Goal: Task Accomplishment & Management: Complete application form

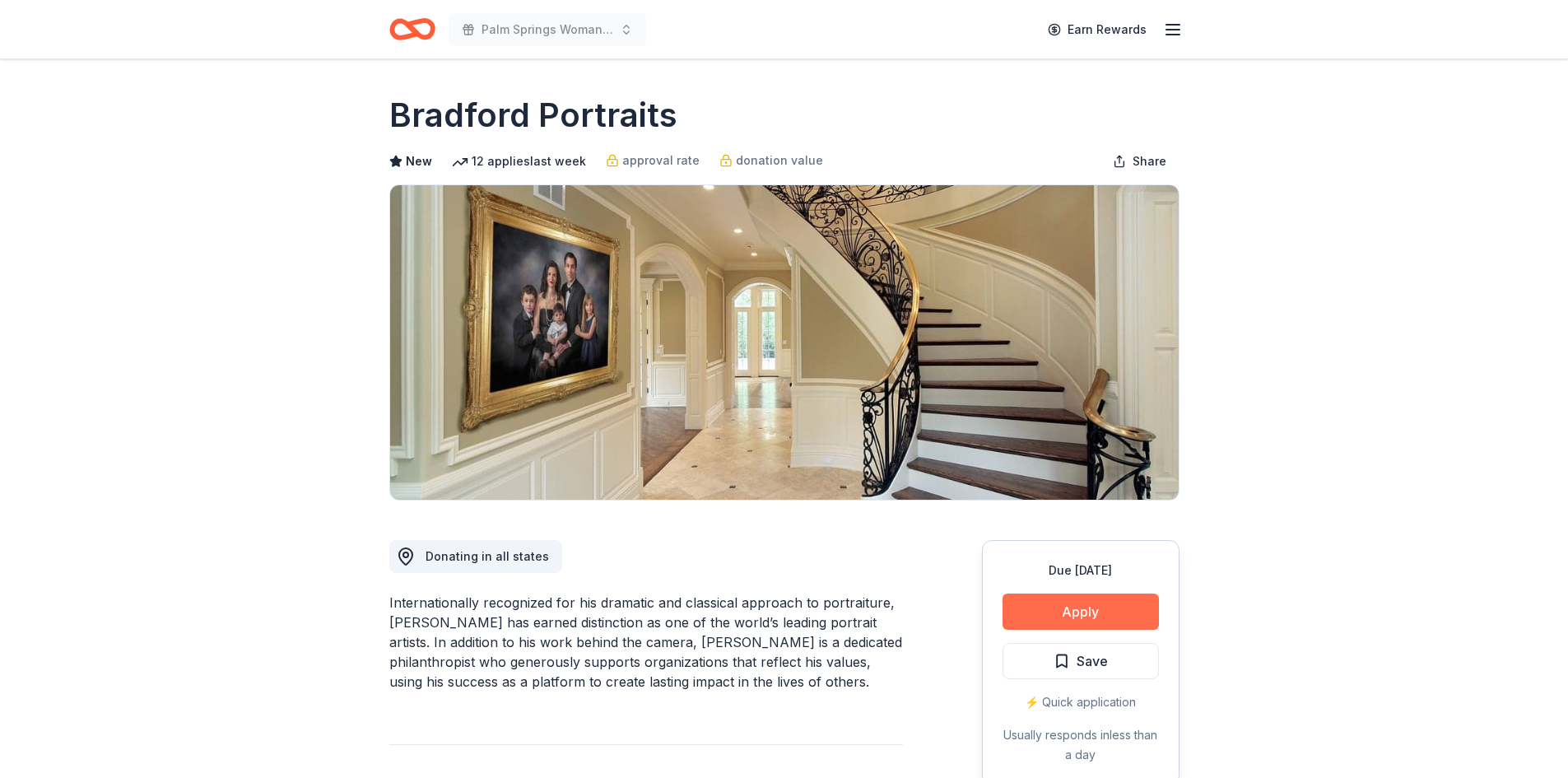
click at [1082, 610] on button "Apply" at bounding box center [1081, 612] width 157 height 36
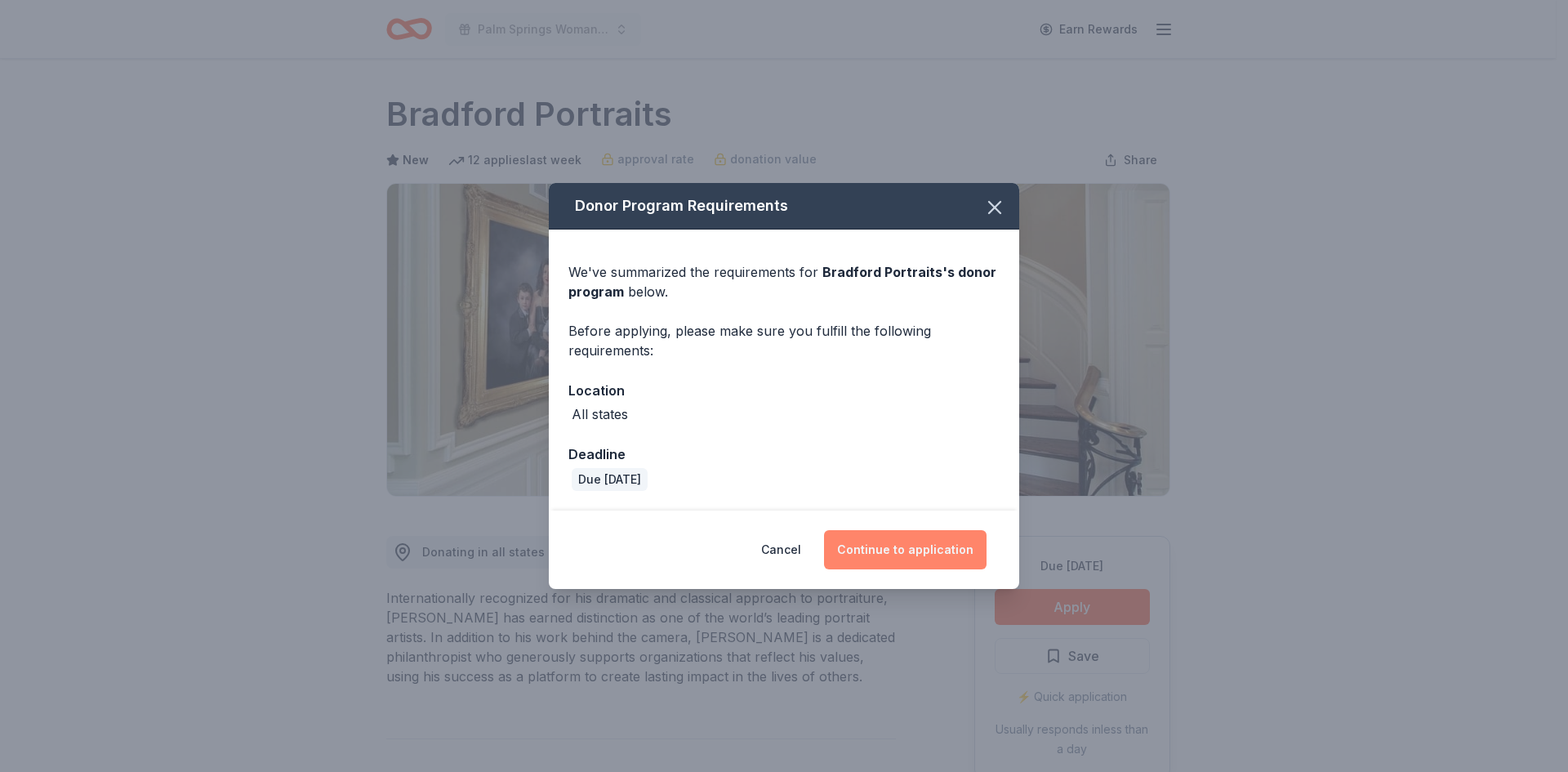
click at [883, 553] on button "Continue to application" at bounding box center [904, 549] width 162 height 39
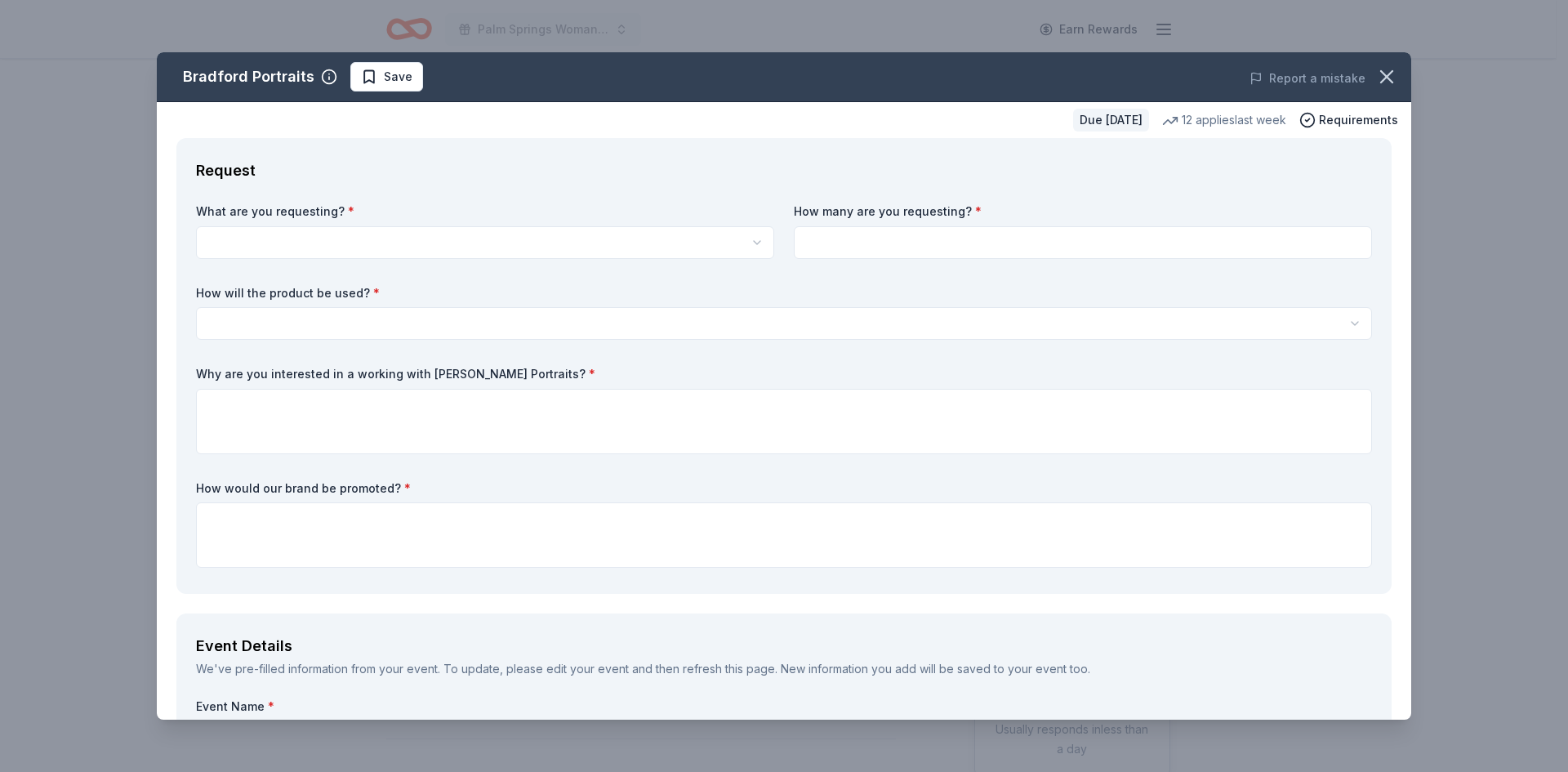
click at [239, 230] on html "Palm Springs Woman's Club Scholarship Event Earn Rewards Due in 141 days Share …" at bounding box center [784, 386] width 1568 height 772
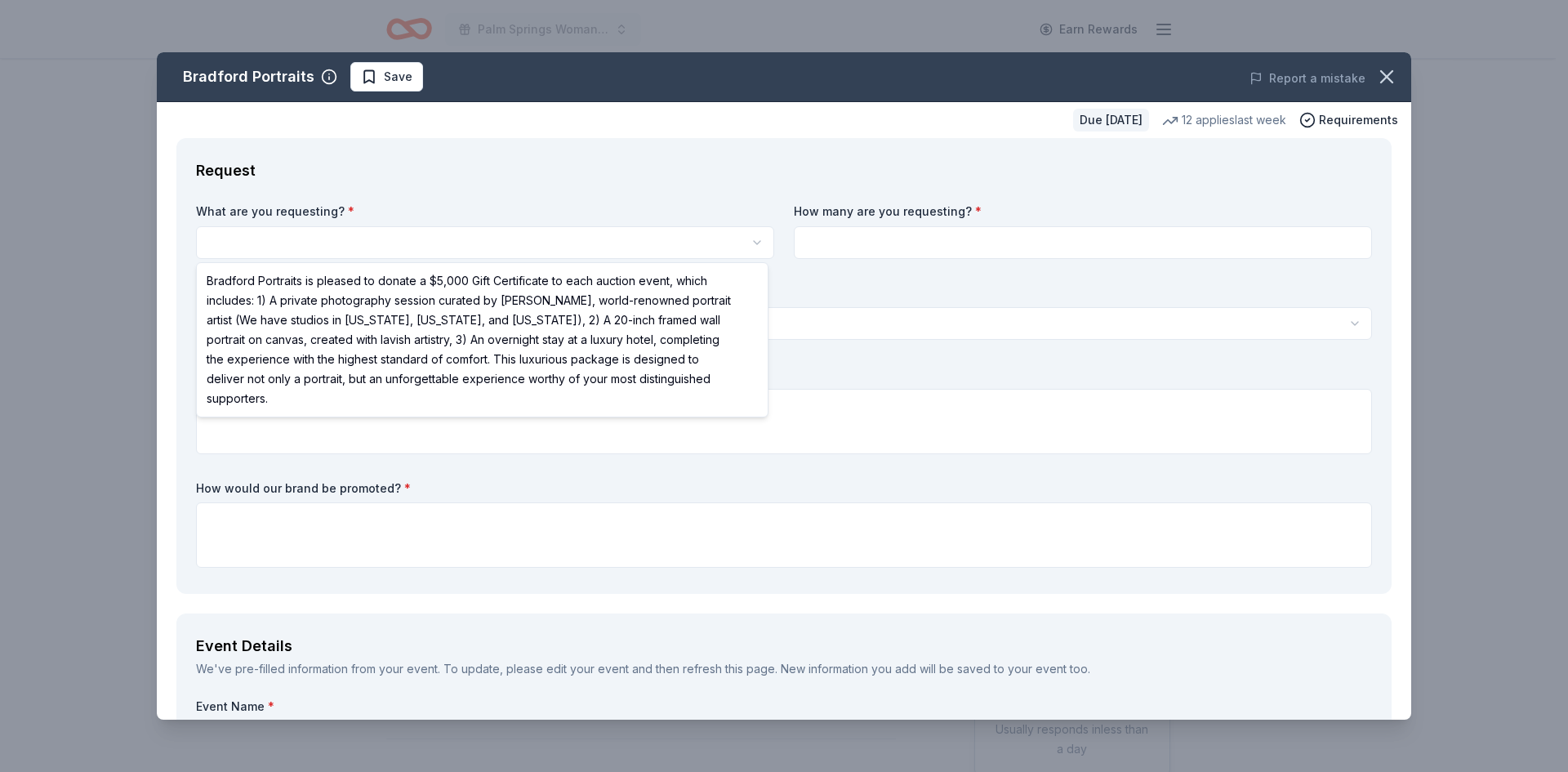
select select "Bradford Portraits is pleased to donate a $5,000 Gift Certificate to each aucti…"
click at [764, 239] on html "Palm Springs Woman's Club Scholarship Event Earn Rewards Due in 141 days Share …" at bounding box center [784, 386] width 1568 height 772
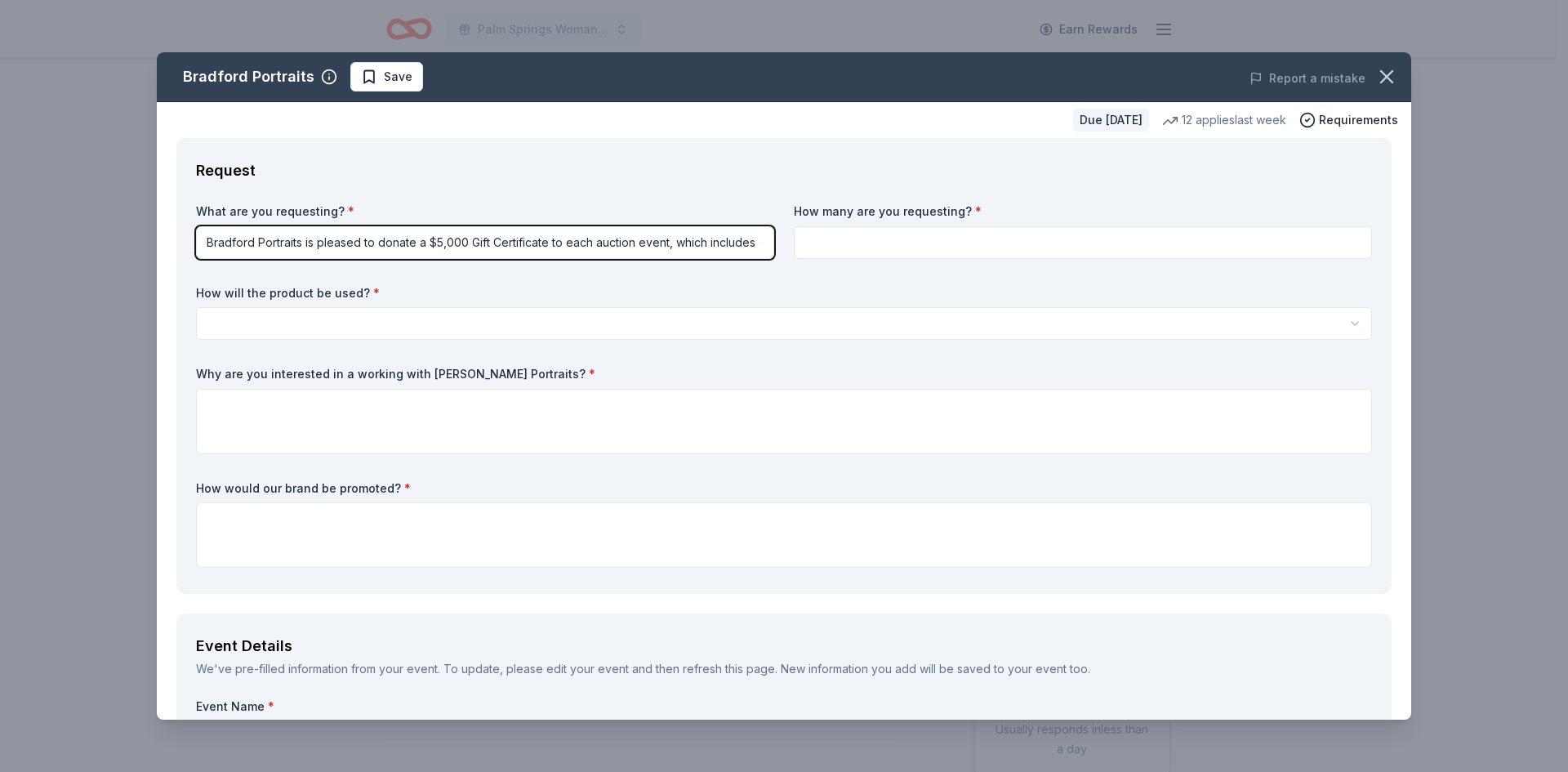
click at [931, 213] on html "Palm Springs Woman's Club Scholarship Event Earn Rewards Due in 141 days Share …" at bounding box center [784, 386] width 1568 height 772
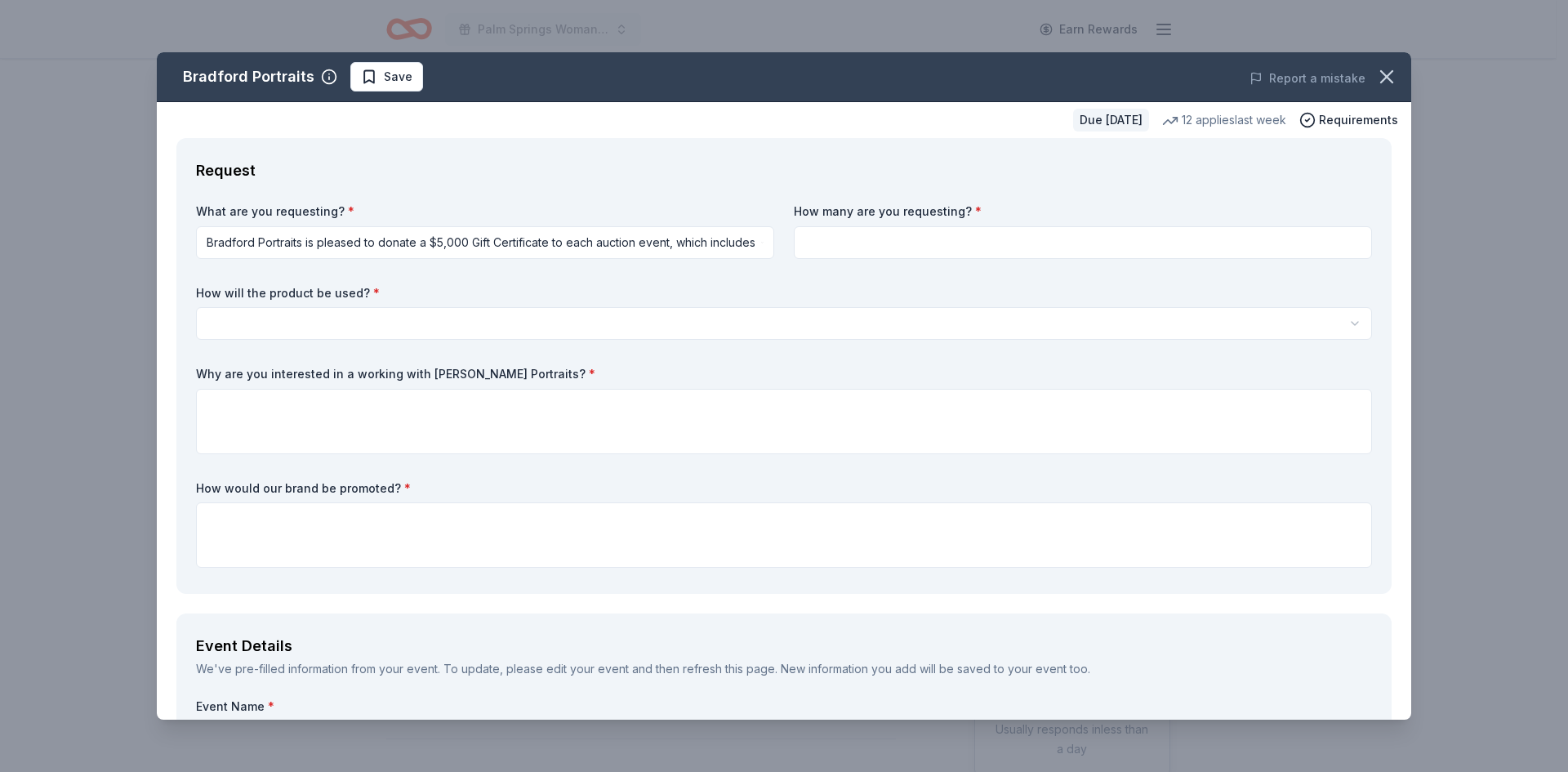
click at [841, 243] on input at bounding box center [1083, 243] width 578 height 32
type input "1"
click at [228, 321] on html "Palm Springs Woman's Club Scholarship Event Earn Rewards Due in 141 days Share …" at bounding box center [784, 386] width 1568 height 772
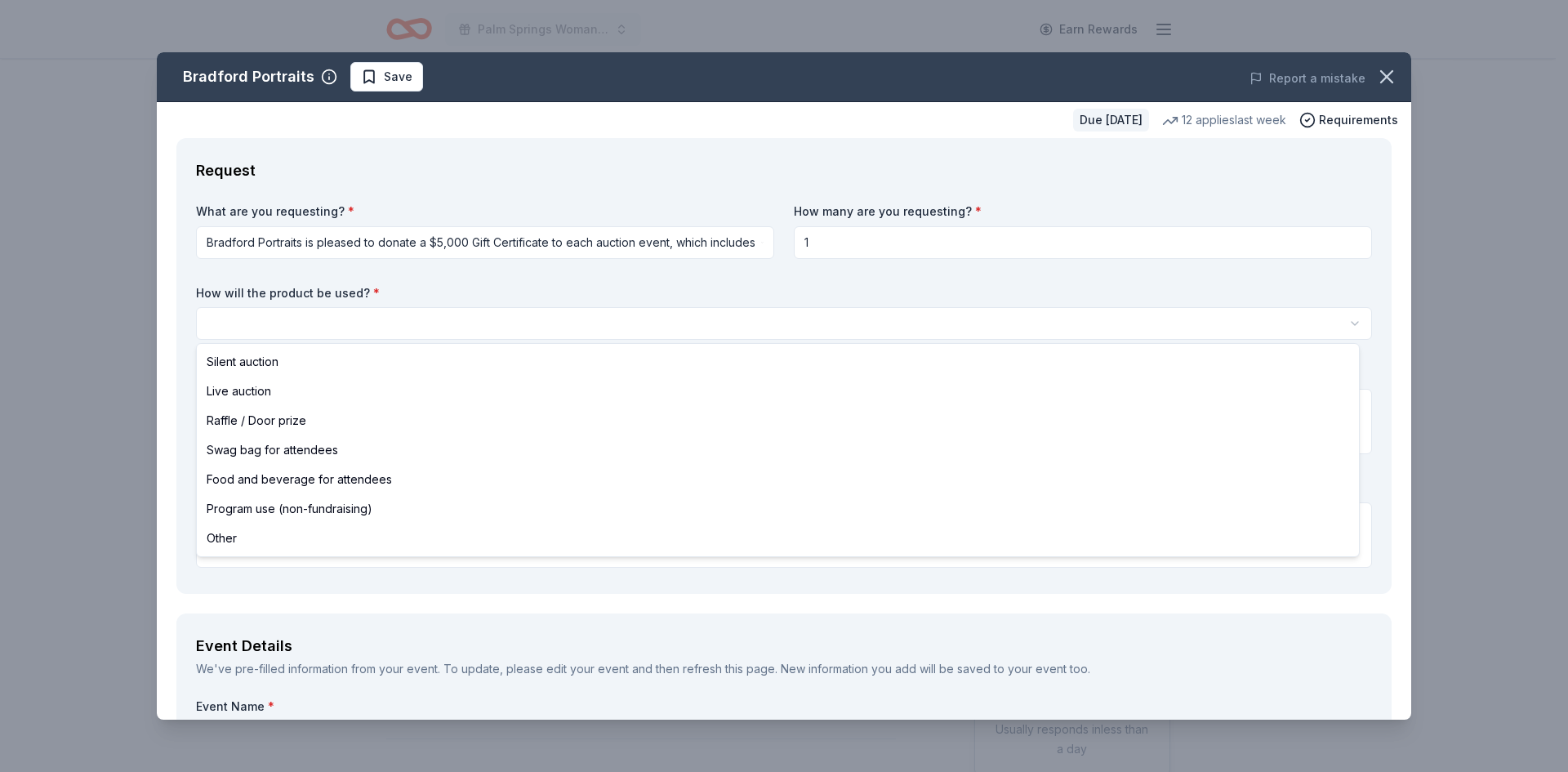
select select "liveAuction"
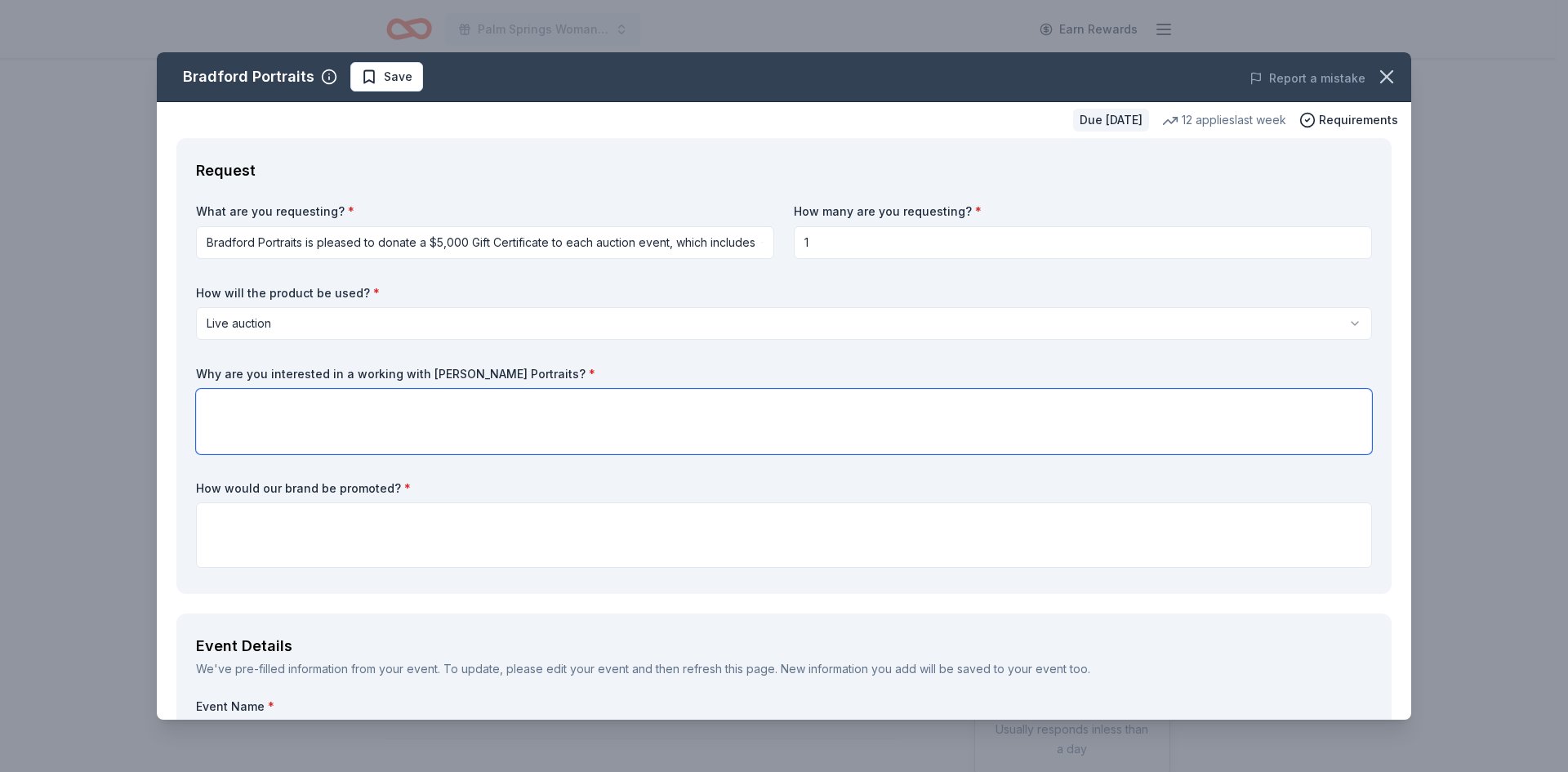
click at [273, 410] on textarea at bounding box center [784, 421] width 1176 height 65
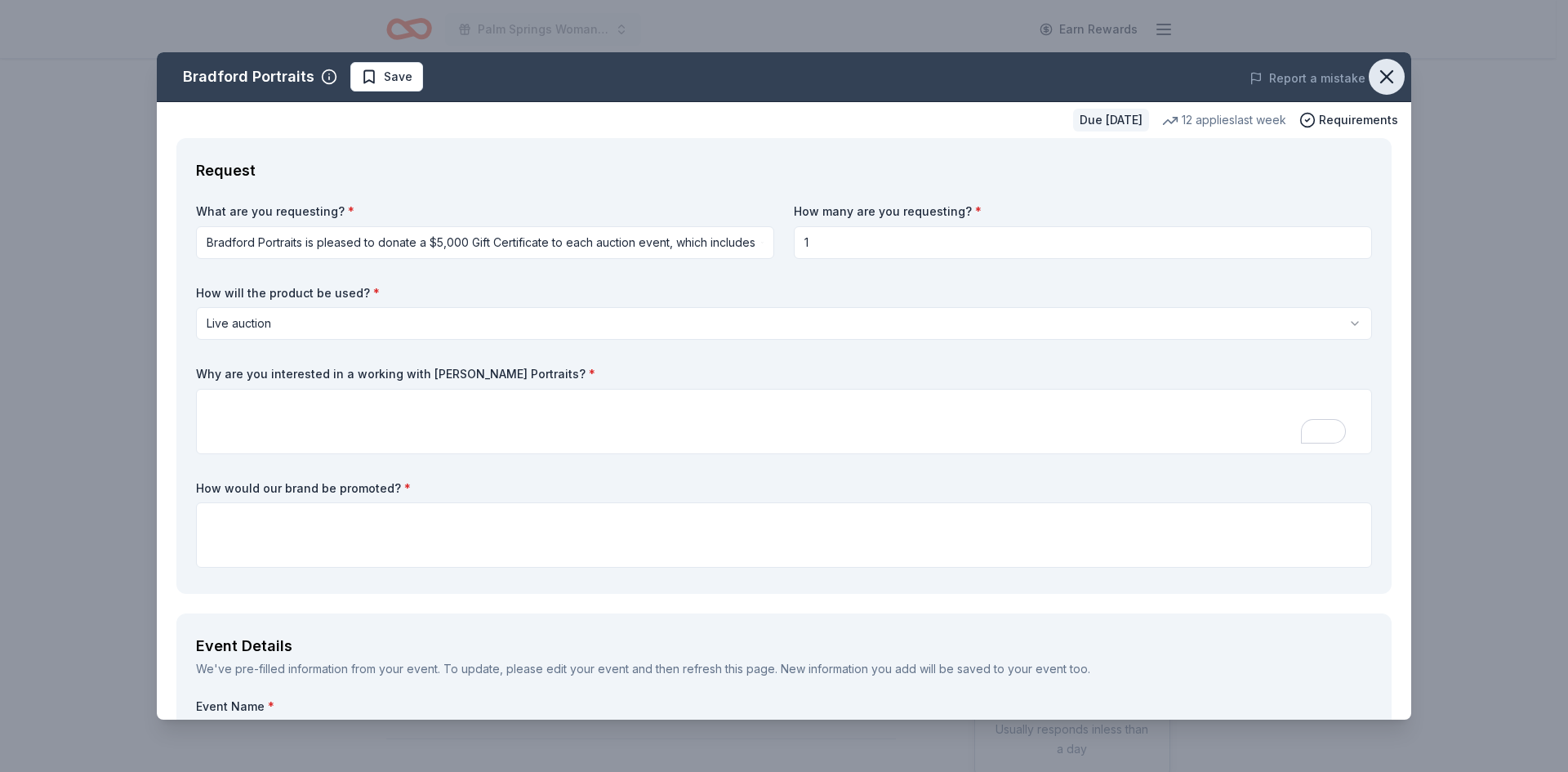
click at [1376, 72] on icon "button" at bounding box center [1387, 77] width 23 height 23
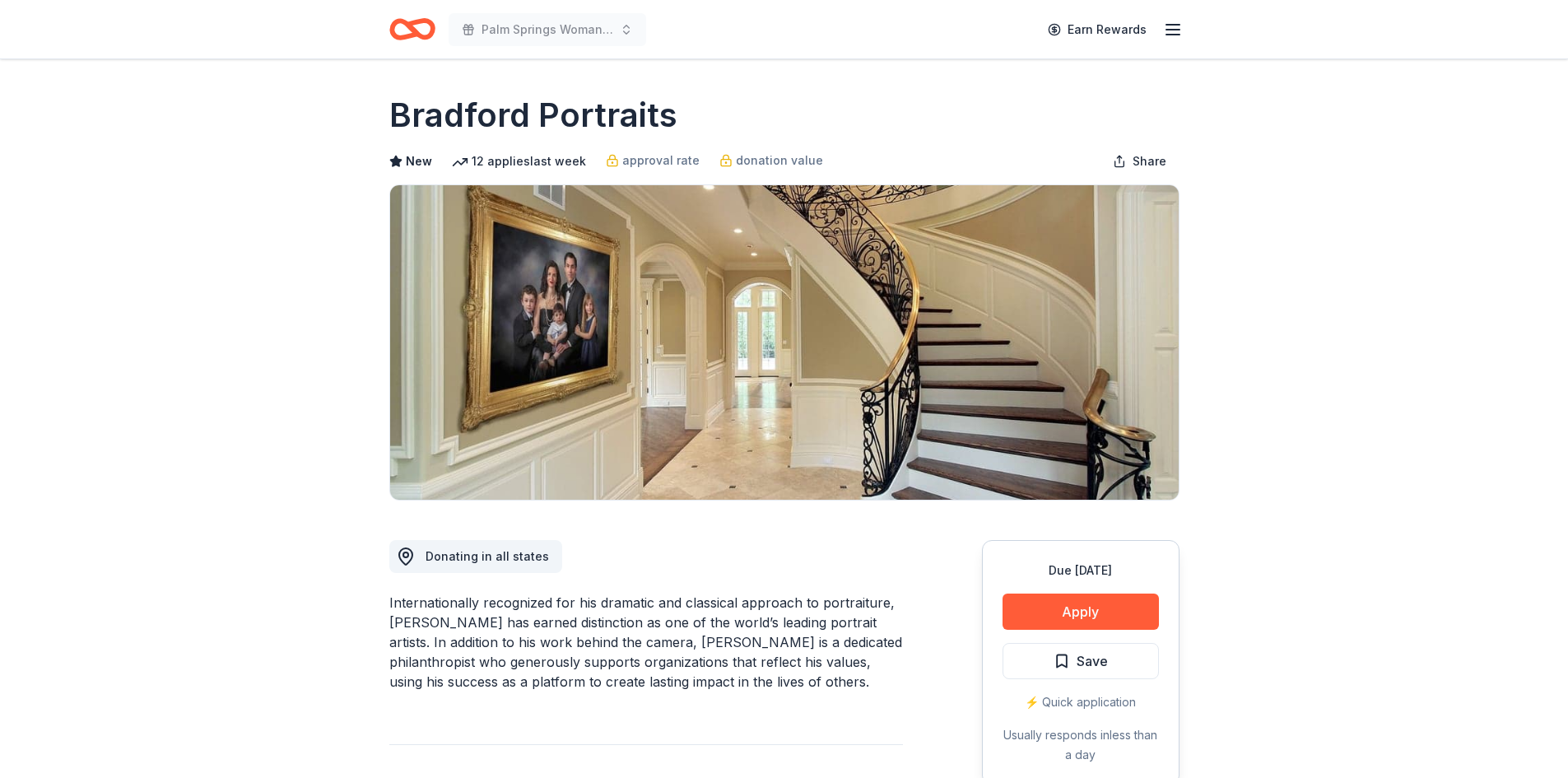
click at [1173, 32] on icon "button" at bounding box center [1172, 30] width 20 height 20
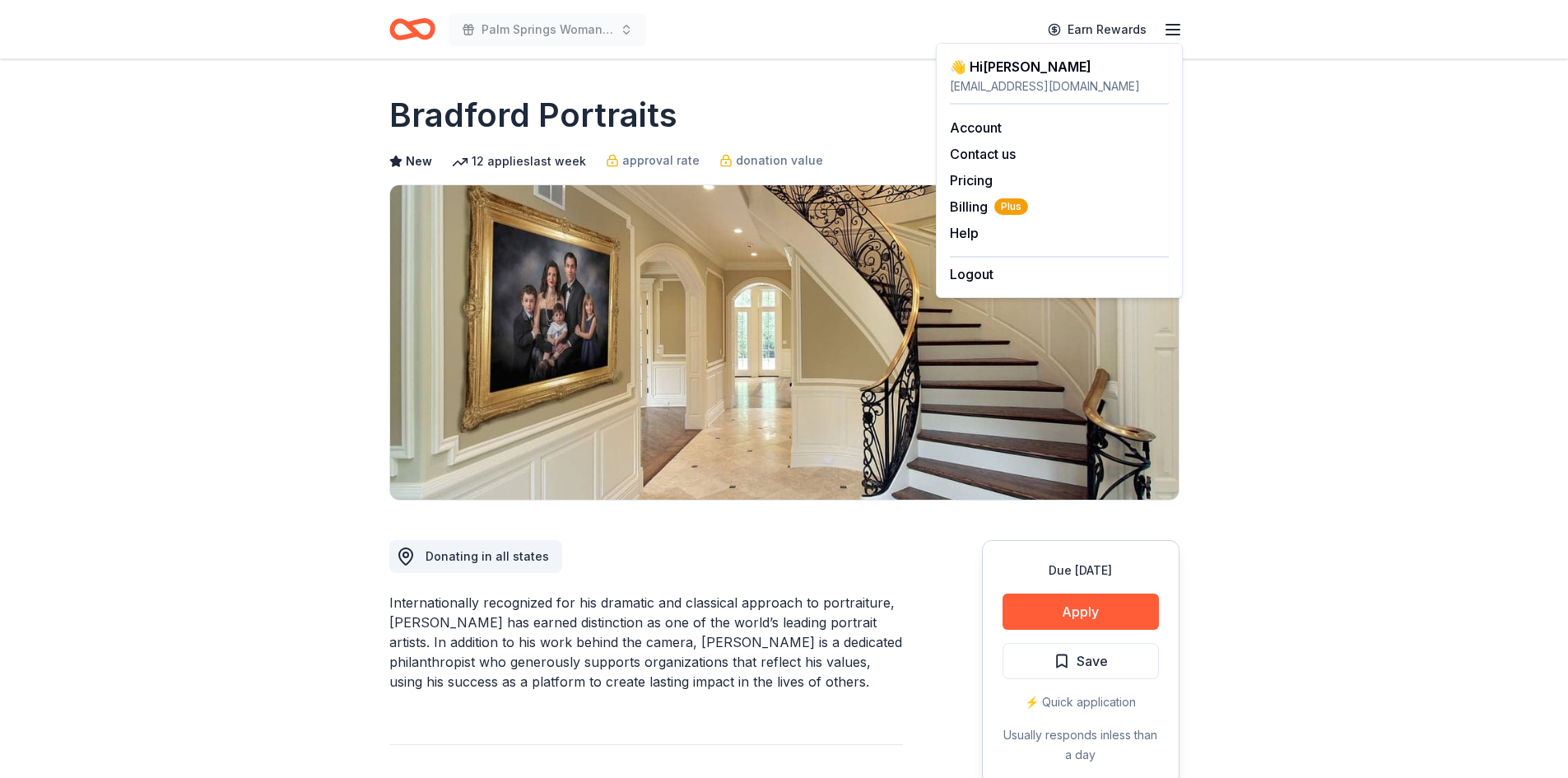
click at [425, 27] on icon "Home" at bounding box center [413, 29] width 46 height 38
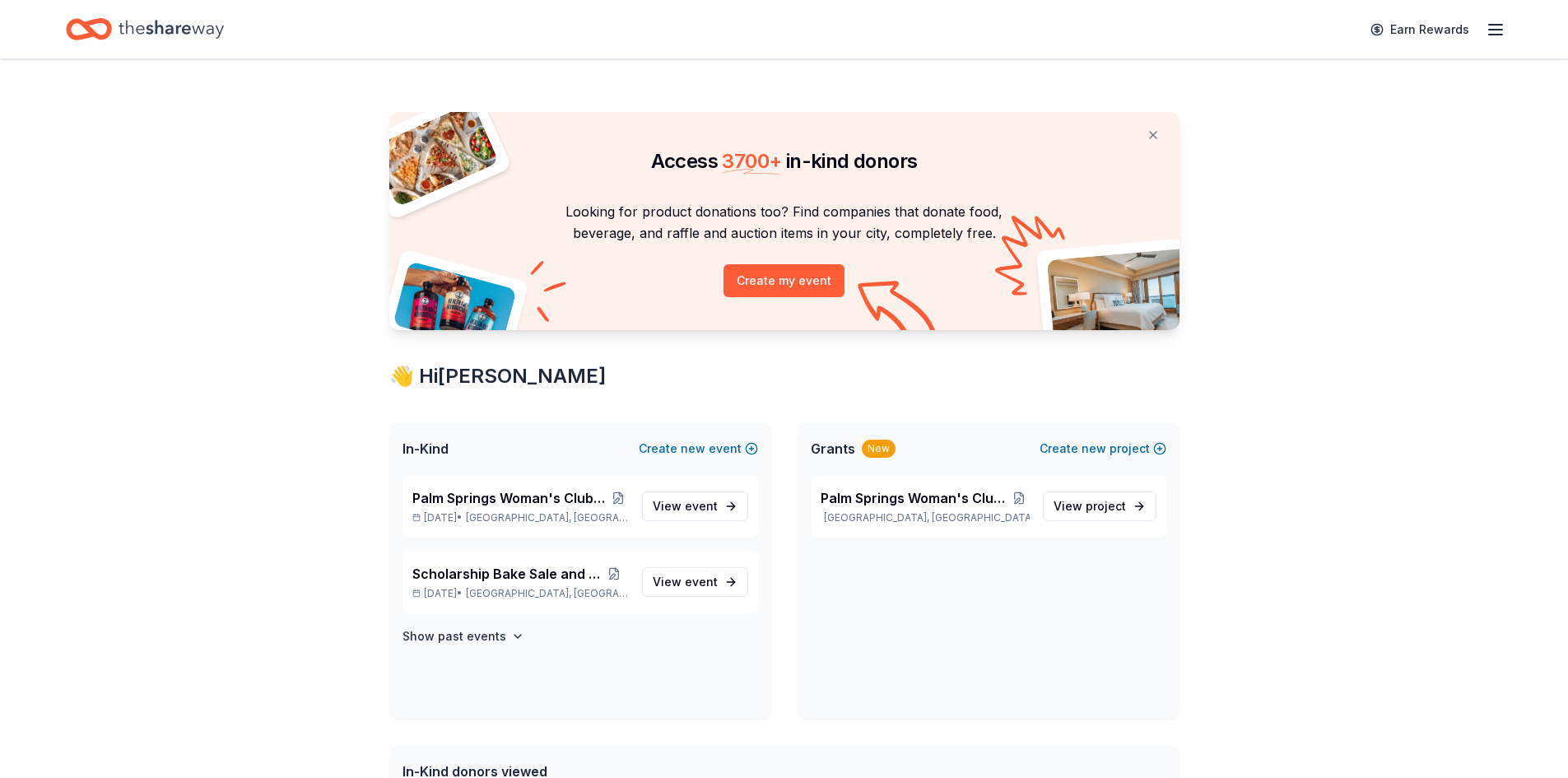
click at [557, 38] on div "Earn Rewards" at bounding box center [784, 29] width 1436 height 38
click at [934, 504] on span "Palm Springs Woman's Club Scholarship Event" at bounding box center [914, 498] width 188 height 20
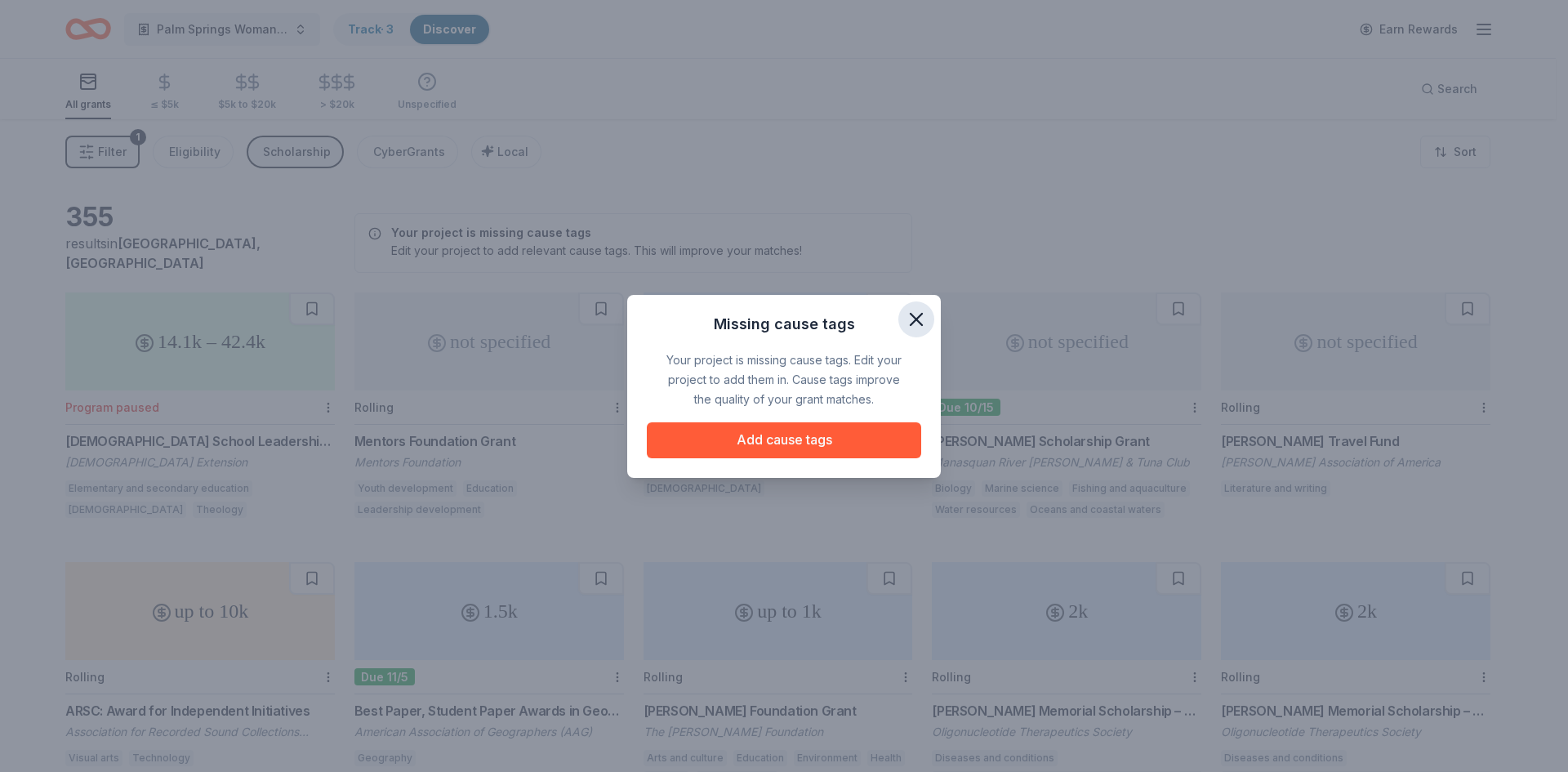
click at [916, 320] on icon "button" at bounding box center [917, 320] width 11 height 11
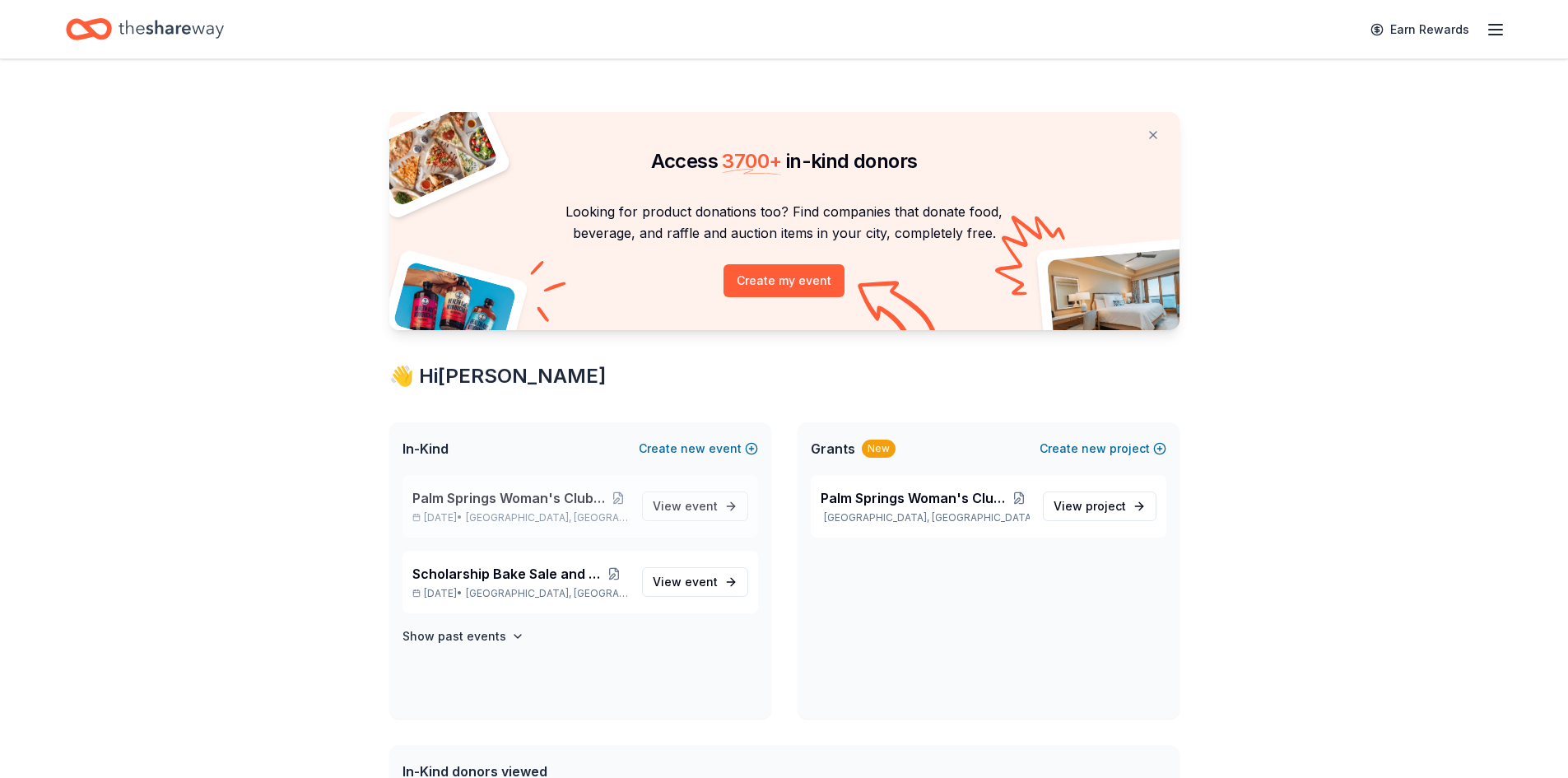
click at [515, 507] on span "Palm Springs Woman's Club Scholarship Event" at bounding box center [510, 498] width 195 height 20
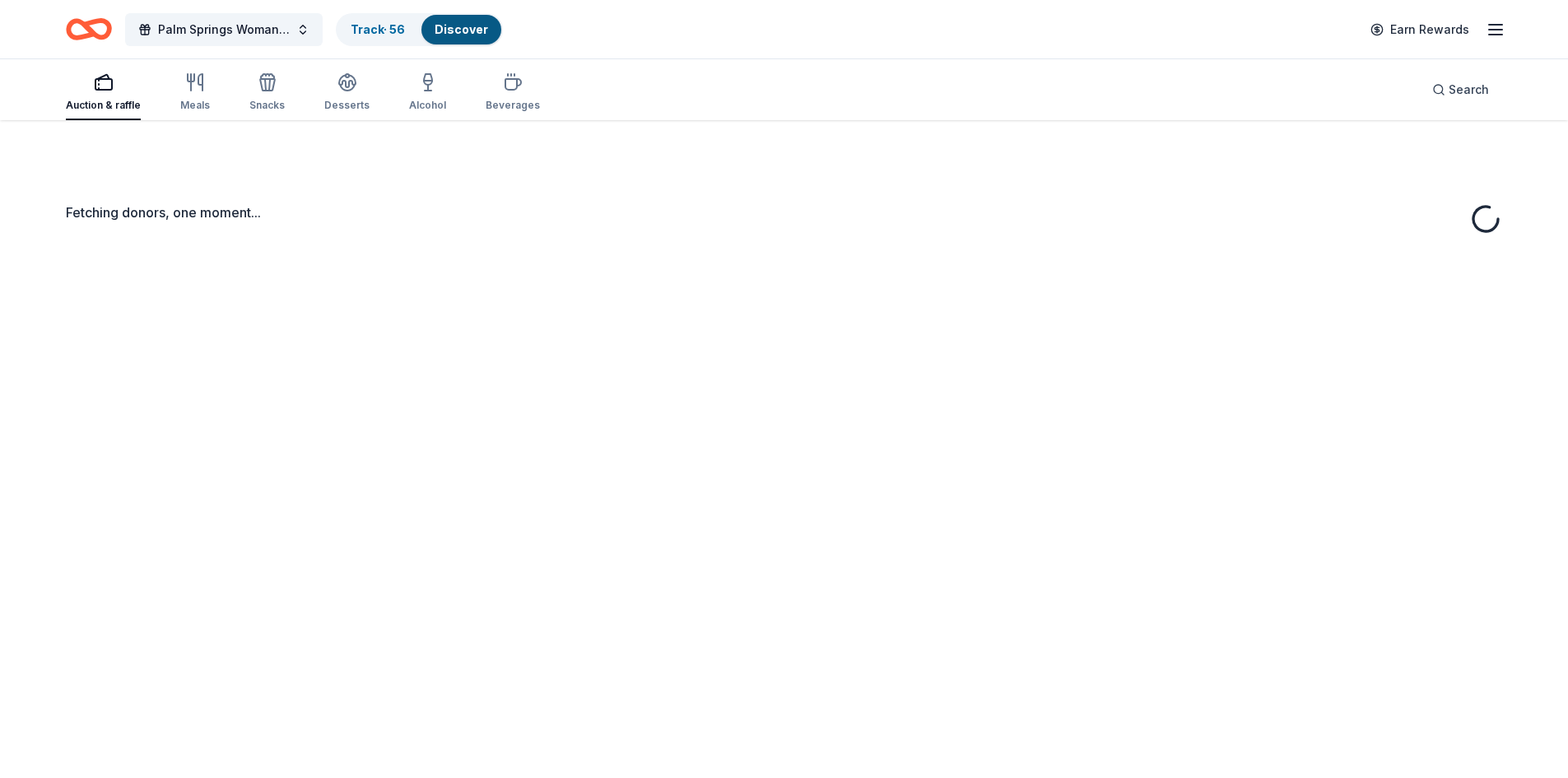
click at [691, 510] on div "Fetching donors, one moment..." at bounding box center [784, 509] width 1568 height 778
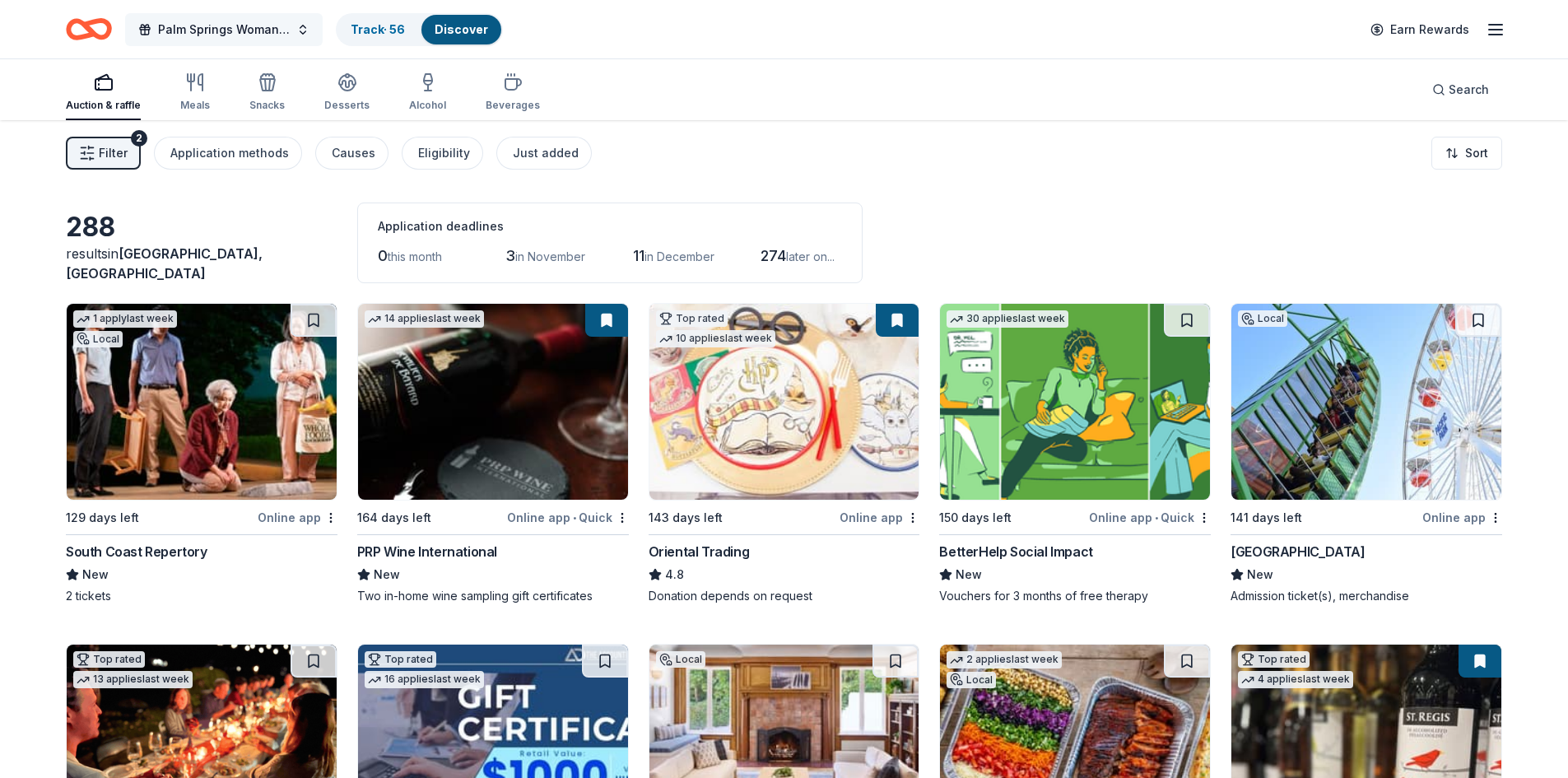
click at [198, 32] on span "Palm Springs Woman's Club Scholarship Event" at bounding box center [224, 30] width 132 height 20
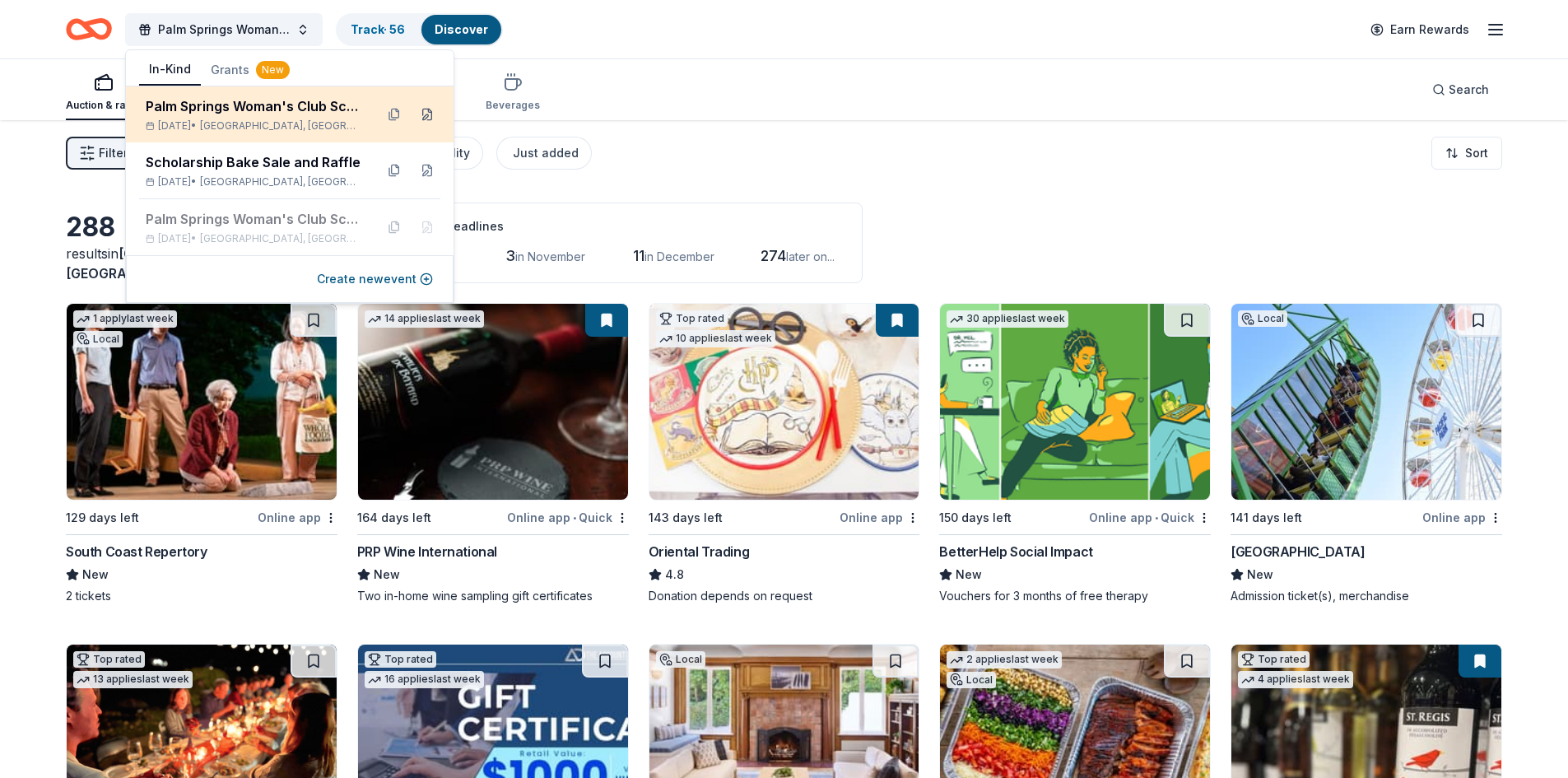
click at [420, 117] on button at bounding box center [427, 115] width 27 height 27
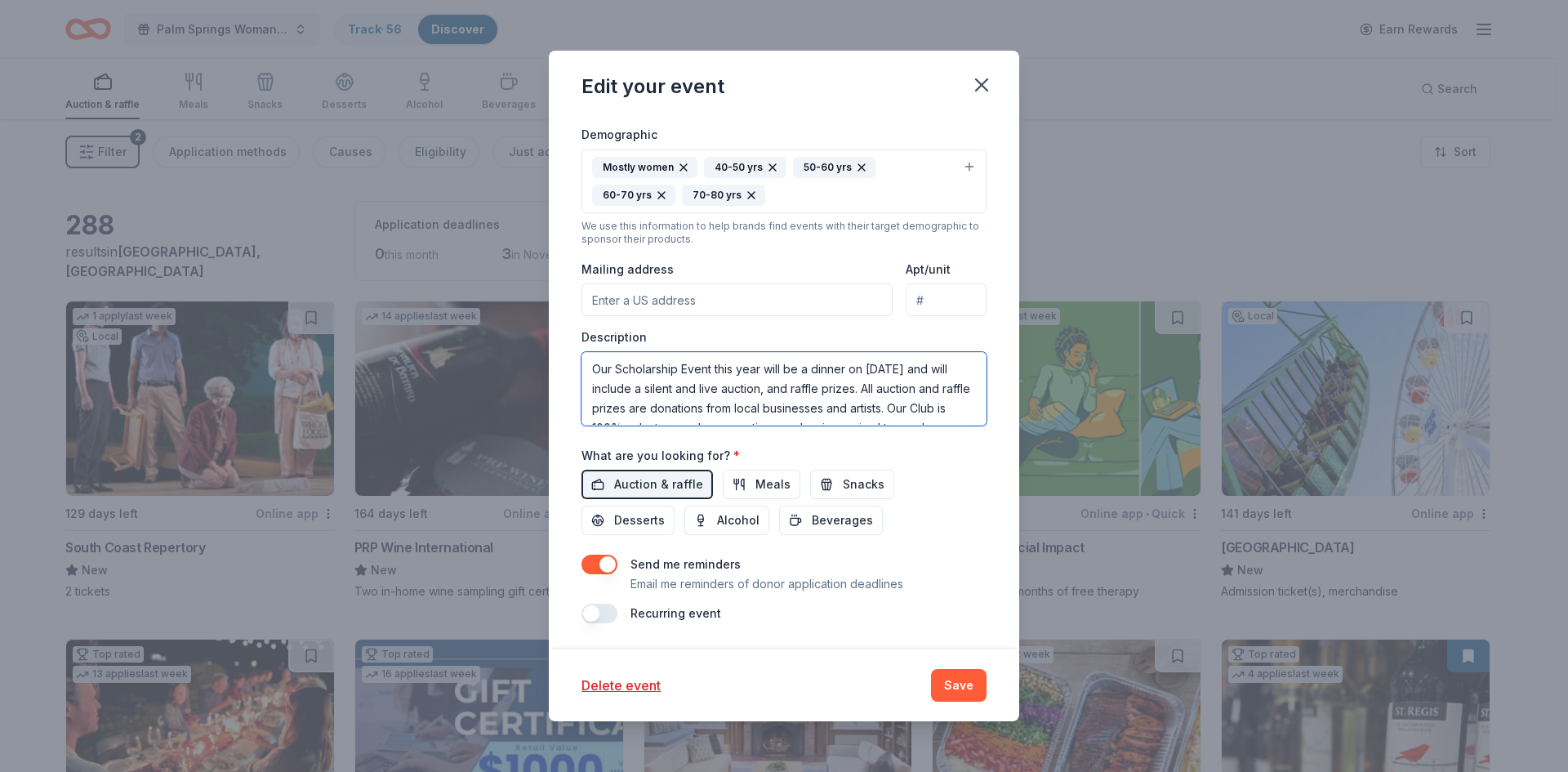
click at [817, 409] on textarea "Our Scholarship Event this year will be a dinner on 3/26/26 and will include a …" at bounding box center [783, 389] width 405 height 74
click at [874, 407] on textarea "Our Scholarship Event this year will be a dinner on 3/26/26 and will include a …" at bounding box center [783, 389] width 405 height 74
click at [877, 409] on textarea "Our Scholarship Event this year will be a dinner on 3/26/26 and will include a …" at bounding box center [783, 389] width 405 height 74
click at [941, 371] on textarea "Our Scholarship Event this year will be a dinner on 3/26/26 and will include a …" at bounding box center [783, 389] width 405 height 74
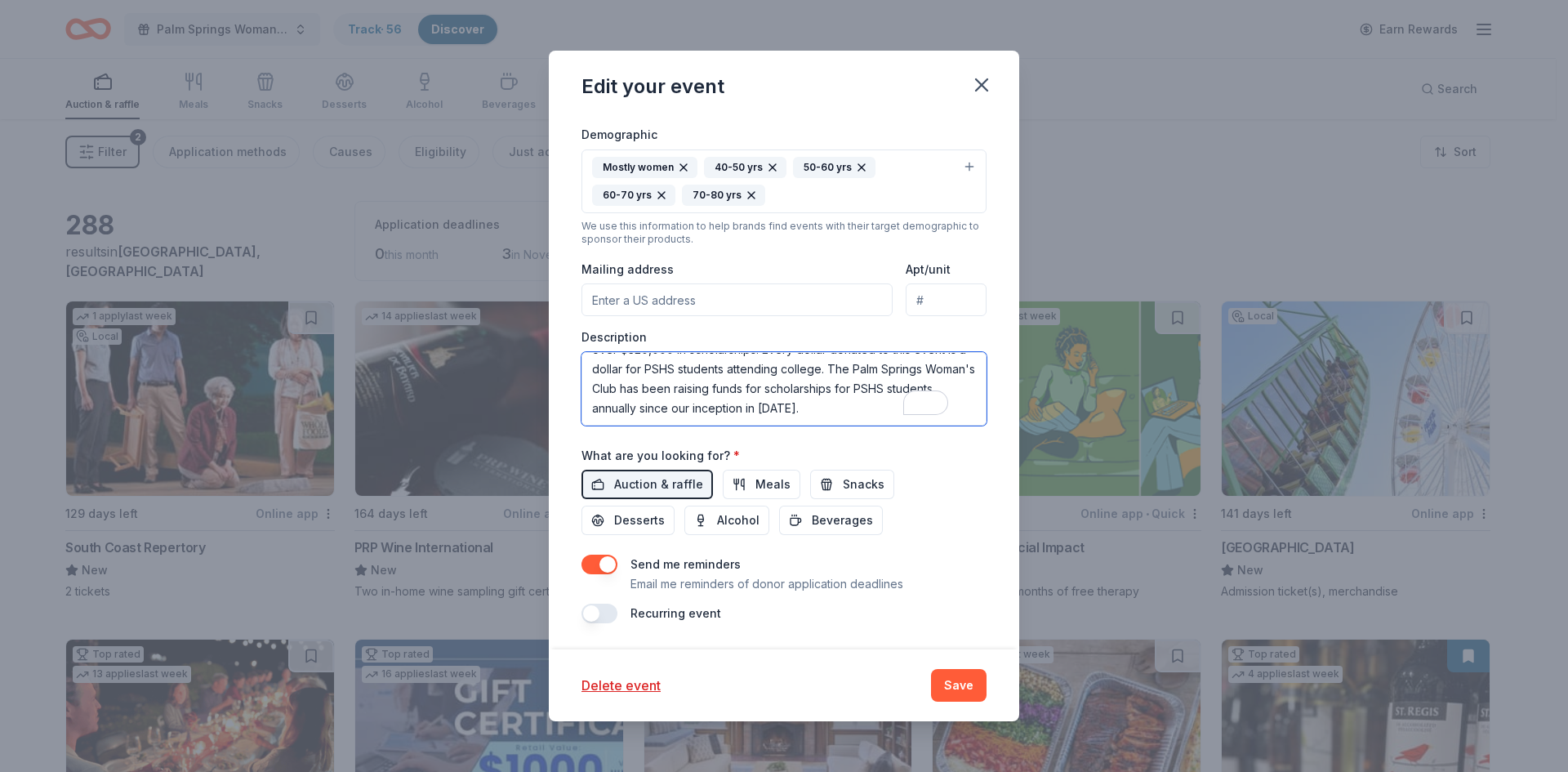
click at [785, 390] on textarea "Our Scholarship Event this year will be a dinner on 3/26/26 and will include a …" at bounding box center [783, 389] width 405 height 74
click at [671, 388] on textarea "Our Scholarship Event this year will be a dinner on 3/26/26 and will include a …" at bounding box center [783, 389] width 405 height 74
click at [614, 402] on textarea "Our Scholarship Event this year will be a dinner on 3/26/26 and will include a …" at bounding box center [783, 389] width 405 height 74
type textarea "Our Scholarship Event this year will be a dinner on 3/26/26 and will include a …"
click at [974, 694] on button "Save" at bounding box center [958, 686] width 56 height 32
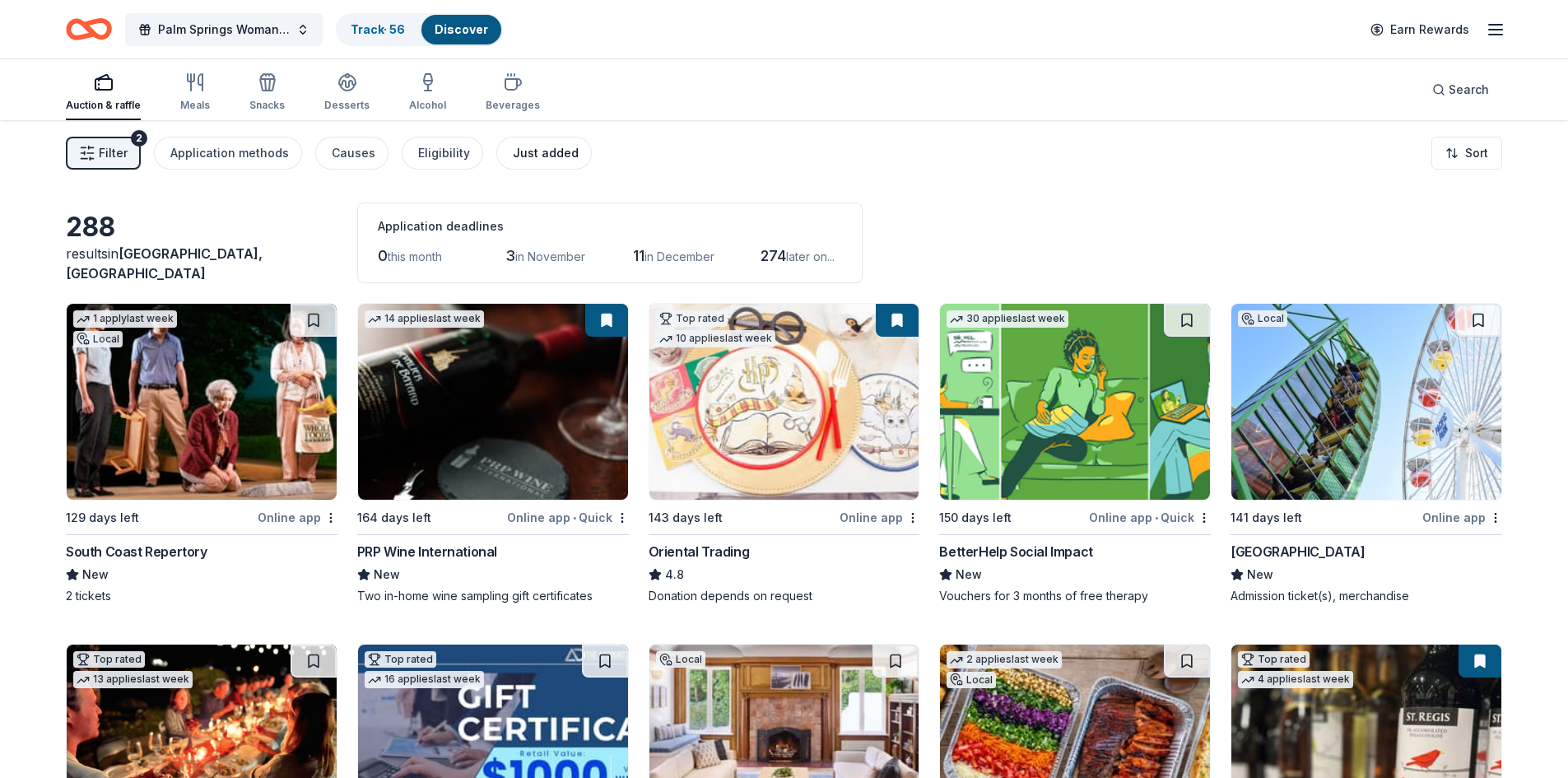
click at [540, 153] on div "Just added" at bounding box center [546, 153] width 66 height 20
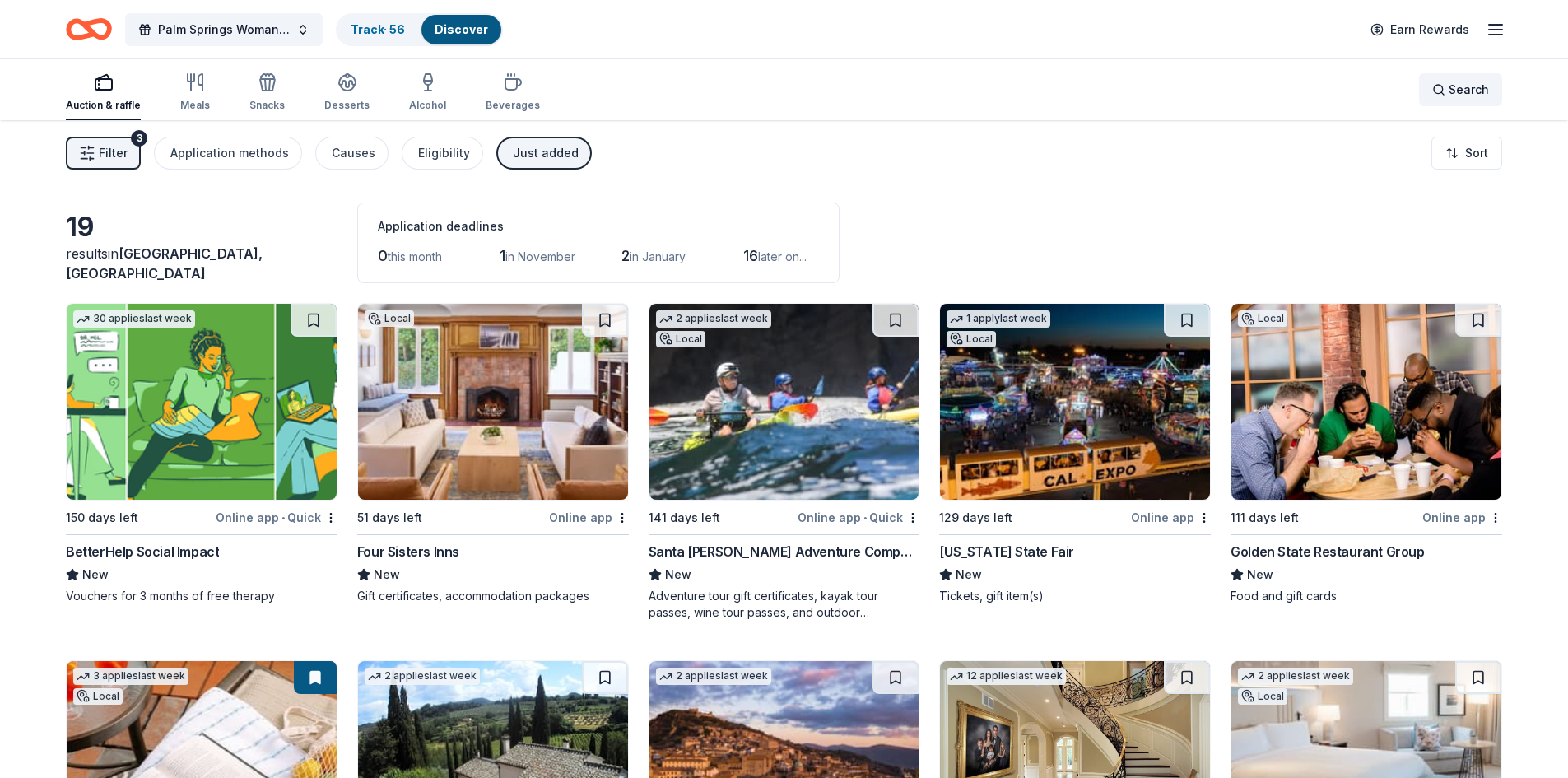
click at [1451, 91] on span "Search" at bounding box center [1469, 90] width 40 height 20
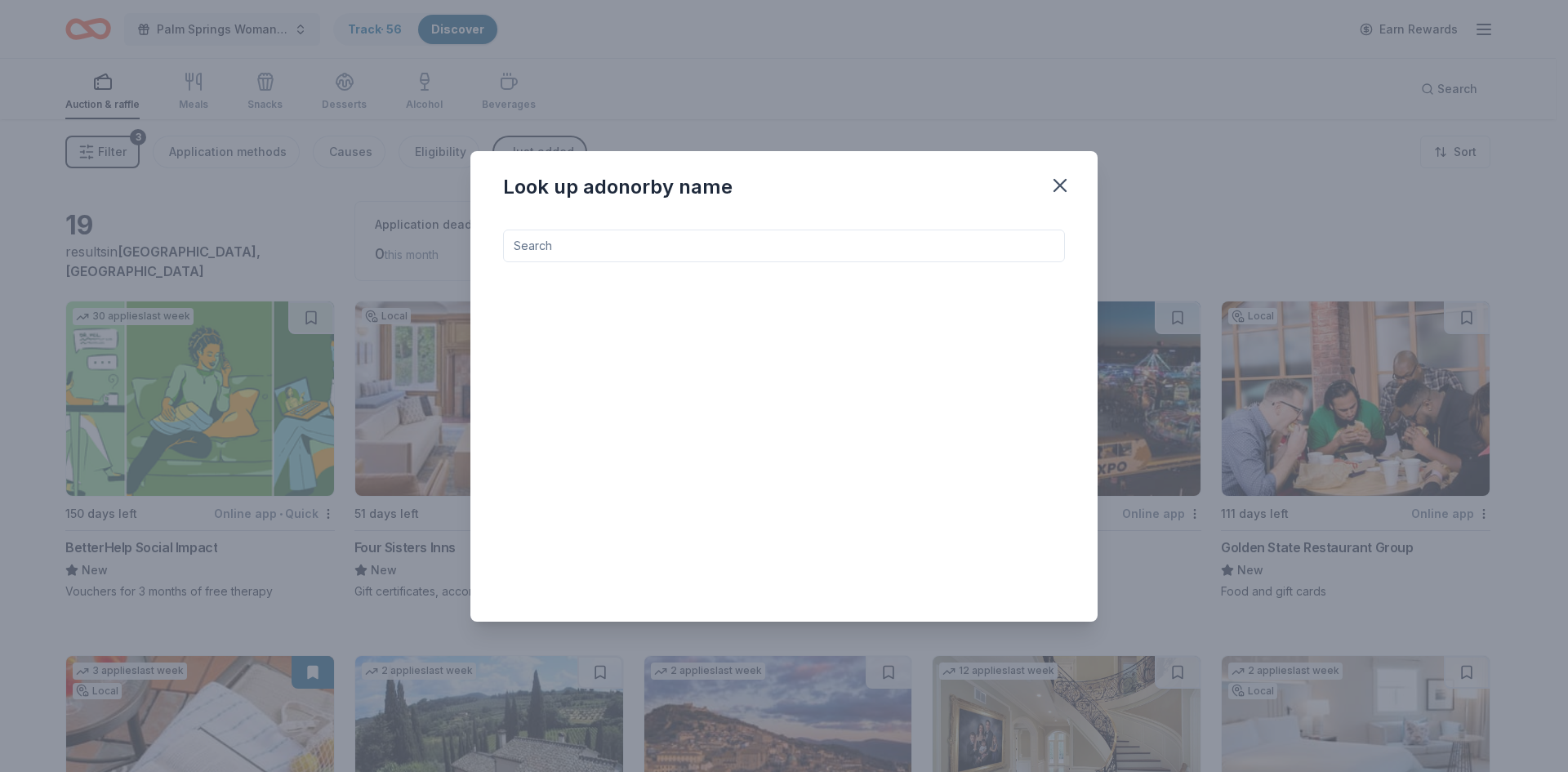
click at [599, 245] on input at bounding box center [784, 246] width 562 height 32
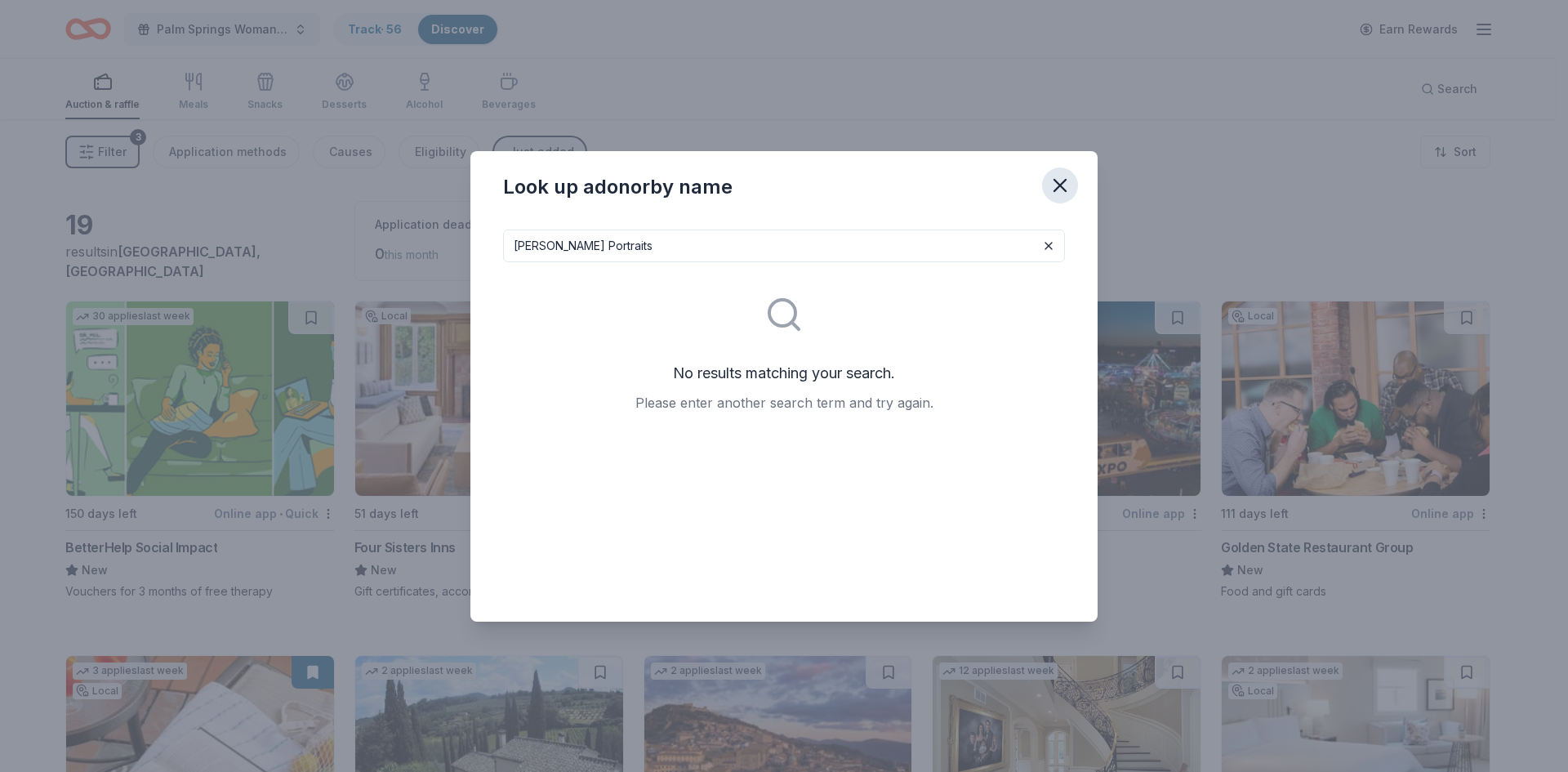
type input "Bradley Portraits"
click at [1054, 185] on icon "button" at bounding box center [1060, 186] width 23 height 23
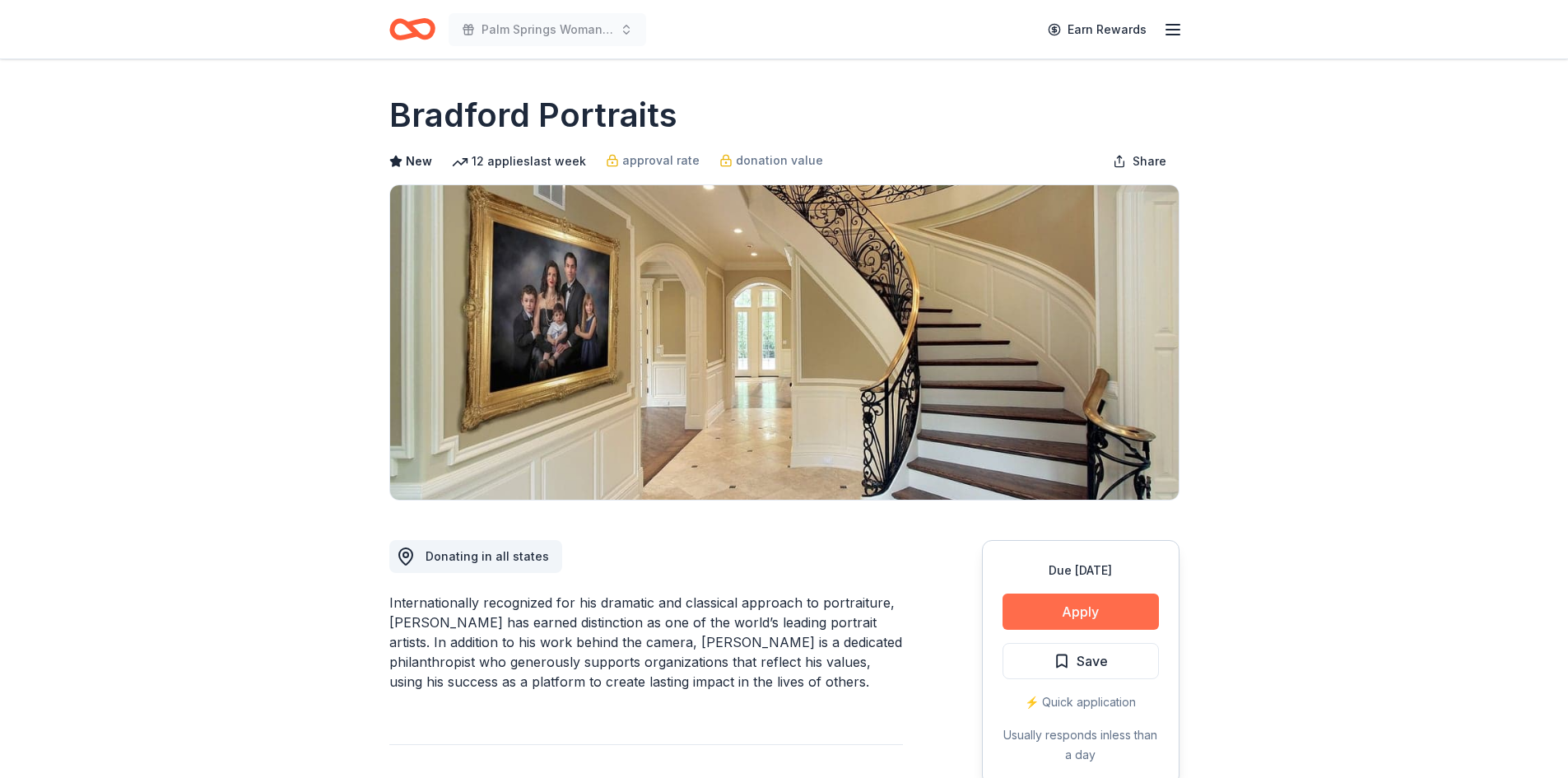
click at [1052, 617] on button "Apply" at bounding box center [1081, 612] width 157 height 36
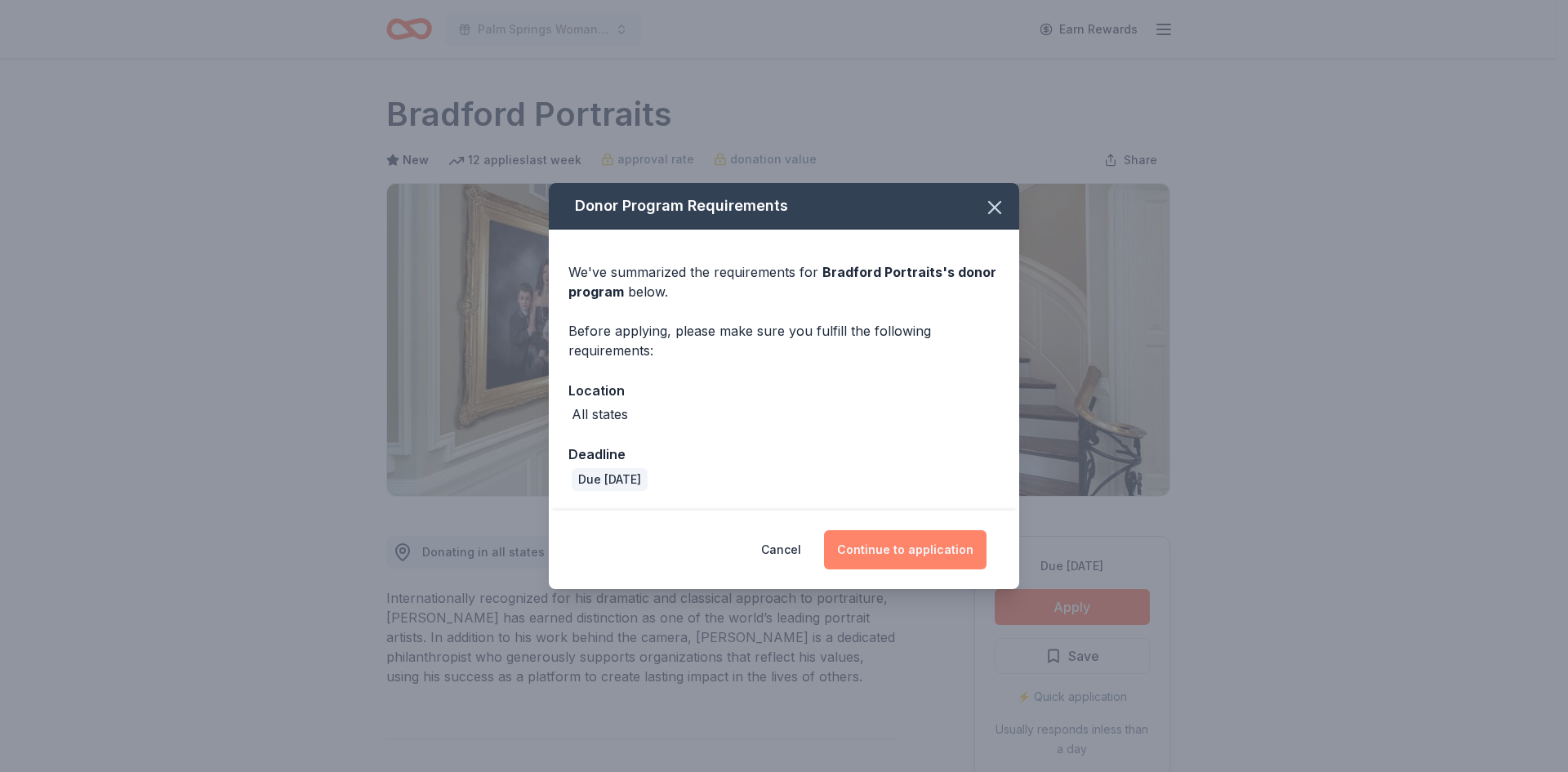
click at [866, 540] on button "Continue to application" at bounding box center [904, 549] width 162 height 39
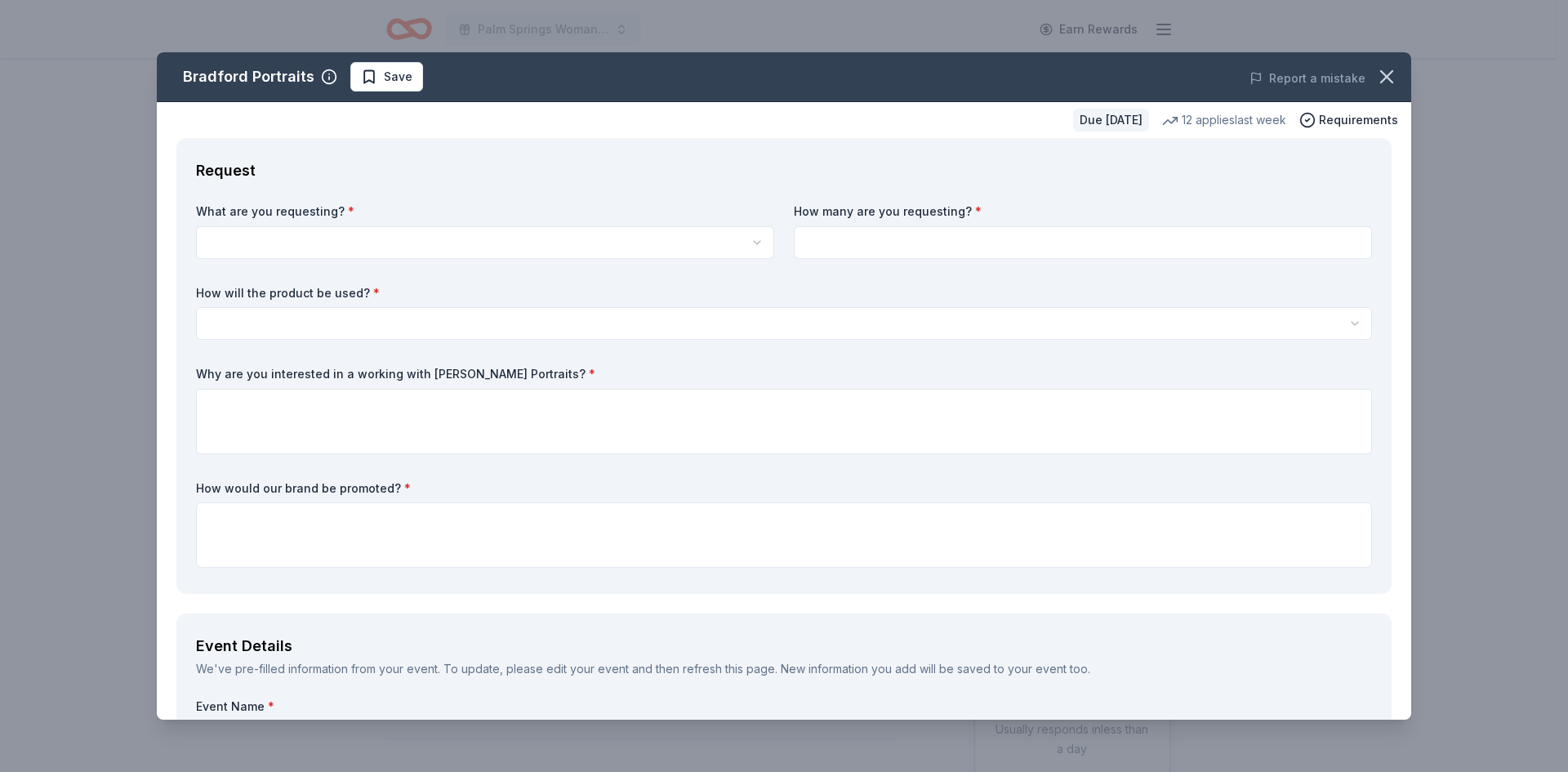
click at [336, 214] on label "What are you requesting? *" at bounding box center [485, 211] width 578 height 16
click at [392, 79] on span "Save" at bounding box center [398, 77] width 28 height 20
click at [288, 216] on label "What are you requesting? *" at bounding box center [485, 211] width 578 height 16
click at [287, 239] on html "Palm Springs Woman's Club Scholarship Event Earn Rewards Due [DATE] Share Bradf…" at bounding box center [784, 386] width 1568 height 772
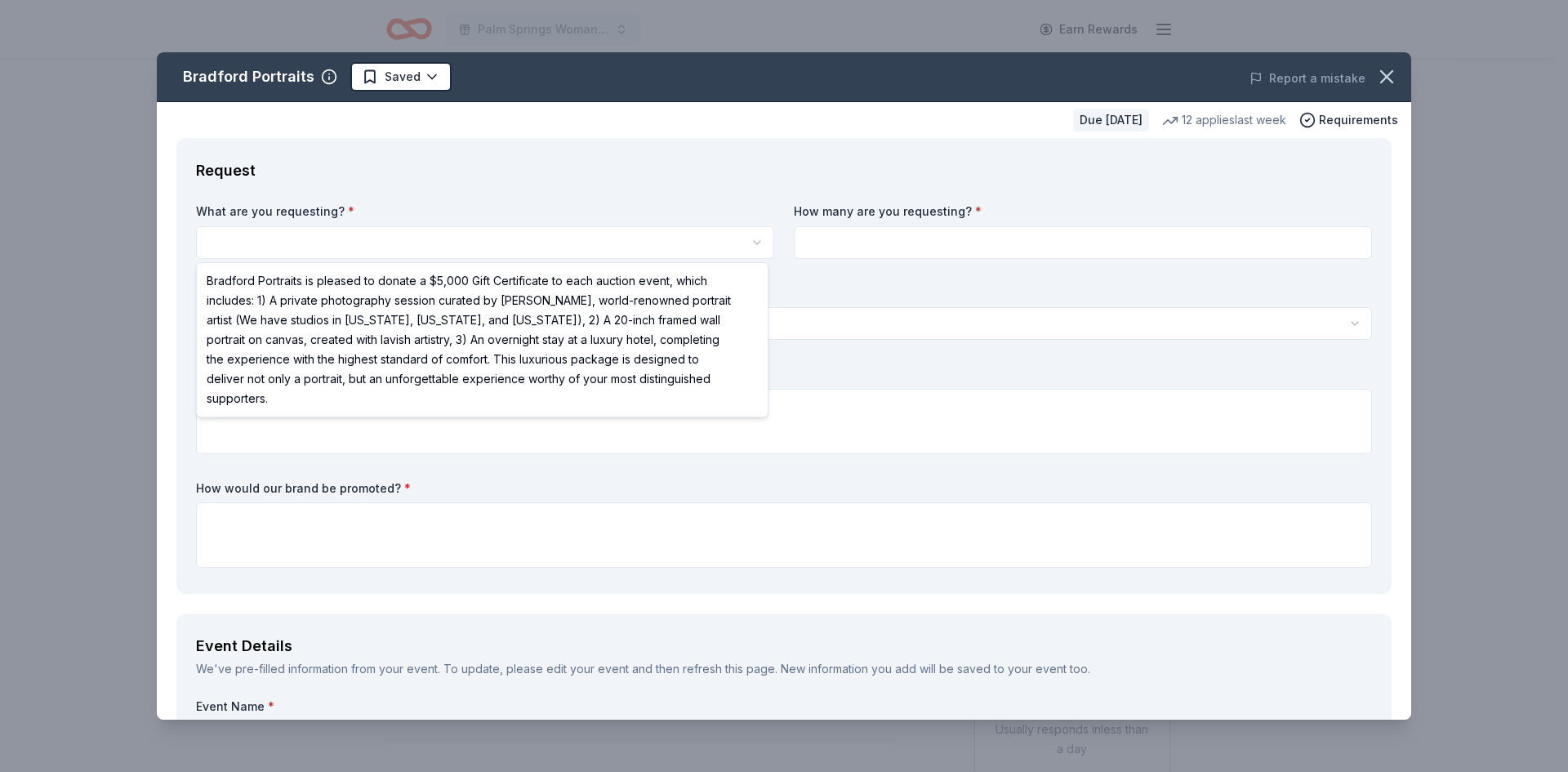
select select "Bradford Portraits is pleased to donate a $5,000 Gift Certificate to each aucti…"
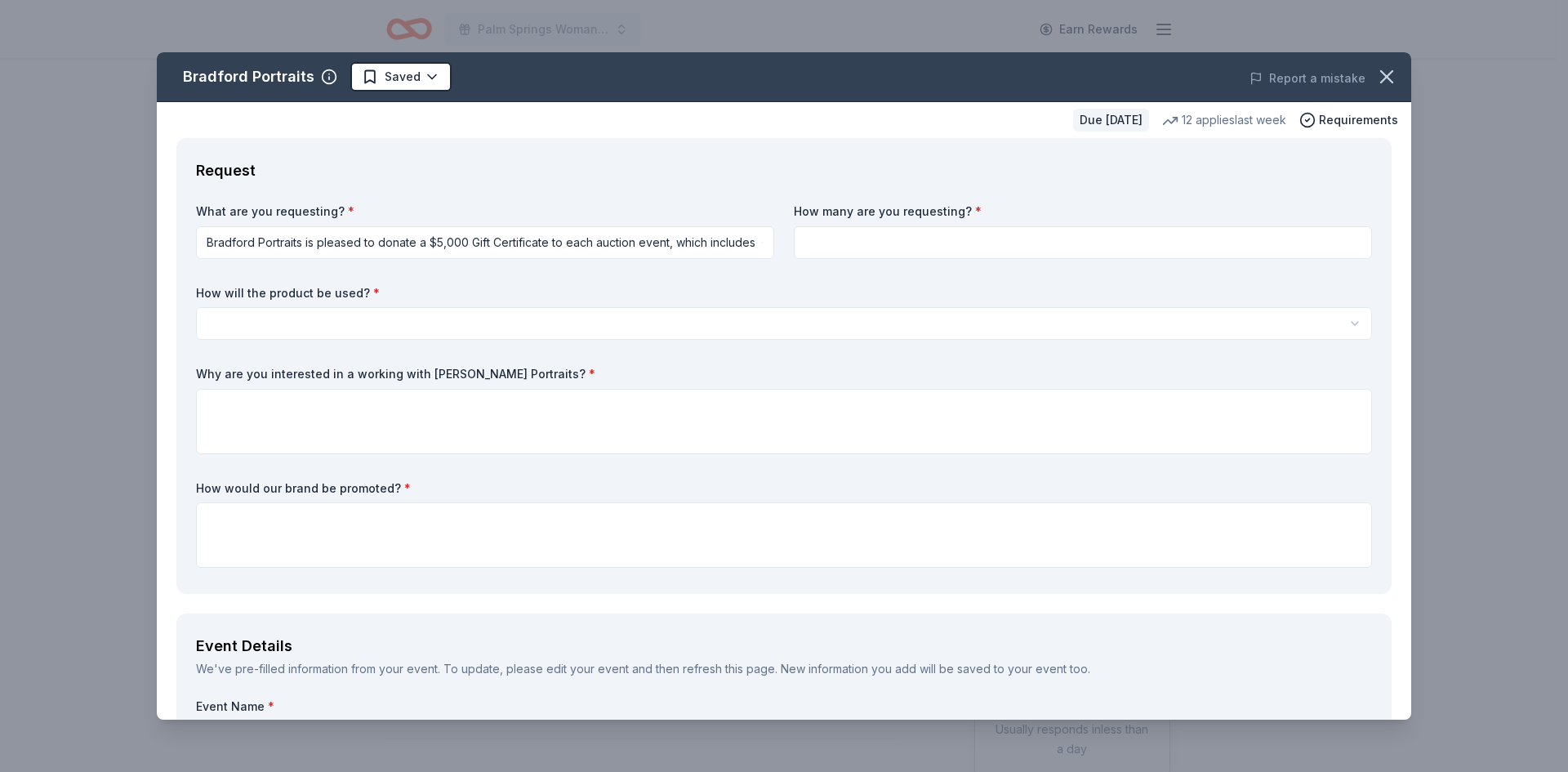
click at [860, 245] on input at bounding box center [1083, 243] width 578 height 32
type input "1"
click at [1067, 292] on label "How will the product be used? *" at bounding box center [784, 293] width 1176 height 16
click at [338, 318] on html "Palm Springs Woman's Club Scholarship Event Earn Rewards Due [DATE] Share Bradf…" at bounding box center [784, 386] width 1568 height 772
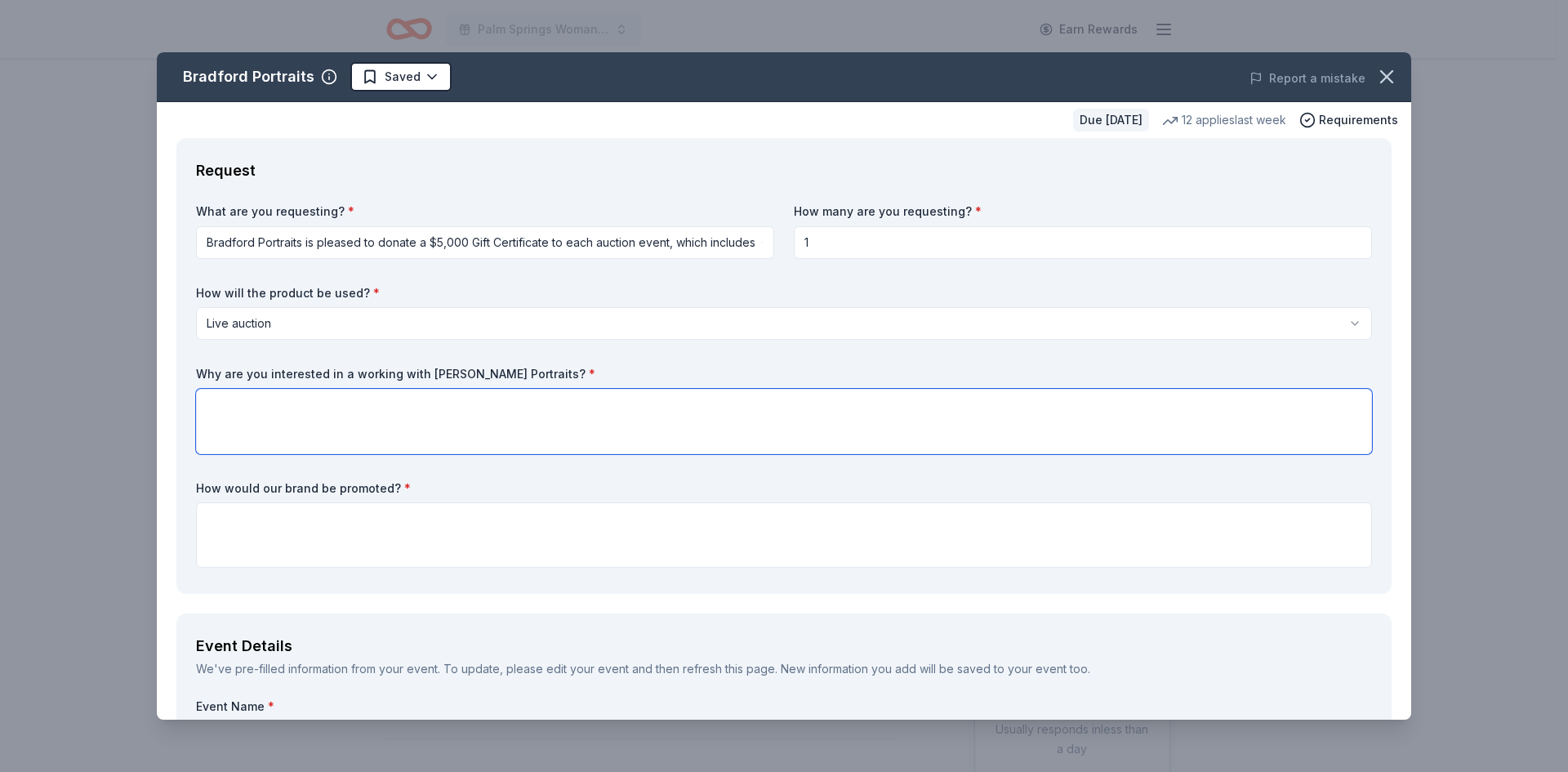
click at [257, 405] on textarea at bounding box center [784, 421] width 1176 height 65
drag, startPoint x: 255, startPoint y: 404, endPoint x: 221, endPoint y: 404, distance: 34.0
click at [221, 404] on textarea "To enrich screen reader interactions, please activate Accessibility in Grammarl…" at bounding box center [784, 421] width 1176 height 65
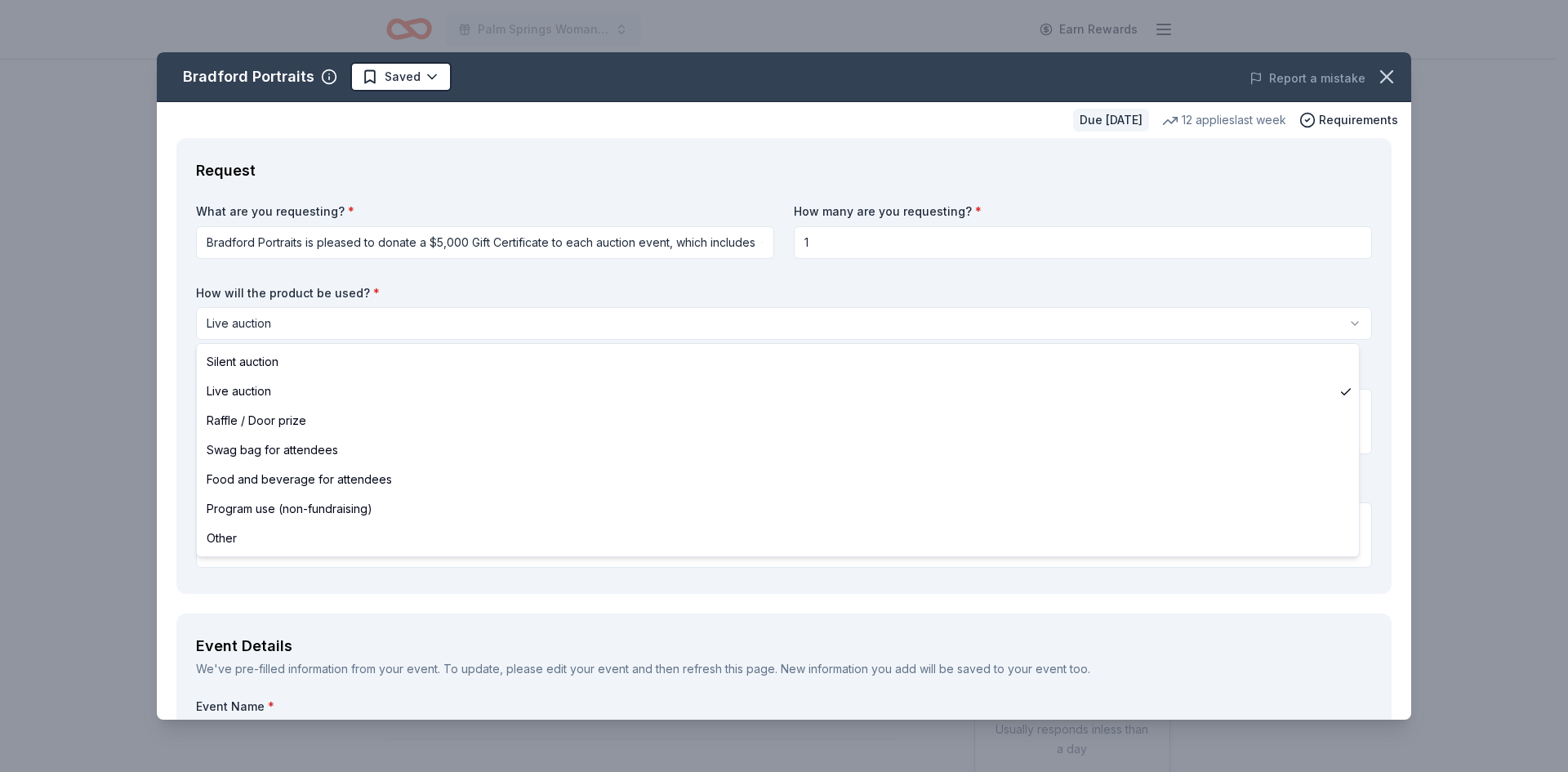
click at [358, 316] on html "Palm Springs Woman's Club Scholarship Event Earn Rewards Due [DATE] Share Bradf…" at bounding box center [784, 386] width 1568 height 772
select select "silentAuction"
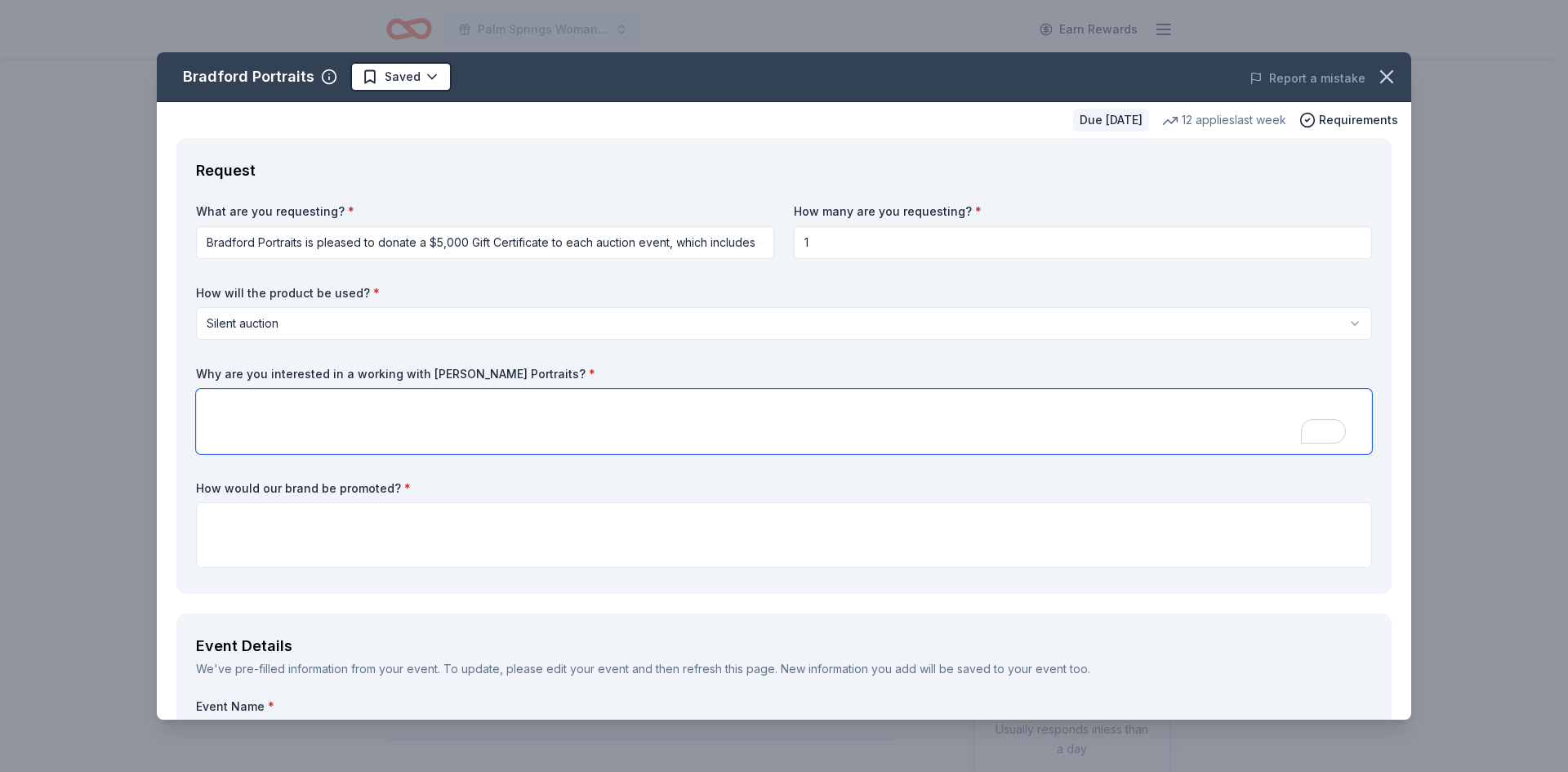
click at [248, 404] on textarea "To enrich screen reader interactions, please activate Accessibility in Grammarl…" at bounding box center [784, 421] width 1176 height 65
click at [256, 414] on textarea "To enrich screen reader interactions, please activate Accessibility in Grammarl…" at bounding box center [784, 421] width 1176 height 65
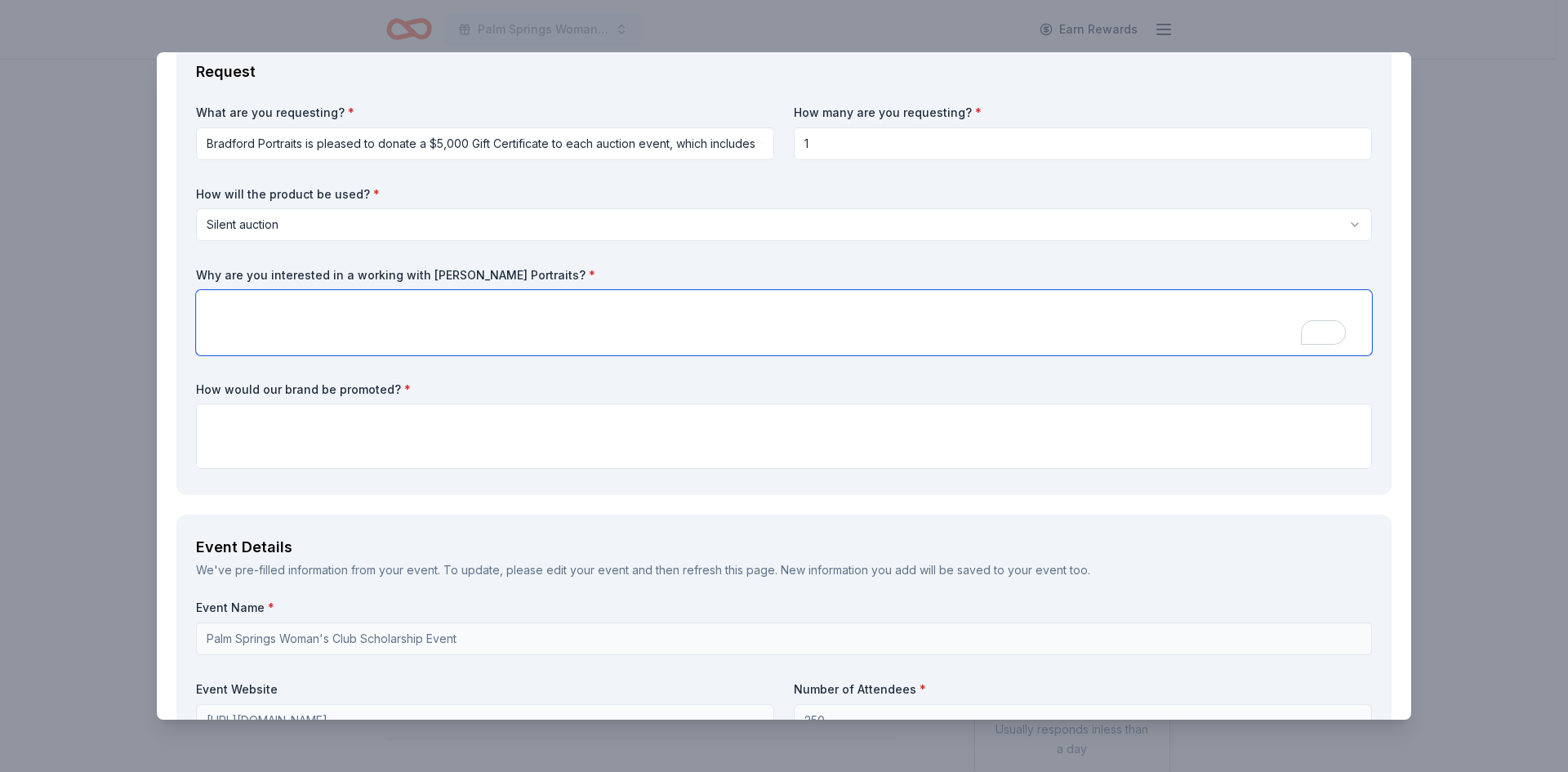
scroll to position [245, 0]
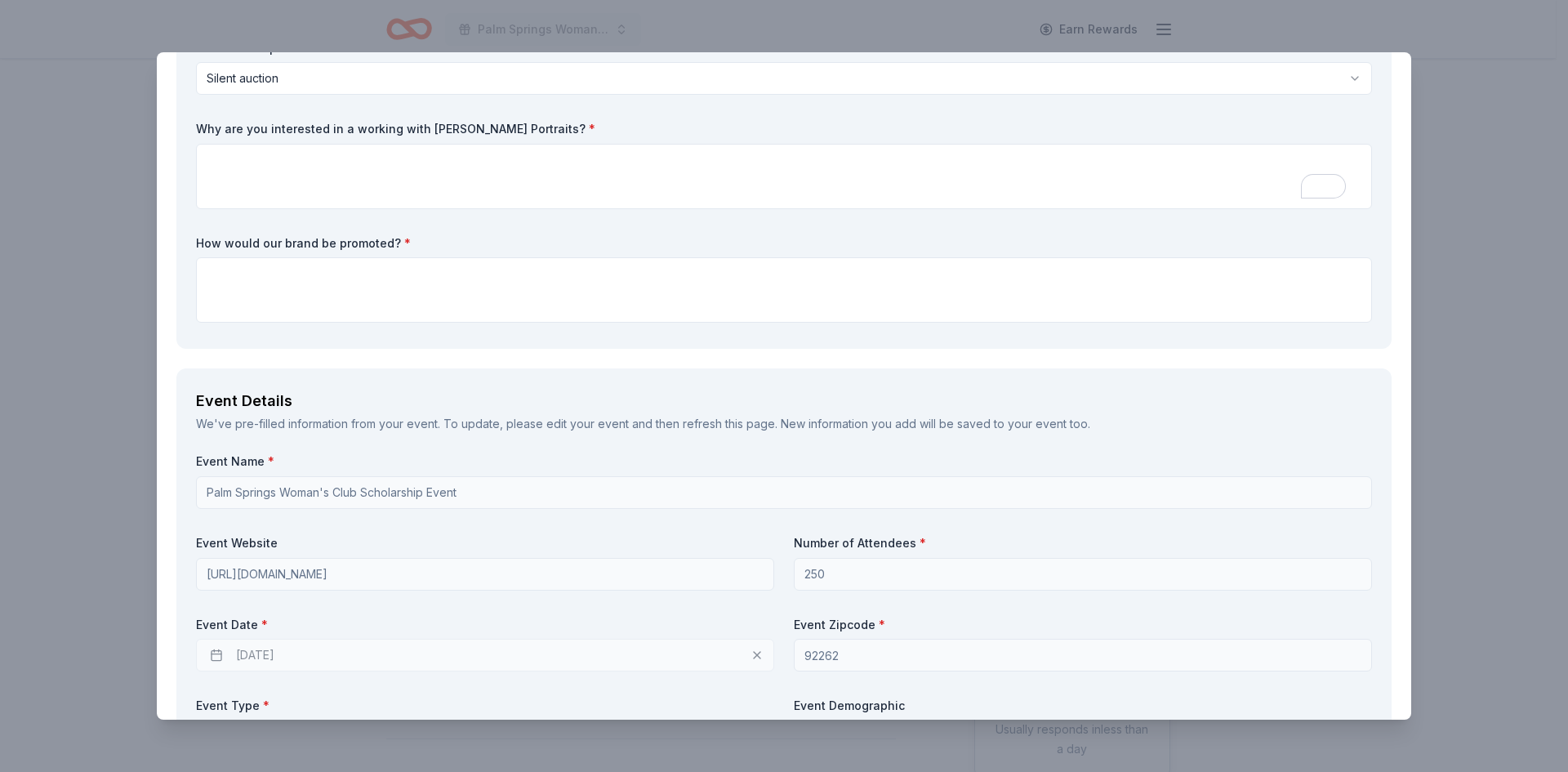
click at [694, 428] on div "We've pre-filled information from your event. To update, please edit your event…" at bounding box center [784, 424] width 1176 height 20
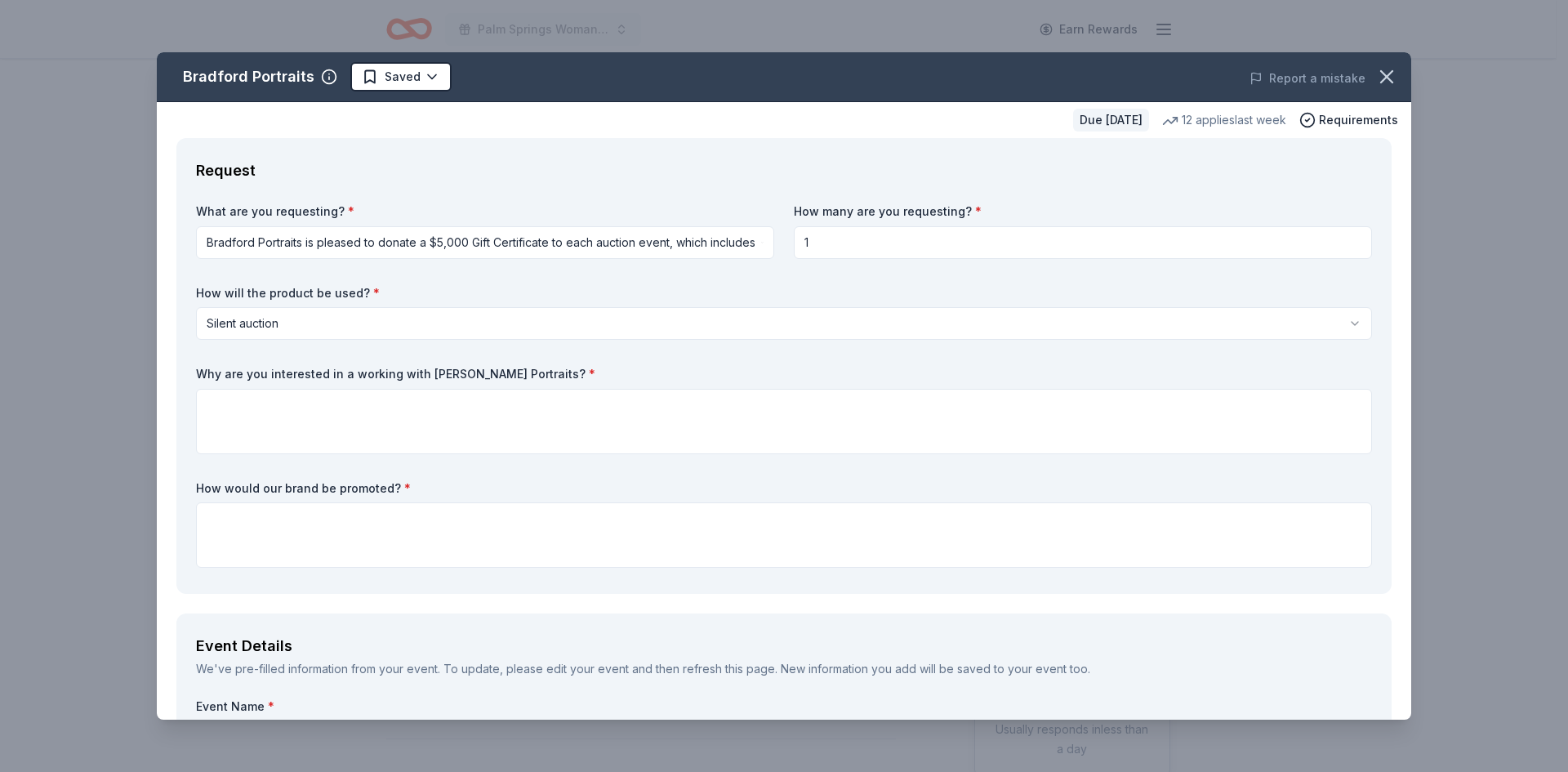
scroll to position [163, 0]
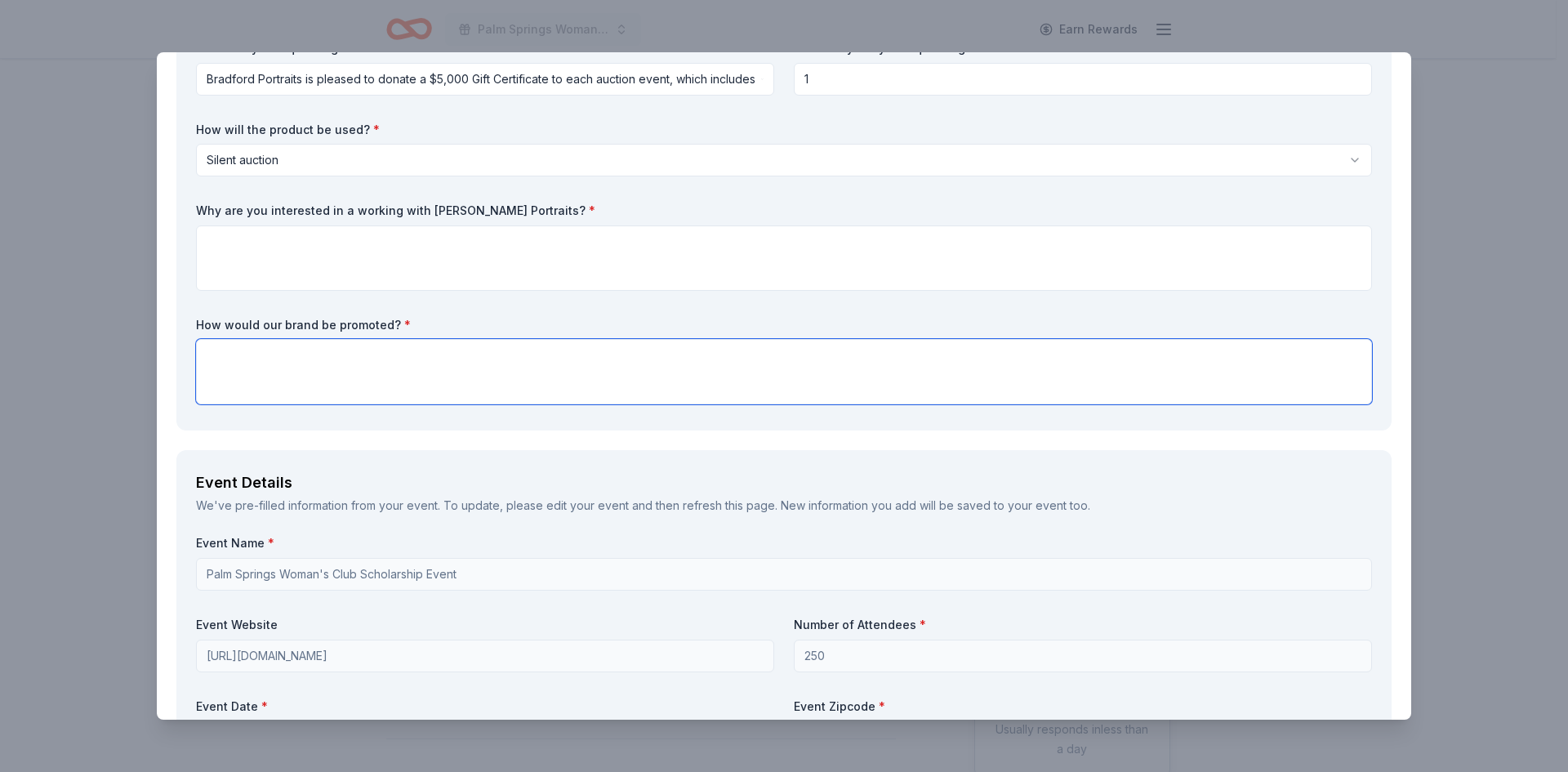
click at [267, 351] on textarea at bounding box center [784, 372] width 1176 height 65
click at [371, 363] on textarea at bounding box center [784, 372] width 1176 height 65
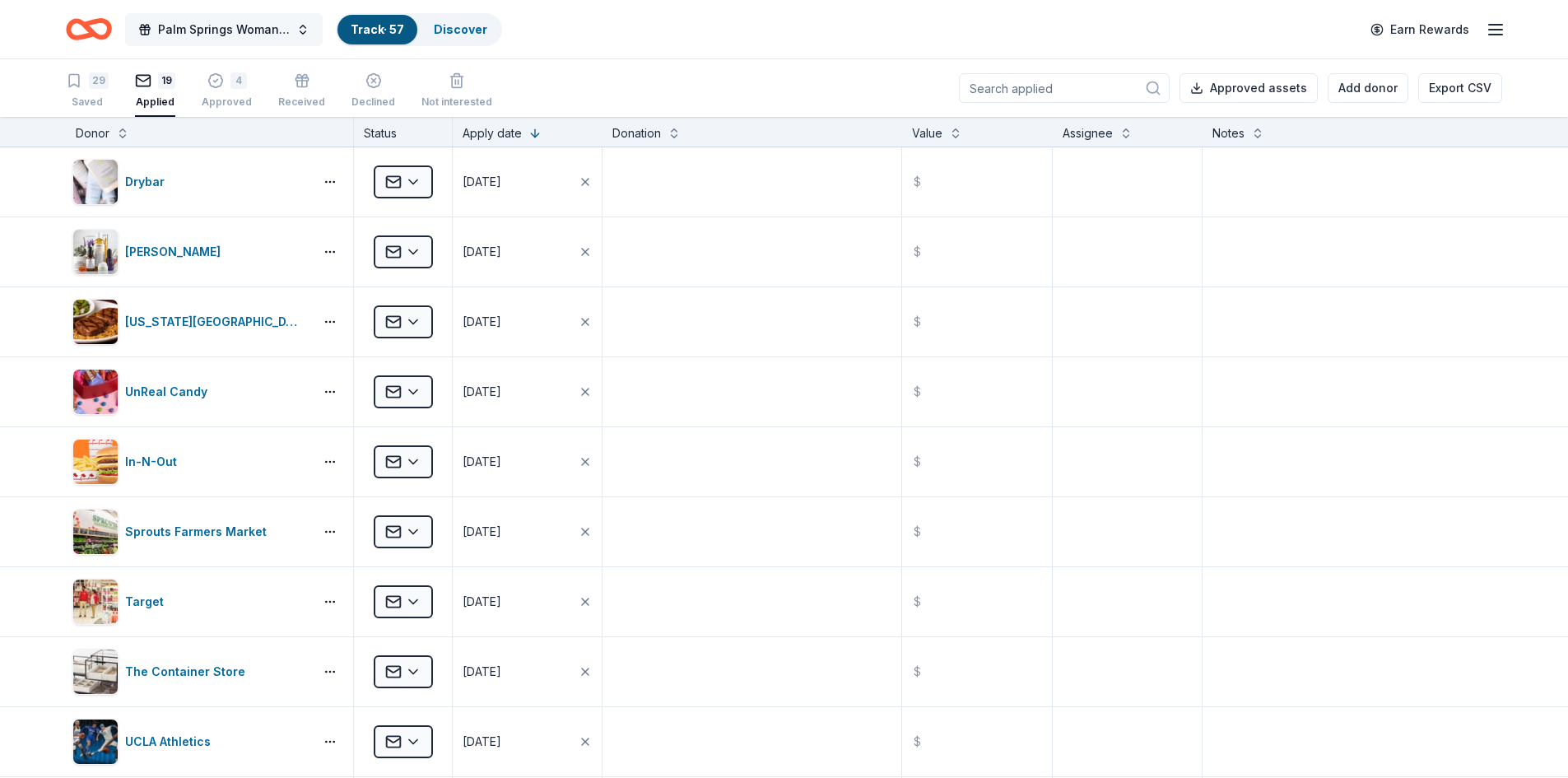
click at [254, 26] on span "Palm Springs Woman's Club Scholarship Event" at bounding box center [224, 30] width 132 height 20
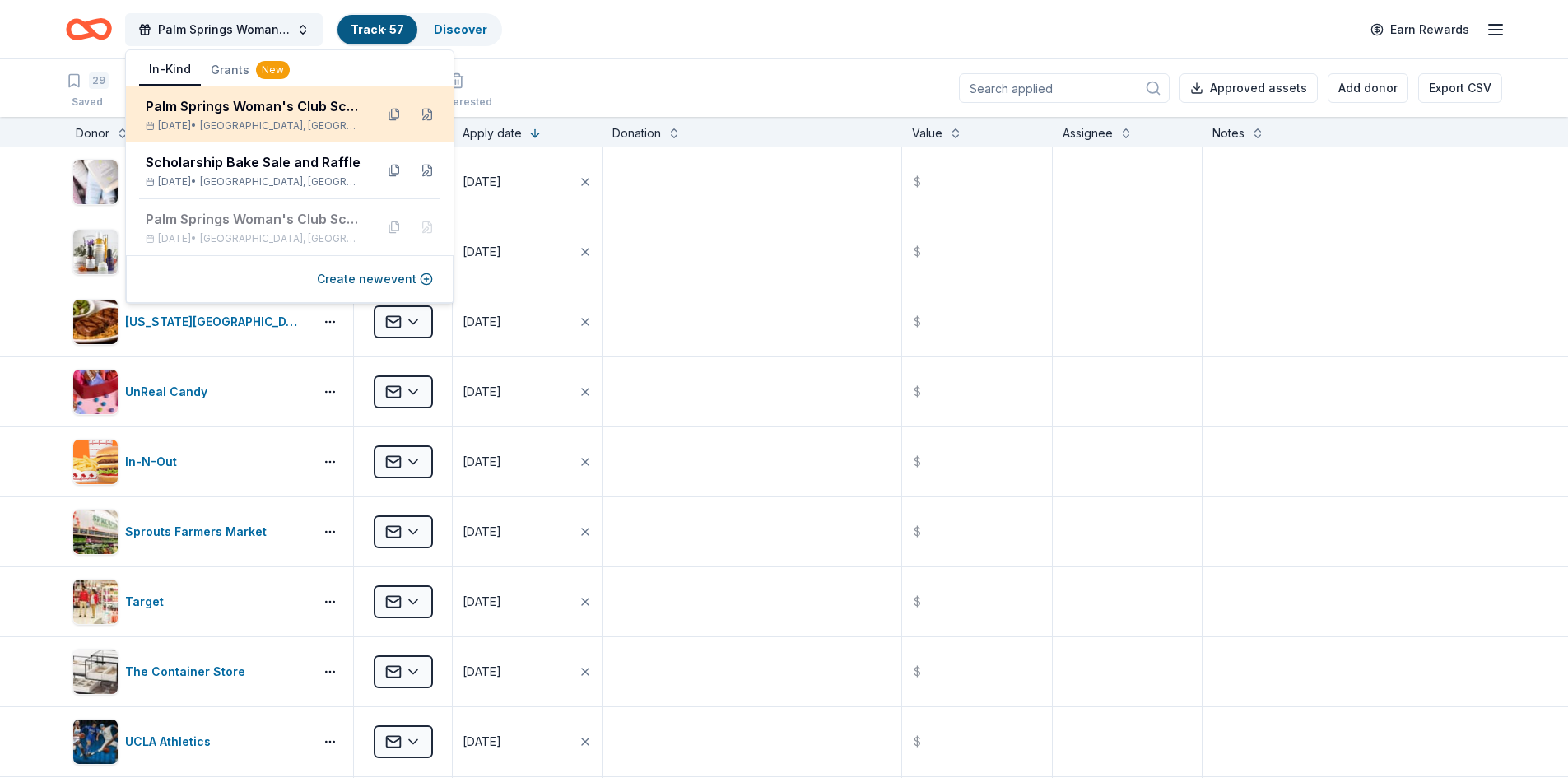
click at [268, 116] on div "Palm Springs Woman's Club Scholarship Event Mar 26, 2026 • Palm Springs, CA" at bounding box center [253, 115] width 216 height 36
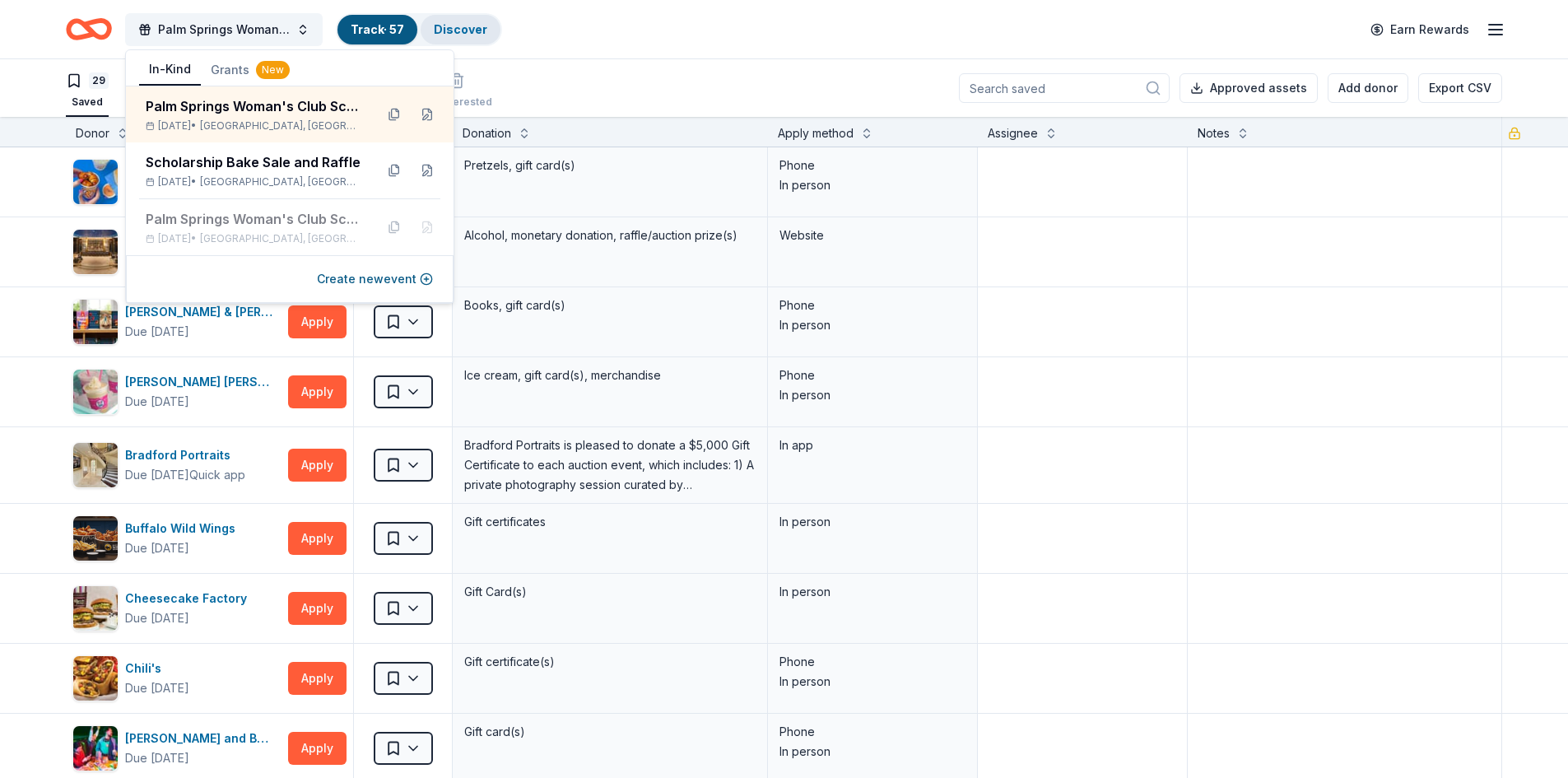
click at [450, 33] on link "Discover" at bounding box center [461, 29] width 54 height 14
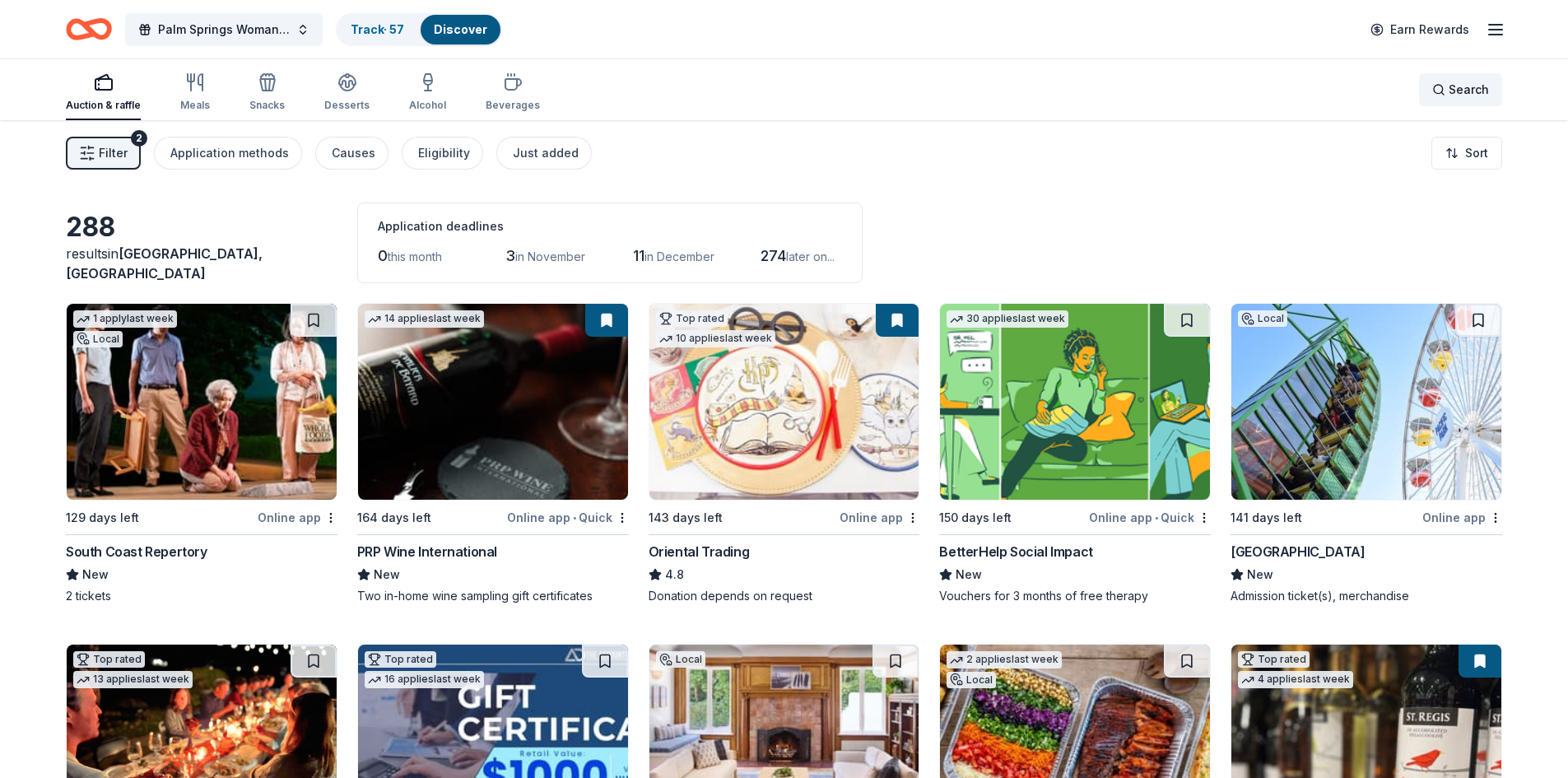
click at [1449, 90] on div "Search" at bounding box center [1460, 90] width 56 height 20
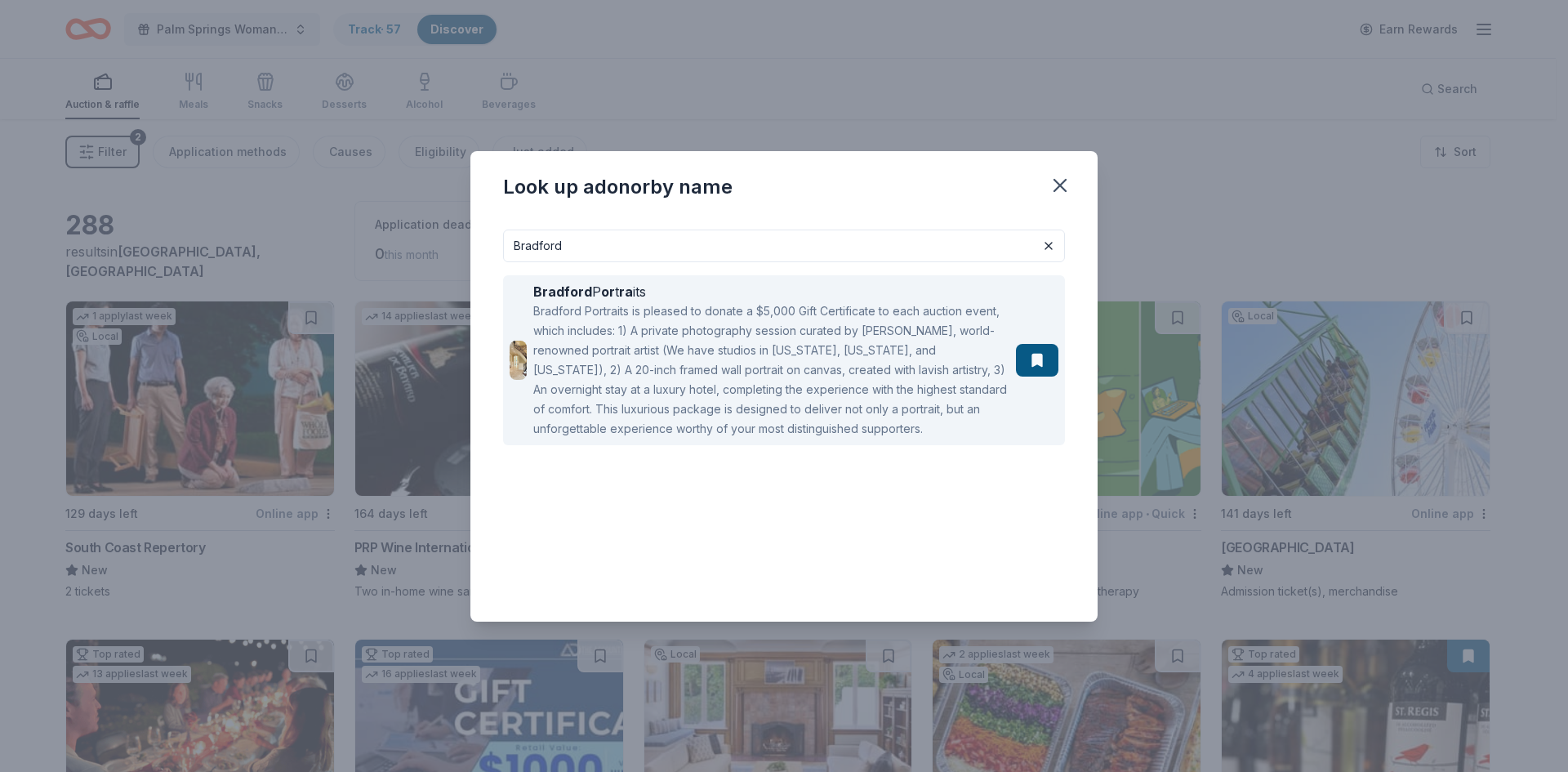
type input "Bradford"
click at [610, 370] on div "Bradford Portraits is pleased to donate a $5,000 Gift Certificate to each aucti…" at bounding box center [772, 370] width 476 height 138
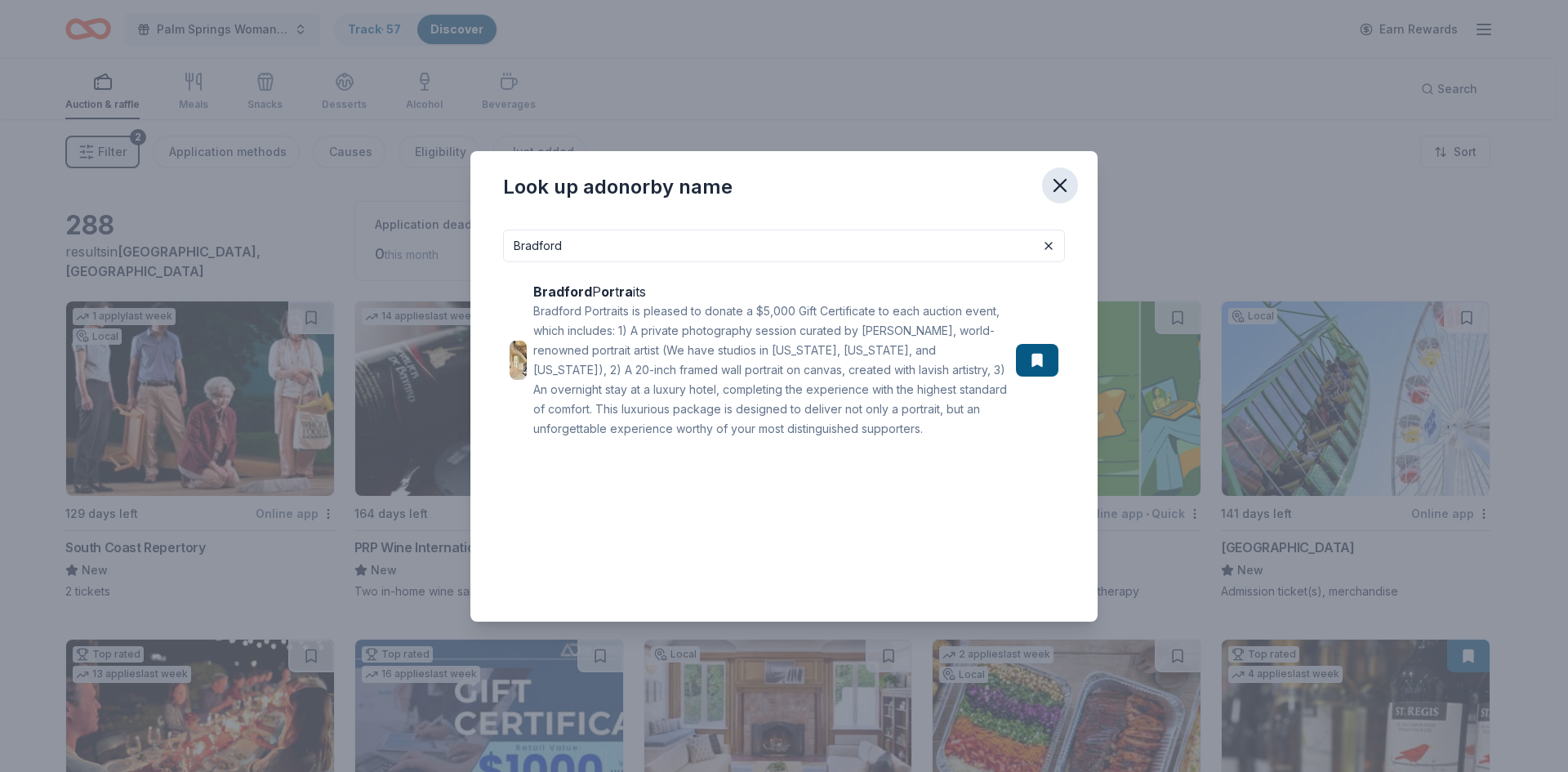
click at [1057, 182] on icon "button" at bounding box center [1060, 186] width 11 height 11
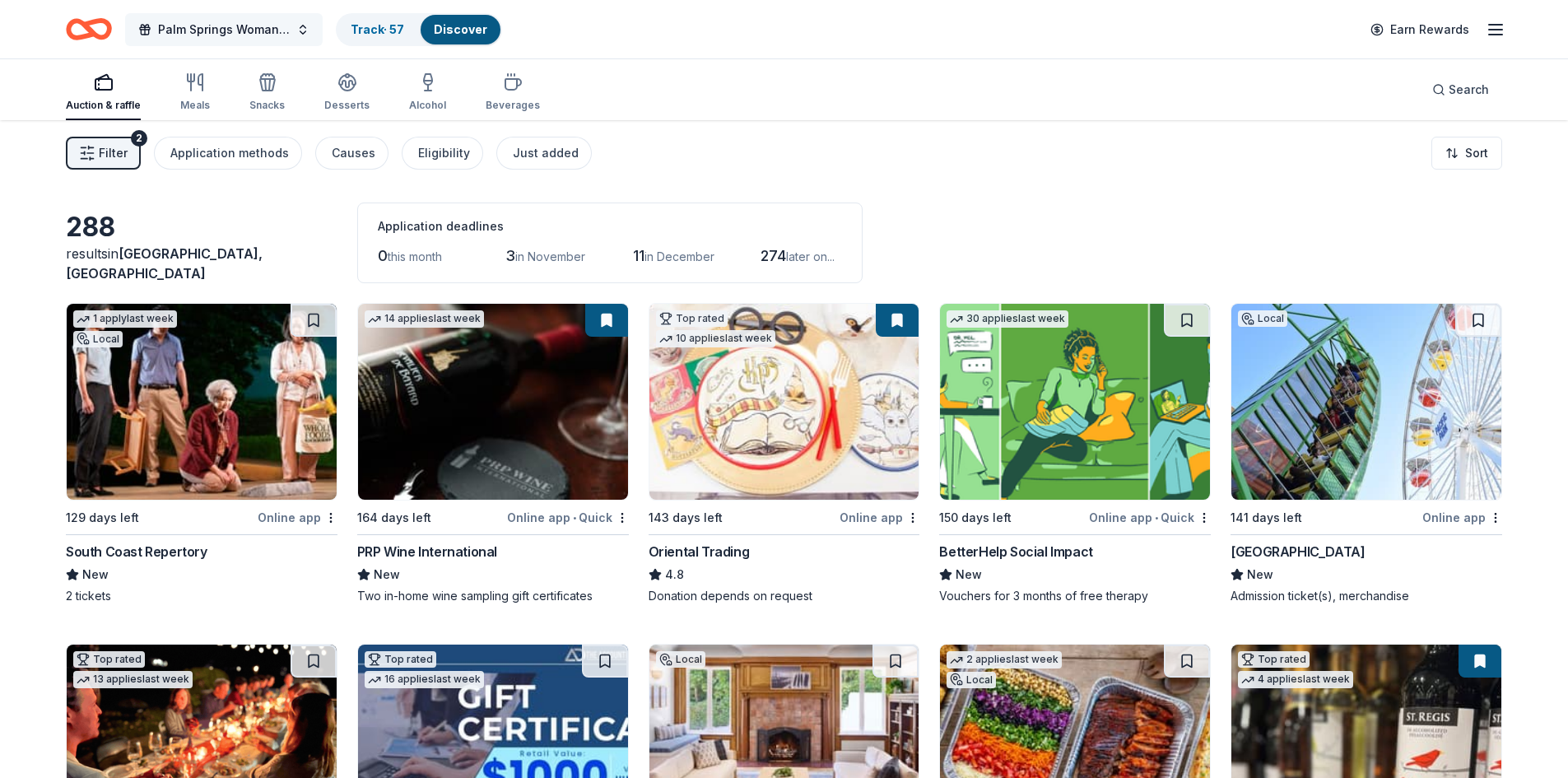
click at [252, 29] on span "Palm Springs Woman's Club Scholarship Event" at bounding box center [224, 30] width 132 height 20
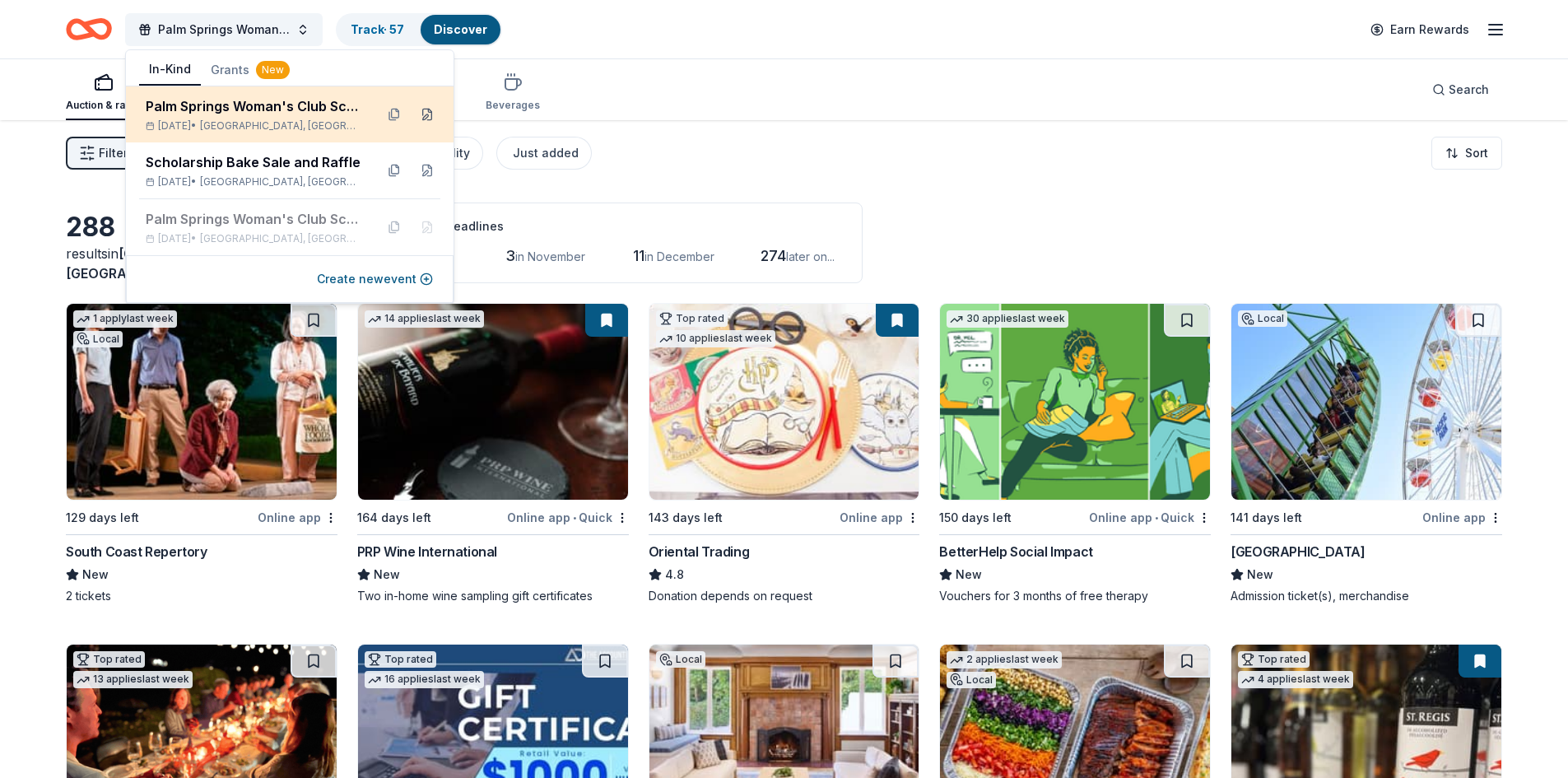
click at [428, 114] on button at bounding box center [427, 115] width 27 height 27
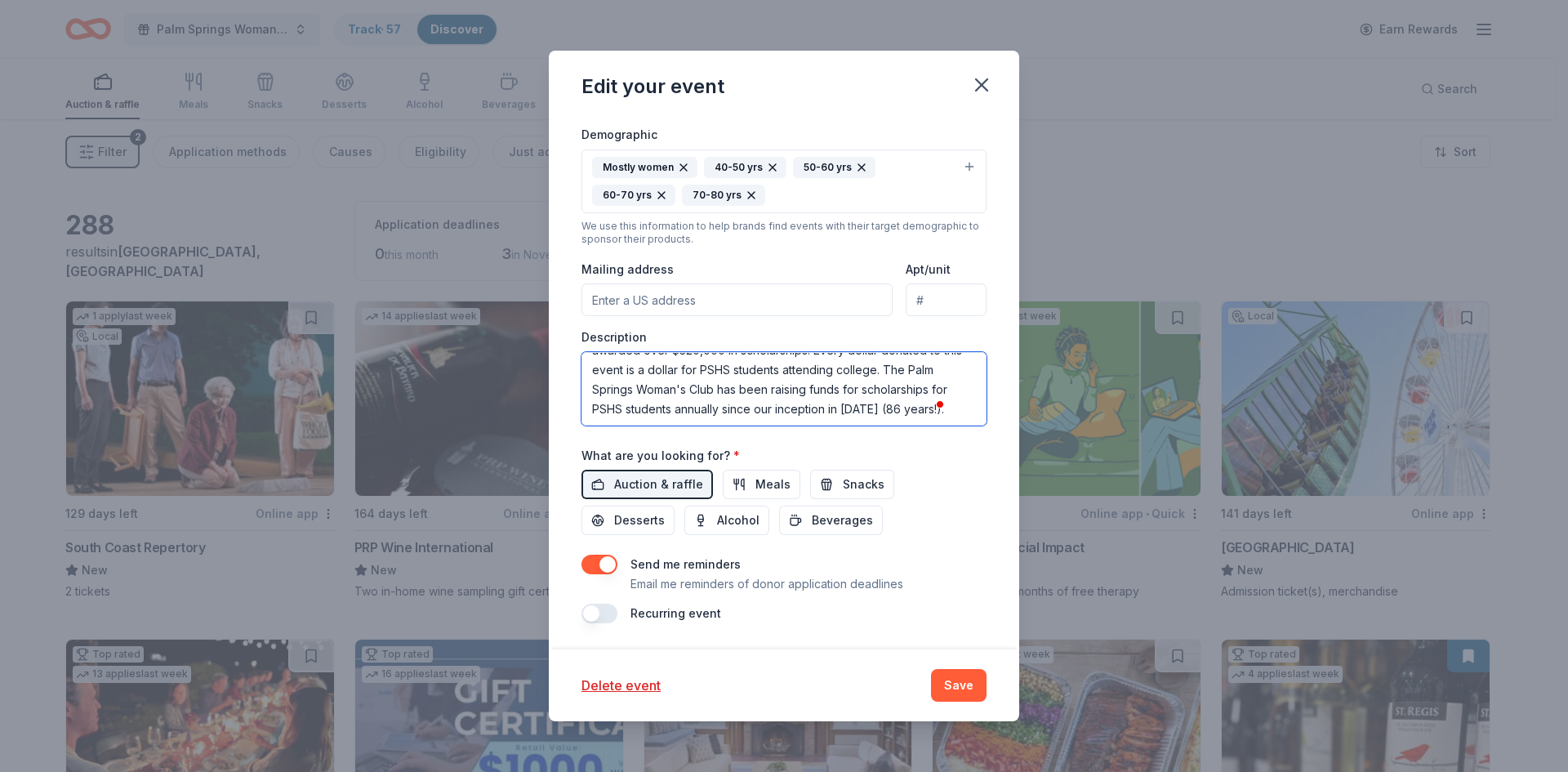
scroll to position [235, 0]
click at [852, 387] on textarea "Our Scholarship Event this year will be a dinner on [DATE] and will include a s…" at bounding box center [783, 389] width 405 height 74
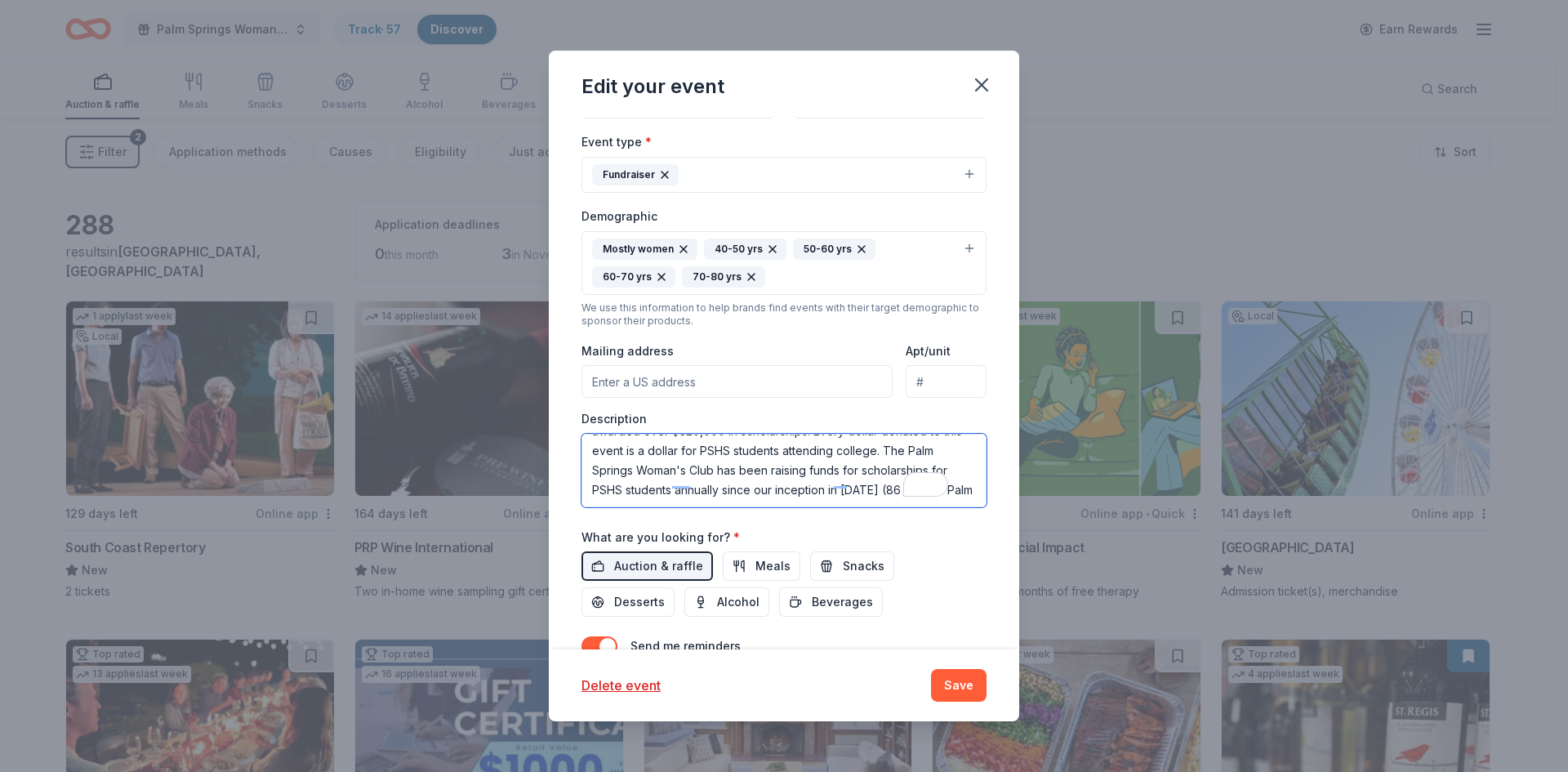
click at [887, 481] on textarea "Our Scholarship Event this year will be a dinner on 3/26/26 and will include a …" at bounding box center [783, 470] width 405 height 74
type textarea "Our Scholarship Event this year will be a dinner on 3/26/26 and will include a …"
click at [975, 689] on button "Save" at bounding box center [958, 686] width 56 height 32
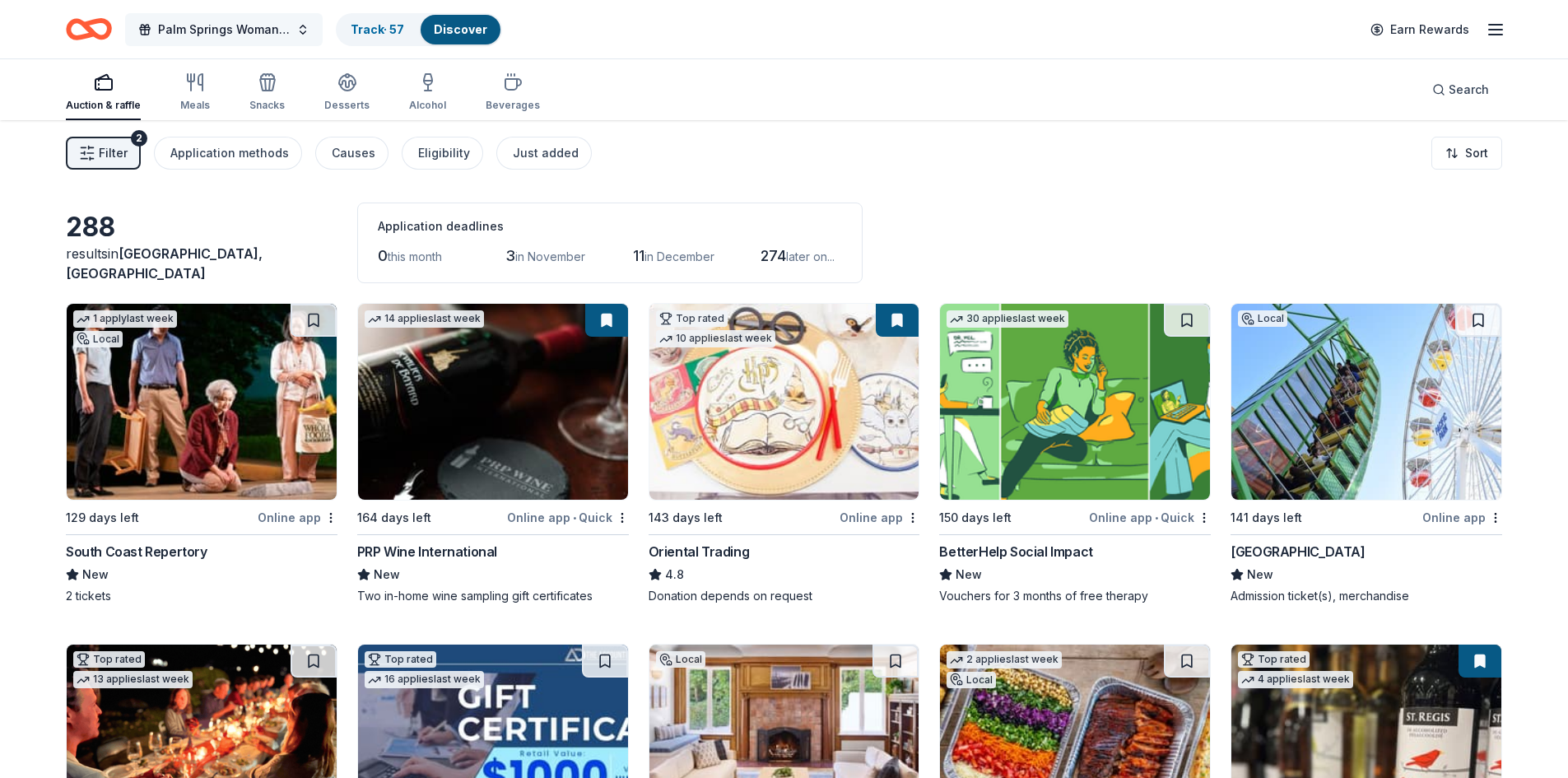
click at [276, 31] on span "Palm Springs Woman's Club Scholarship Event" at bounding box center [224, 30] width 132 height 20
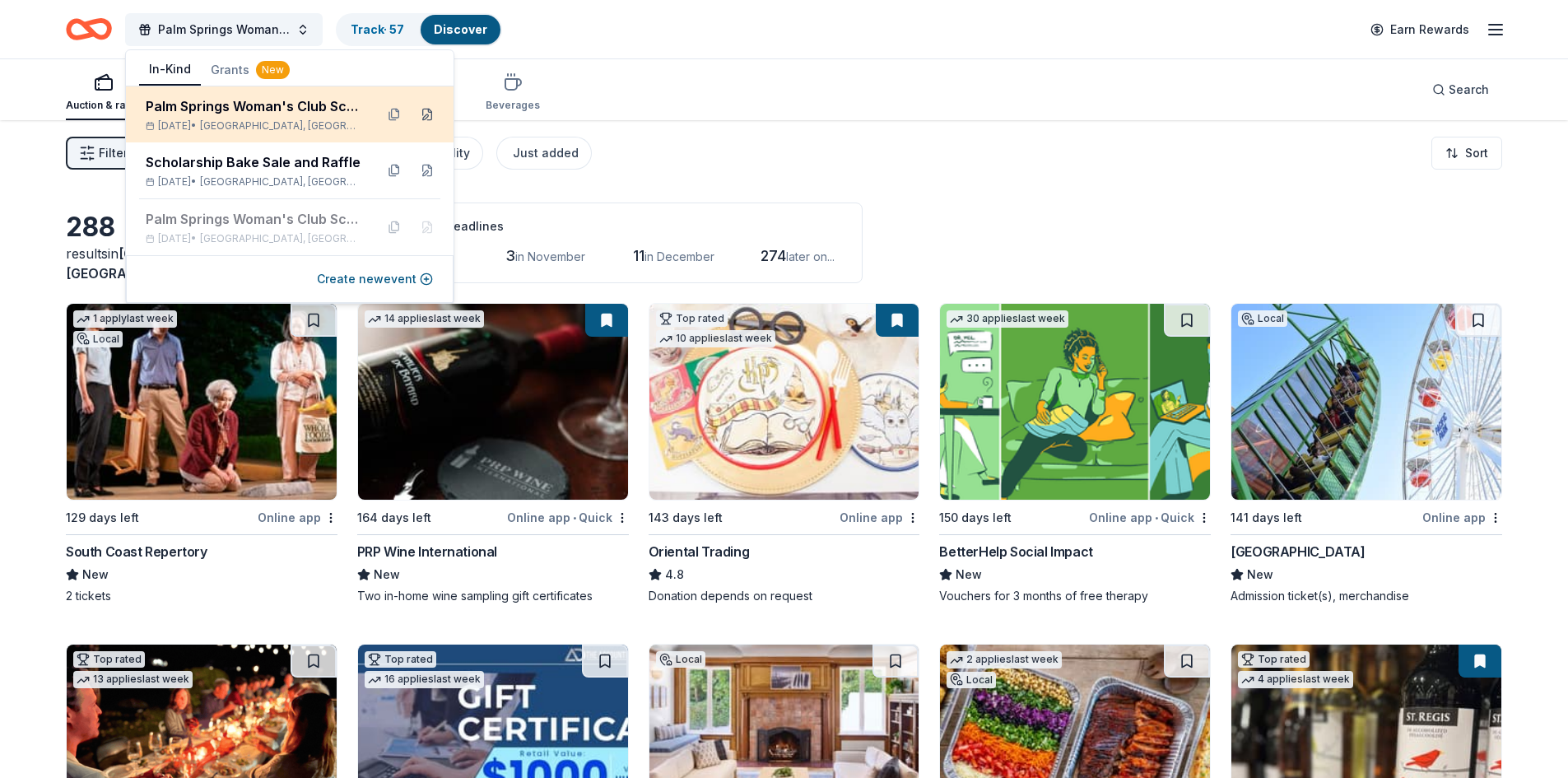
click at [434, 117] on button at bounding box center [427, 115] width 27 height 27
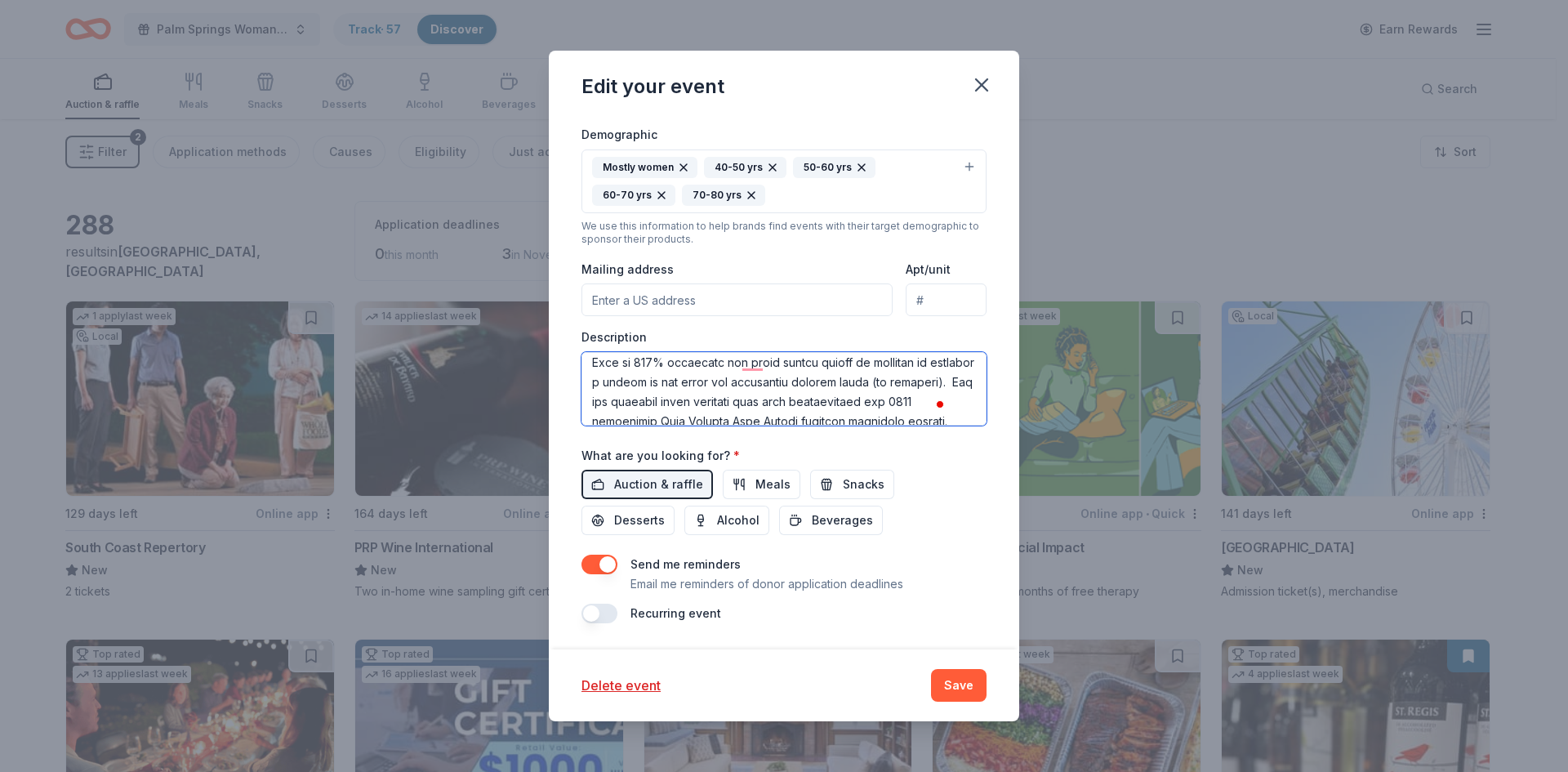
scroll to position [65, 0]
click at [829, 404] on textarea "To enrich screen reader interactions, please activate Accessibility in Grammarl…" at bounding box center [783, 389] width 405 height 74
type textarea "Our Scholarship Event this year will be a dinner on 3/26/26 and will include a …"
click at [969, 690] on button "Save" at bounding box center [958, 686] width 56 height 32
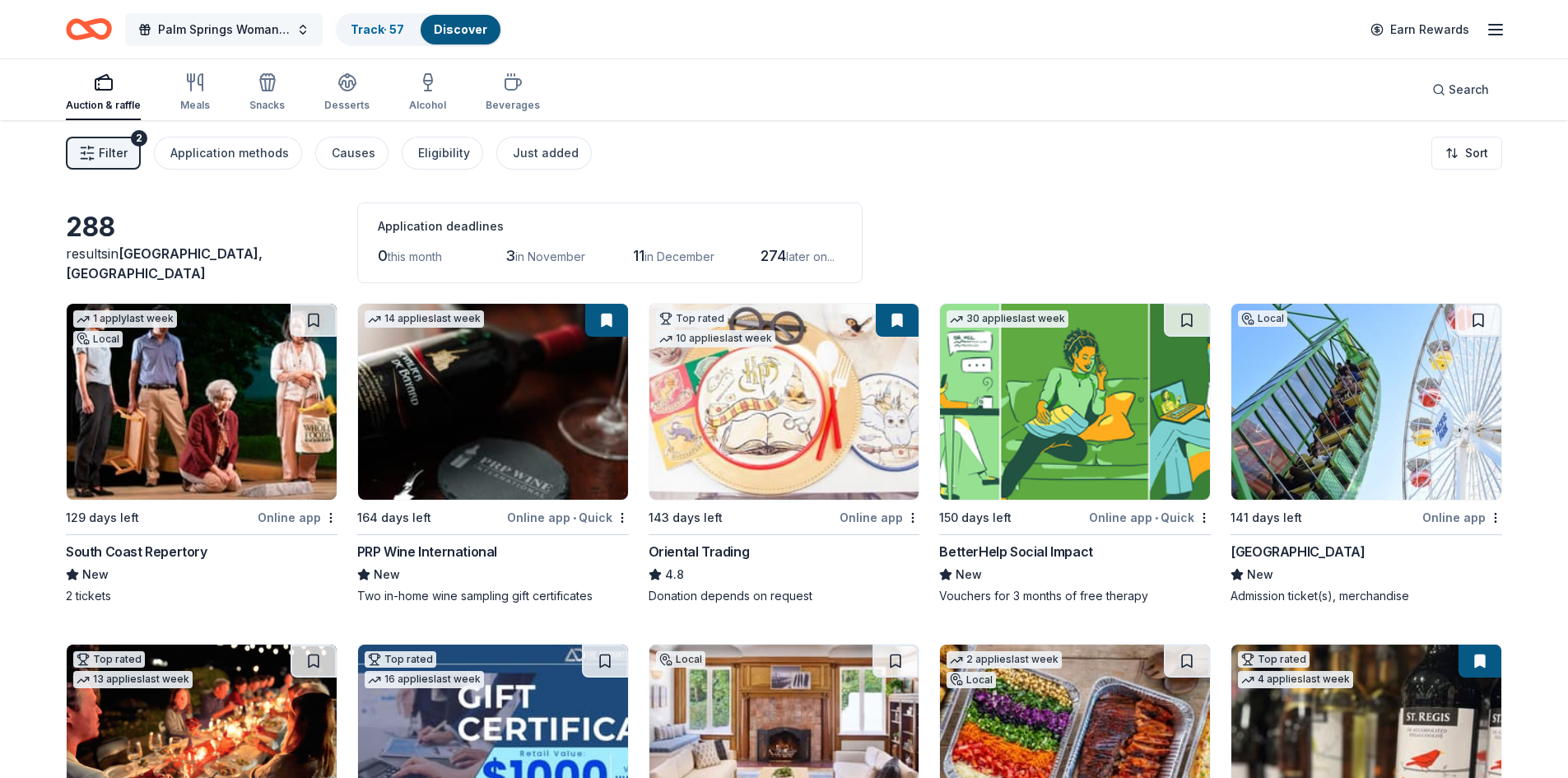
click at [264, 27] on span "Palm Springs Woman's Club Scholarship Event" at bounding box center [224, 30] width 132 height 20
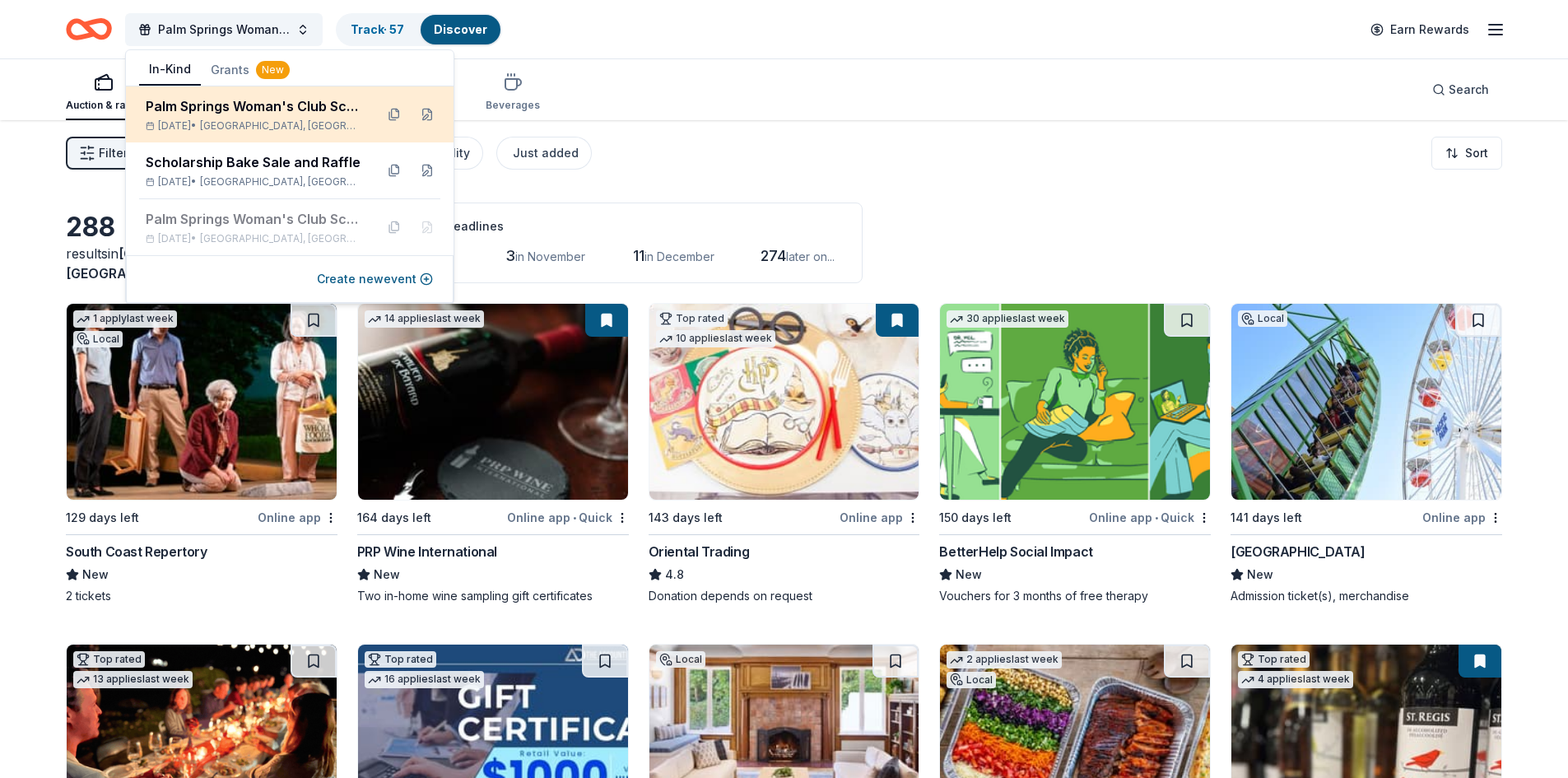
click at [264, 100] on div "Palm Springs Woman's Club Scholarship Event" at bounding box center [253, 106] width 216 height 20
click at [421, 114] on button at bounding box center [427, 115] width 27 height 27
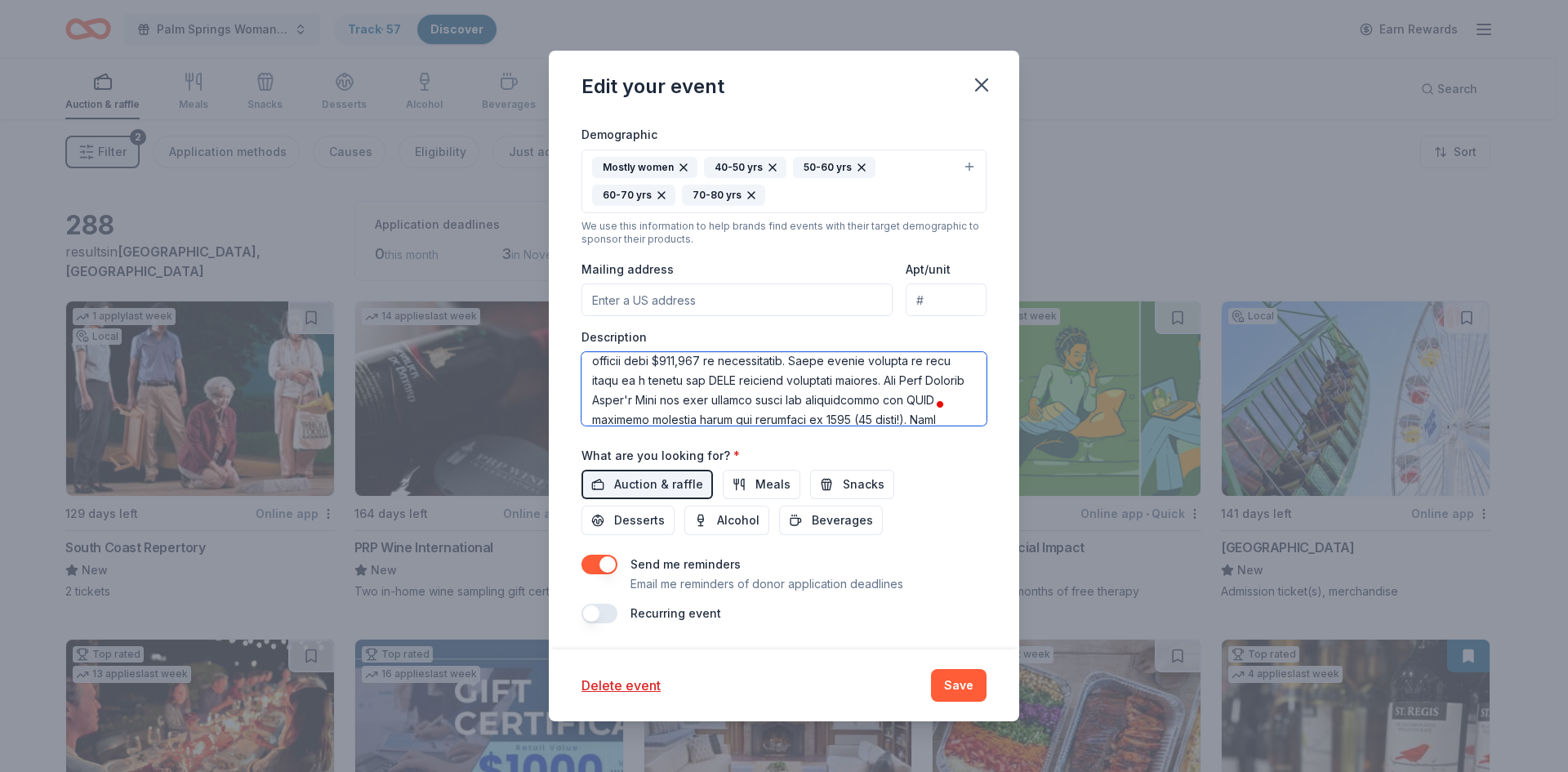
scroll to position [268, 0]
click at [622, 377] on textarea "To enrich screen reader interactions, please activate Accessibility in Grammarl…" at bounding box center [783, 389] width 405 height 74
type textarea "Our Scholarship Event this year will be a dinner on 3/26/26 and will include a …"
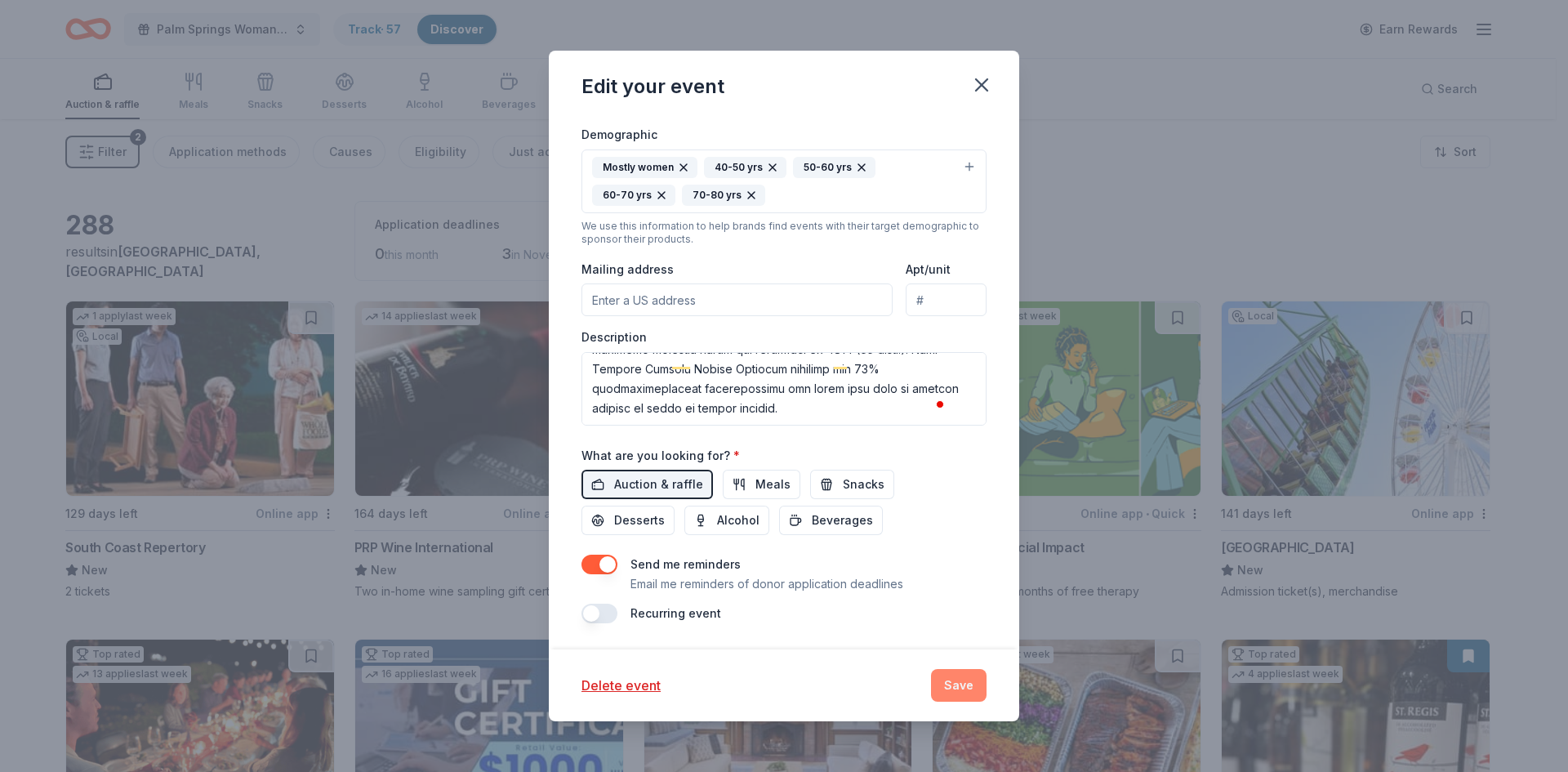
click at [969, 691] on button "Save" at bounding box center [958, 686] width 56 height 32
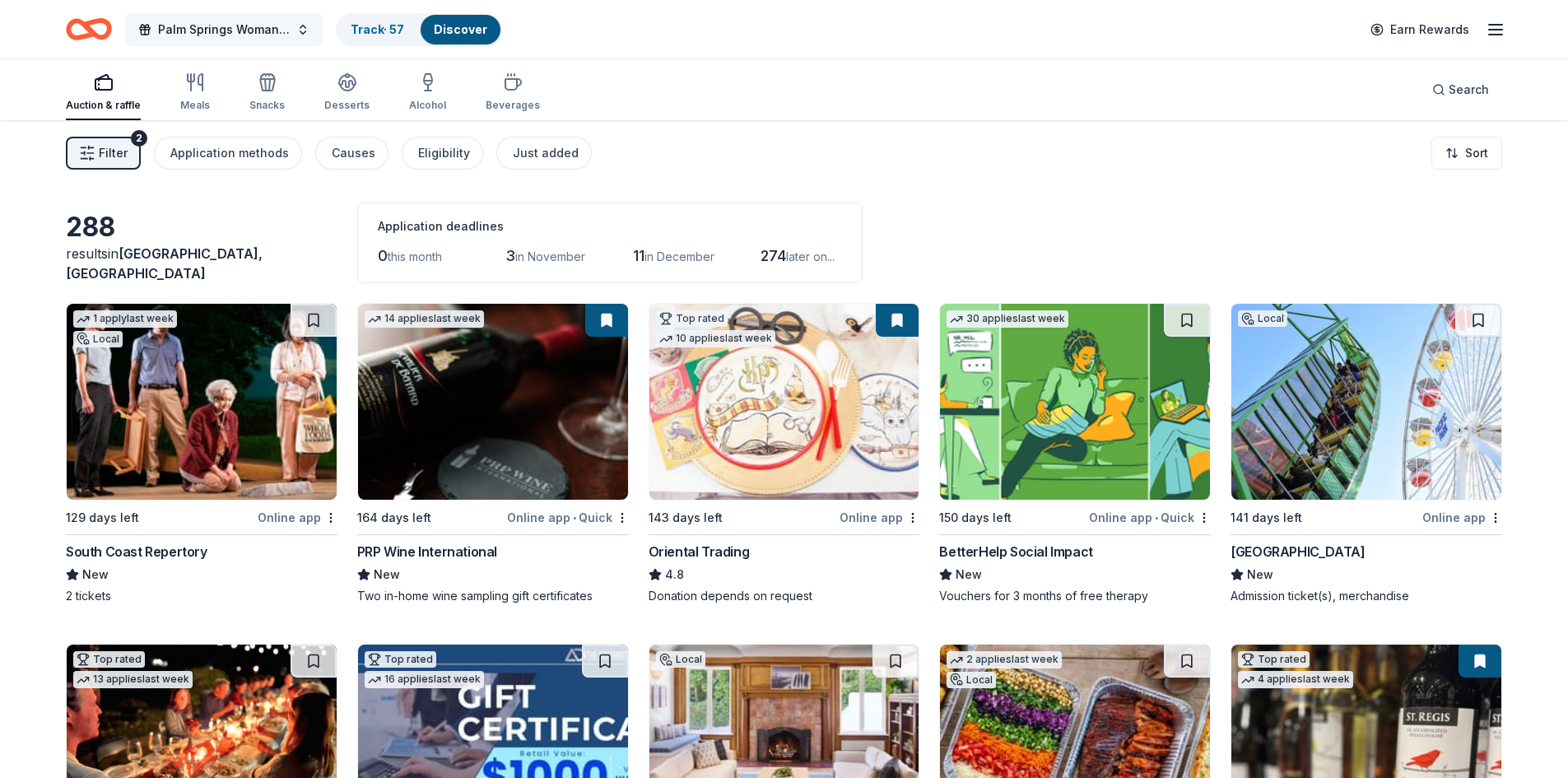
click at [304, 25] on button "Palm Springs Woman's Club Scholarship Event" at bounding box center [224, 30] width 198 height 32
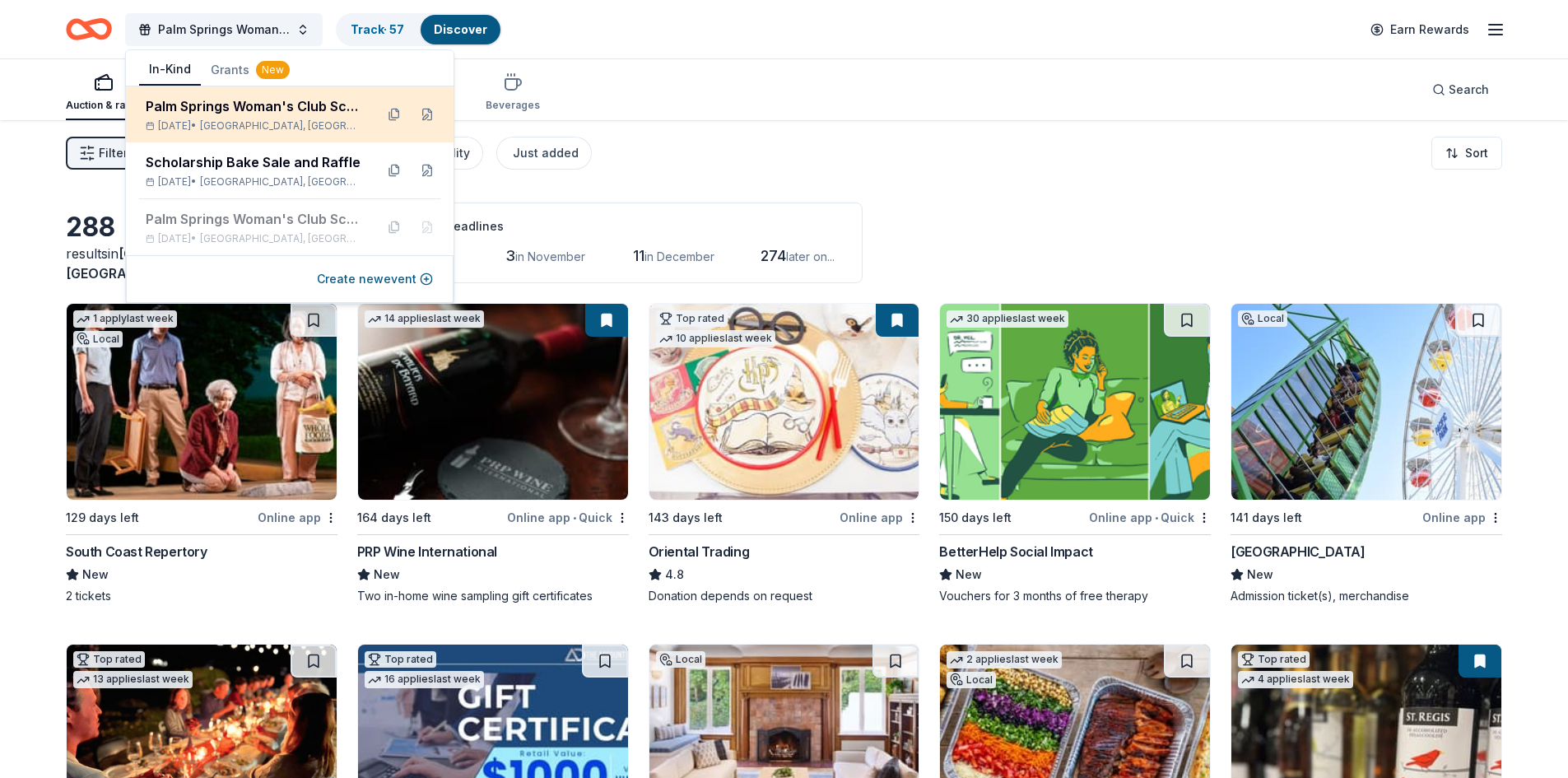
click at [251, 110] on div "Palm Springs Woman's Club Scholarship Event" at bounding box center [253, 106] width 216 height 20
click at [236, 118] on div "Palm Springs Woman's Club Scholarship Event Mar 26, 2026 • Palm Springs, CA" at bounding box center [253, 115] width 216 height 36
click at [426, 116] on button at bounding box center [427, 115] width 27 height 27
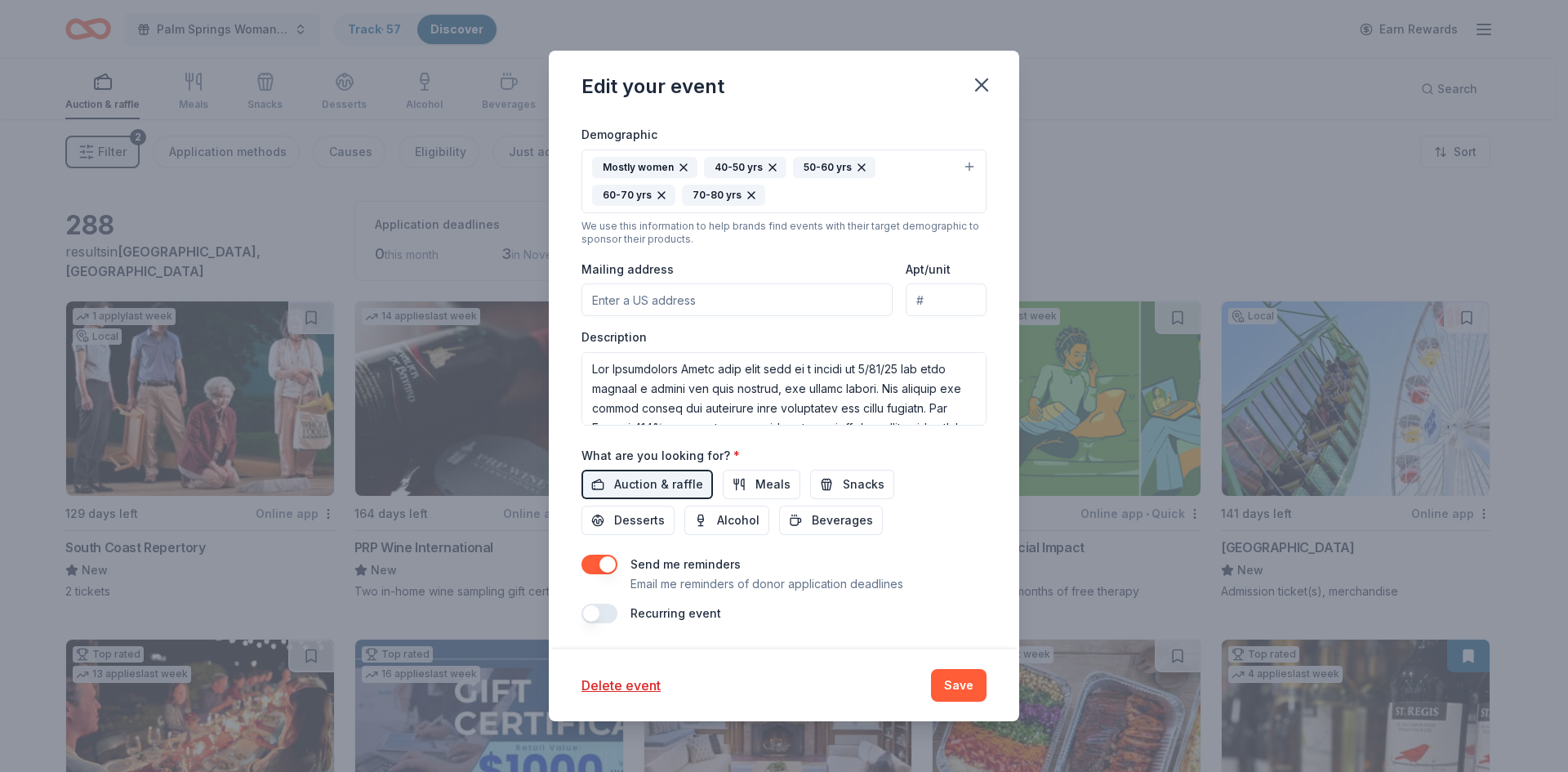
scroll to position [298, 0]
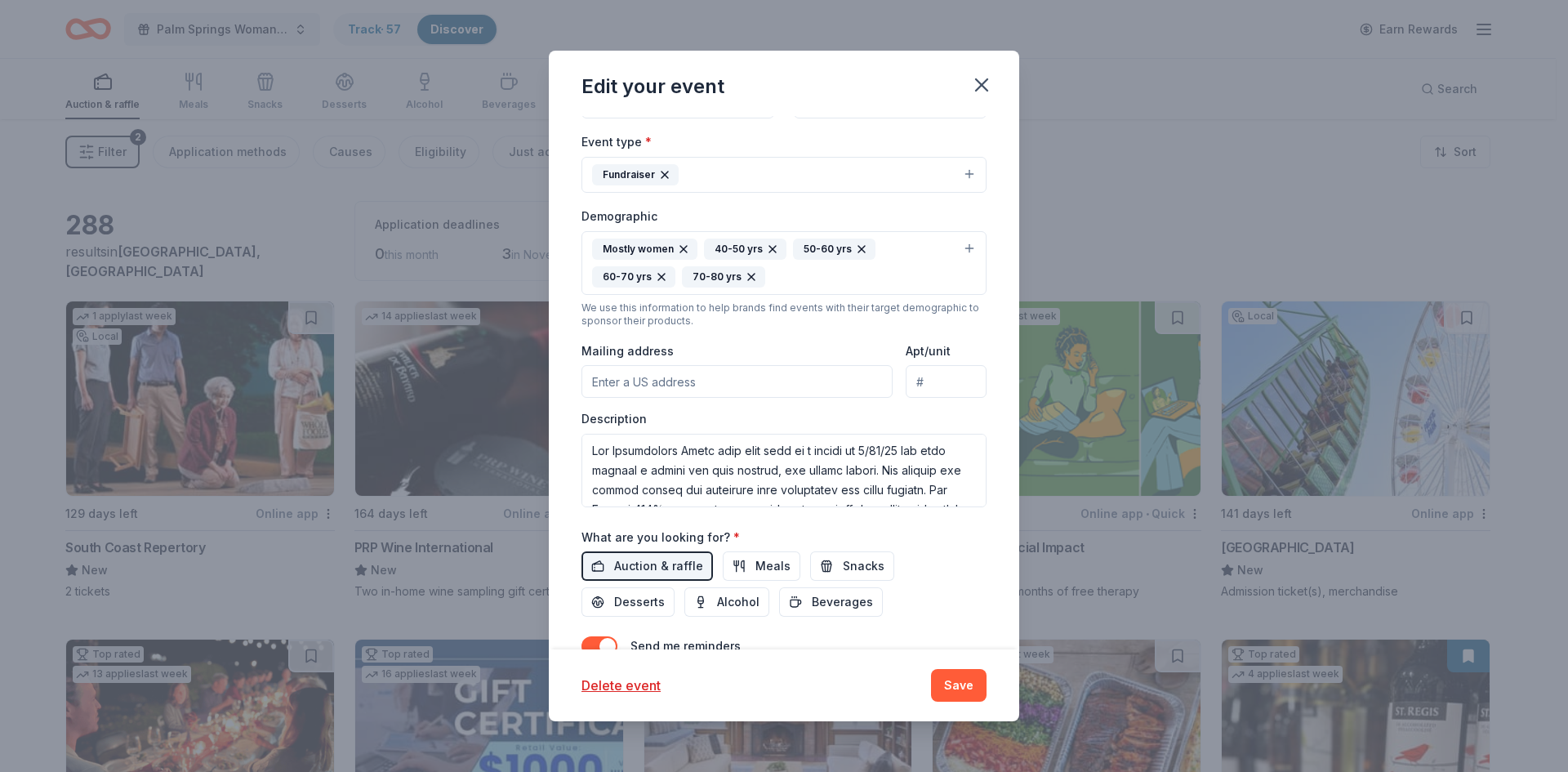
click at [629, 384] on input "Mailing address" at bounding box center [737, 381] width 311 height 32
type input "[STREET_ADDRESS]"
drag, startPoint x: 1019, startPoint y: 399, endPoint x: 926, endPoint y: 93, distance: 319.8
click at [1010, 491] on div "Edit your event Update donors you've applied to Let donors know of any updates …" at bounding box center [784, 386] width 1568 height 772
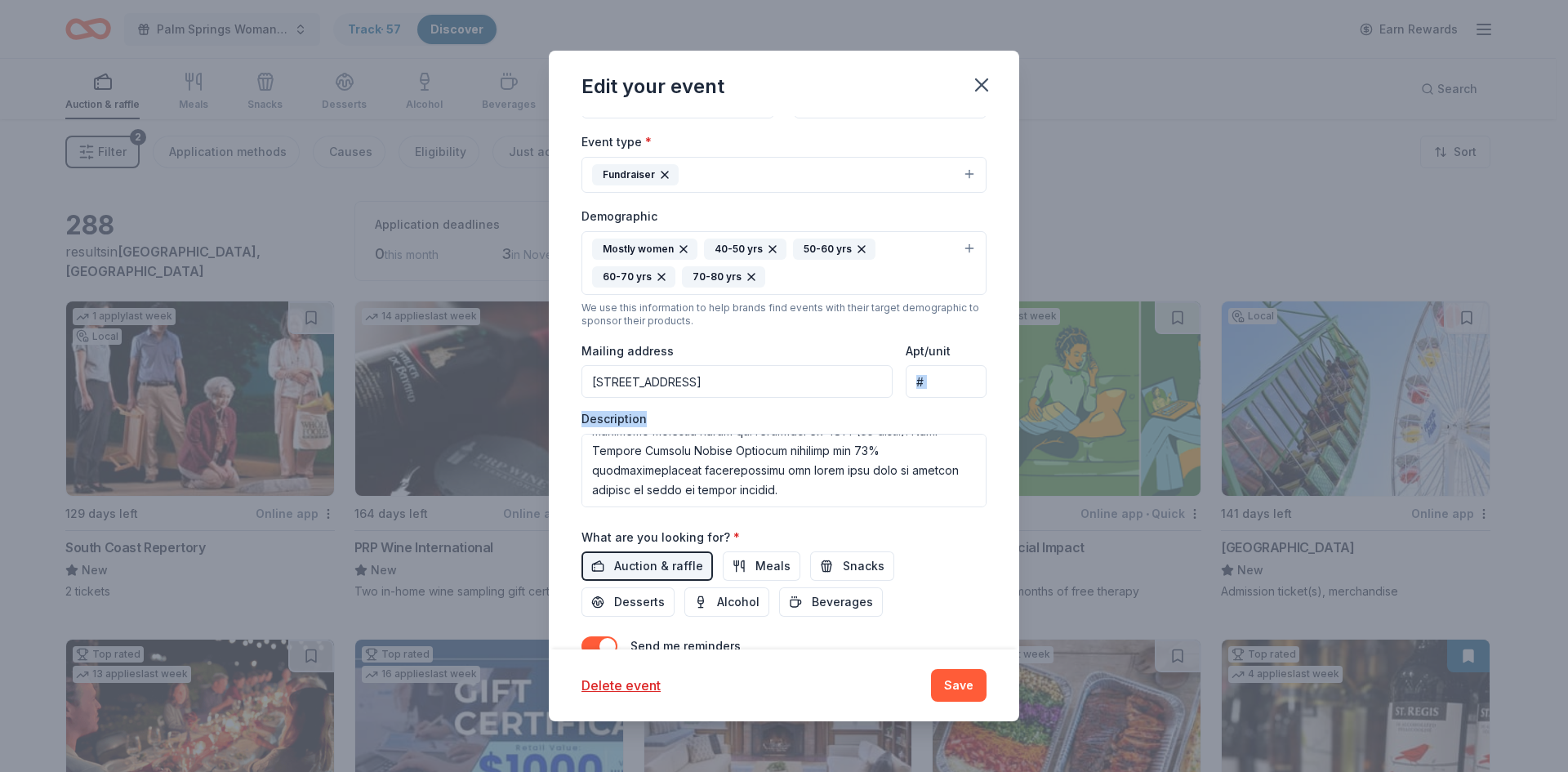
scroll to position [294, 0]
click at [912, 553] on div "Auction & raffle Meals Snacks Desserts Alcohol Beverages" at bounding box center [783, 584] width 405 height 65
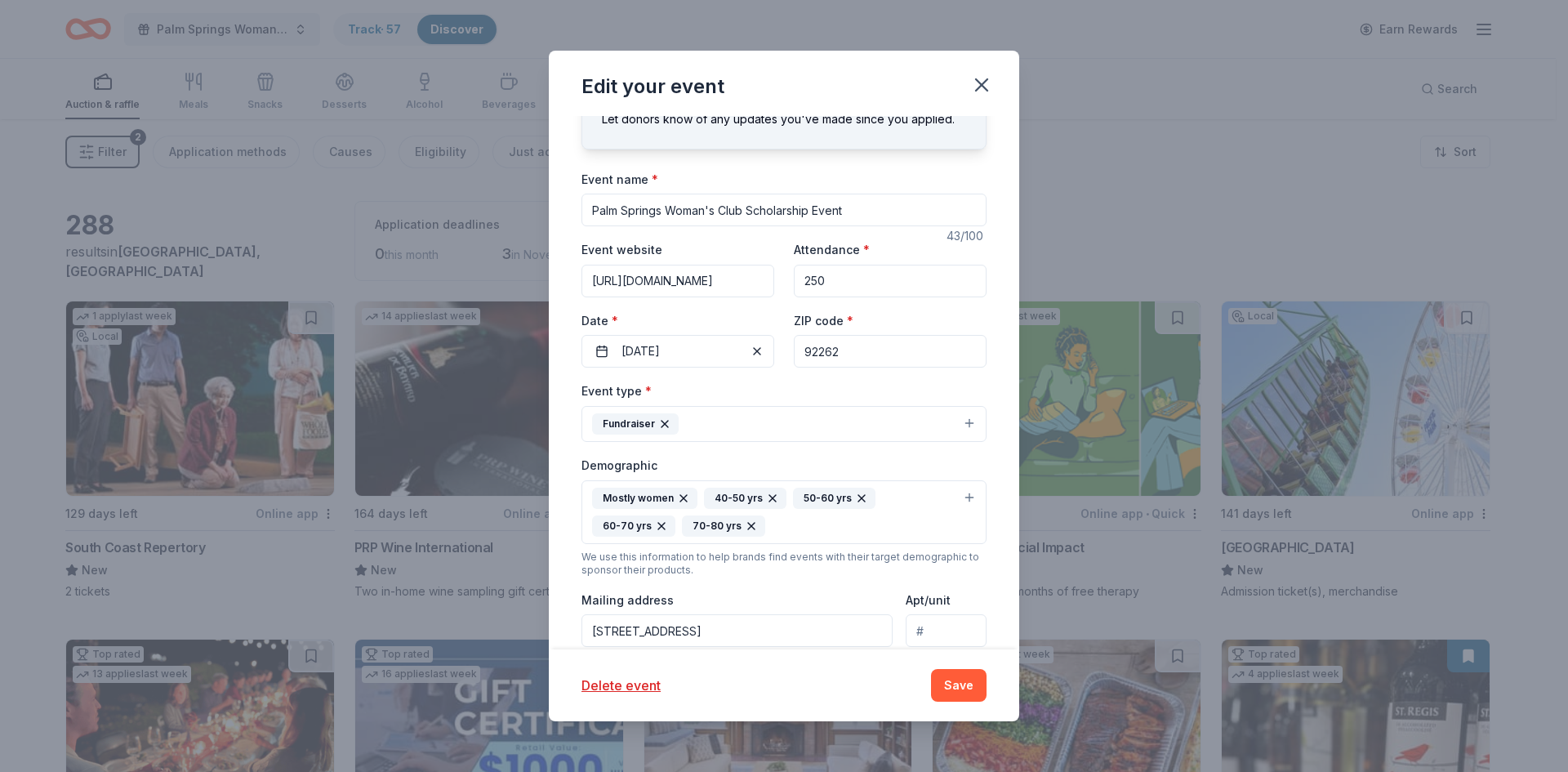
scroll to position [0, 0]
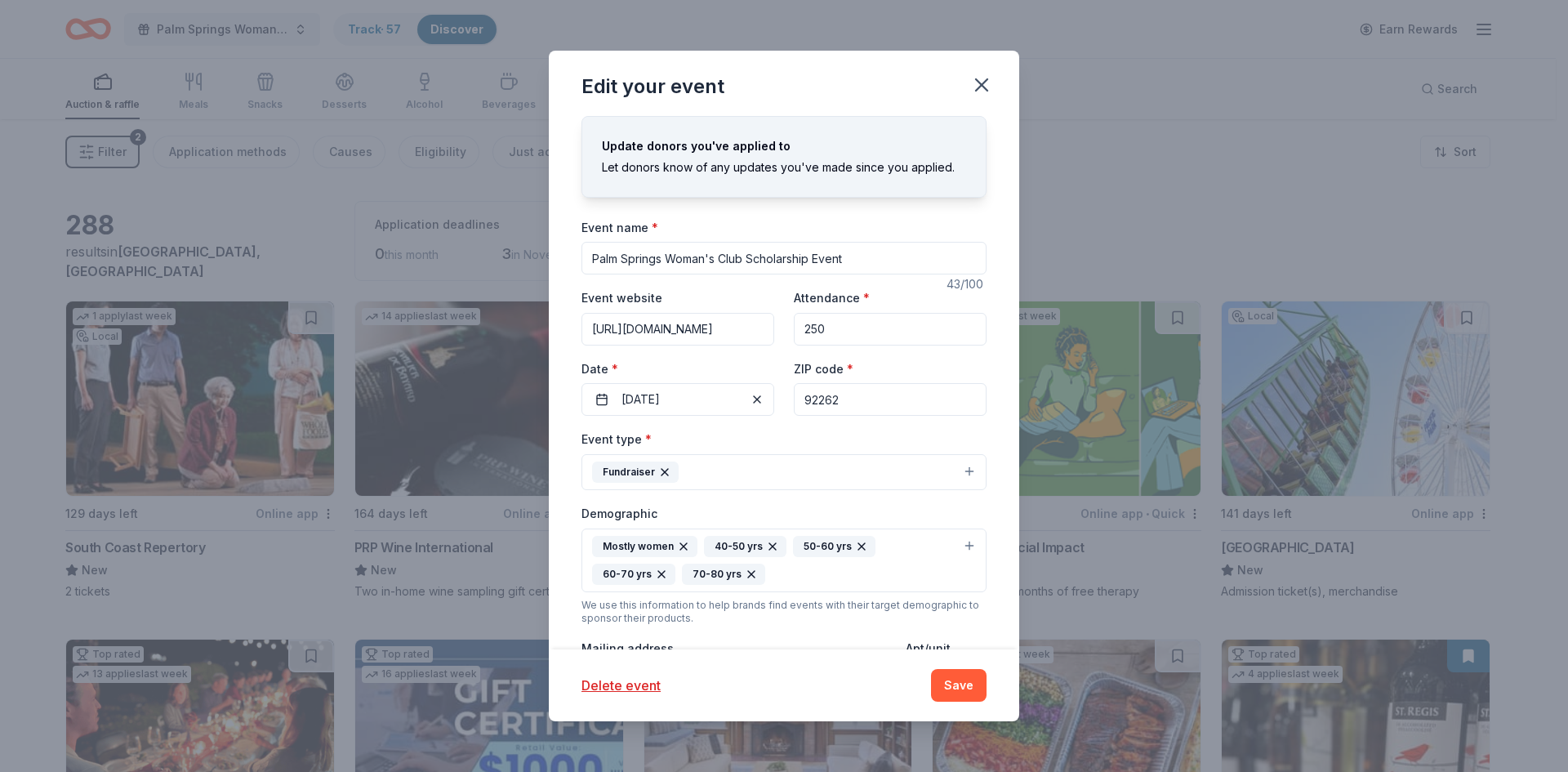
click at [712, 250] on input "Palm Springs Woman's Club Scholarship Event" at bounding box center [783, 258] width 405 height 32
click at [900, 257] on input "Palm Springs Woman's Club Scholarship Event" at bounding box center [783, 258] width 405 height 32
click at [949, 689] on button "Save" at bounding box center [958, 686] width 56 height 32
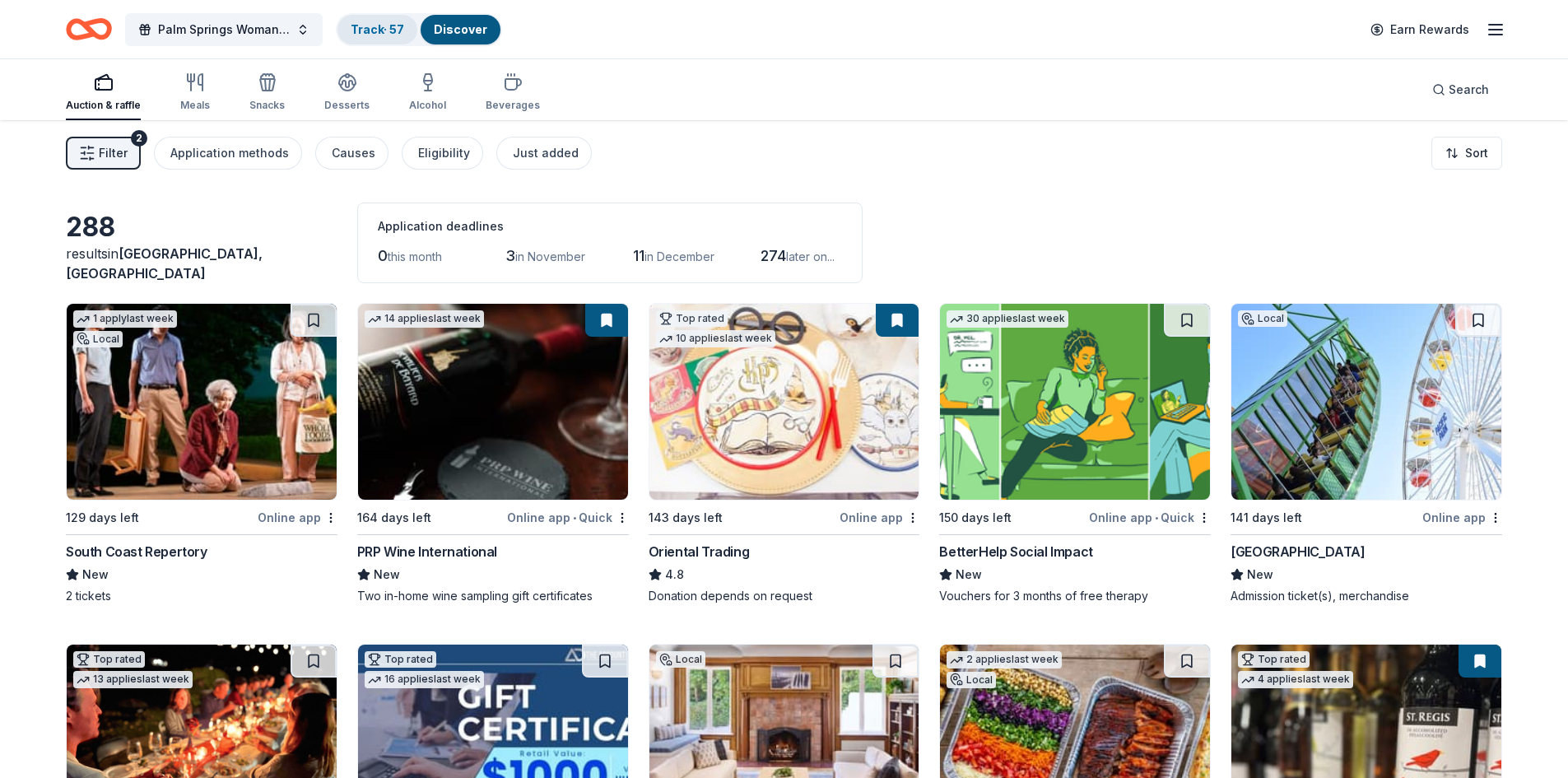
click at [382, 26] on link "Track · 57" at bounding box center [377, 29] width 54 height 14
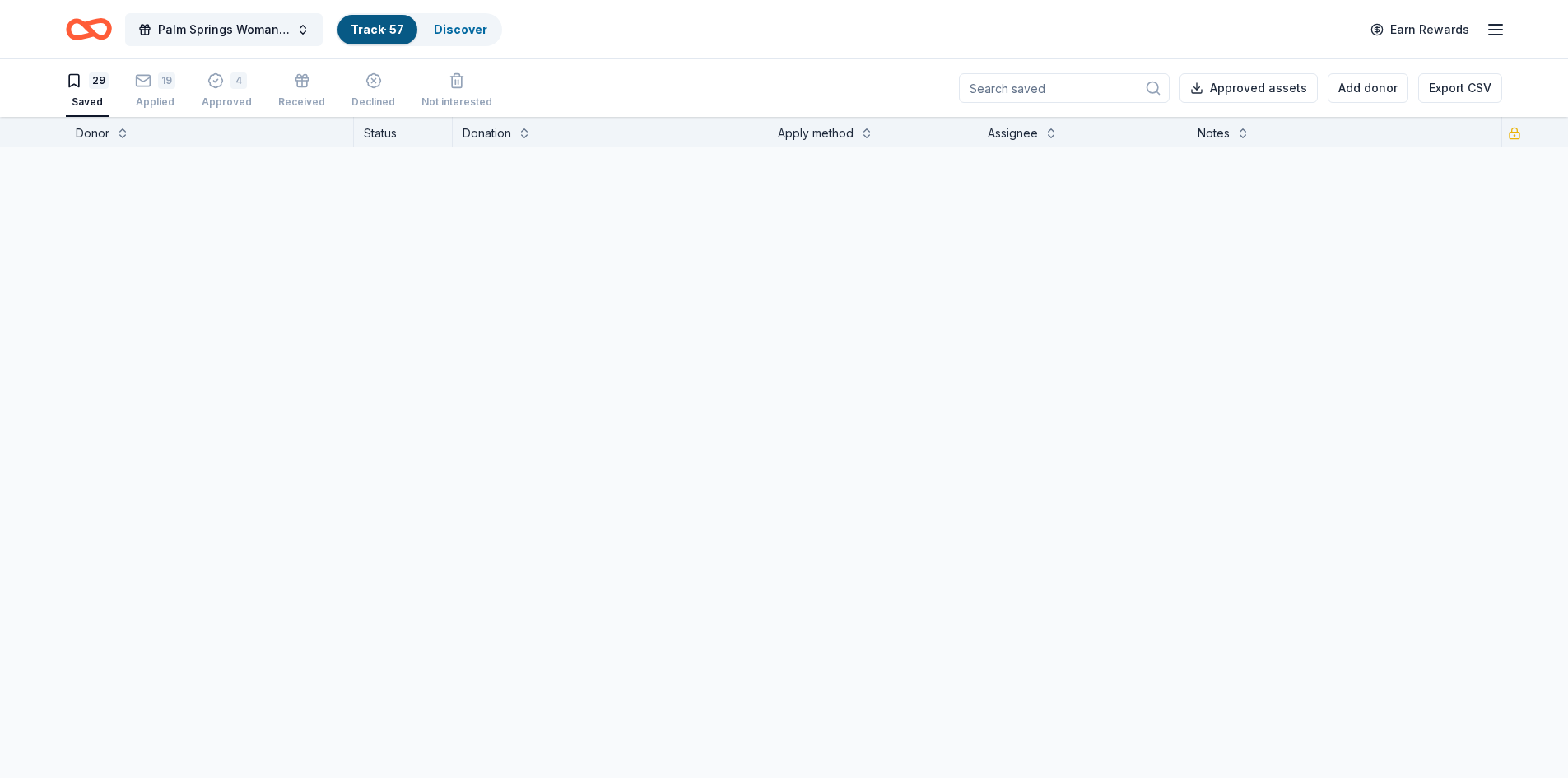
scroll to position [1, 0]
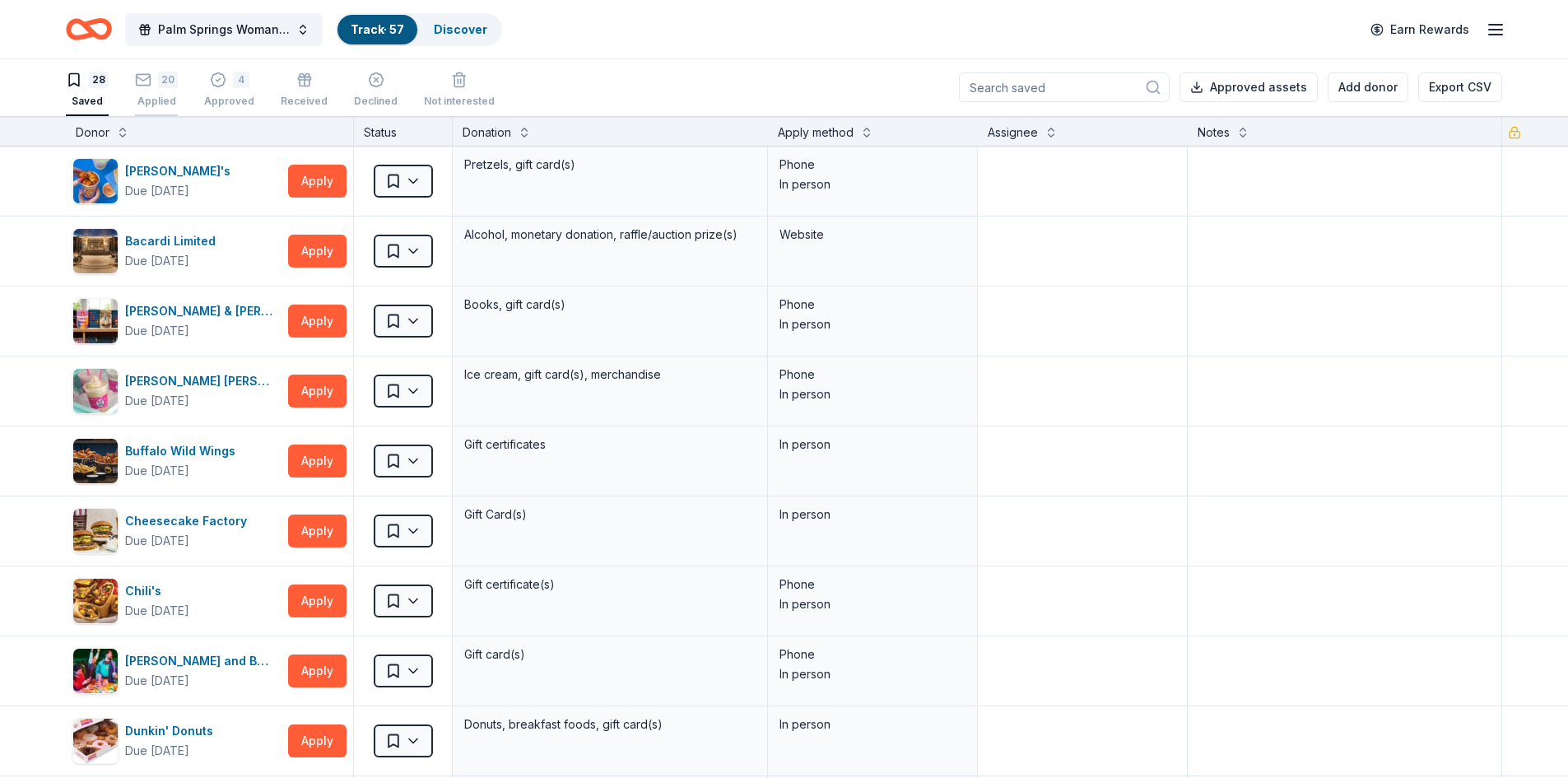
click at [152, 92] on div "20 Applied" at bounding box center [156, 90] width 43 height 36
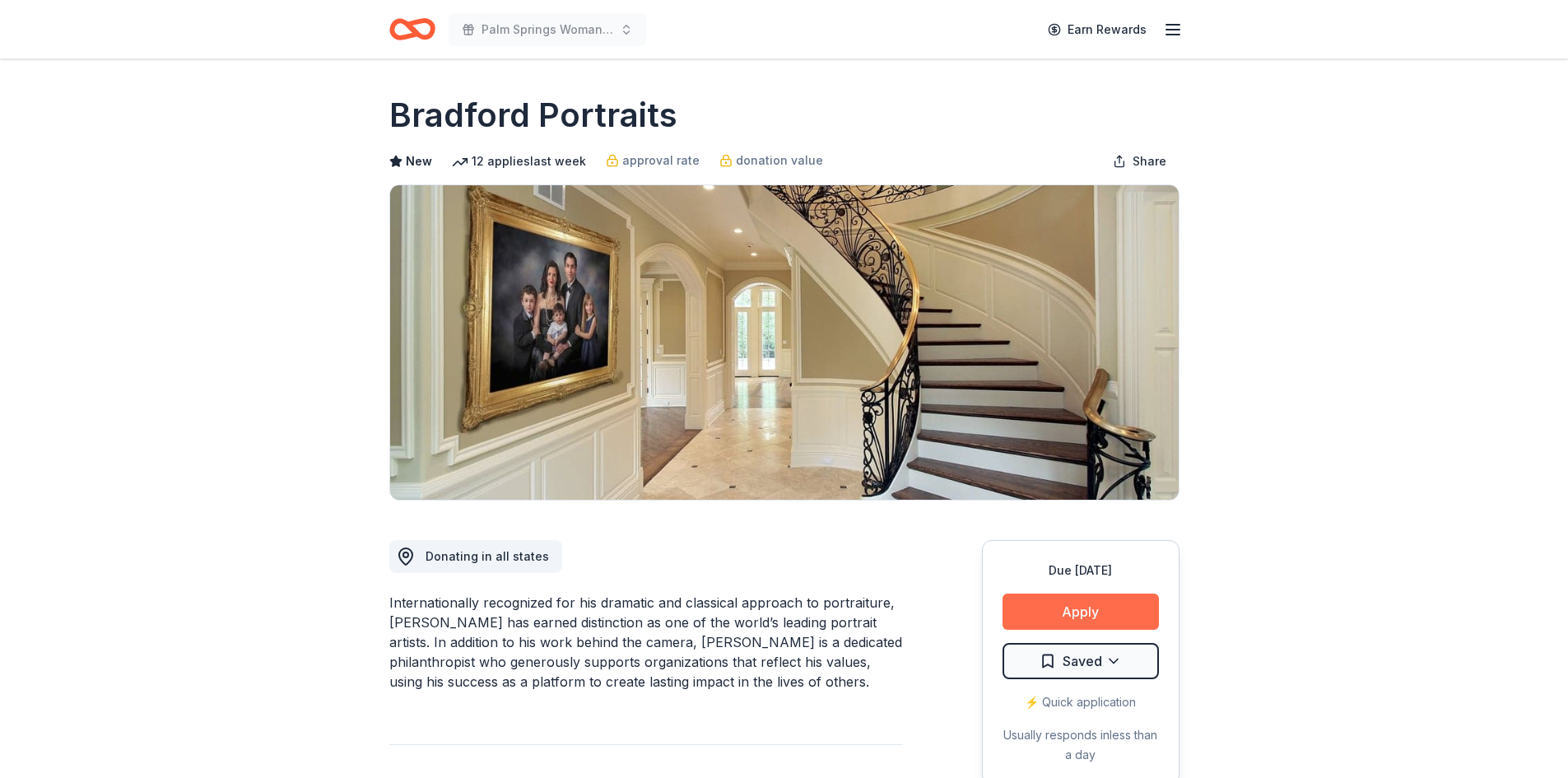
click at [1063, 610] on button "Apply" at bounding box center [1081, 612] width 157 height 36
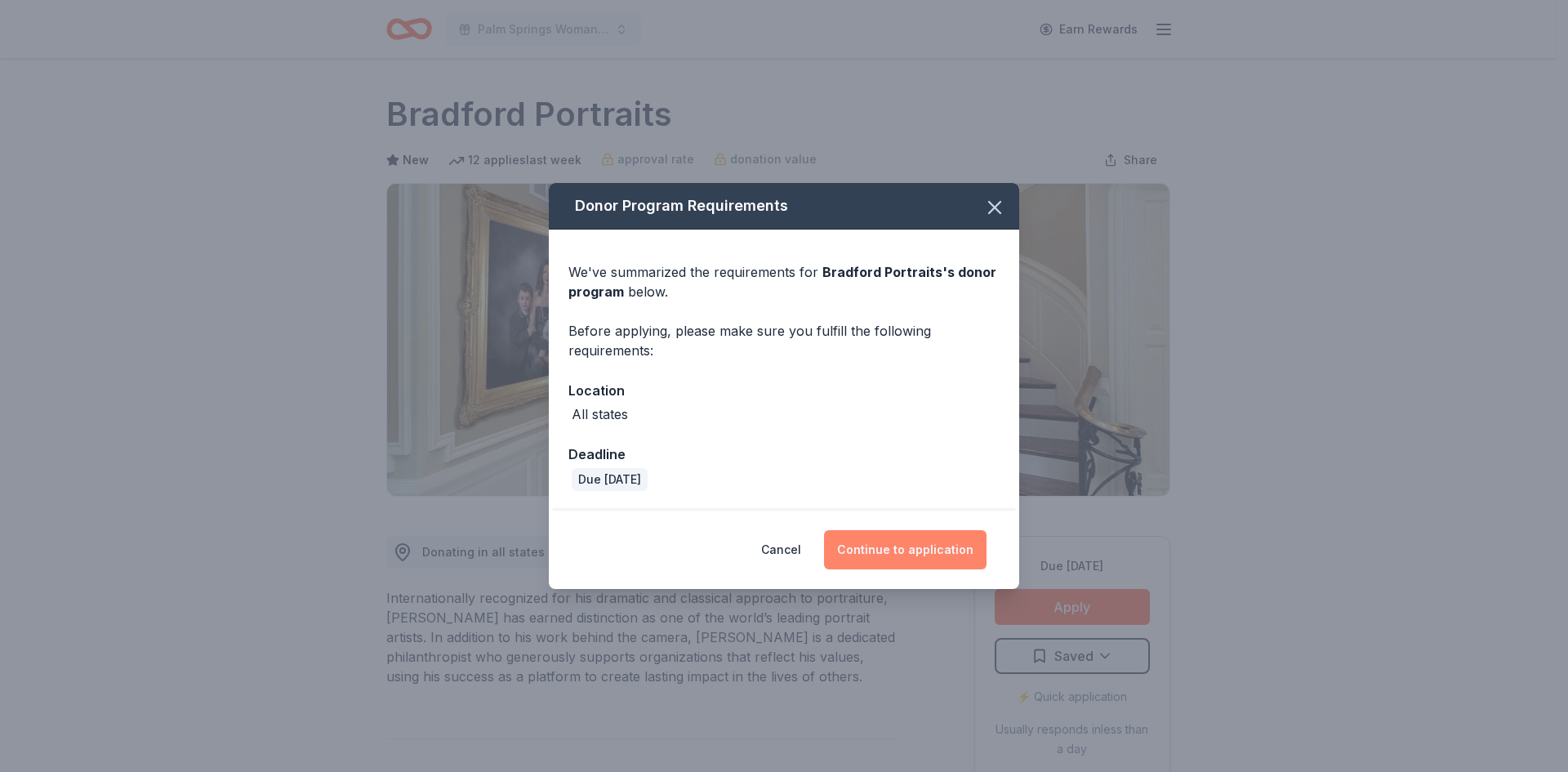
click at [923, 552] on button "Continue to application" at bounding box center [904, 549] width 162 height 39
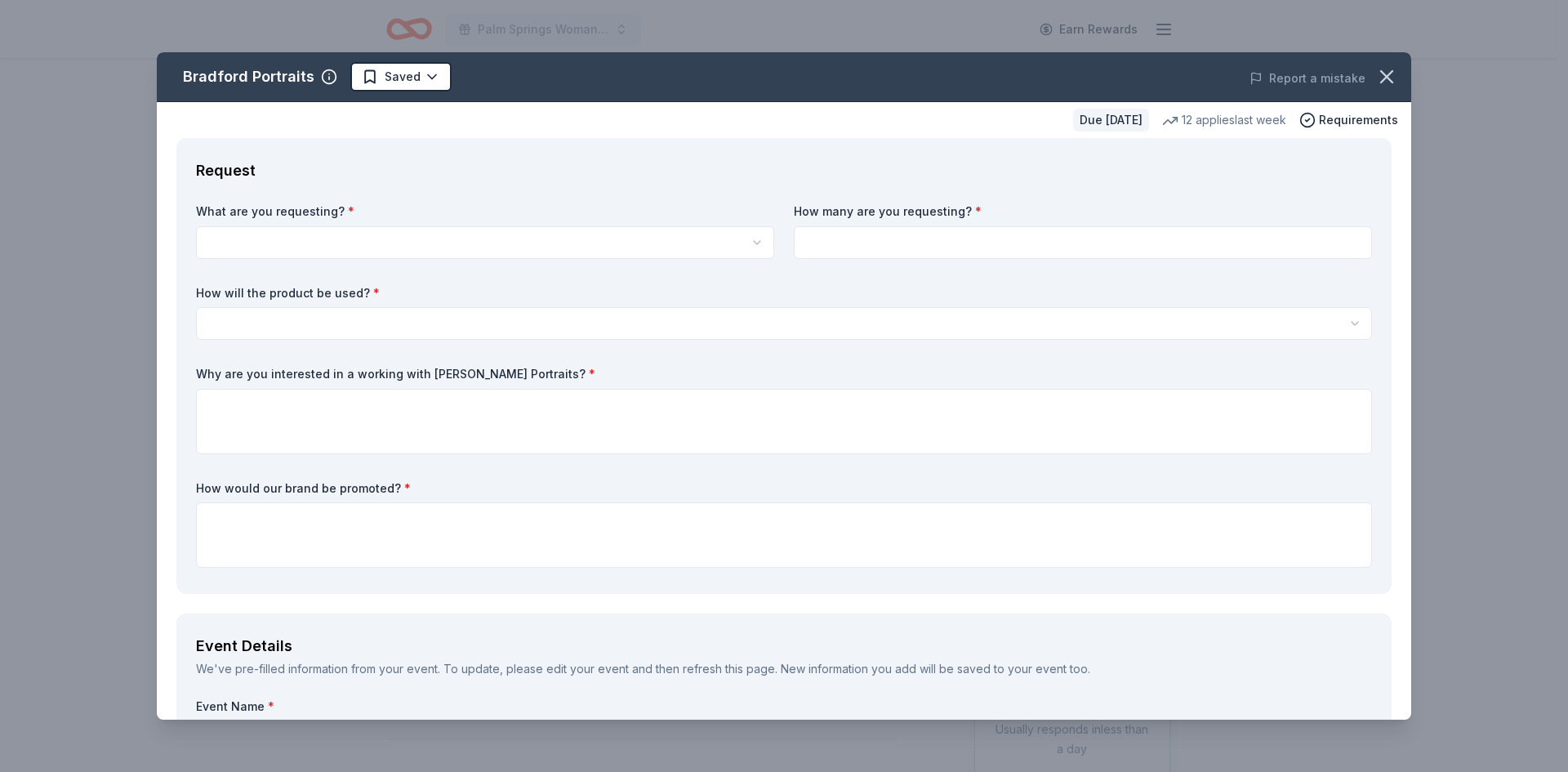
click at [321, 221] on div "What are you requesting? * Bradford Portraits is pleased to donate a $5,000 Gif…" at bounding box center [485, 231] width 578 height 56
click at [328, 220] on div "What are you requesting? * Bradford Portraits is pleased to donate a $5,000 Gif…" at bounding box center [485, 231] width 578 height 56
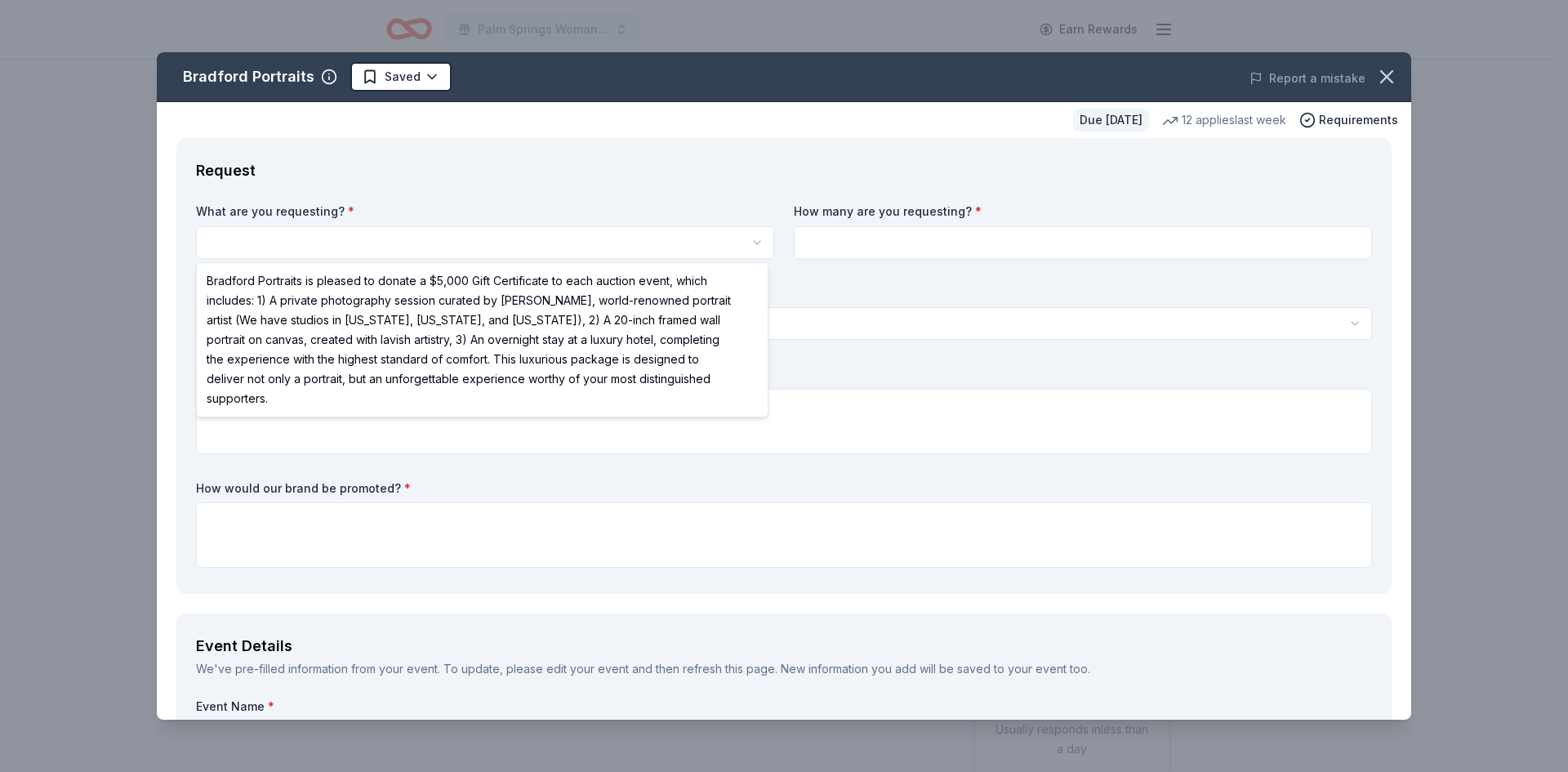
click at [747, 245] on html "Palm Springs Woman's Club Scholarship Event Earn Rewards Due [DATE] Share Bradf…" at bounding box center [784, 386] width 1568 height 772
select select "Bradford Portraits is pleased to donate a $5,000 Gift Certificate to each aucti…"
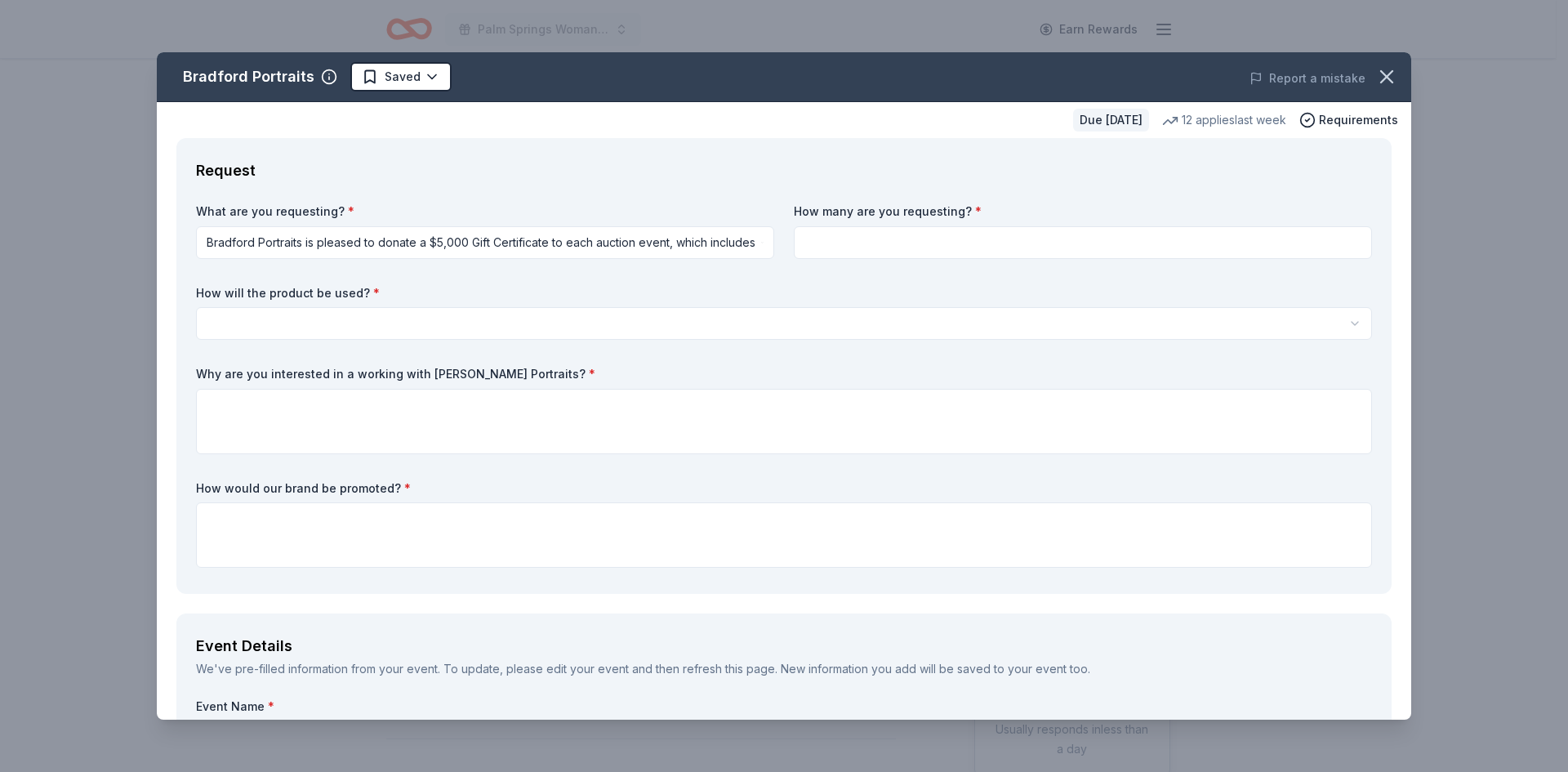
click at [926, 258] on input at bounding box center [1083, 243] width 578 height 32
type input "1"
click at [360, 316] on html "Palm Springs Woman's Club Scholarship Event Earn Rewards Due [DATE] Share Bradf…" at bounding box center [784, 386] width 1568 height 772
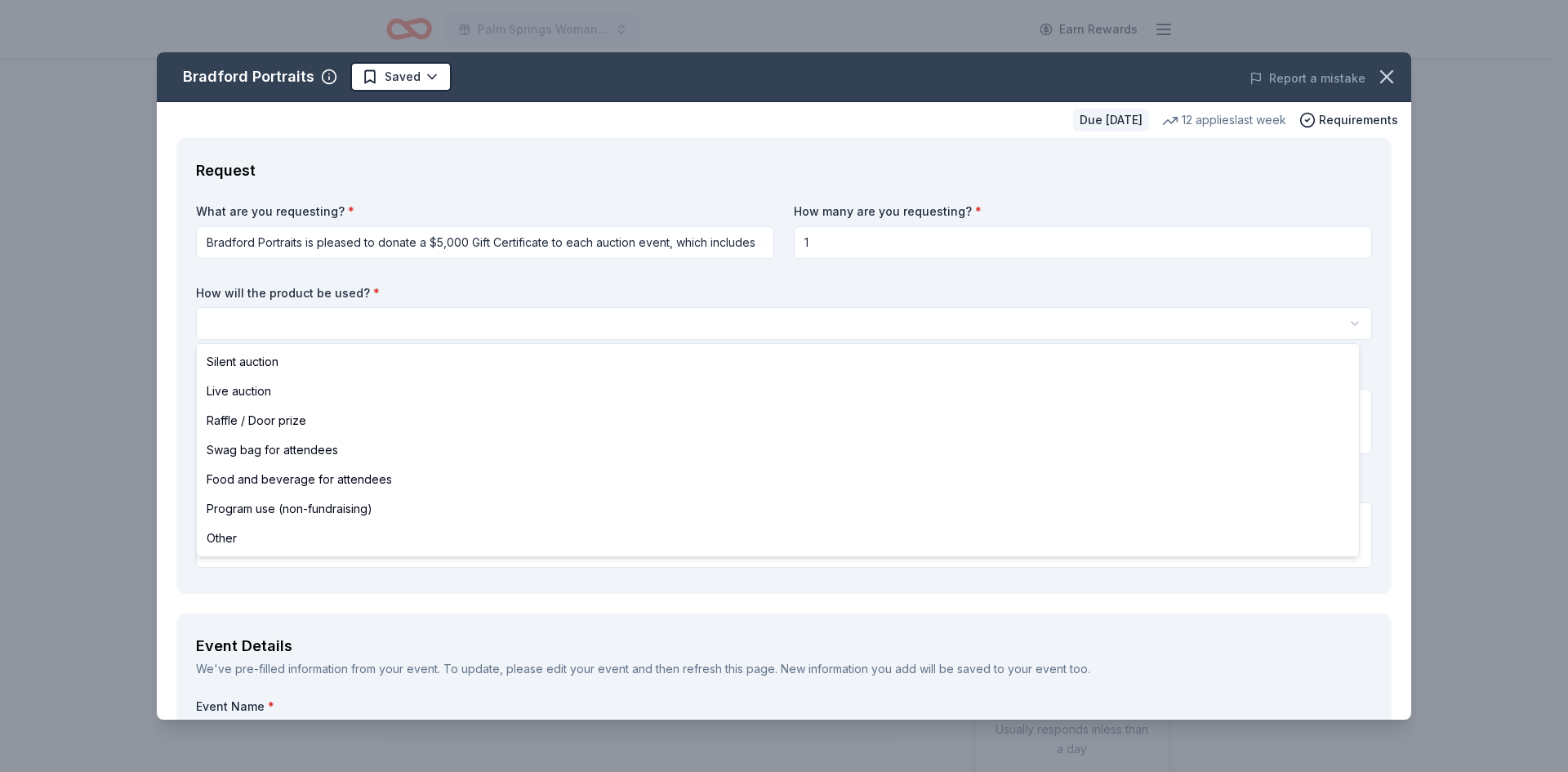
select select "liveAuction"
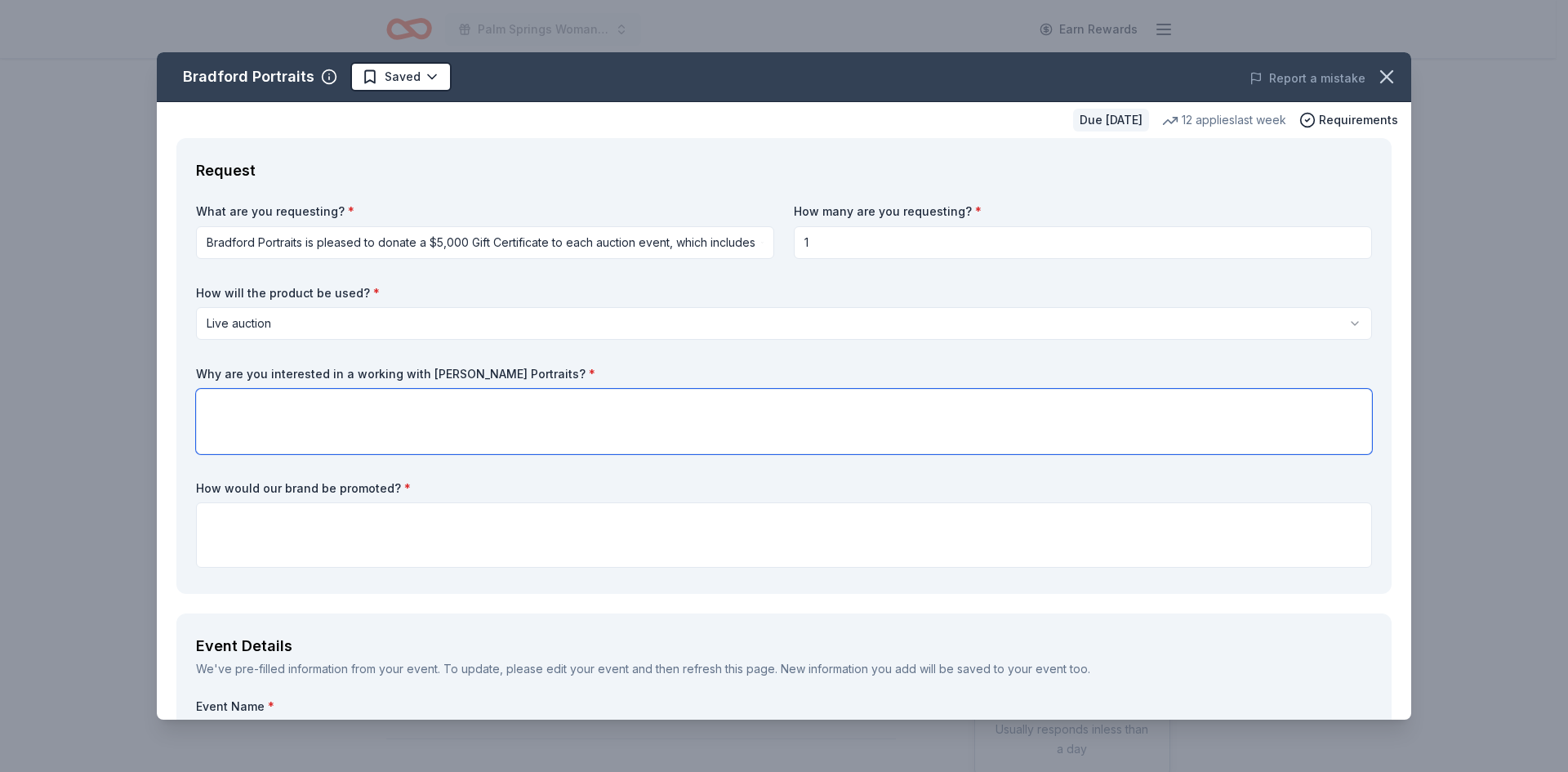
click at [539, 416] on textarea at bounding box center [784, 421] width 1176 height 65
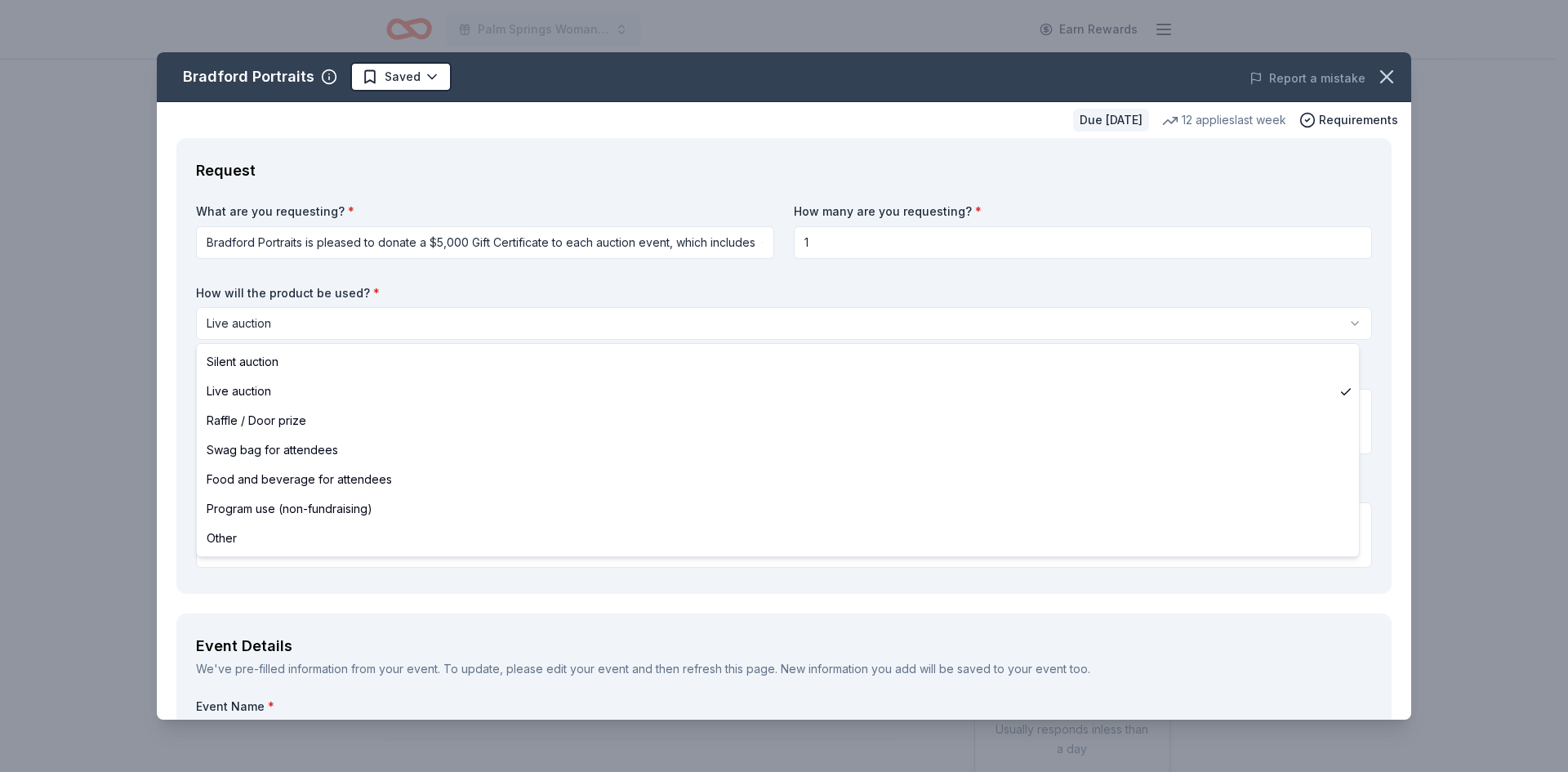
click at [1345, 323] on html "Palm Springs Woman's Club Scholarship Event Earn Rewards Due [DATE] Share Bradf…" at bounding box center [784, 386] width 1568 height 772
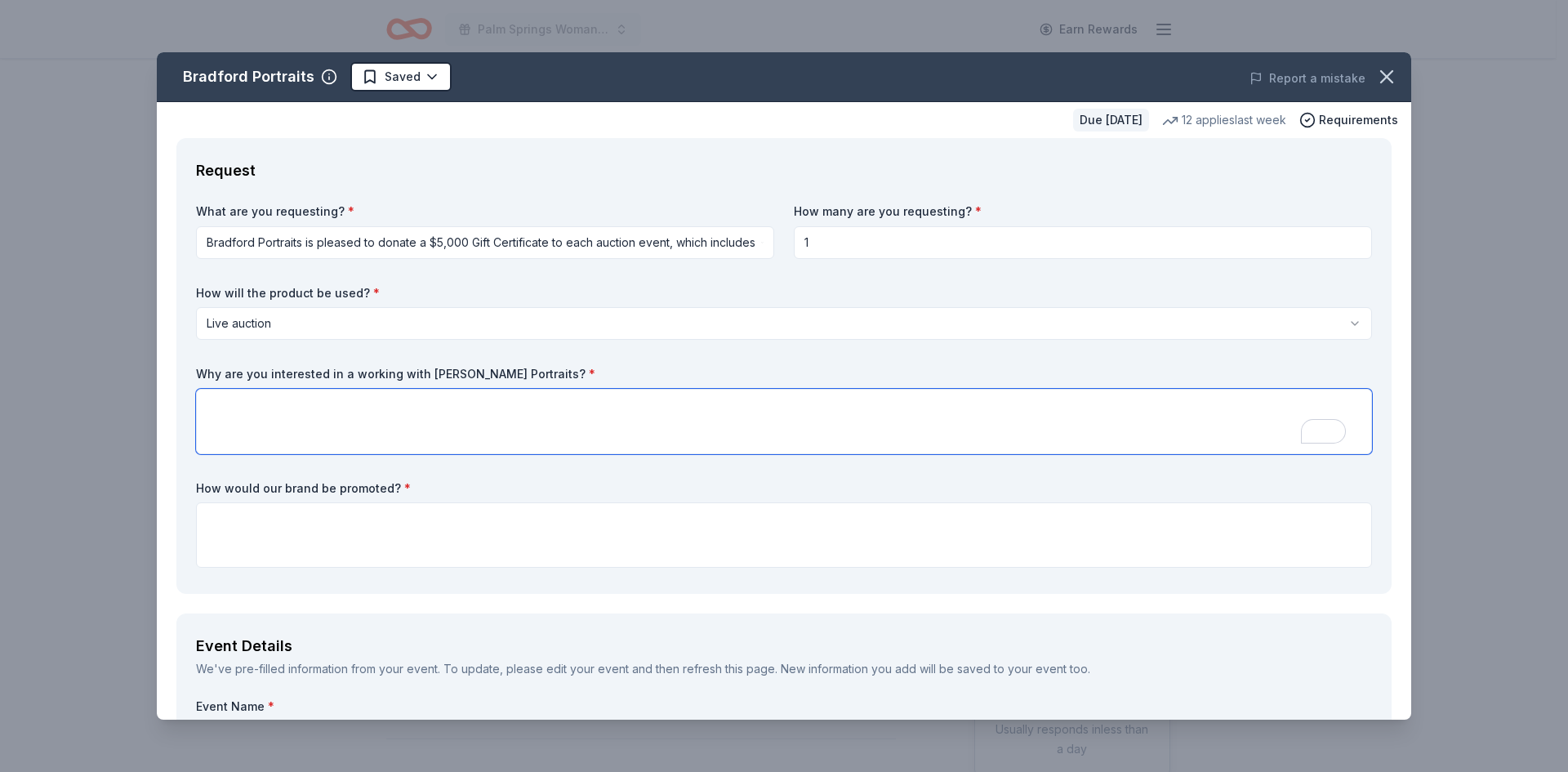
drag, startPoint x: 406, startPoint y: 440, endPoint x: 486, endPoint y: 437, distance: 80.1
click at [410, 440] on textarea "To enrich screen reader interactions, please activate Accessibility in Grammarl…" at bounding box center [784, 421] width 1176 height 65
click at [239, 410] on textarea "To enrich screen reader interactions, please activate Accessibility in Grammarl…" at bounding box center [784, 421] width 1176 height 65
click at [226, 399] on textarea "To enrich screen reader interactions, please activate Accessibility in Grammarl…" at bounding box center [784, 421] width 1176 height 65
paste textarea "Every year, we have a Scholarship Event to raise funds to provide college schol…"
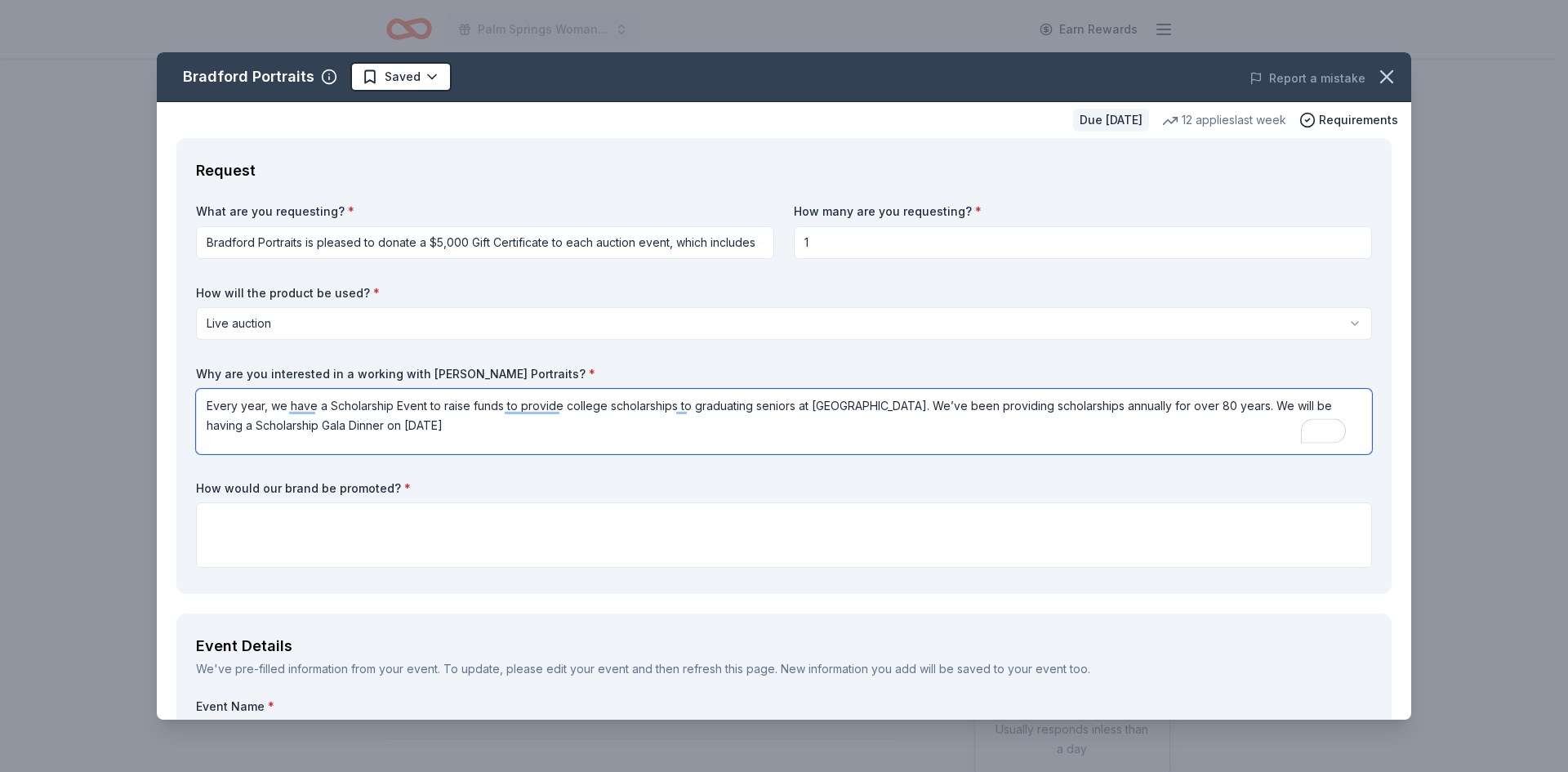
drag, startPoint x: 451, startPoint y: 427, endPoint x: 520, endPoint y: 432, distance: 69.2
click at [451, 427] on textarea "Every year, we have a Scholarship Event to raise funds to provide college schol…" at bounding box center [784, 421] width 1176 height 65
paste textarea "We believe gift basket items from Texas Roadhouse would be a highly valuable it…"
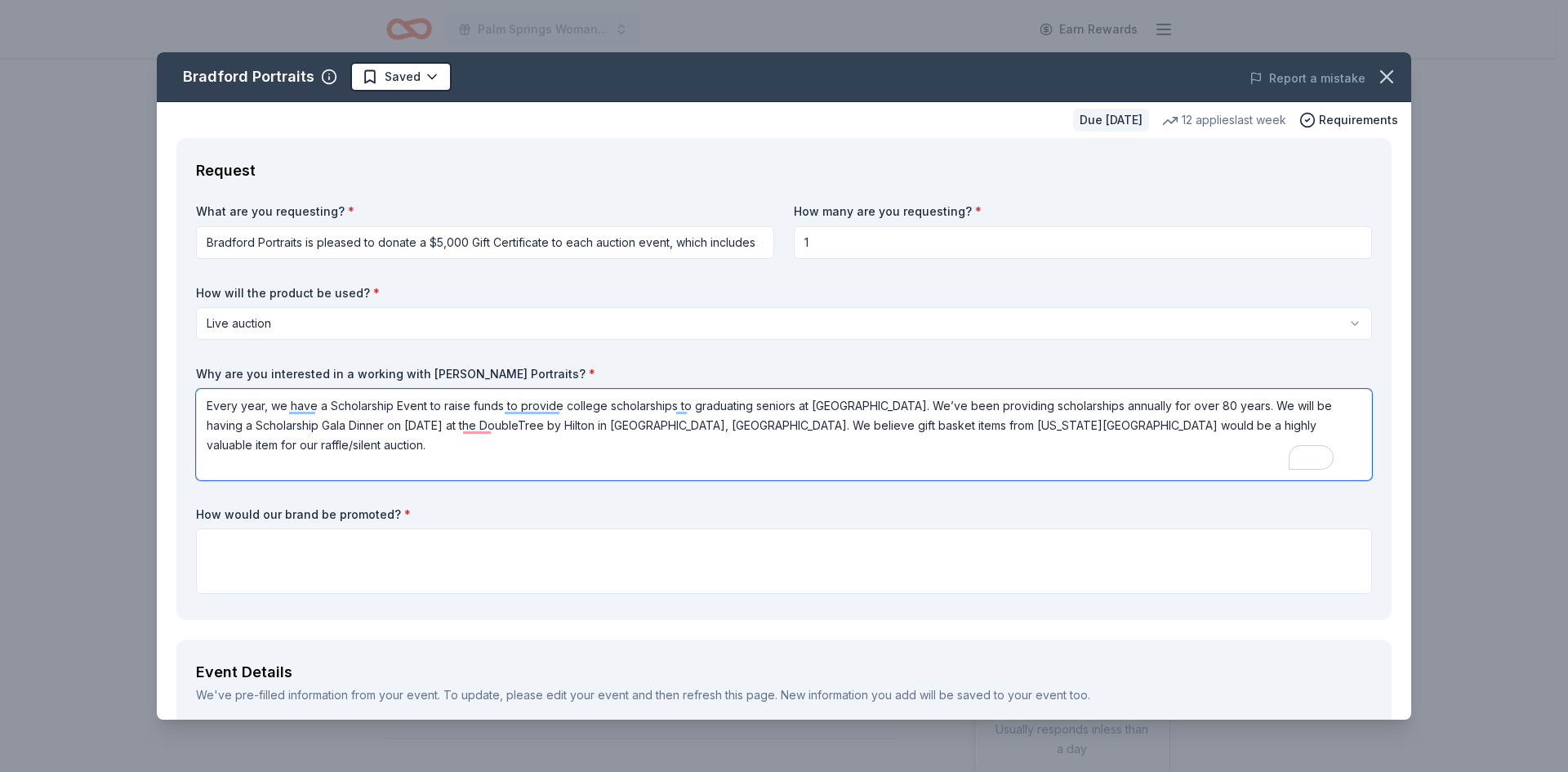
click at [912, 428] on textarea "Every year, we have a Scholarship Event to raise funds to provide college schol…" at bounding box center [784, 434] width 1176 height 91
click at [1120, 431] on textarea "Every year, we have a Scholarship Event to raise funds to provide college schol…" at bounding box center [784, 434] width 1176 height 91
click at [313, 447] on textarea "Every year, we have a Scholarship Event to raise funds to provide college schol…" at bounding box center [784, 434] width 1176 height 91
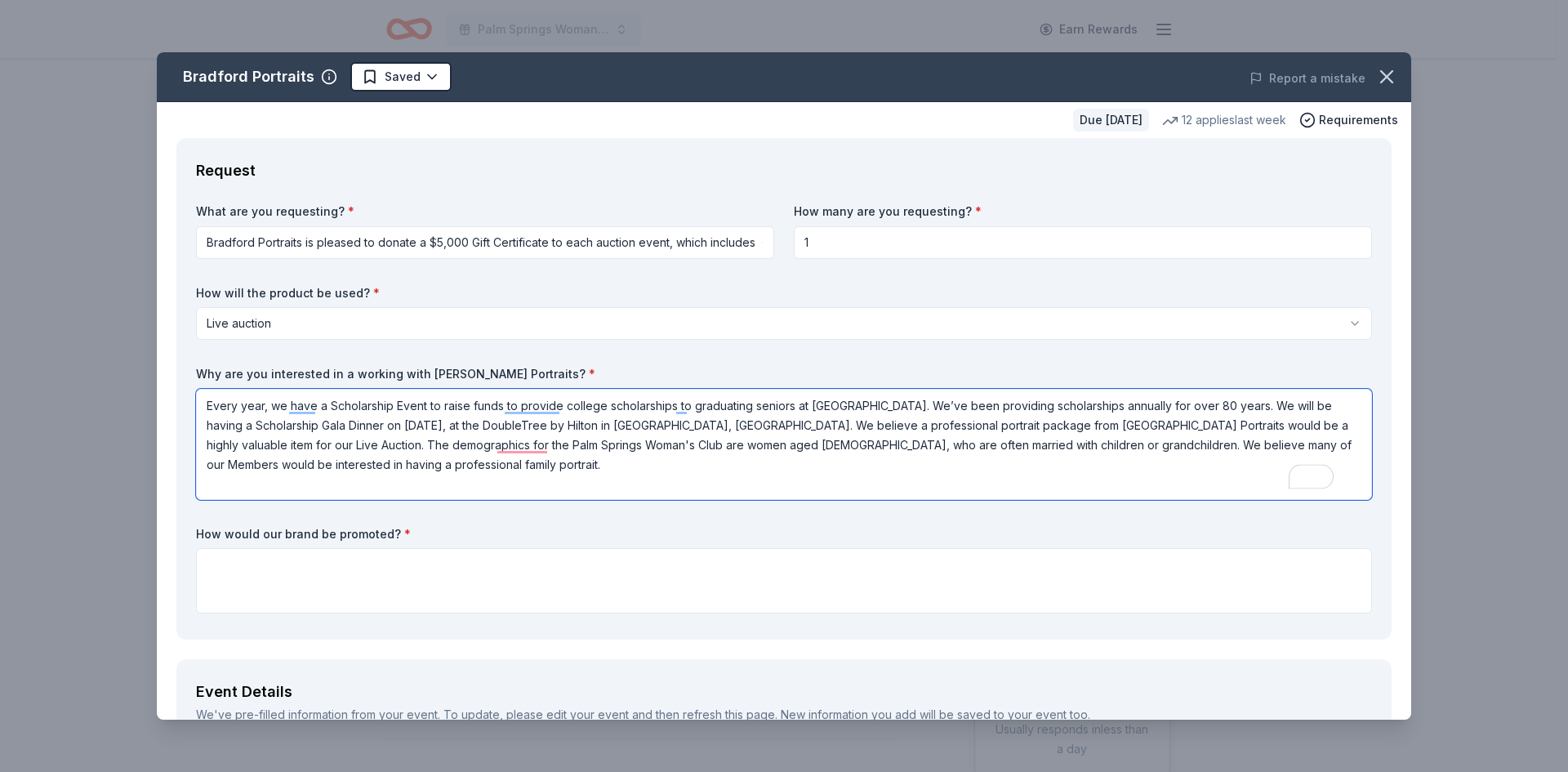
click at [410, 469] on textarea "Every year, we have a Scholarship Event to raise funds to provide college schol…" at bounding box center [784, 444] width 1176 height 111
drag, startPoint x: 761, startPoint y: 428, endPoint x: 206, endPoint y: 412, distance: 555.2
click at [206, 412] on textarea "Every year, we have a Scholarship Event to raise funds to provide college schol…" at bounding box center [784, 444] width 1176 height 111
click at [404, 466] on textarea "Every year, we have a Scholarship Event to raise funds to provide college schol…" at bounding box center [784, 444] width 1176 height 111
paste textarea "Every year, we have a Scholarship Event to raise funds to provide college schol…"
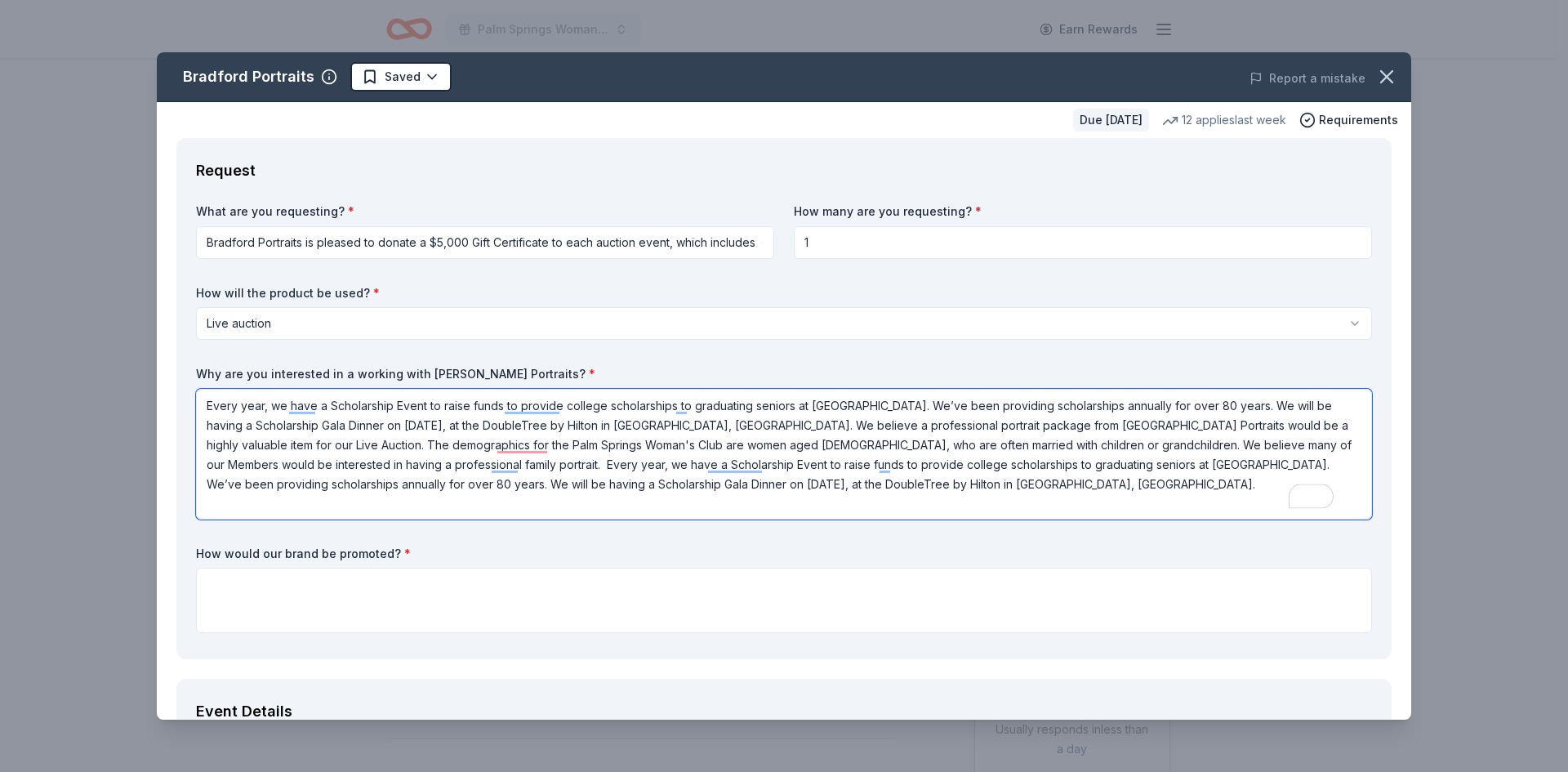
click at [410, 465] on textarea "Every year, we have a Scholarship Event to raise funds to provide college schol…" at bounding box center [784, 454] width 1176 height 131
click at [763, 427] on textarea "Every year, we have a Scholarship Event to raise funds to provide college schol…" at bounding box center [784, 454] width 1176 height 131
drag, startPoint x: 760, startPoint y: 425, endPoint x: 185, endPoint y: 398, distance: 575.6
click at [185, 398] on div "Request What are you requesting? * Bradford Portraits is pleased to donate a $5…" at bounding box center [784, 399] width 1215 height 522
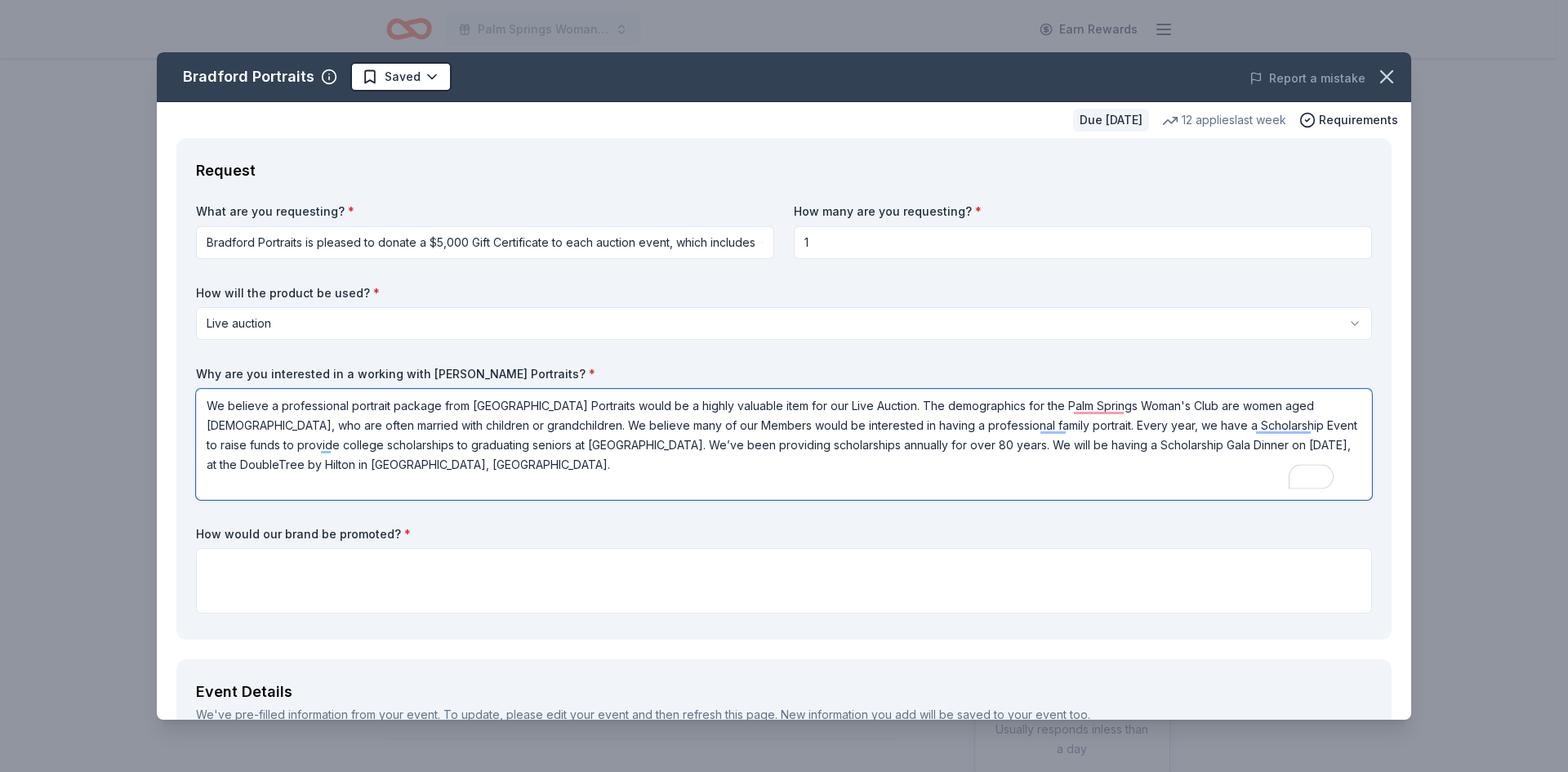
click at [214, 404] on textarea "We believe a professional portrait package from Bradford Portraits would be a h…" at bounding box center [784, 444] width 1176 height 111
click at [447, 463] on textarea "We believe a professional portrait package from Bradford Portraits would be a h…" at bounding box center [784, 444] width 1176 height 111
click at [367, 427] on textarea "We believe a professional portrait package from Bradford Portraits would be a h…" at bounding box center [784, 444] width 1176 height 111
click at [461, 466] on textarea "We believe a professional portrait package from Bradford Portraits would be a h…" at bounding box center [784, 444] width 1176 height 111
click at [369, 462] on textarea "We believe a professional portrait package from Bradford Portraits would be a h…" at bounding box center [784, 444] width 1176 height 111
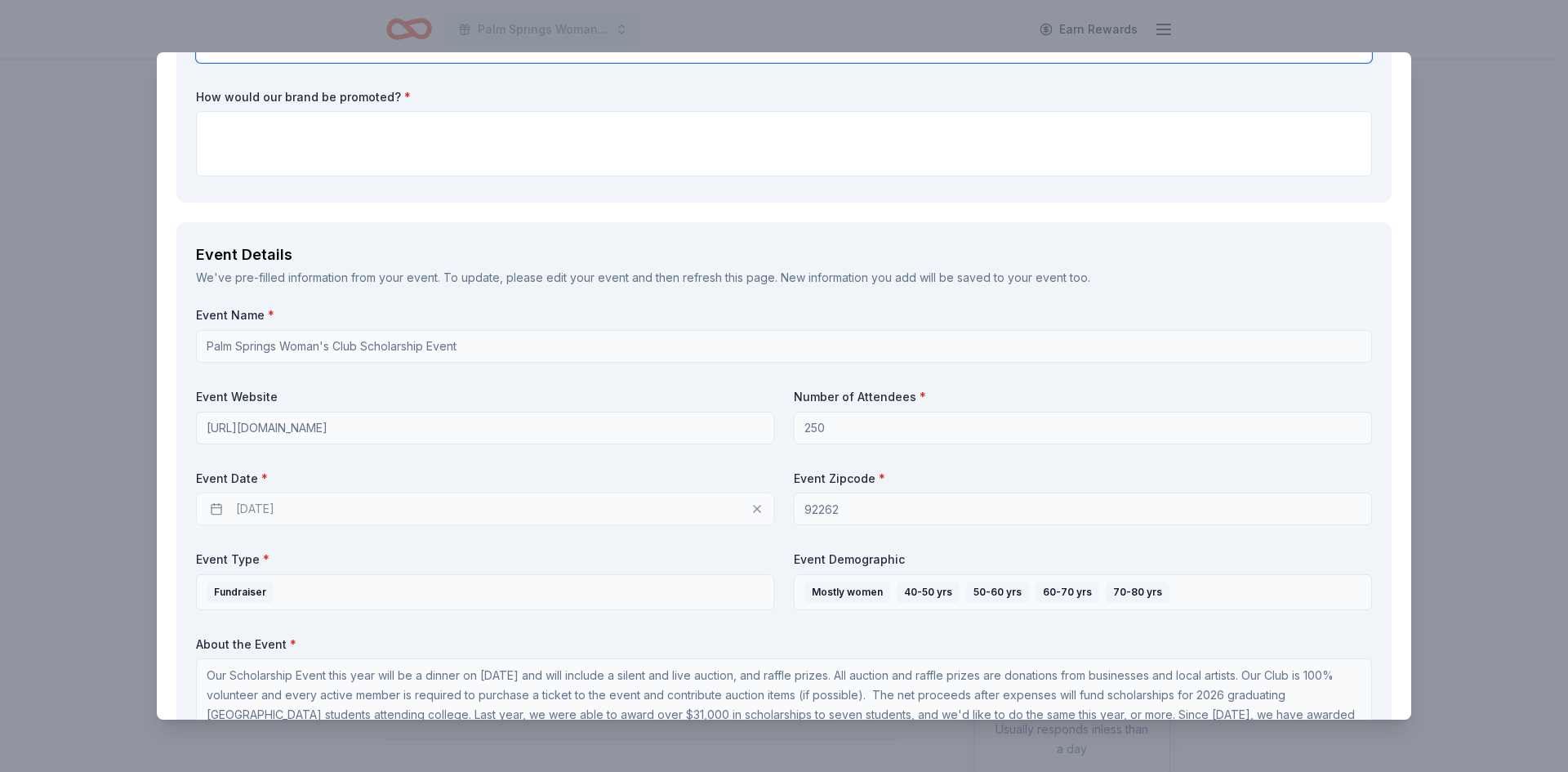
scroll to position [409, 0]
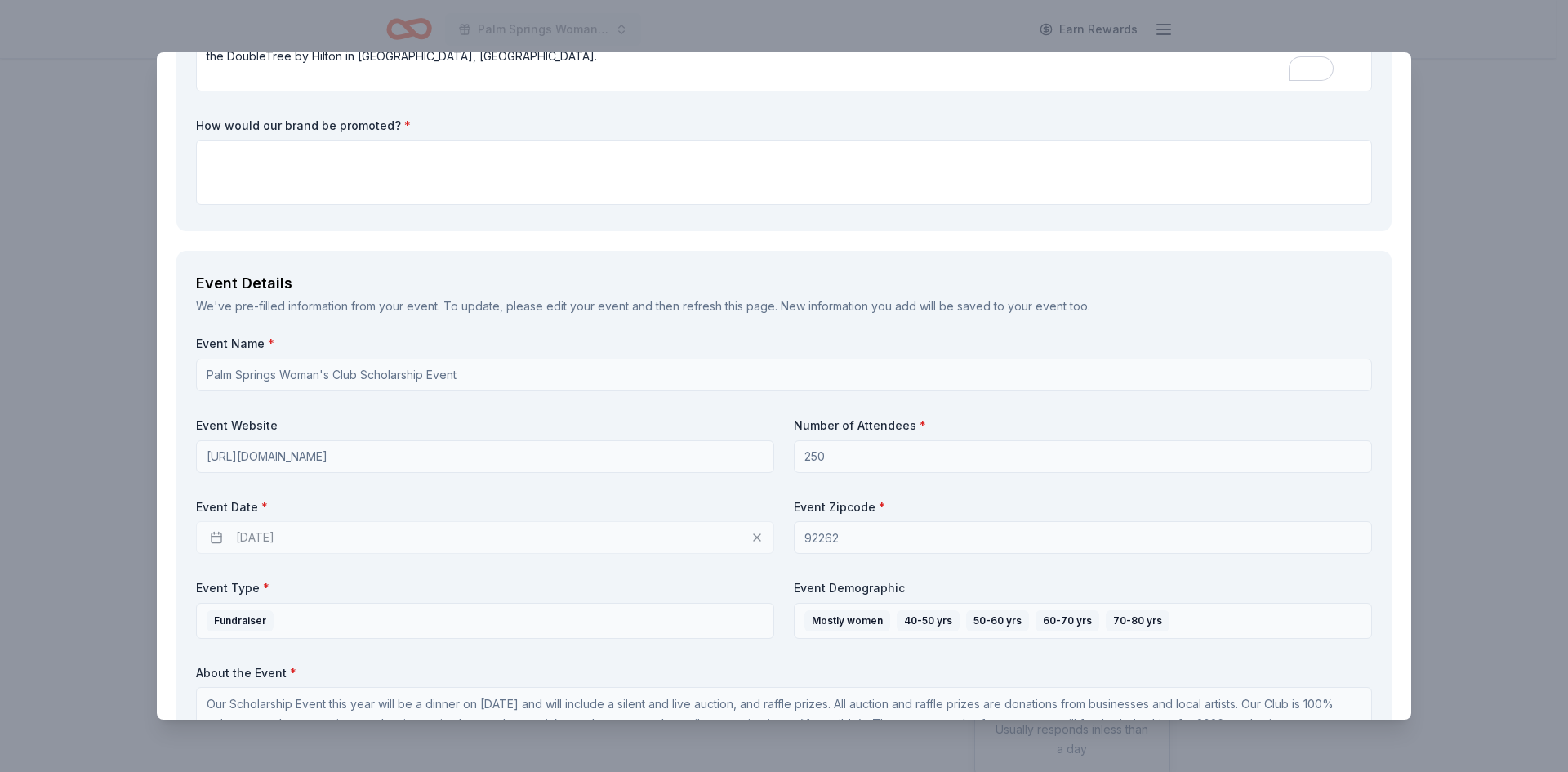
click at [214, 537] on div "[DATE]" at bounding box center [485, 538] width 578 height 32
click at [337, 546] on div "[DATE]" at bounding box center [485, 538] width 578 height 32
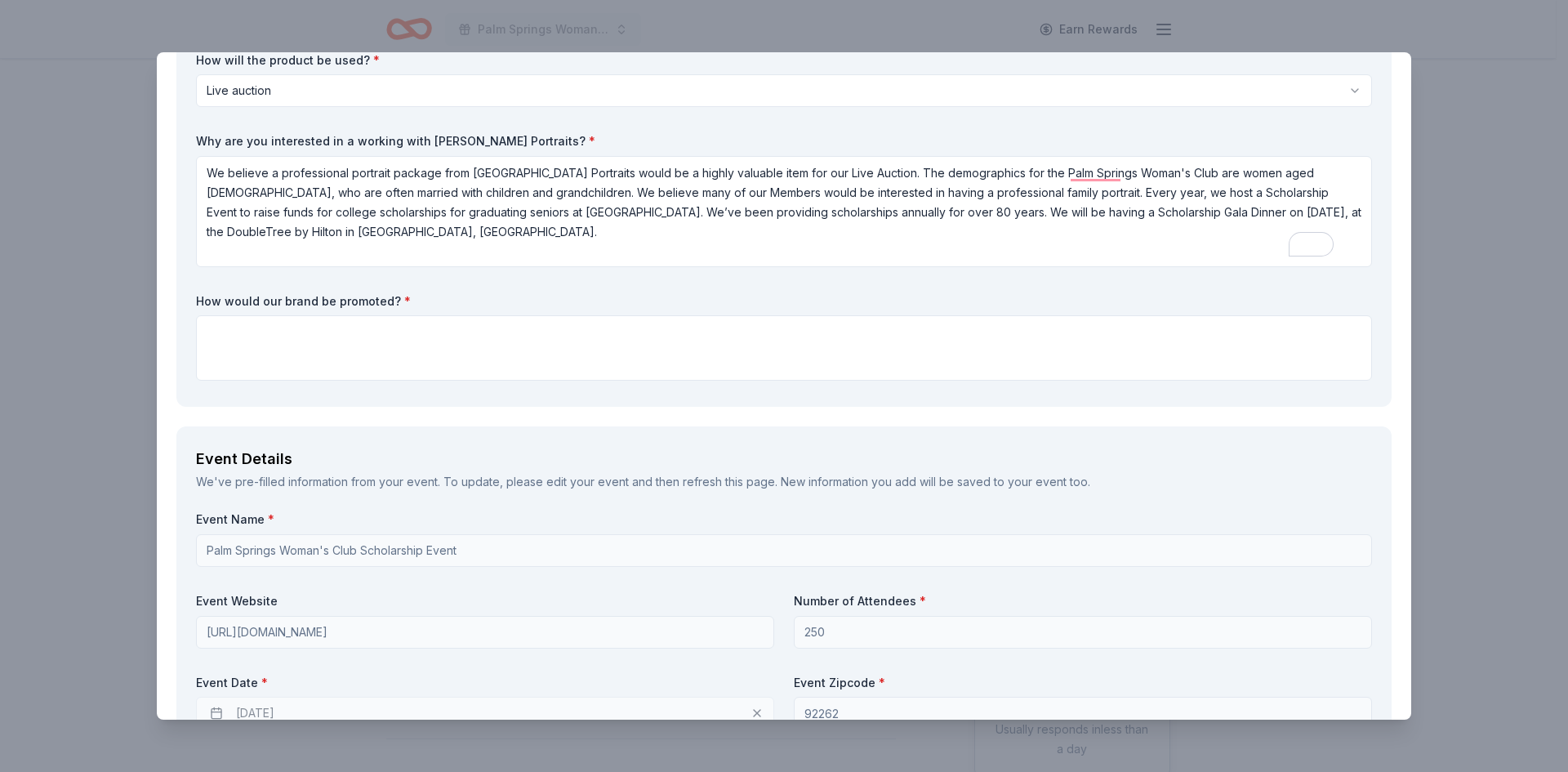
scroll to position [163, 0]
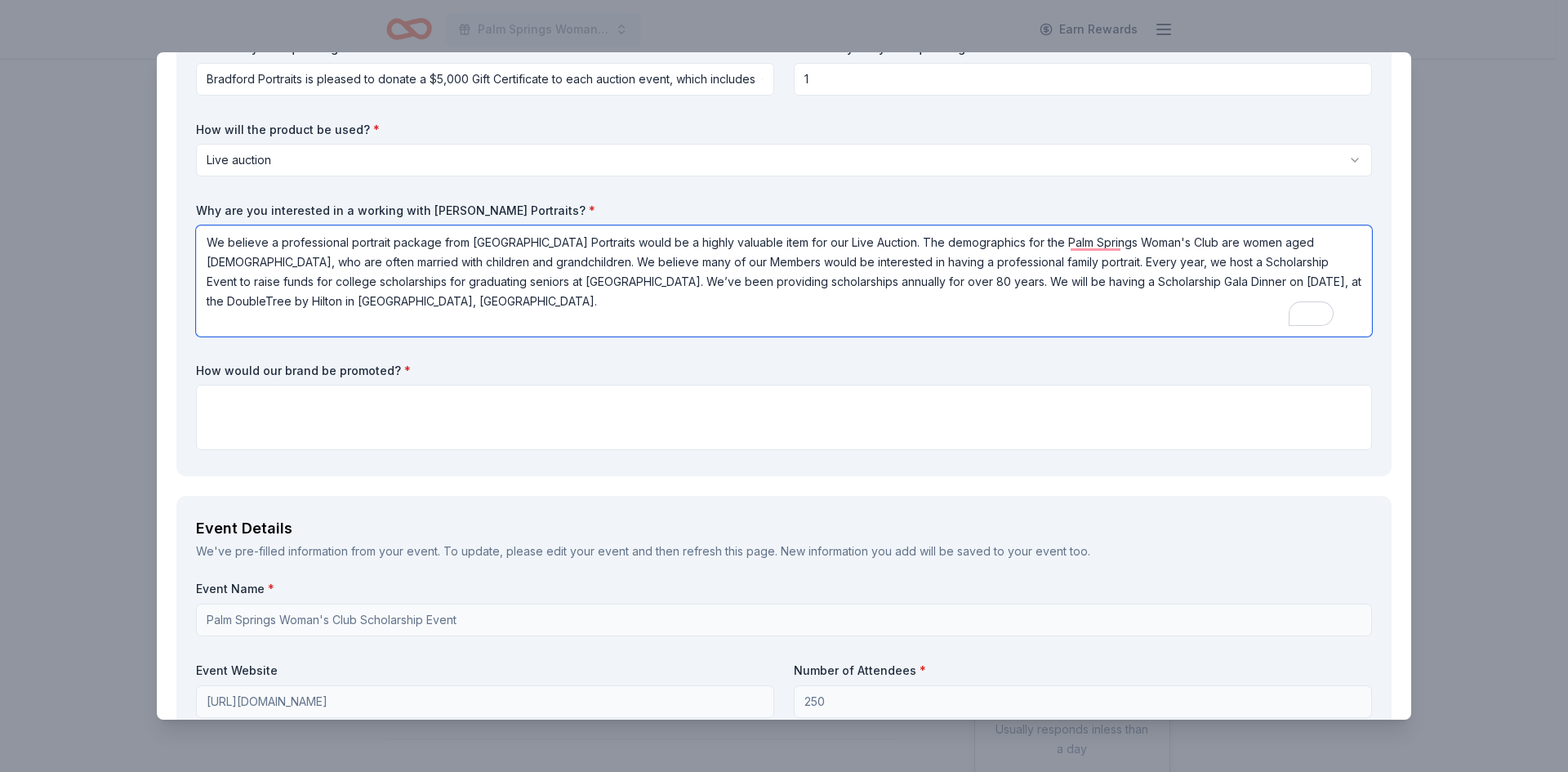
click at [429, 307] on textarea "We believe a professional portrait package from Bradford Portraits would be a h…" at bounding box center [784, 281] width 1176 height 111
drag, startPoint x: 507, startPoint y: 306, endPoint x: 254, endPoint y: 309, distance: 253.0
drag, startPoint x: 254, startPoint y: 309, endPoint x: 642, endPoint y: 286, distance: 388.7
click at [642, 286] on textarea "We believe a professional portrait package from Bradford Portraits would be a h…" at bounding box center [784, 281] width 1176 height 111
drag, startPoint x: 964, startPoint y: 260, endPoint x: 1018, endPoint y: 305, distance: 70.3
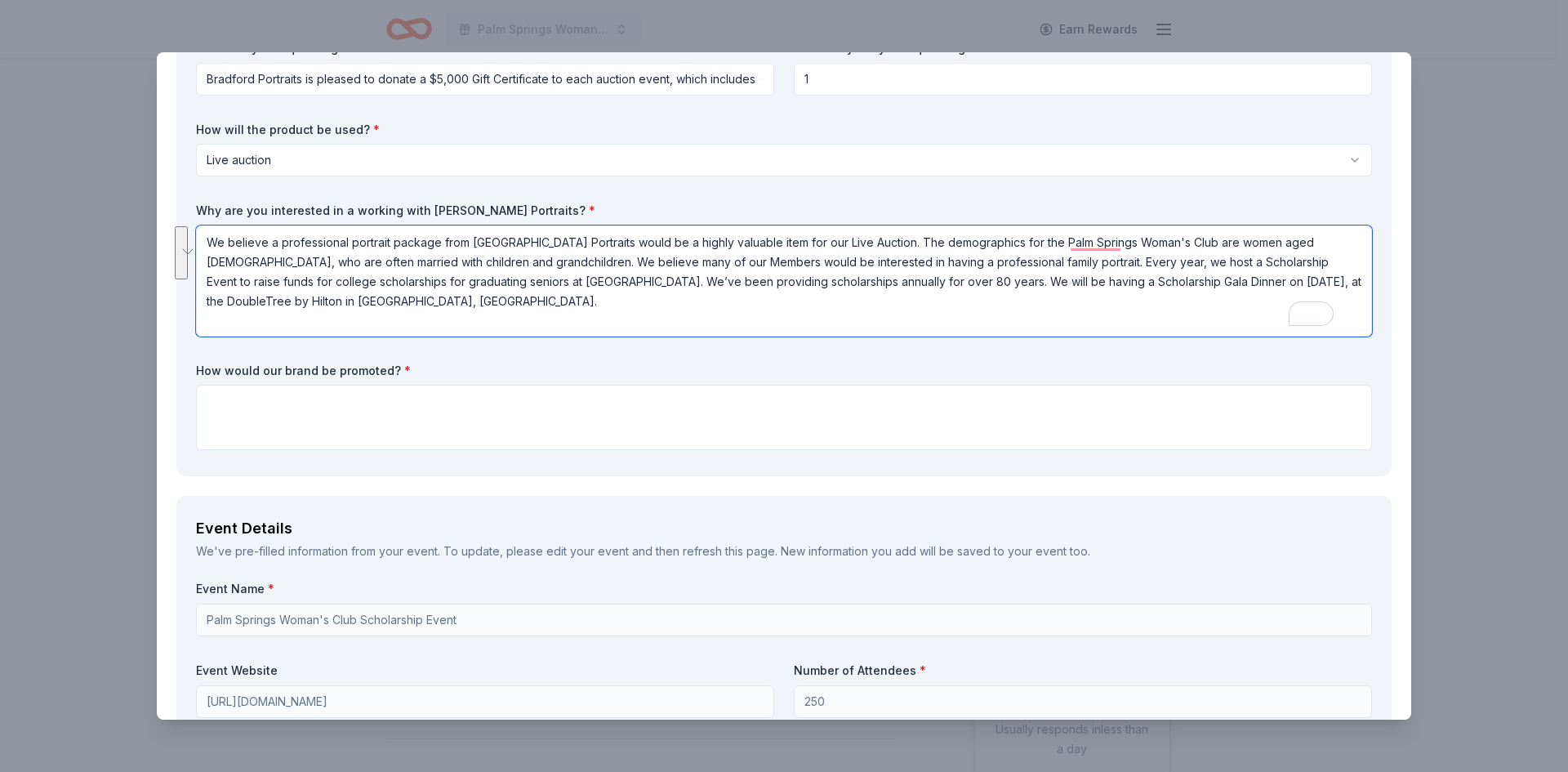
click at [1018, 305] on textarea "We believe a professional portrait package from Bradford Portraits would be a h…" at bounding box center [784, 281] width 1176 height 111
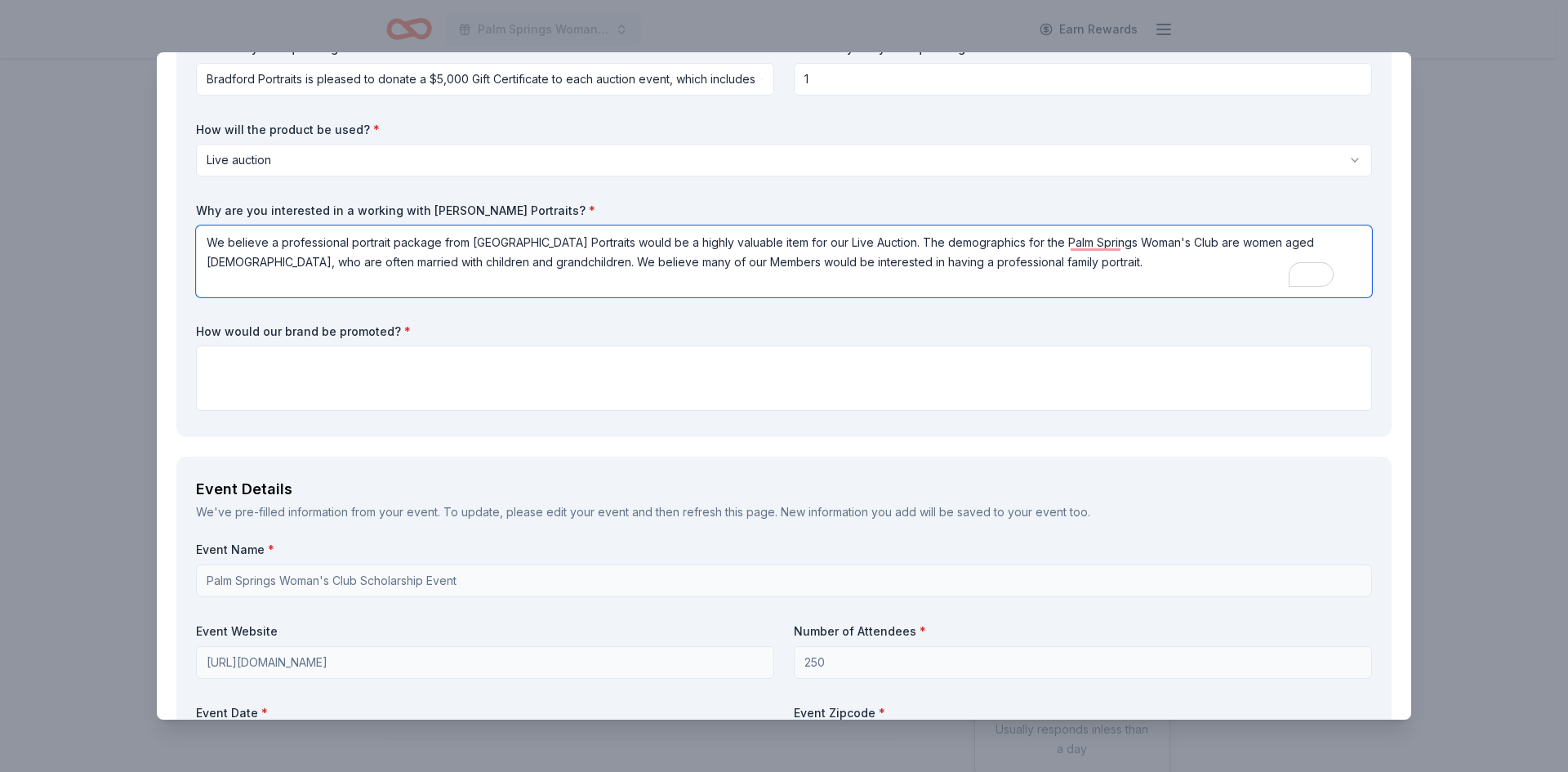
click at [971, 265] on textarea "We believe a professional portrait package from Bradford Portraits would be a h…" at bounding box center [784, 262] width 1176 height 72
drag, startPoint x: 409, startPoint y: 323, endPoint x: 409, endPoint y: 338, distance: 15.0
click at [409, 328] on label "How would our brand be promoted? *" at bounding box center [784, 331] width 1176 height 16
click at [409, 343] on div "How would our brand be promoted? *" at bounding box center [784, 367] width 1176 height 88
click at [257, 402] on textarea at bounding box center [784, 377] width 1176 height 65
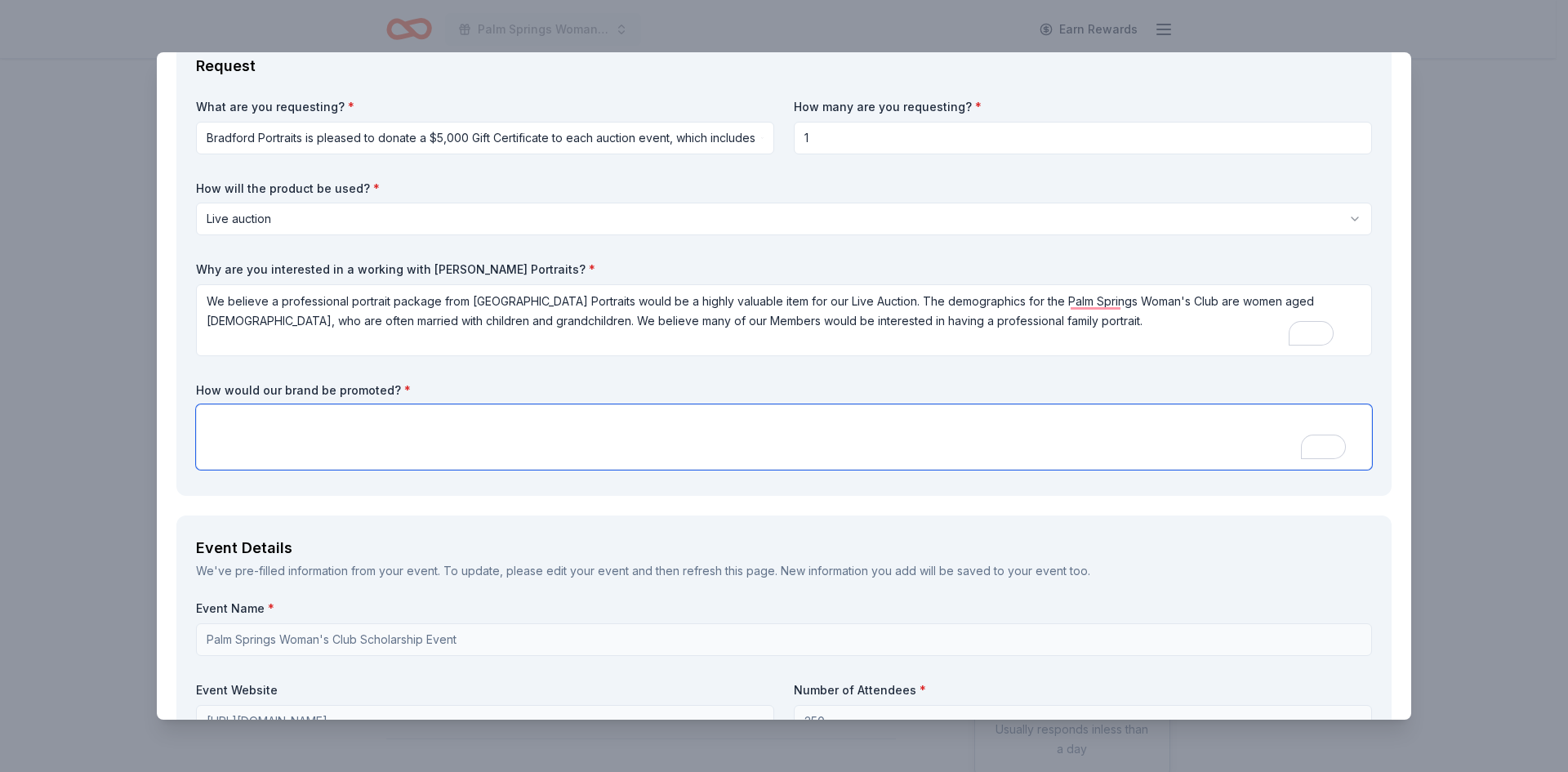
scroll to position [82, 0]
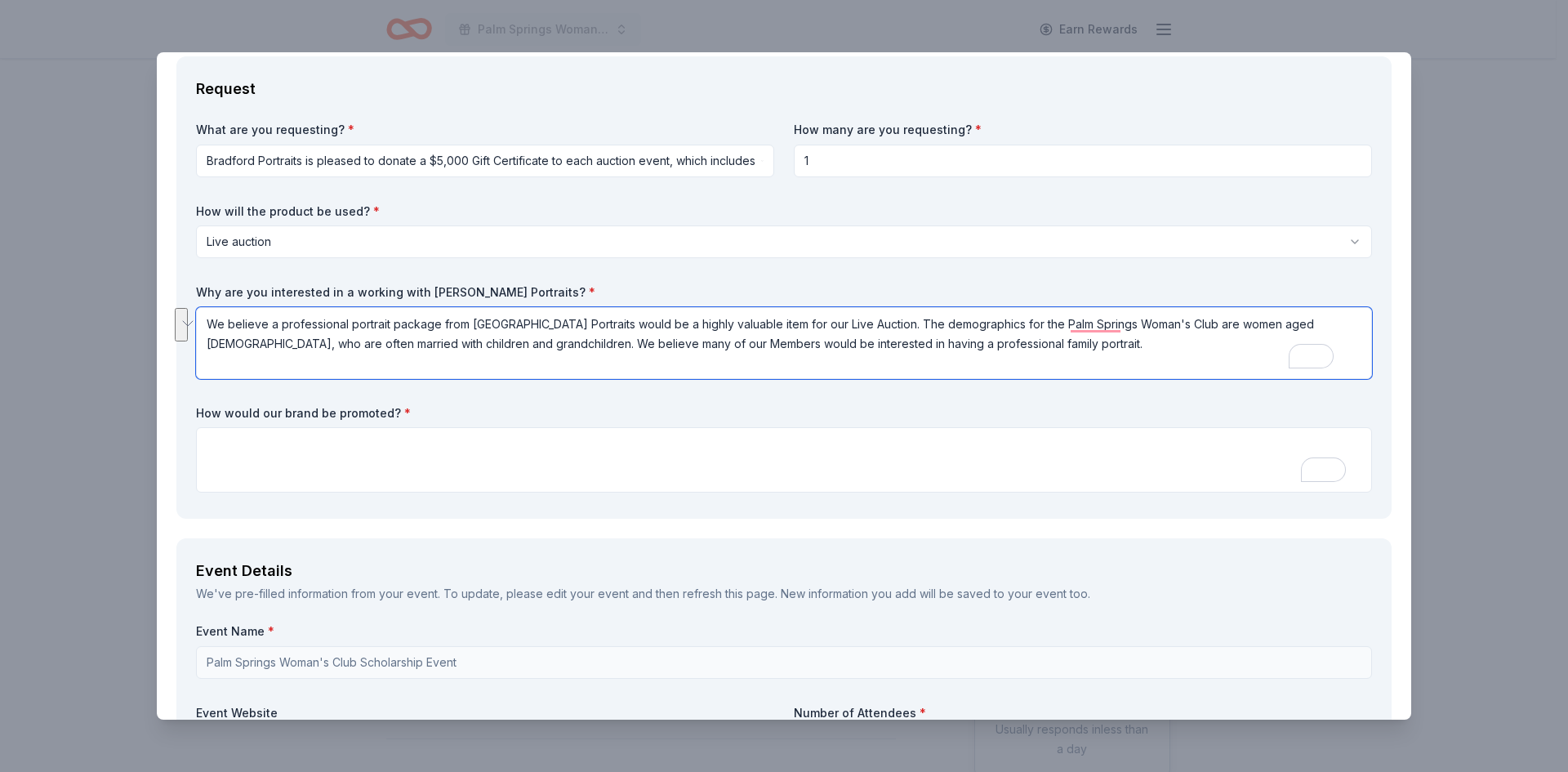
drag, startPoint x: 982, startPoint y: 344, endPoint x: 206, endPoint y: 330, distance: 776.1
click at [206, 330] on textarea "We believe a professional portrait package from Bradford Portraits would be a h…" at bounding box center [784, 343] width 1176 height 72
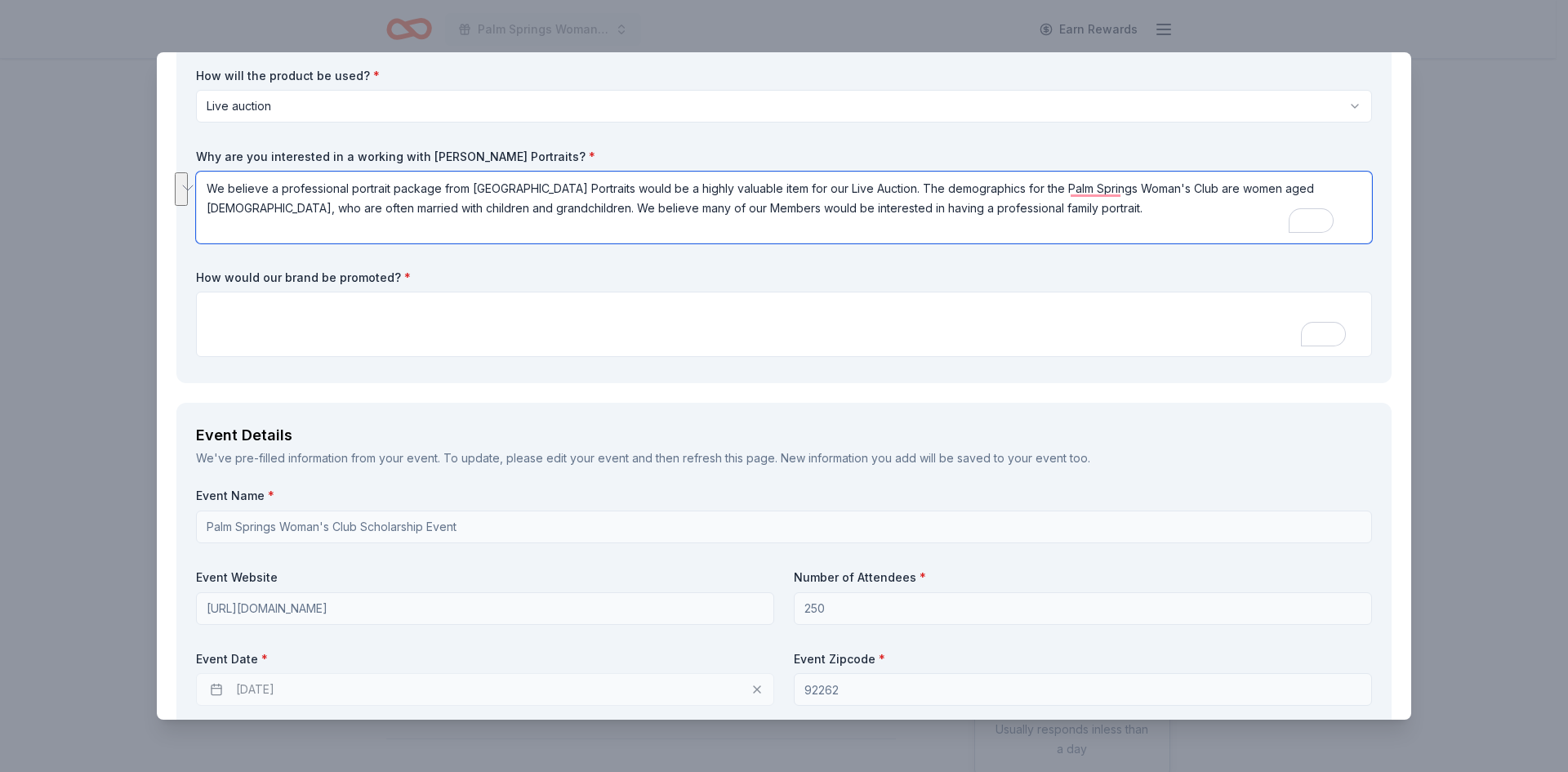
scroll to position [0, 0]
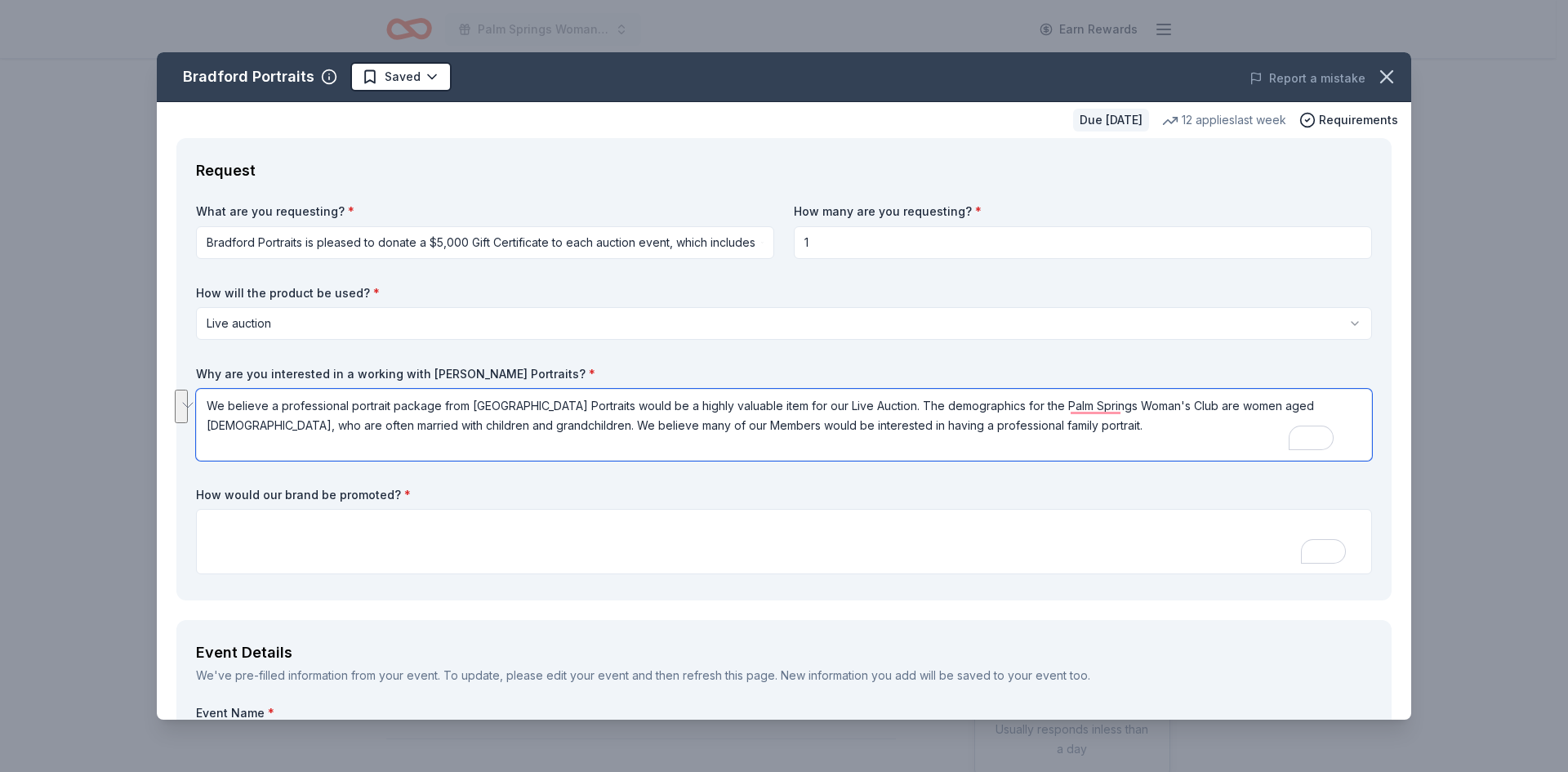
click at [992, 431] on textarea "We believe a professional portrait package from Bradford Portraits would be a h…" at bounding box center [784, 425] width 1176 height 72
click at [529, 428] on textarea "We believe a professional portrait package from Bradford Portraits would be a h…" at bounding box center [784, 425] width 1176 height 72
click at [946, 429] on textarea "We believe a professional portrait package from Bradford Portraits would be a h…" at bounding box center [784, 425] width 1176 height 72
drag, startPoint x: 921, startPoint y: 428, endPoint x: 208, endPoint y: 410, distance: 713.2
click at [208, 410] on textarea "We believe a professional portrait package from Bradford Portraits would be a h…" at bounding box center [784, 425] width 1176 height 72
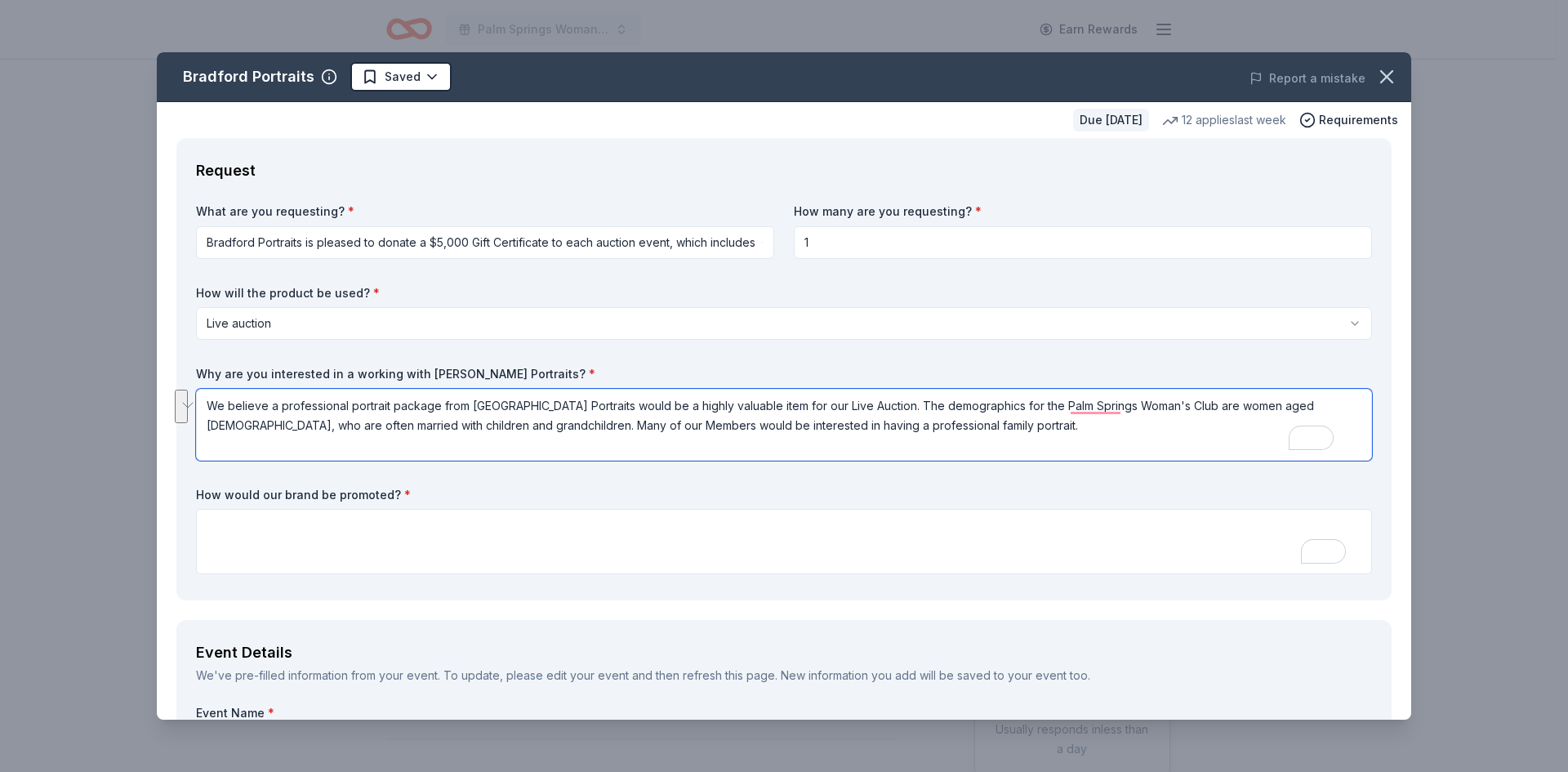
type textarea "We believe a professional portrait package from Bradford Portraits would be a h…"
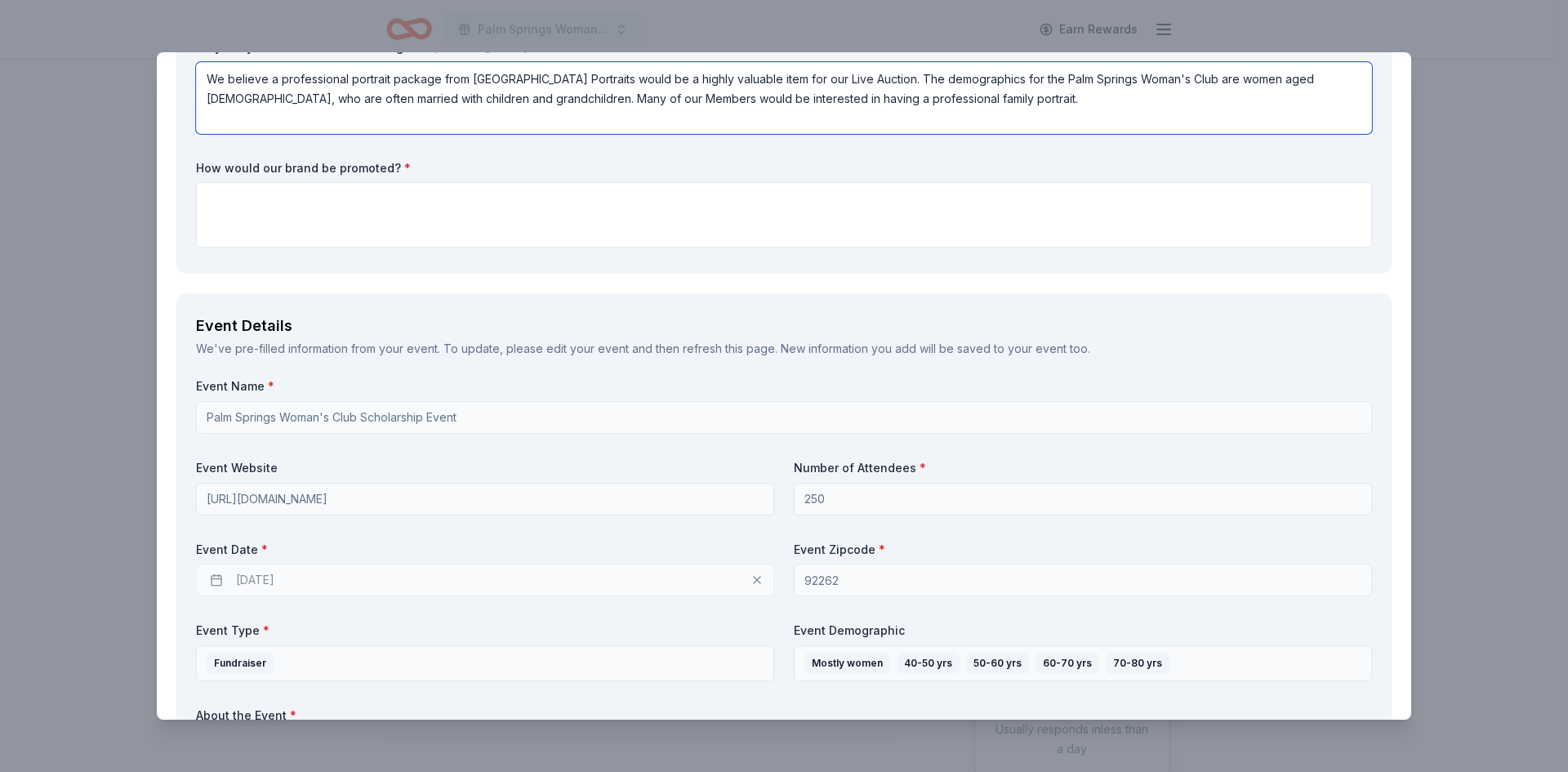
scroll to position [422, 0]
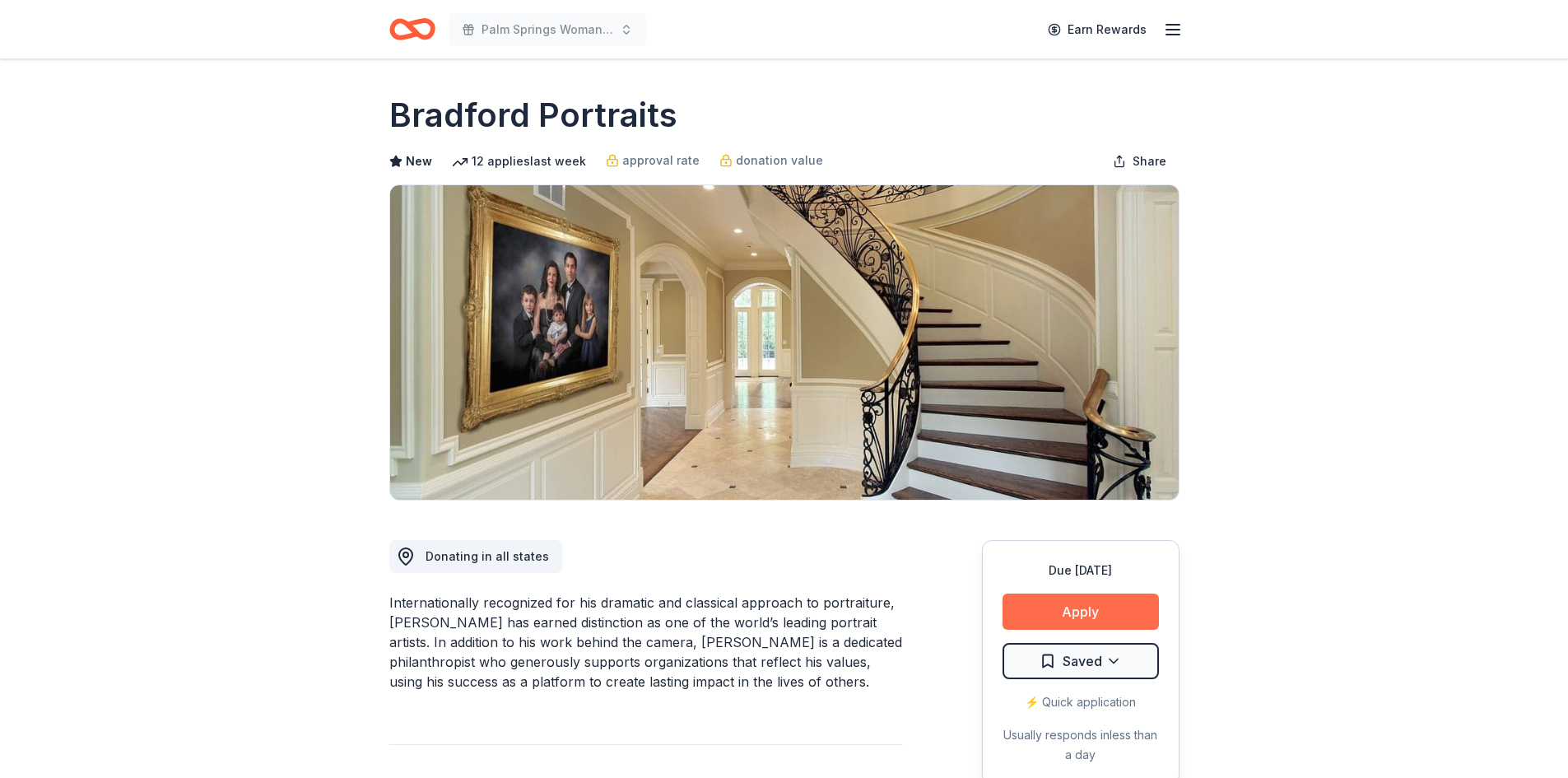
click at [1101, 612] on button "Apply" at bounding box center [1081, 612] width 157 height 36
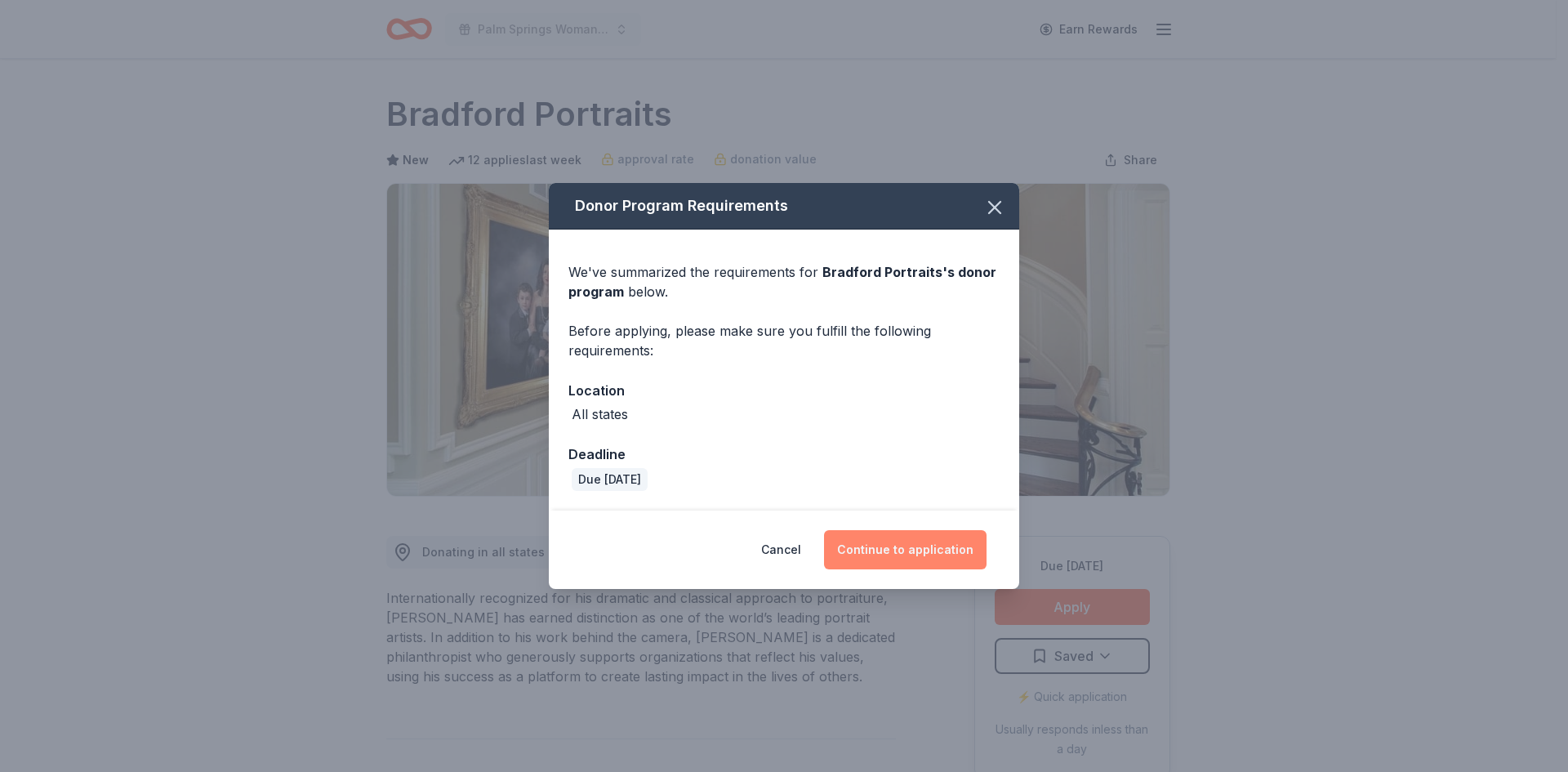
click at [907, 543] on button "Continue to application" at bounding box center [904, 549] width 162 height 39
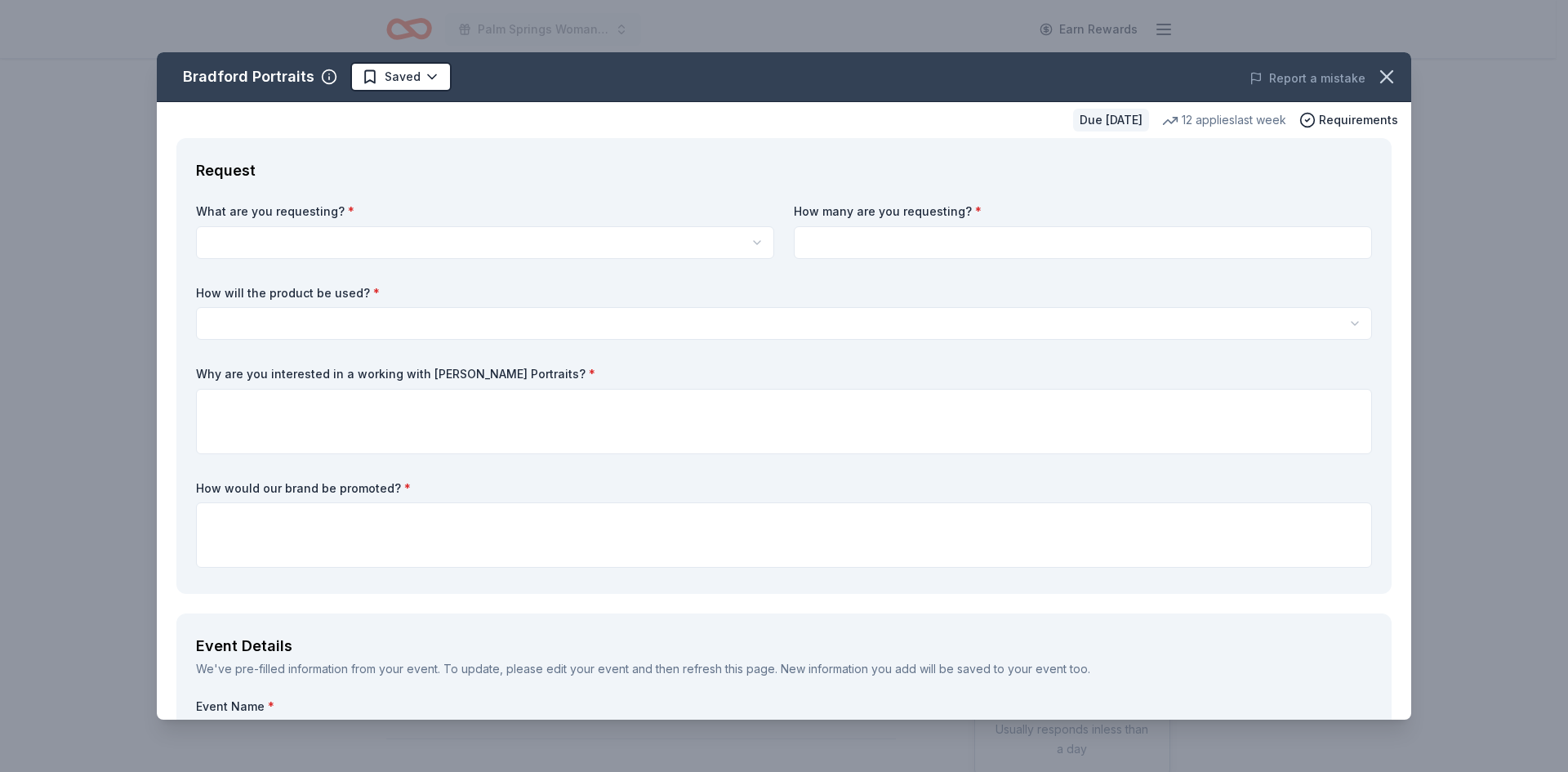
click at [327, 229] on html "Palm Springs Woman's Club Scholarship Event Earn Rewards Due [DATE] Share Bradf…" at bounding box center [784, 386] width 1568 height 772
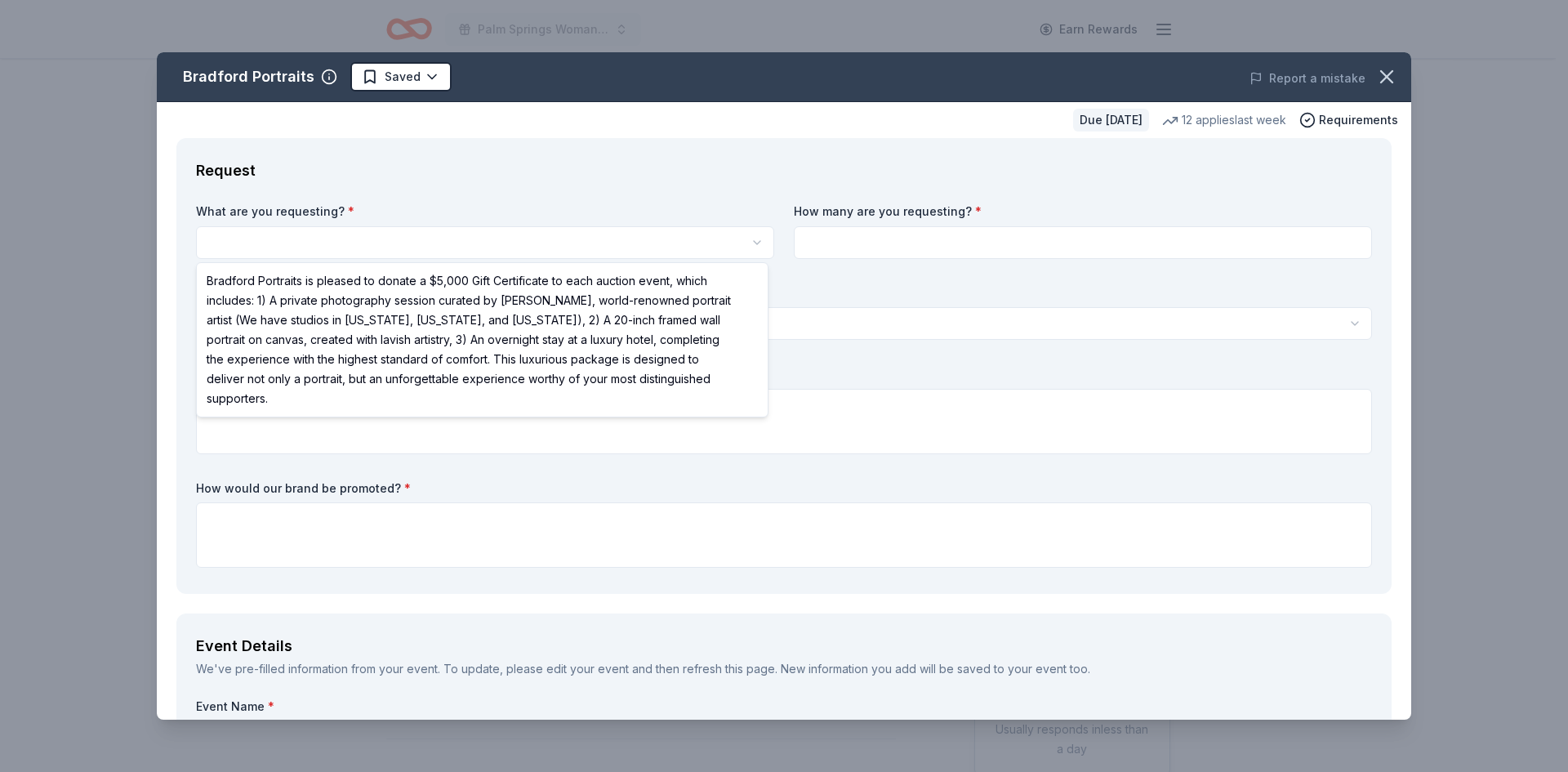
select select "Bradford Portraits is pleased to donate a $5,000 Gift Certificate to each aucti…"
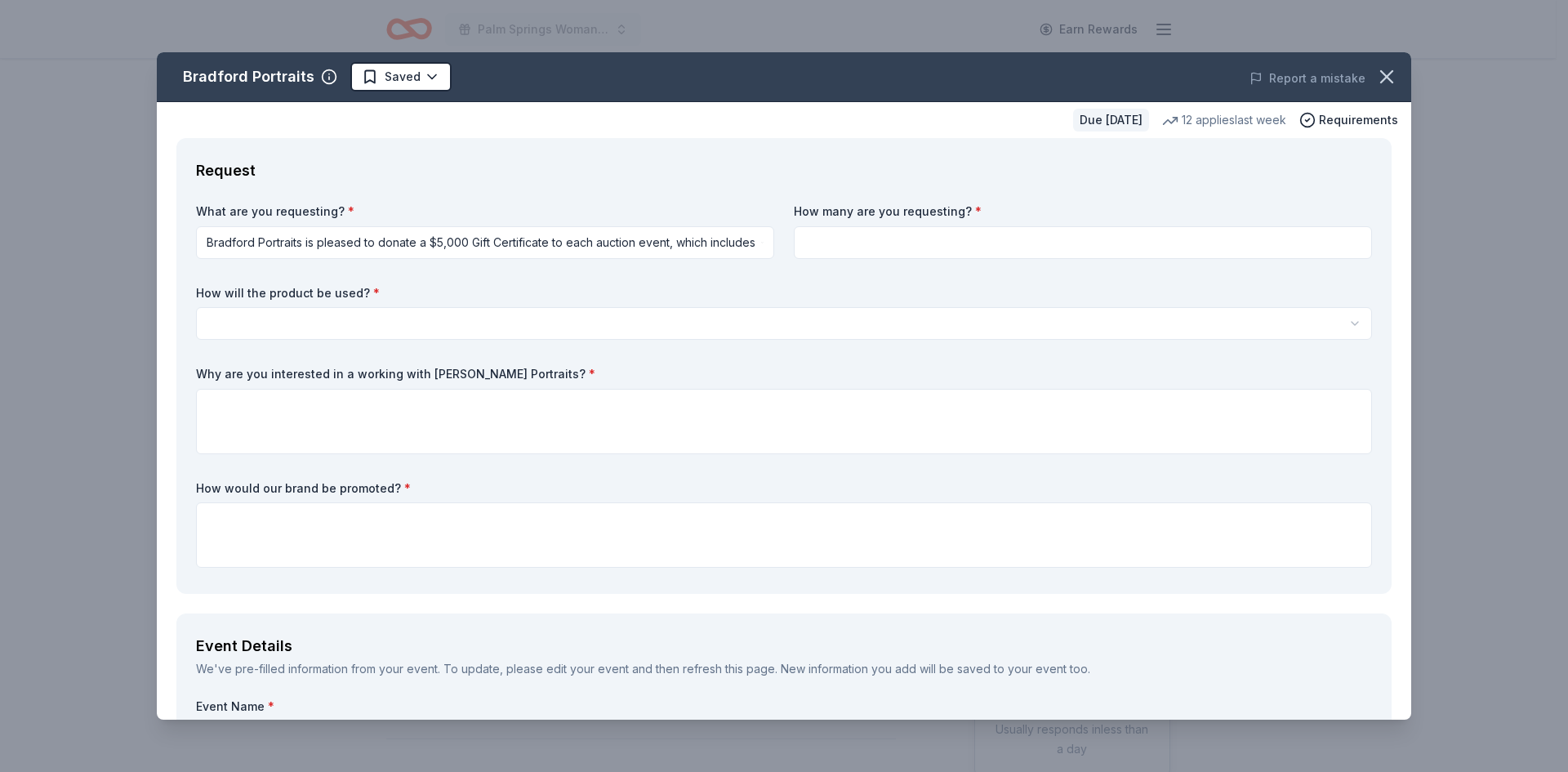
click at [972, 219] on label "How many are you requesting? *" at bounding box center [1083, 211] width 578 height 16
click at [949, 245] on input at bounding box center [1083, 243] width 578 height 32
type input "1"
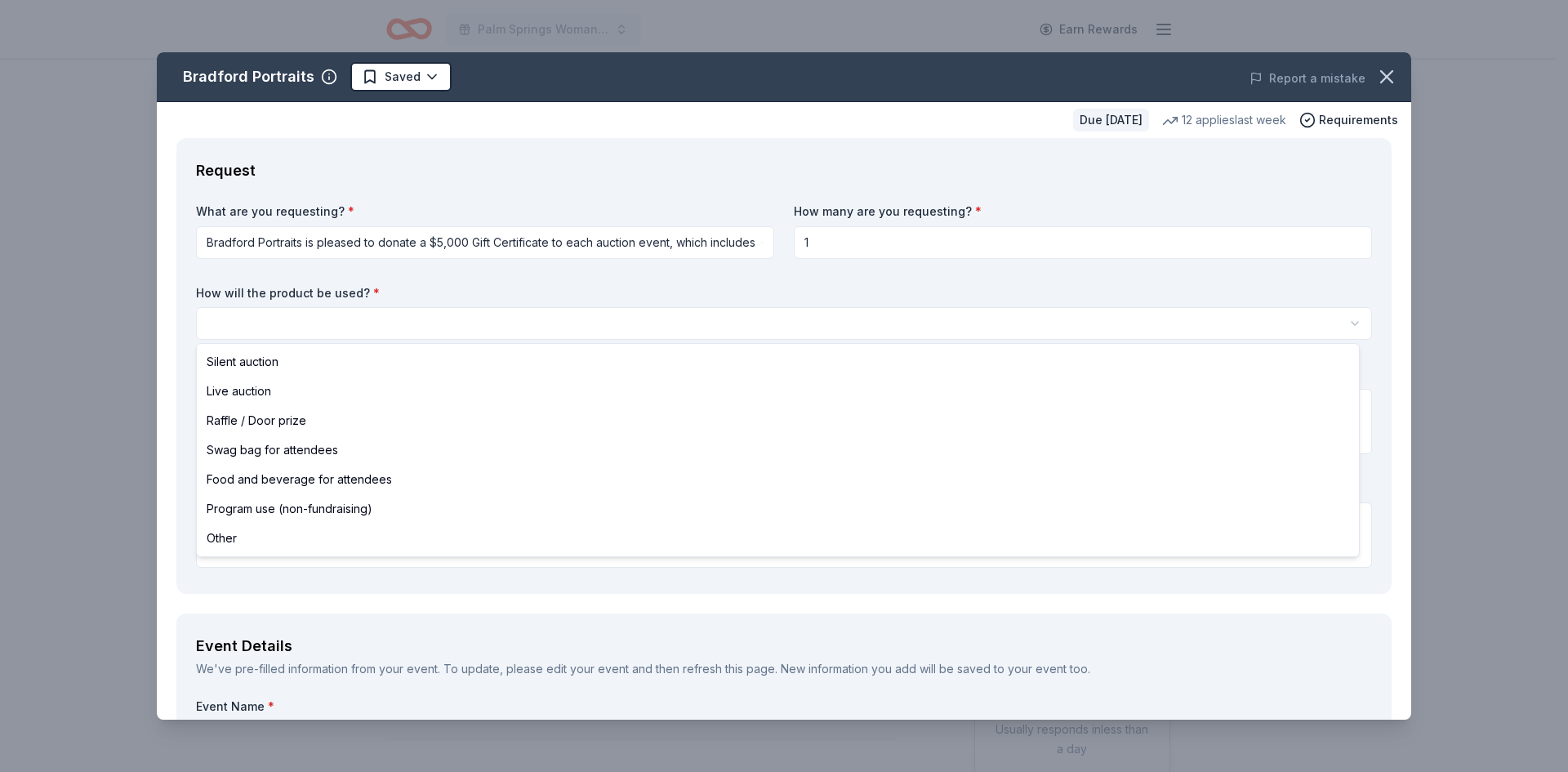
click at [374, 317] on html "Palm Springs Woman's Club Scholarship Event Earn Rewards Due [DATE] Share Bradf…" at bounding box center [784, 386] width 1568 height 772
select select "liveAuction"
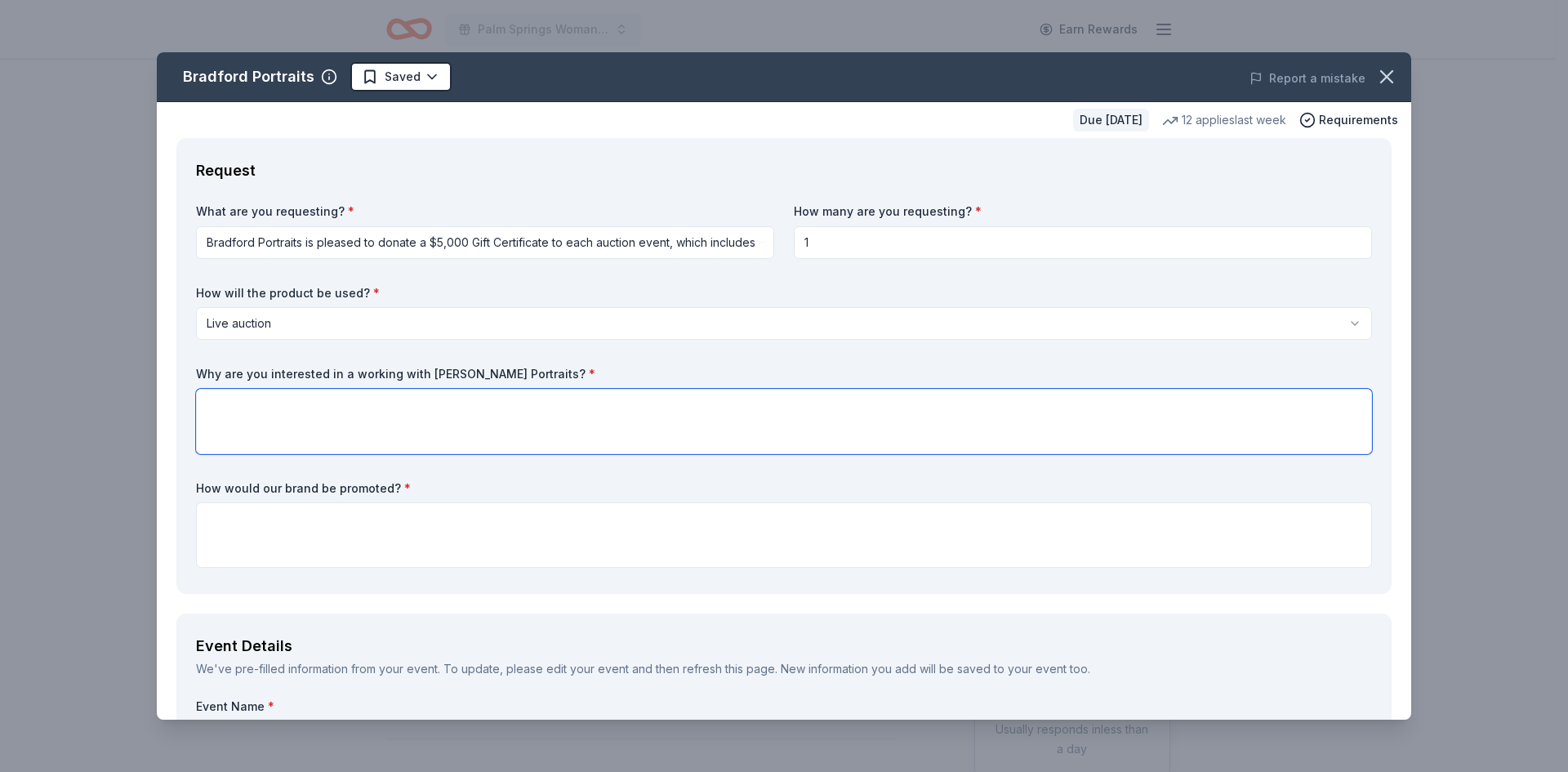
click at [233, 406] on textarea at bounding box center [784, 421] width 1176 height 65
paste textarea "We believe a professional portrait package from [GEOGRAPHIC_DATA] Portraits wou…"
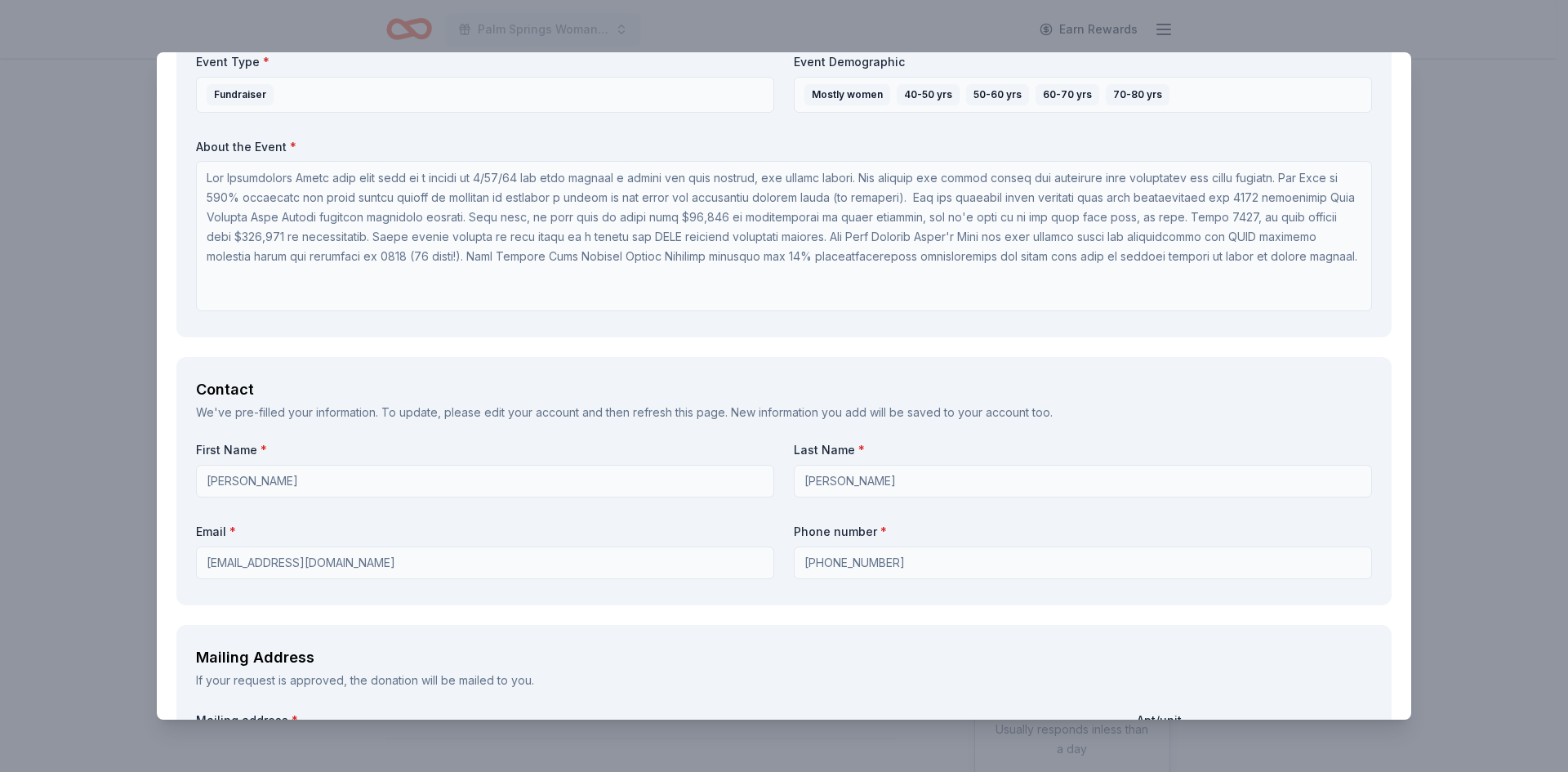
scroll to position [899, 0]
type textarea "We believe a professional portrait package from [GEOGRAPHIC_DATA] Portraits wou…"
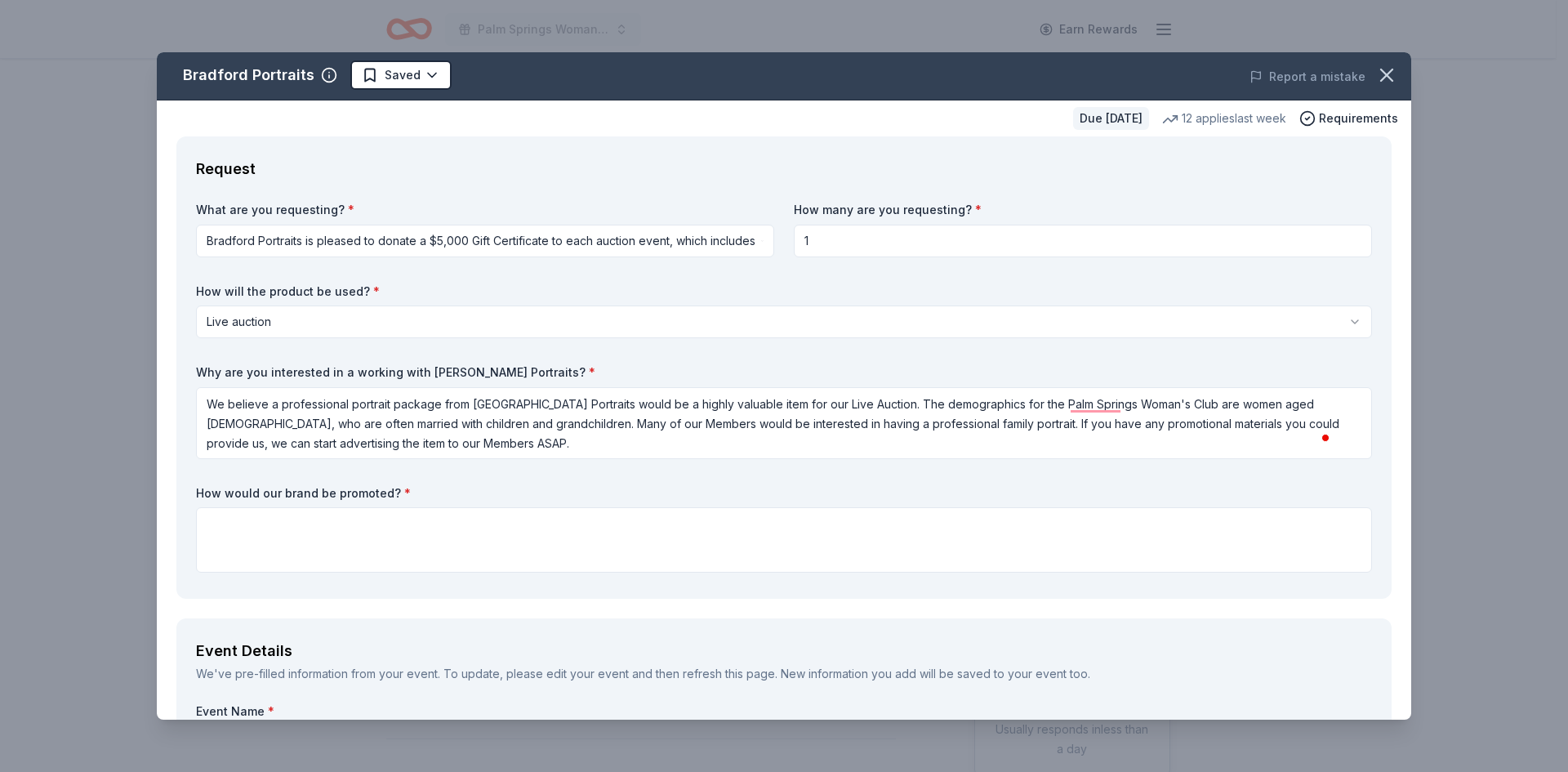
scroll to position [0, 0]
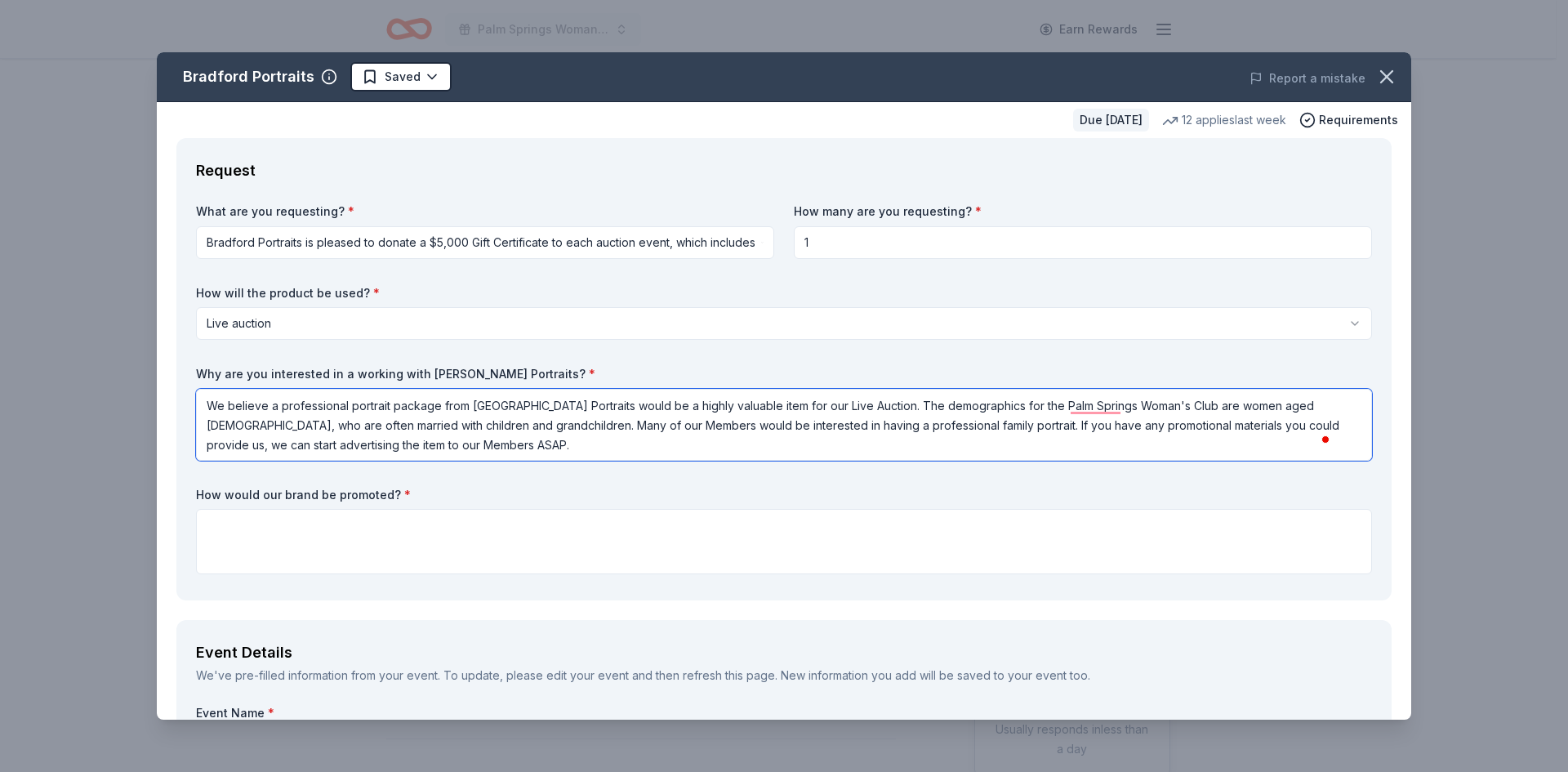
click at [492, 448] on textarea "We believe a professional portrait package from [GEOGRAPHIC_DATA] Portraits wou…" at bounding box center [784, 425] width 1176 height 72
drag, startPoint x: 492, startPoint y: 448, endPoint x: 451, endPoint y: 459, distance: 42.4
click at [460, 466] on div "What are you requesting? * Bradford Portraits is pleased to donate a $5,000 Gif…" at bounding box center [784, 393] width 1176 height 377
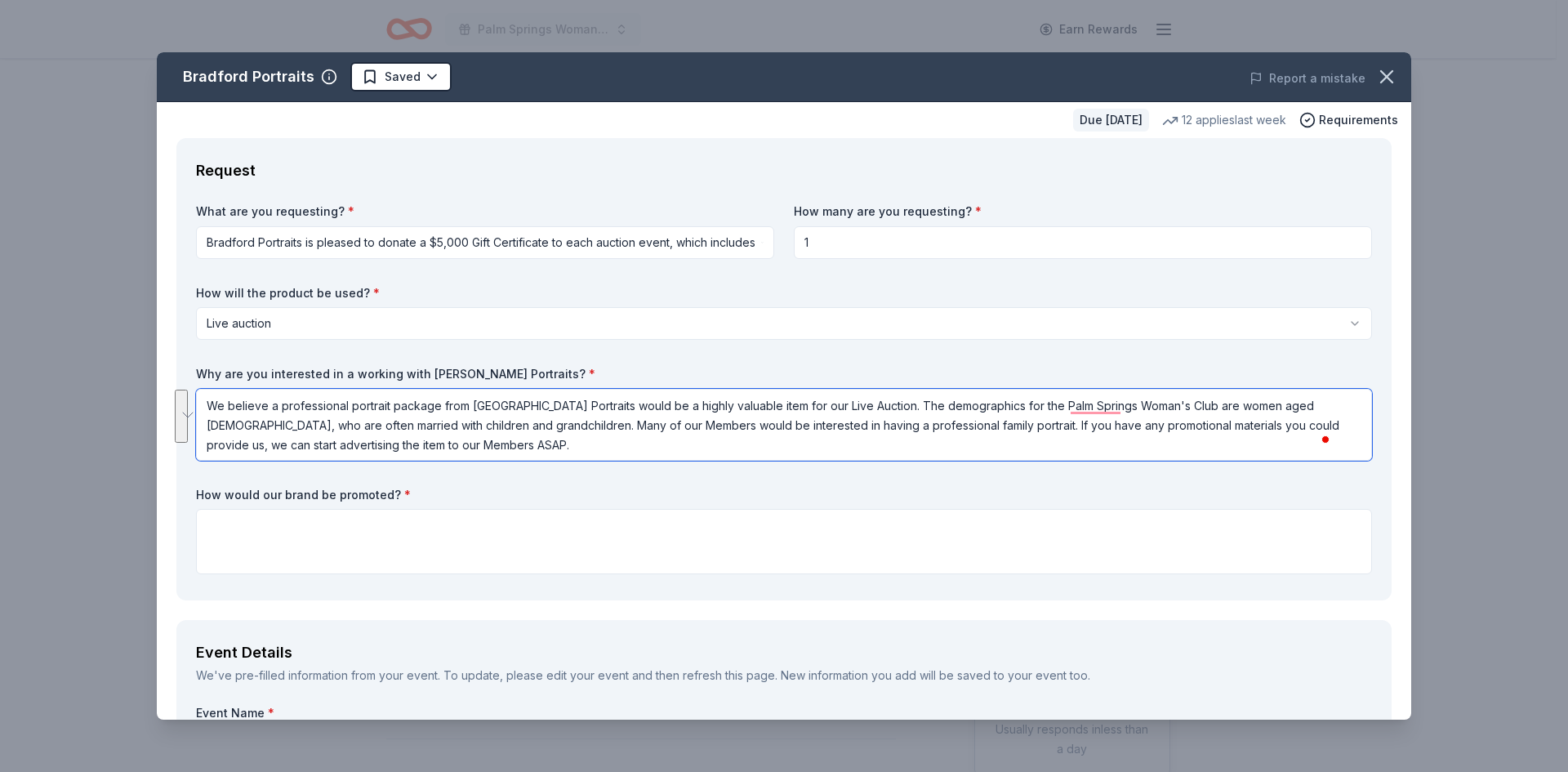
drag, startPoint x: 448, startPoint y: 444, endPoint x: 210, endPoint y: 404, distance: 241.3
click at [210, 404] on textarea "We believe a professional portrait package from [GEOGRAPHIC_DATA] Portraits wou…" at bounding box center [784, 425] width 1176 height 72
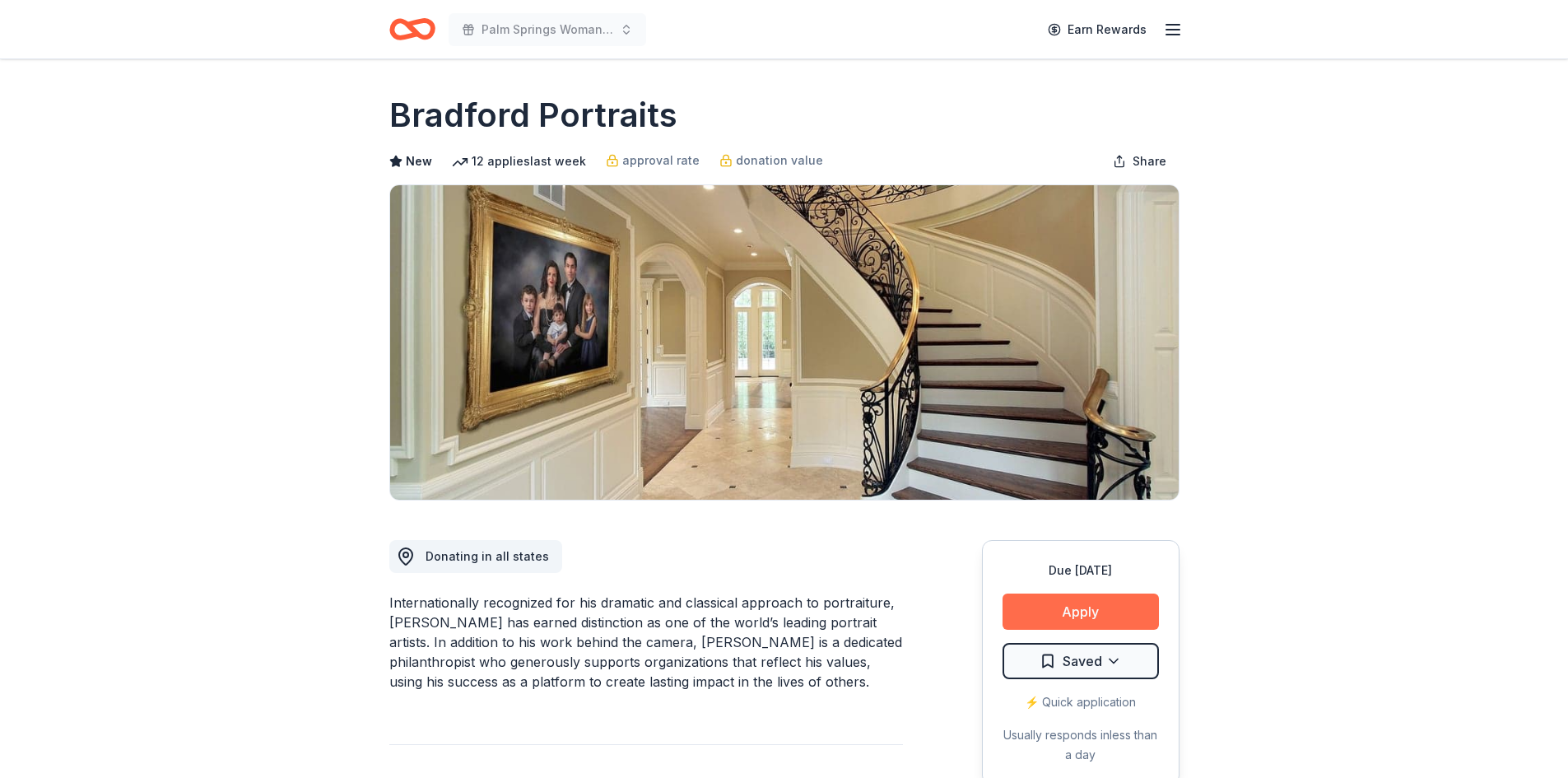
click at [1091, 608] on button "Apply" at bounding box center [1081, 612] width 157 height 36
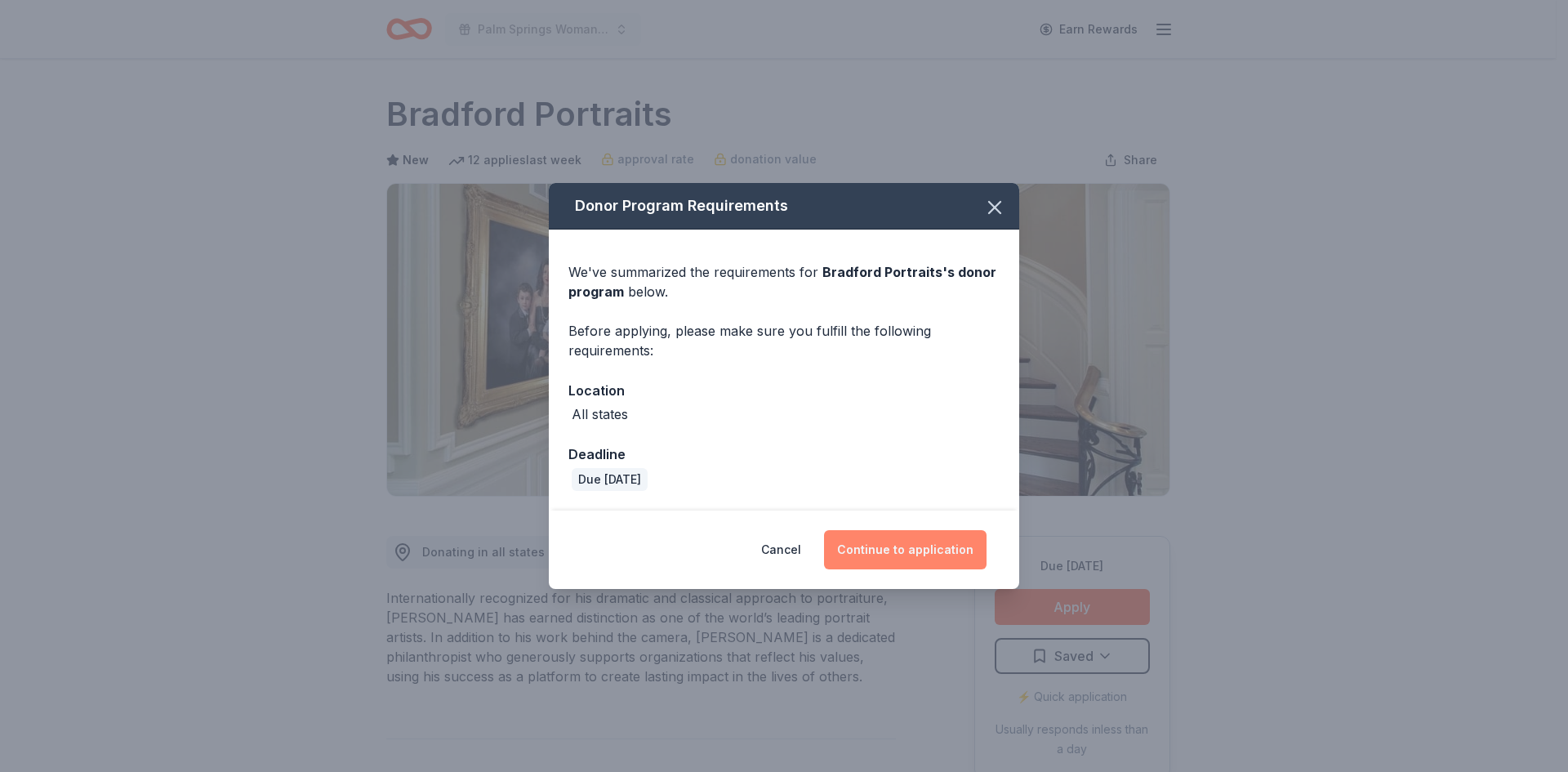
click at [873, 555] on button "Continue to application" at bounding box center [904, 549] width 162 height 39
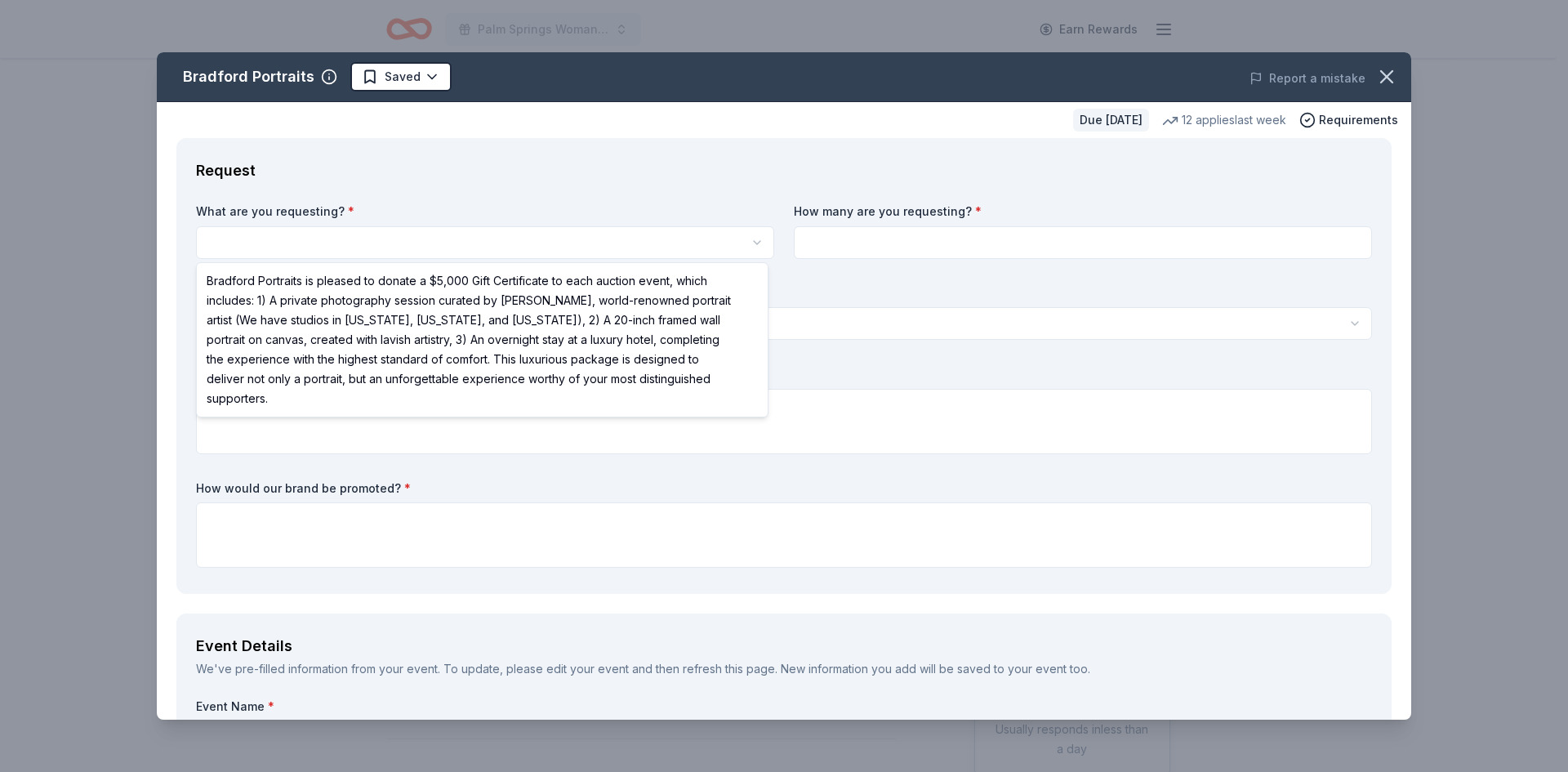
click at [311, 230] on html "Palm Springs Woman's Club Scholarship Event Earn Rewards Due [DATE] Share Bradf…" at bounding box center [784, 386] width 1568 height 772
select select "Bradford Portraits is pleased to donate a $5,000 Gift Certificate to each aucti…"
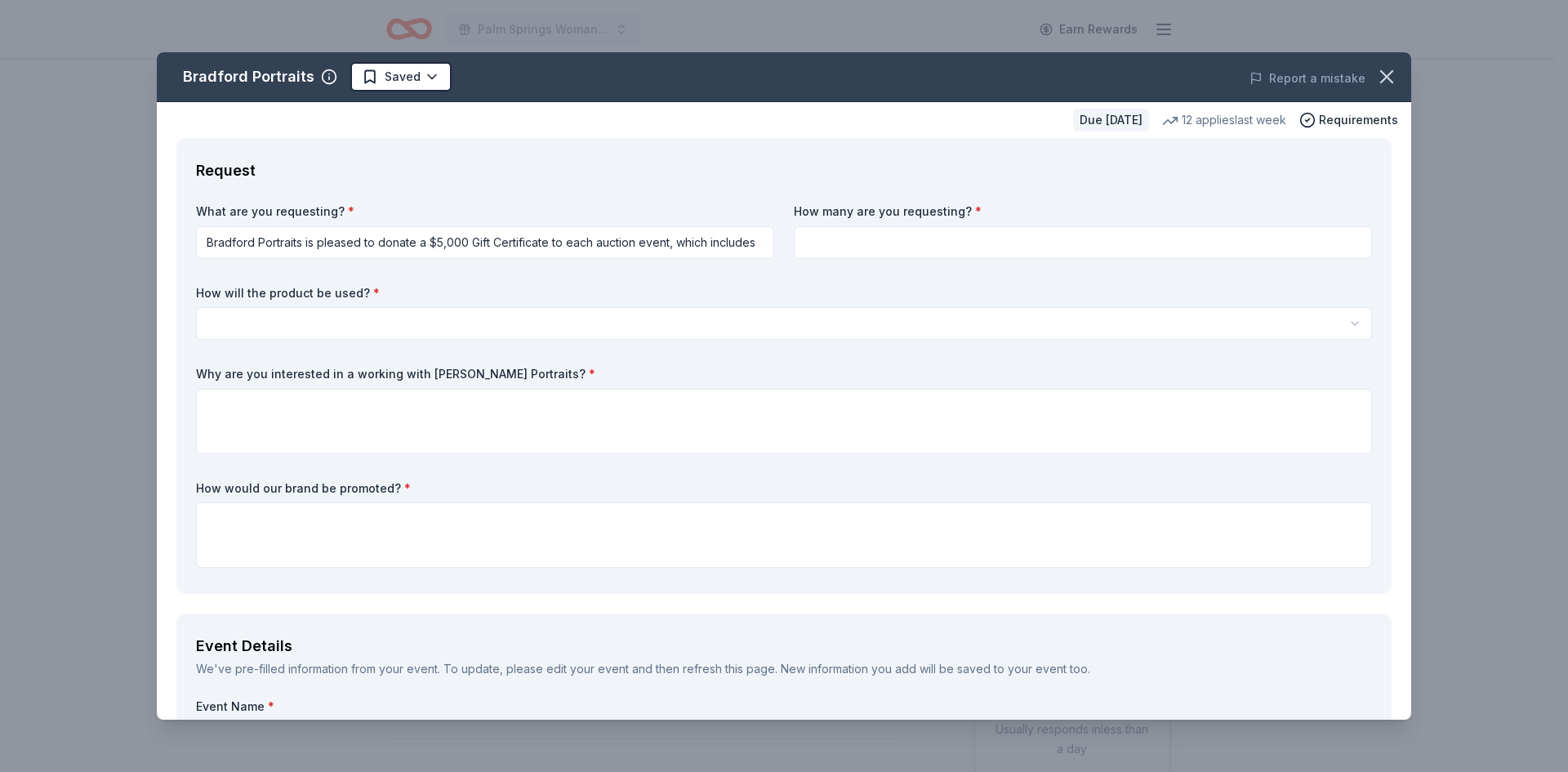
click at [907, 257] on input at bounding box center [1083, 243] width 578 height 32
type input "1"
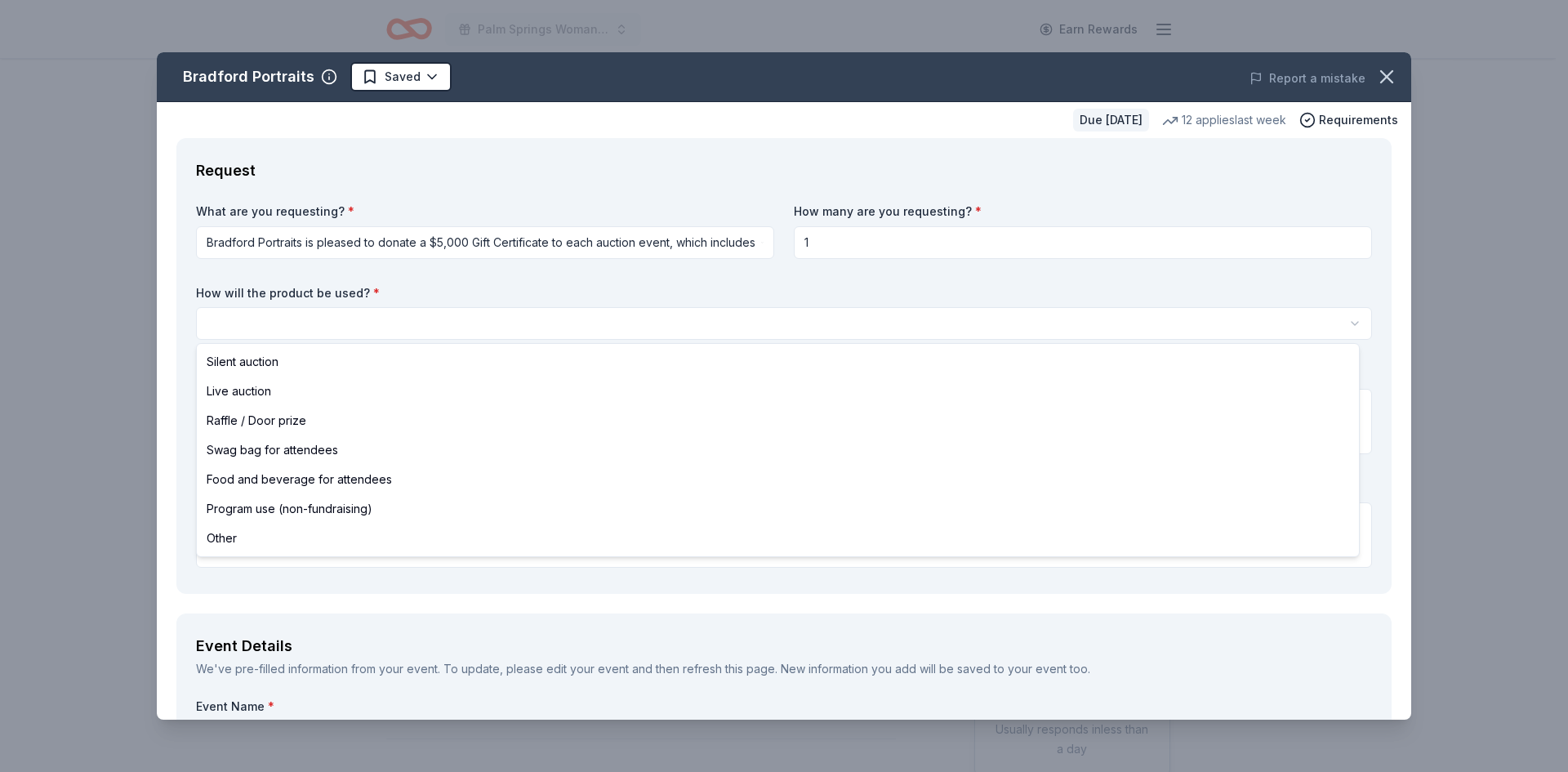
click at [339, 322] on html "Palm Springs Woman's Club Scholarship Event Earn Rewards Due [DATE] Share Bradf…" at bounding box center [784, 386] width 1568 height 772
select select "liveAuction"
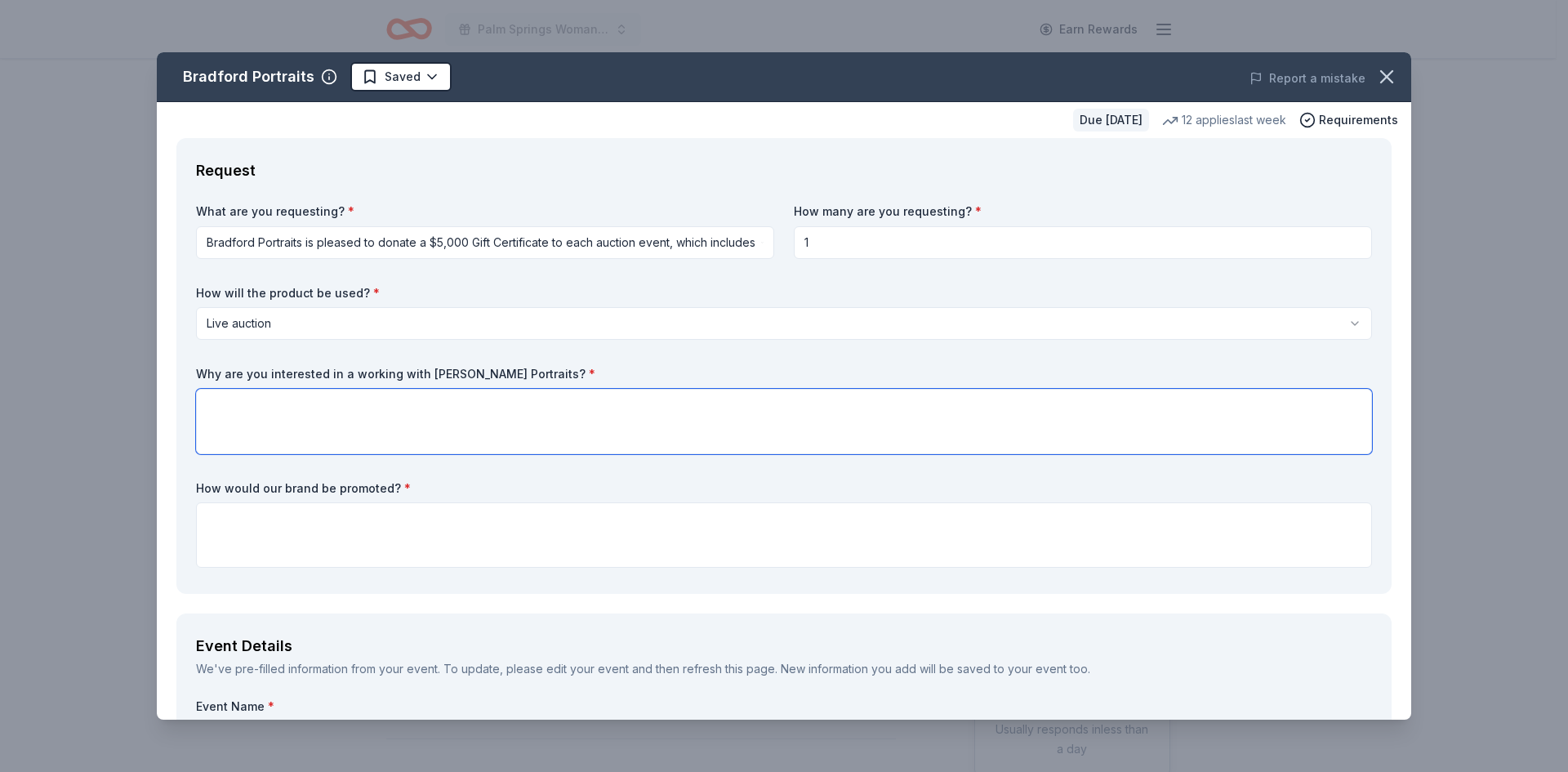
click at [250, 400] on textarea at bounding box center [784, 421] width 1176 height 65
paste textarea "We believe a professional portrait package from [GEOGRAPHIC_DATA] Portraits wou…"
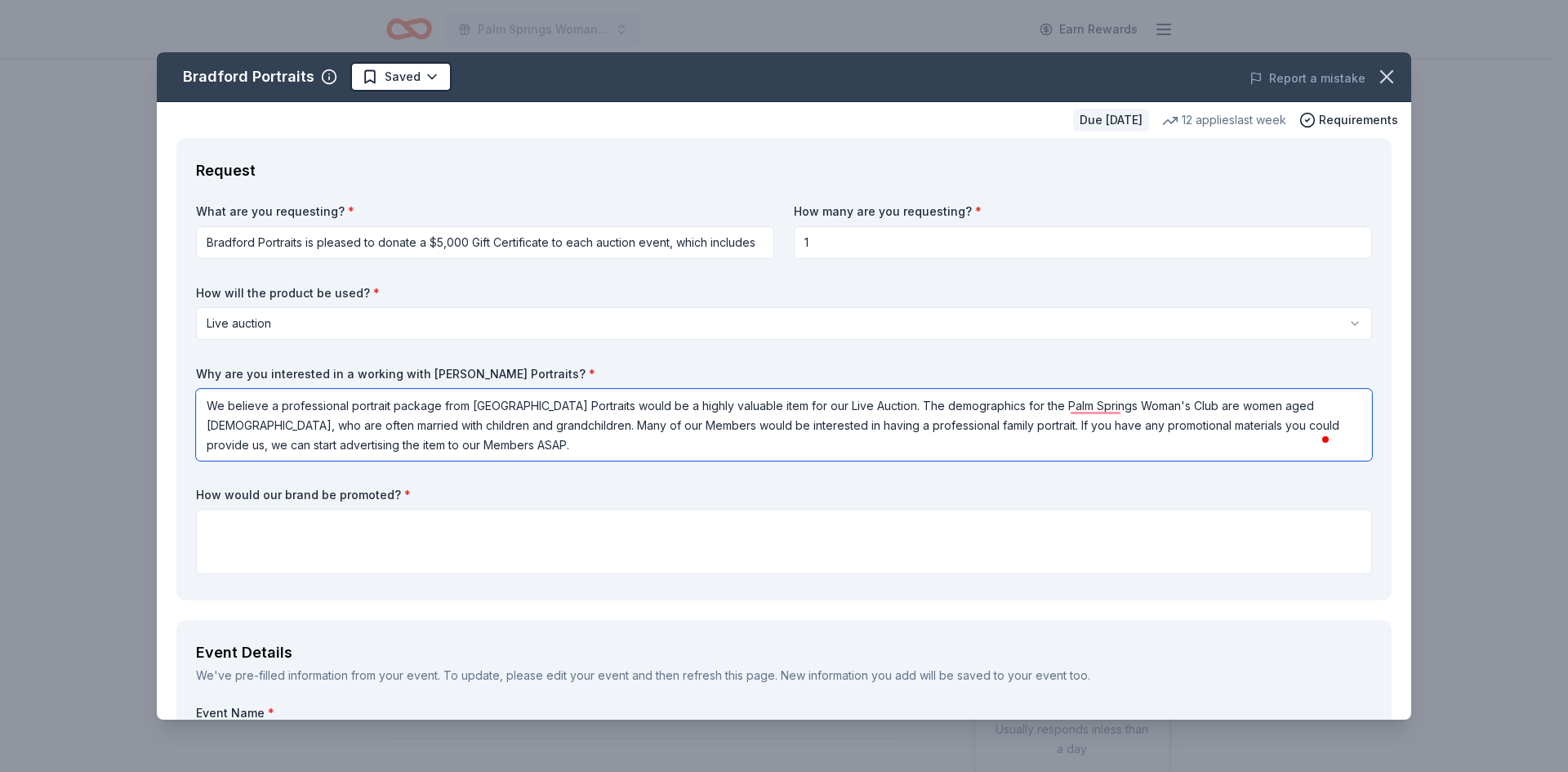
type textarea "We believe a professional portrait package from [GEOGRAPHIC_DATA] Portraits wou…"
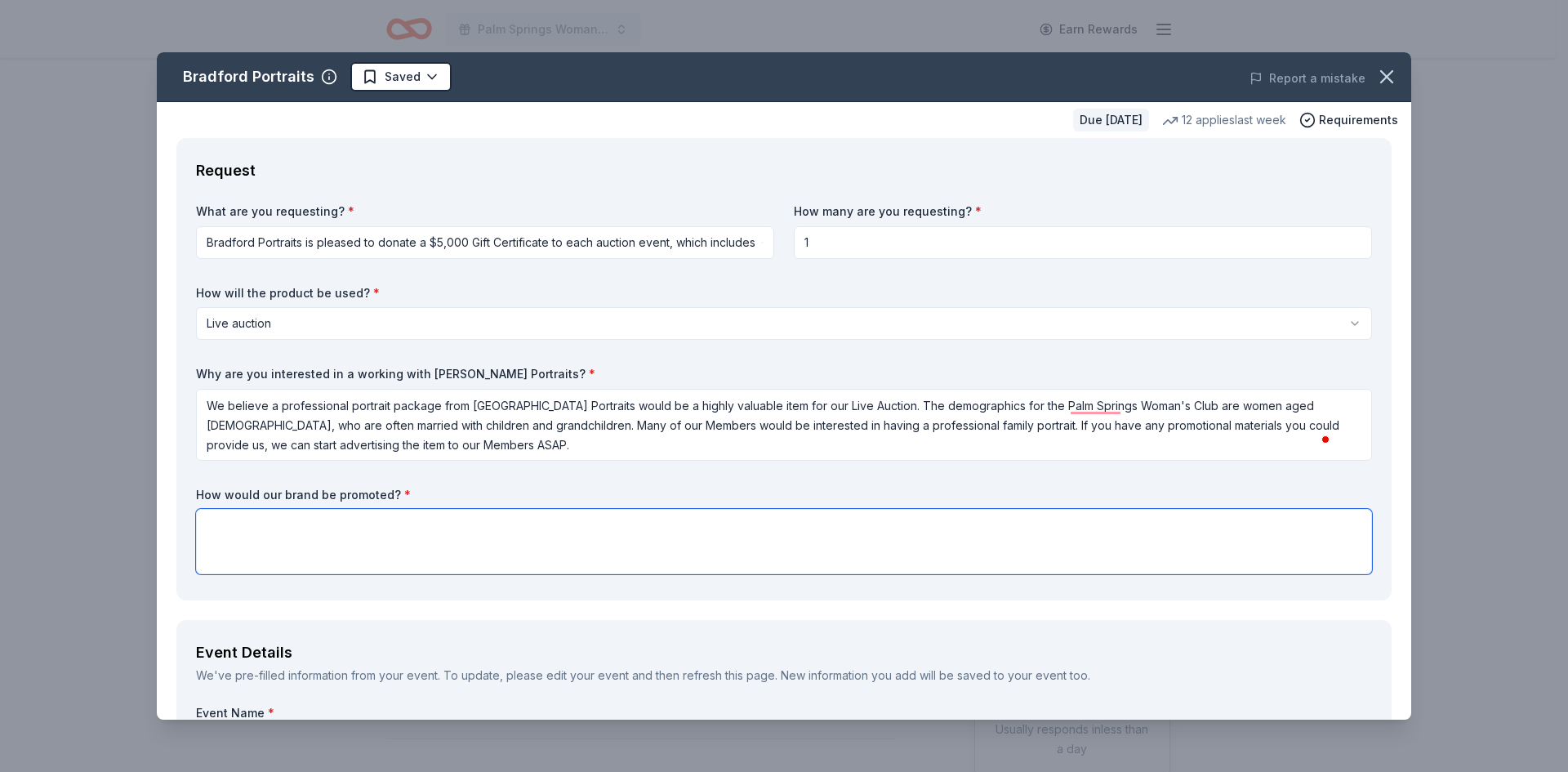
click at [245, 517] on textarea at bounding box center [784, 542] width 1176 height 65
click at [230, 522] on textarea "To enrich screen reader interactions, please activate Accessibility in Grammarl…" at bounding box center [784, 542] width 1176 height 65
paste textarea "Your name will be featured in all of our collateral materials on display the da…"
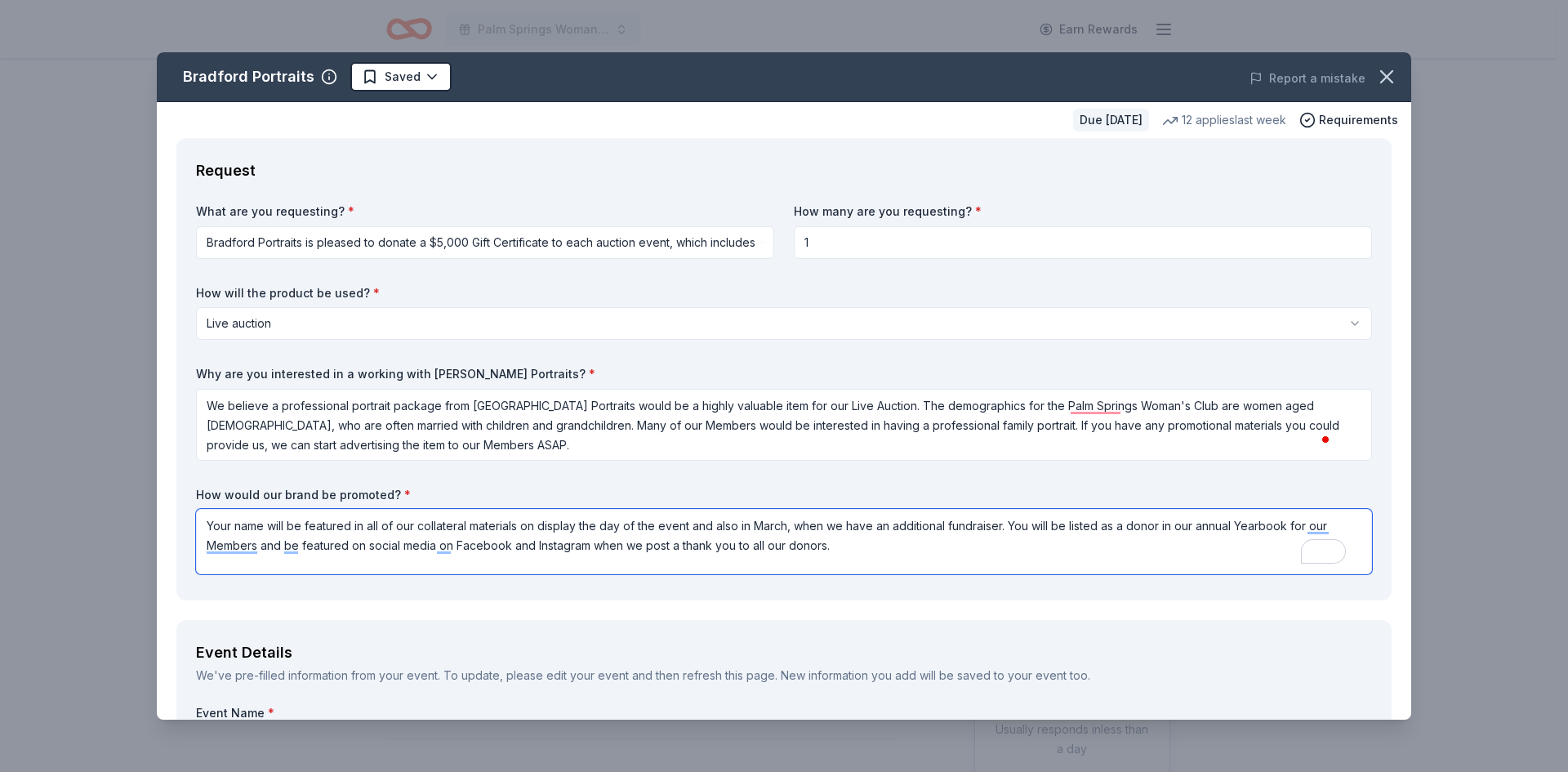
click at [787, 526] on textarea "Your name will be featured in all of our collateral materials on display the da…" at bounding box center [784, 542] width 1176 height 65
click at [913, 553] on textarea "Your name will be featured in all of our collateral materials on display the da…" at bounding box center [784, 542] width 1176 height 65
click at [872, 547] on textarea "Your name will be featured in all of our collateral materials on display the da…" at bounding box center [784, 542] width 1176 height 65
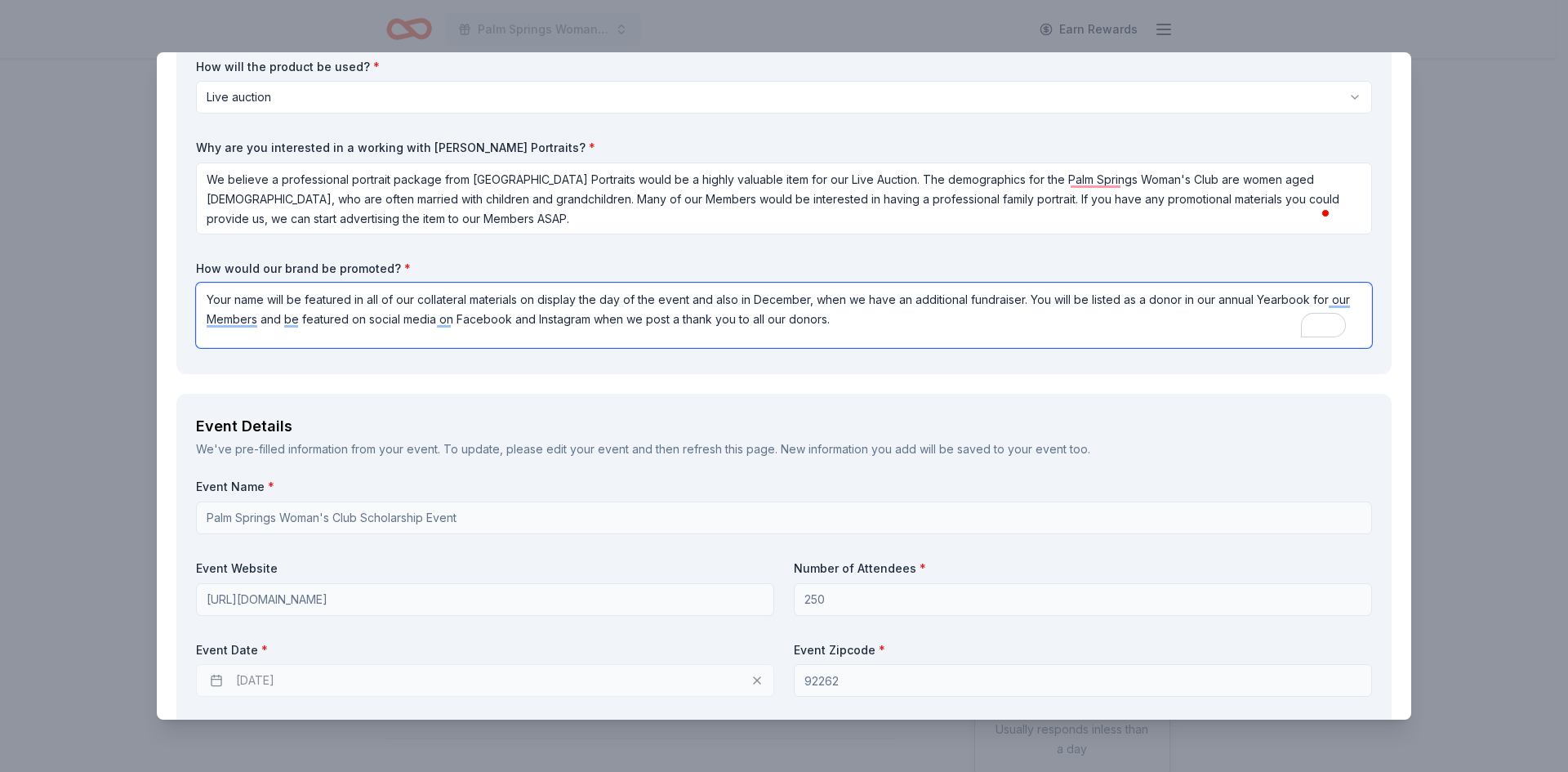
scroll to position [163, 0]
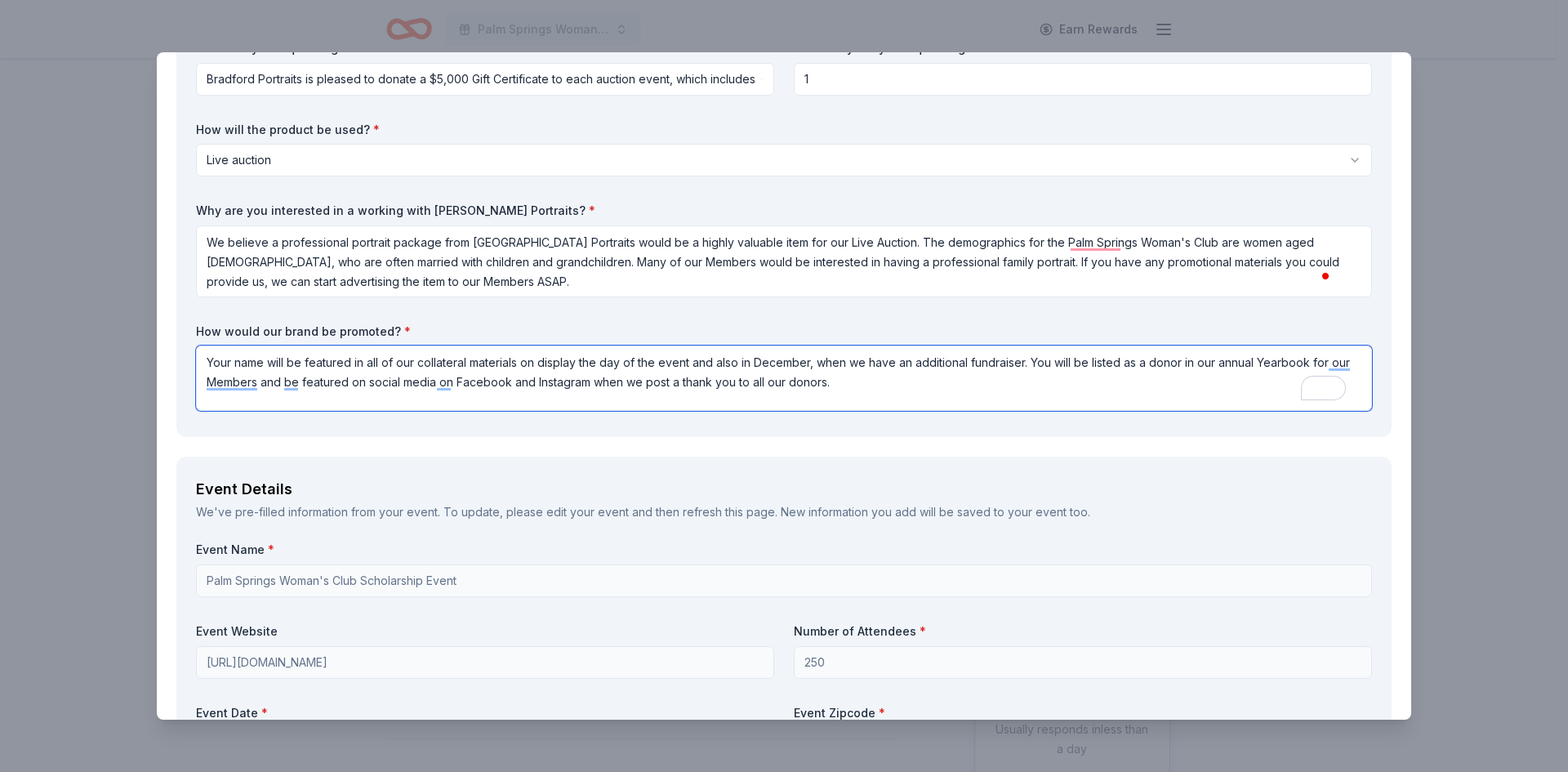
click at [915, 388] on textarea "Your name will be featured in all of our collateral materials on display the da…" at bounding box center [784, 377] width 1176 height 65
click at [908, 396] on textarea "Your name will be featured in all of our collateral materials on display the da…" at bounding box center [784, 377] width 1176 height 65
click at [668, 383] on textarea "Your name will be featured in all of our collateral materials on display the da…" at bounding box center [784, 377] width 1176 height 65
click at [1020, 392] on textarea "Your name will be featured in all of our collateral materials on display the da…" at bounding box center [784, 377] width 1176 height 65
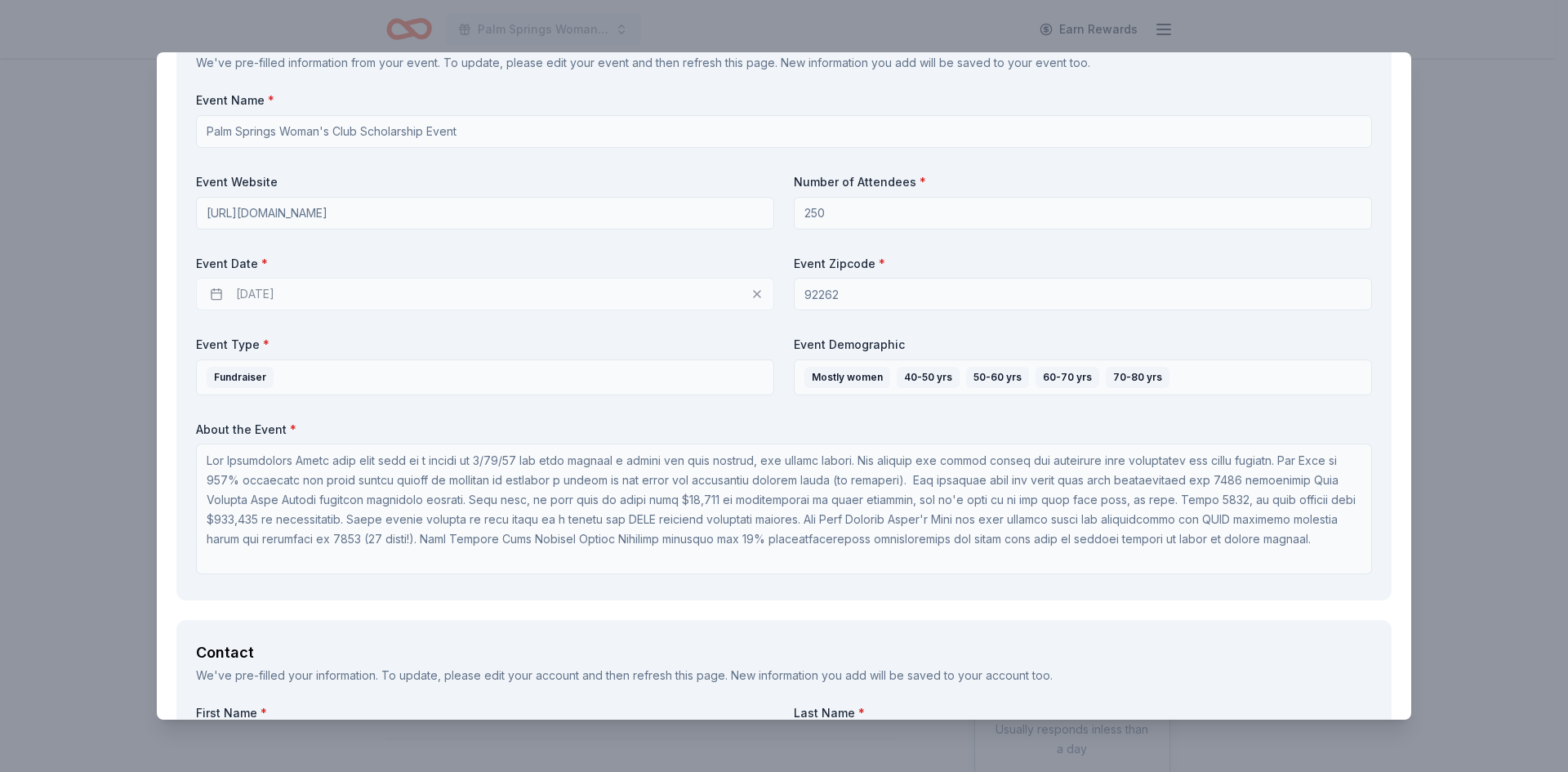
scroll to position [616, 0]
type textarea "Your name will be featured in all of our collateral materials on display the da…"
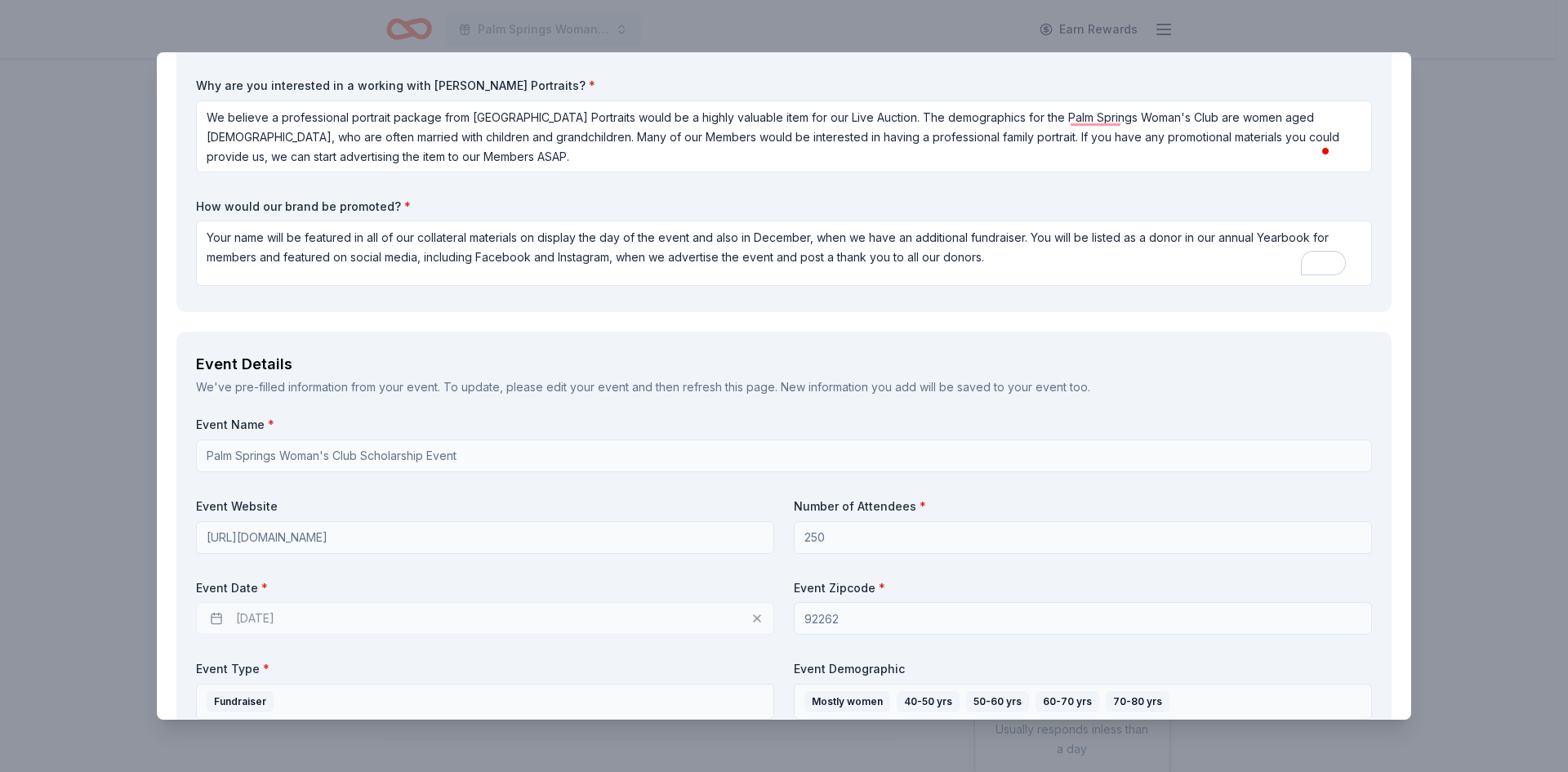
scroll to position [44, 0]
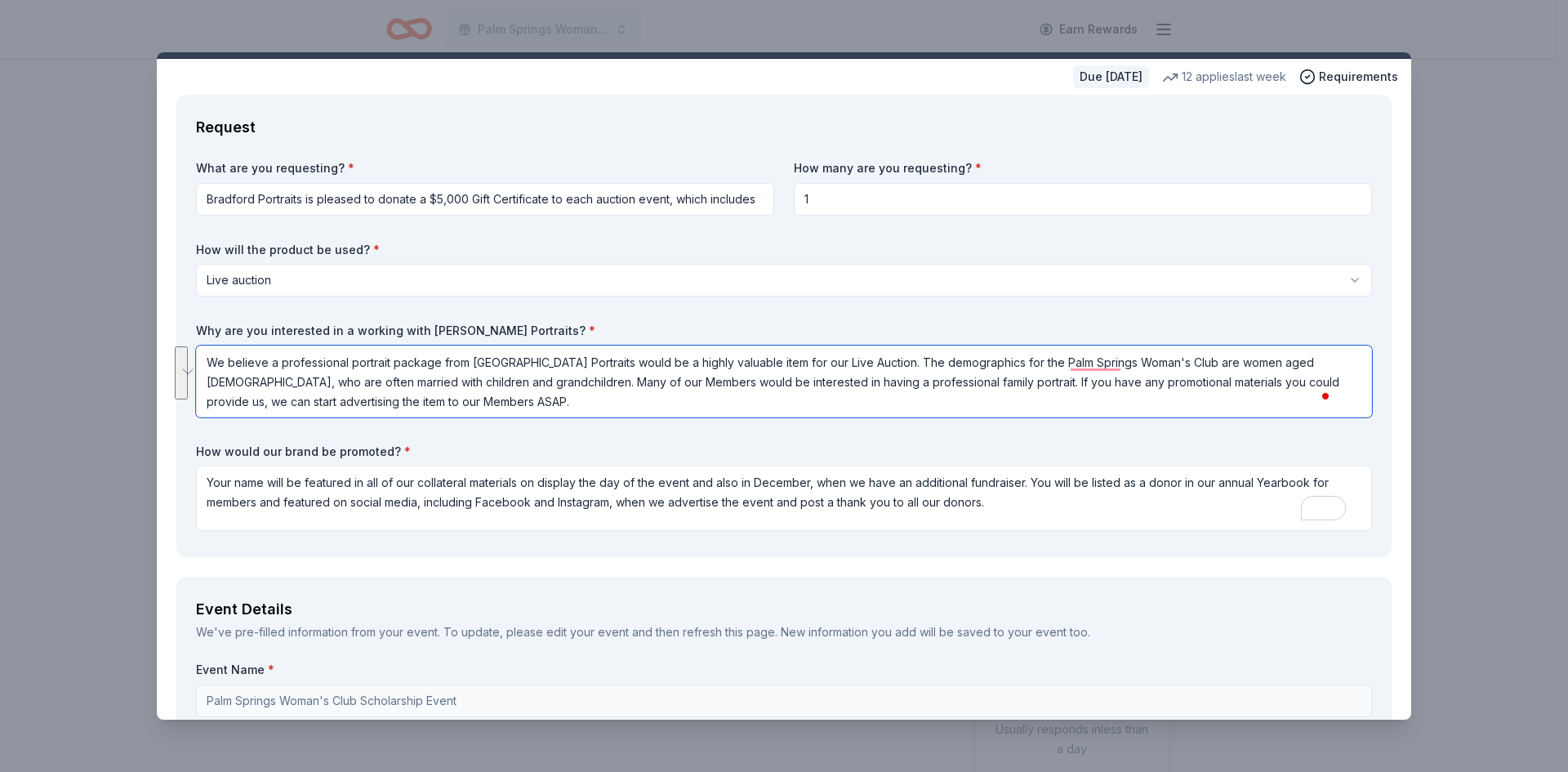
drag, startPoint x: 455, startPoint y: 403, endPoint x: 210, endPoint y: 363, distance: 248.2
click at [210, 363] on textarea "We believe a professional portrait package from [GEOGRAPHIC_DATA] Portraits wou…" at bounding box center [784, 381] width 1176 height 72
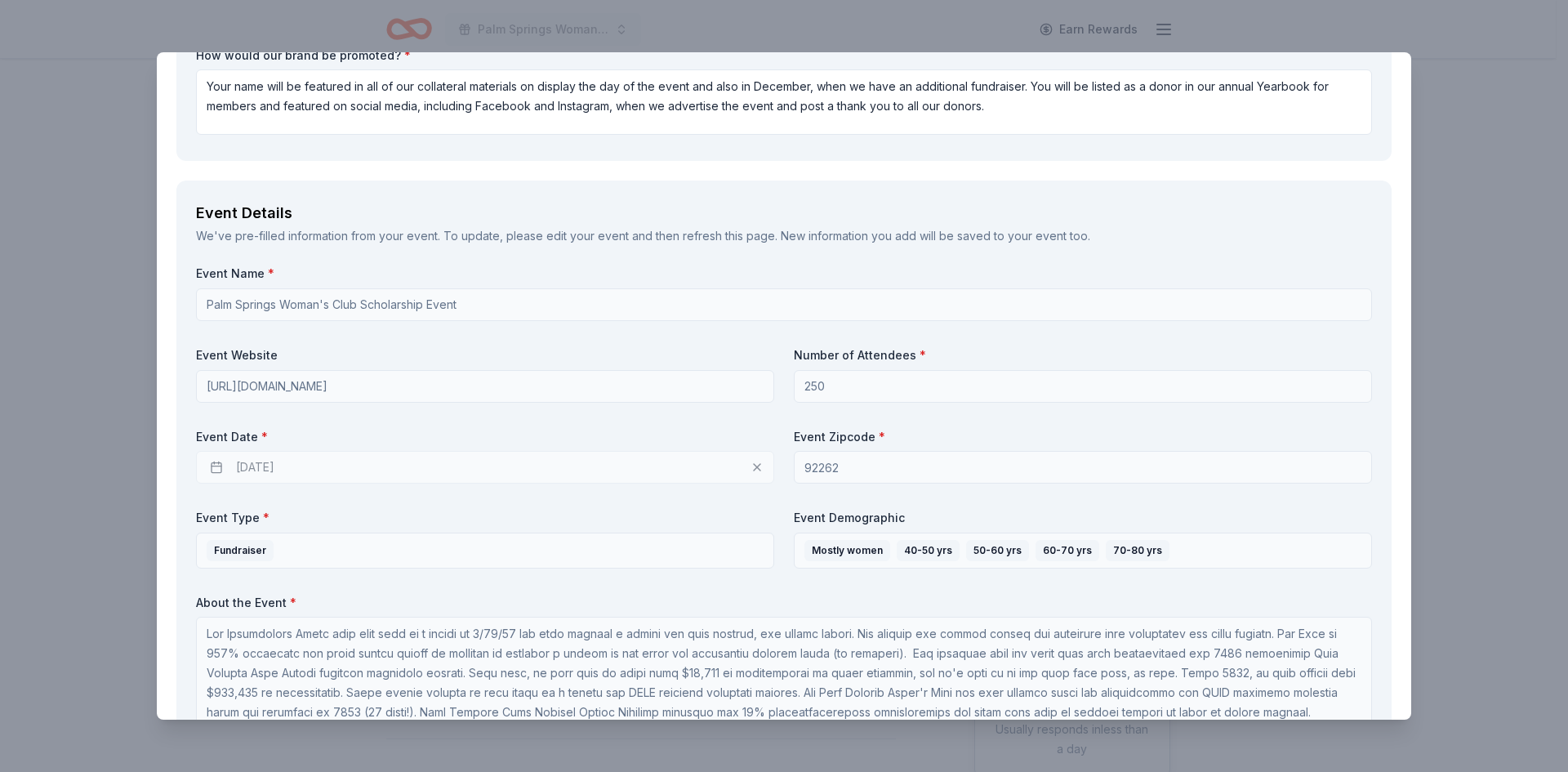
scroll to position [207, 0]
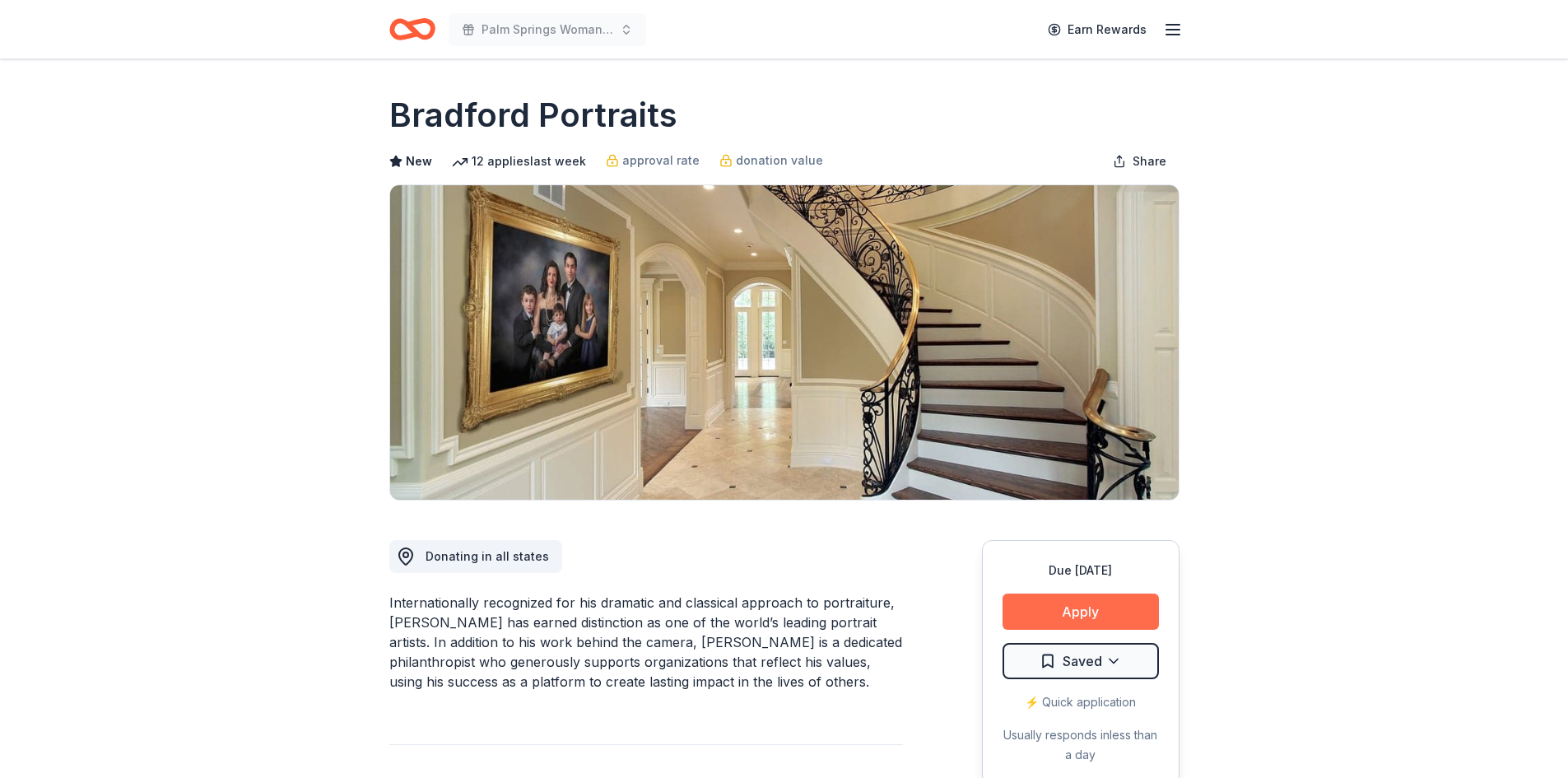
click at [1045, 608] on button "Apply" at bounding box center [1081, 612] width 157 height 36
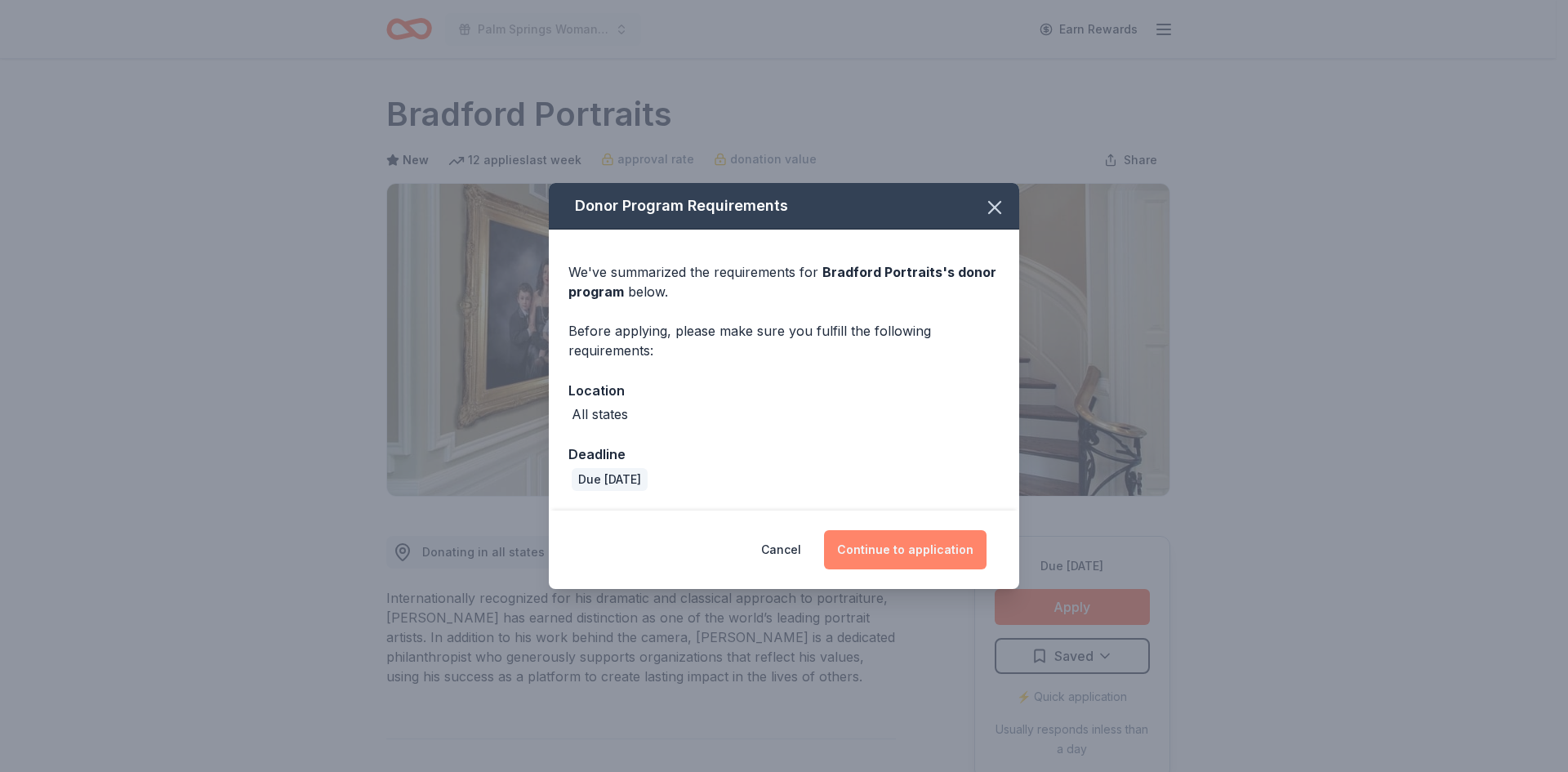
click at [921, 549] on button "Continue to application" at bounding box center [904, 549] width 162 height 39
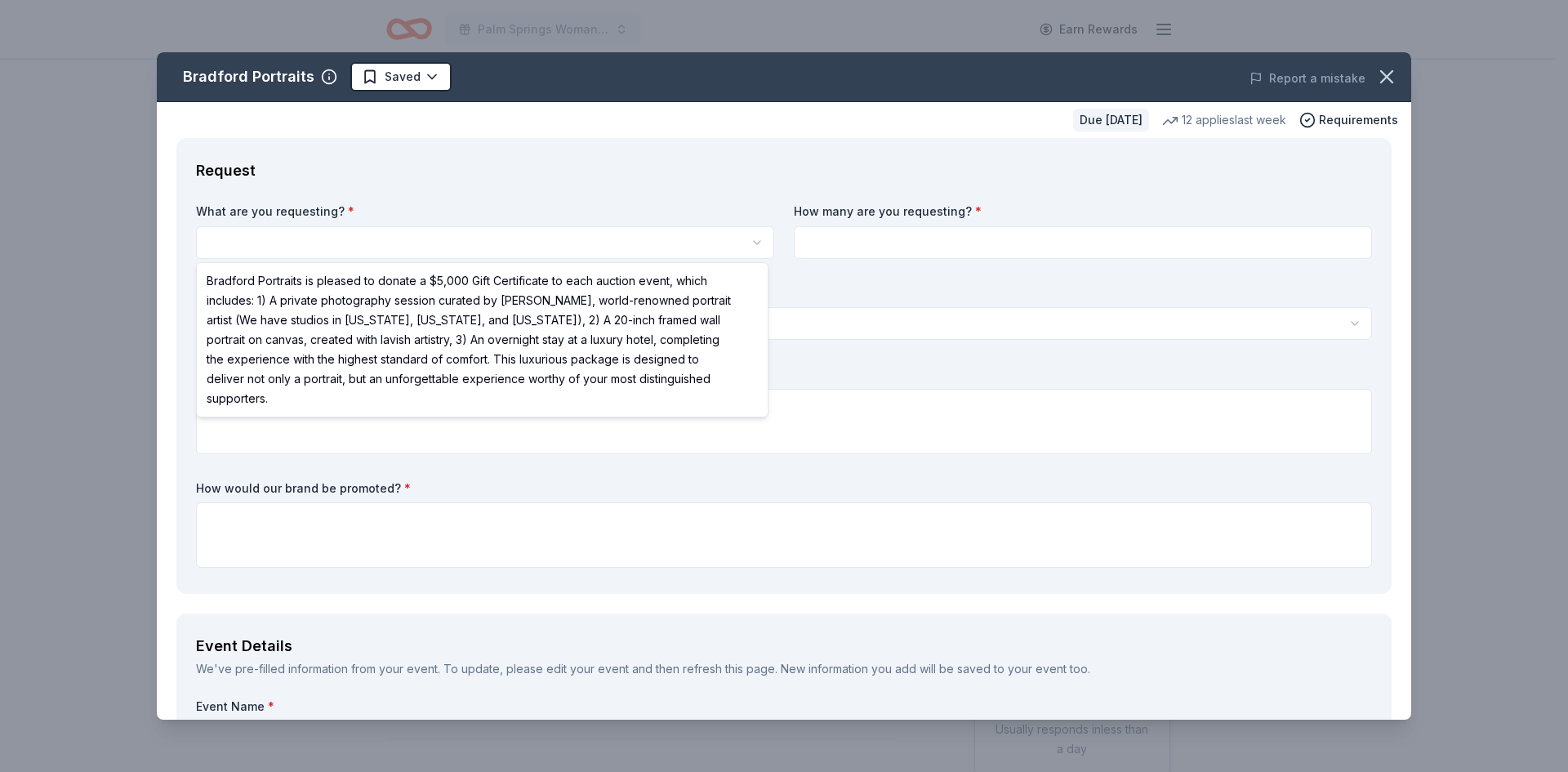
click at [313, 227] on html "Palm Springs Woman's Club Scholarship Event Earn Rewards Due [DATE] Share Bradf…" at bounding box center [784, 386] width 1568 height 772
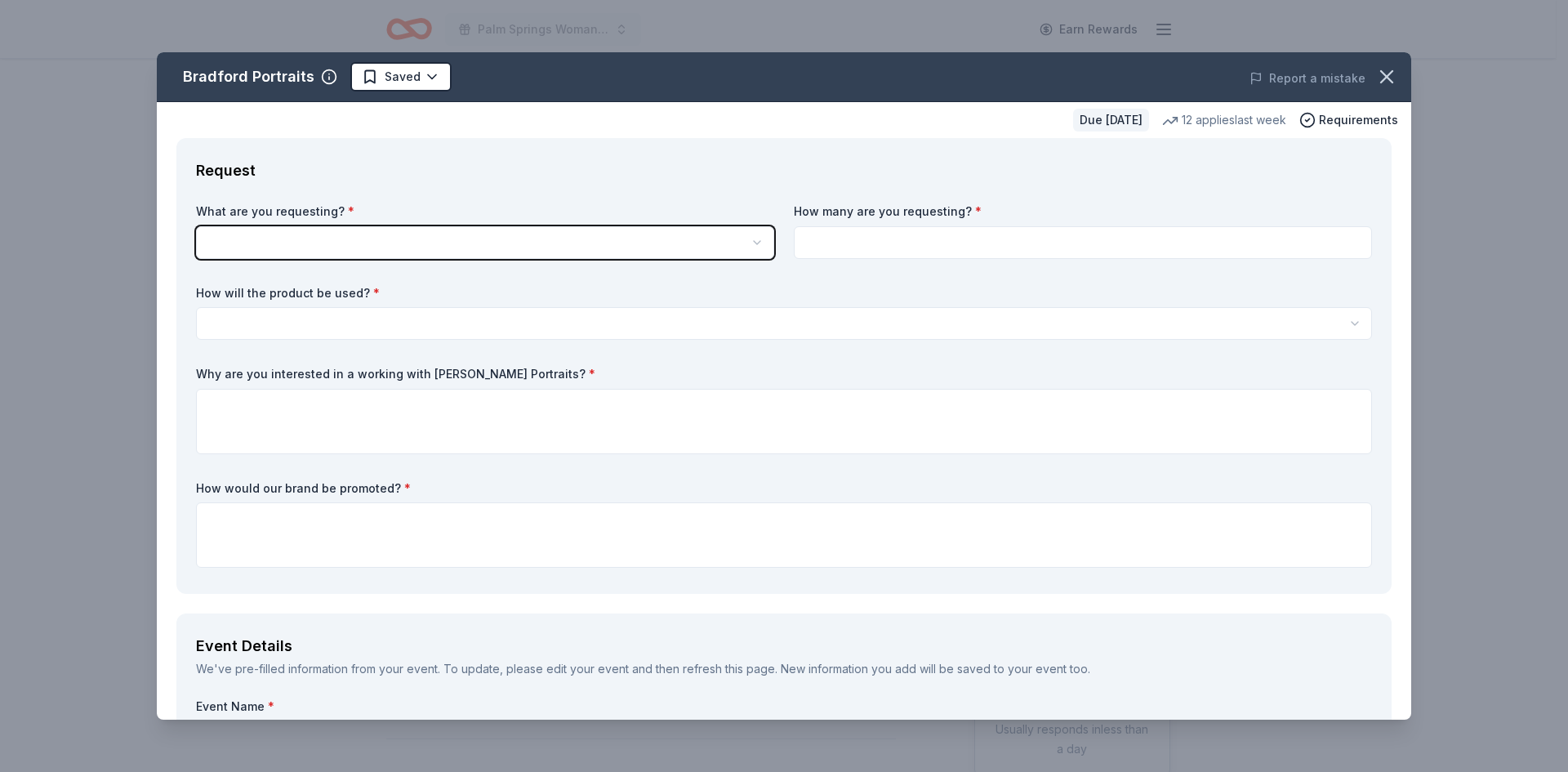
drag, startPoint x: 1406, startPoint y: 210, endPoint x: 1443, endPoint y: 96, distance: 119.9
click at [1443, 96] on html "Palm Springs Woman's Club Scholarship Event Earn Rewards Due [DATE] Share Bradf…" at bounding box center [784, 386] width 1568 height 772
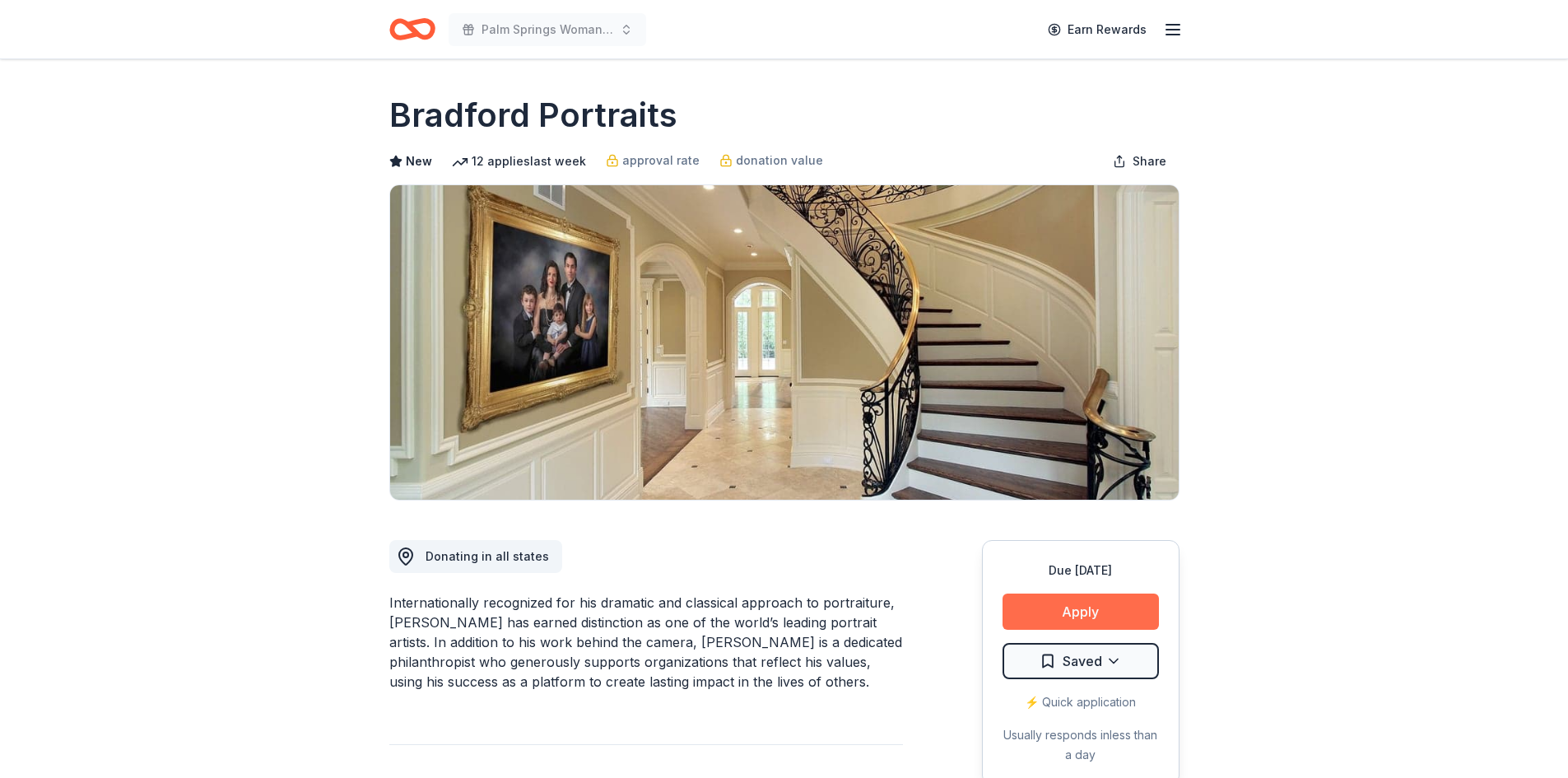
click at [1091, 610] on button "Apply" at bounding box center [1081, 612] width 157 height 36
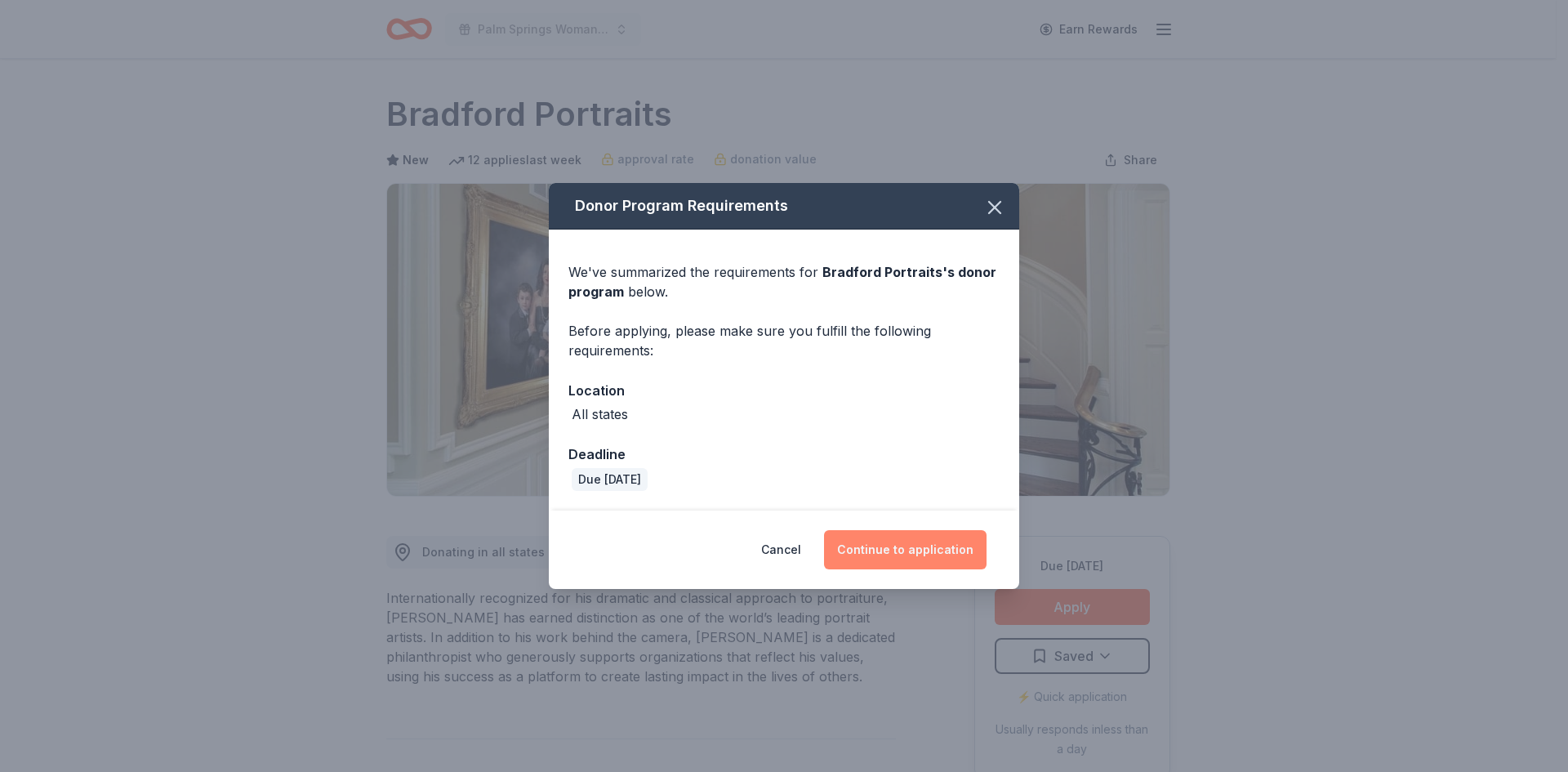
click at [921, 556] on button "Continue to application" at bounding box center [904, 549] width 162 height 39
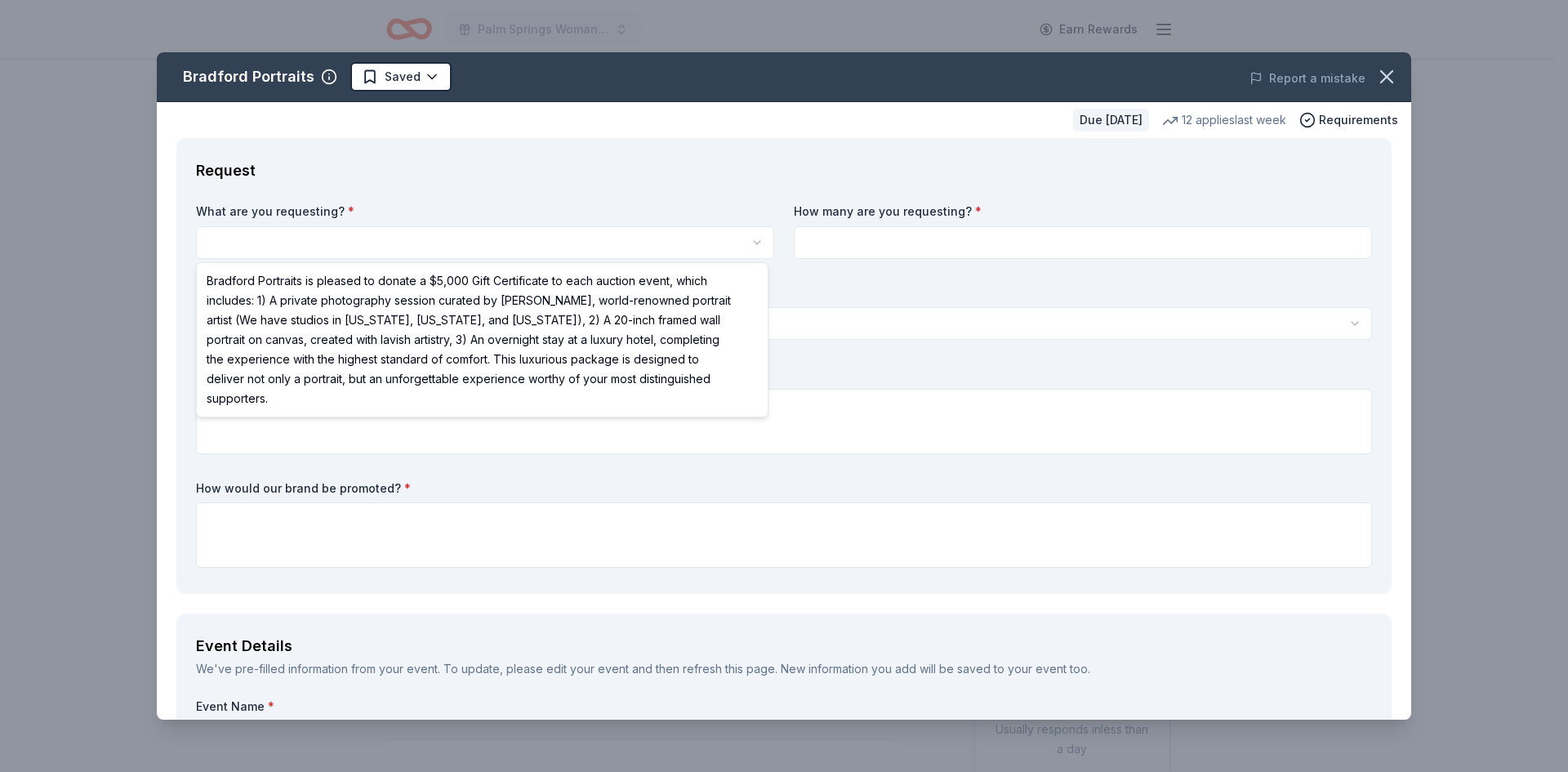
click at [251, 227] on html "Palm Springs Woman's Club Scholarship Event Earn Rewards Due [DATE] Share Bradf…" at bounding box center [784, 386] width 1568 height 772
select select "Bradford Portraits is pleased to donate a $5,000 Gift Certificate to each aucti…"
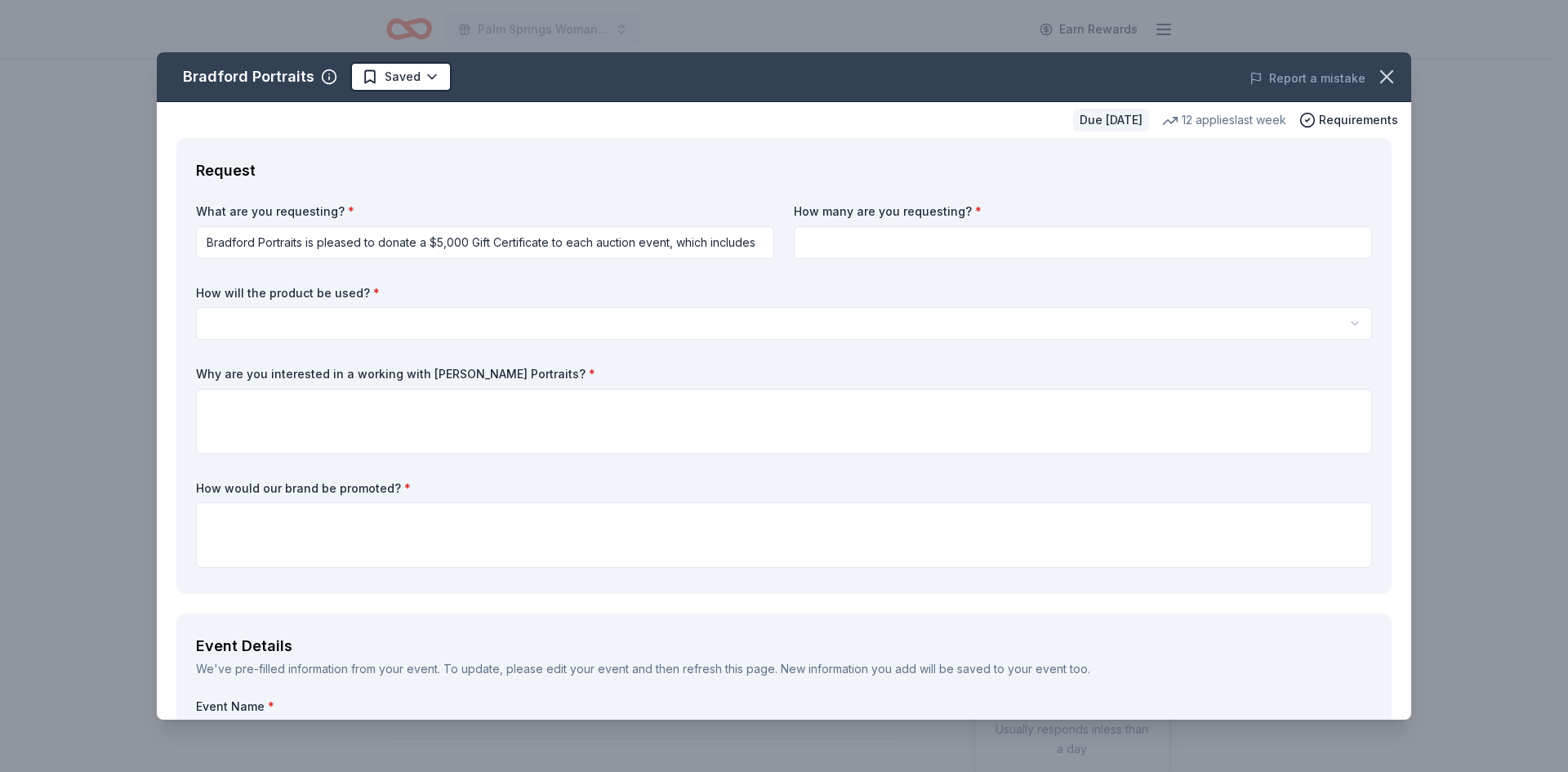
click at [950, 230] on input at bounding box center [1083, 243] width 578 height 32
type input "1"
click at [336, 303] on div "How will the product be used? * Silent auction Live auction Raffle / Door prize…" at bounding box center [784, 313] width 1176 height 56
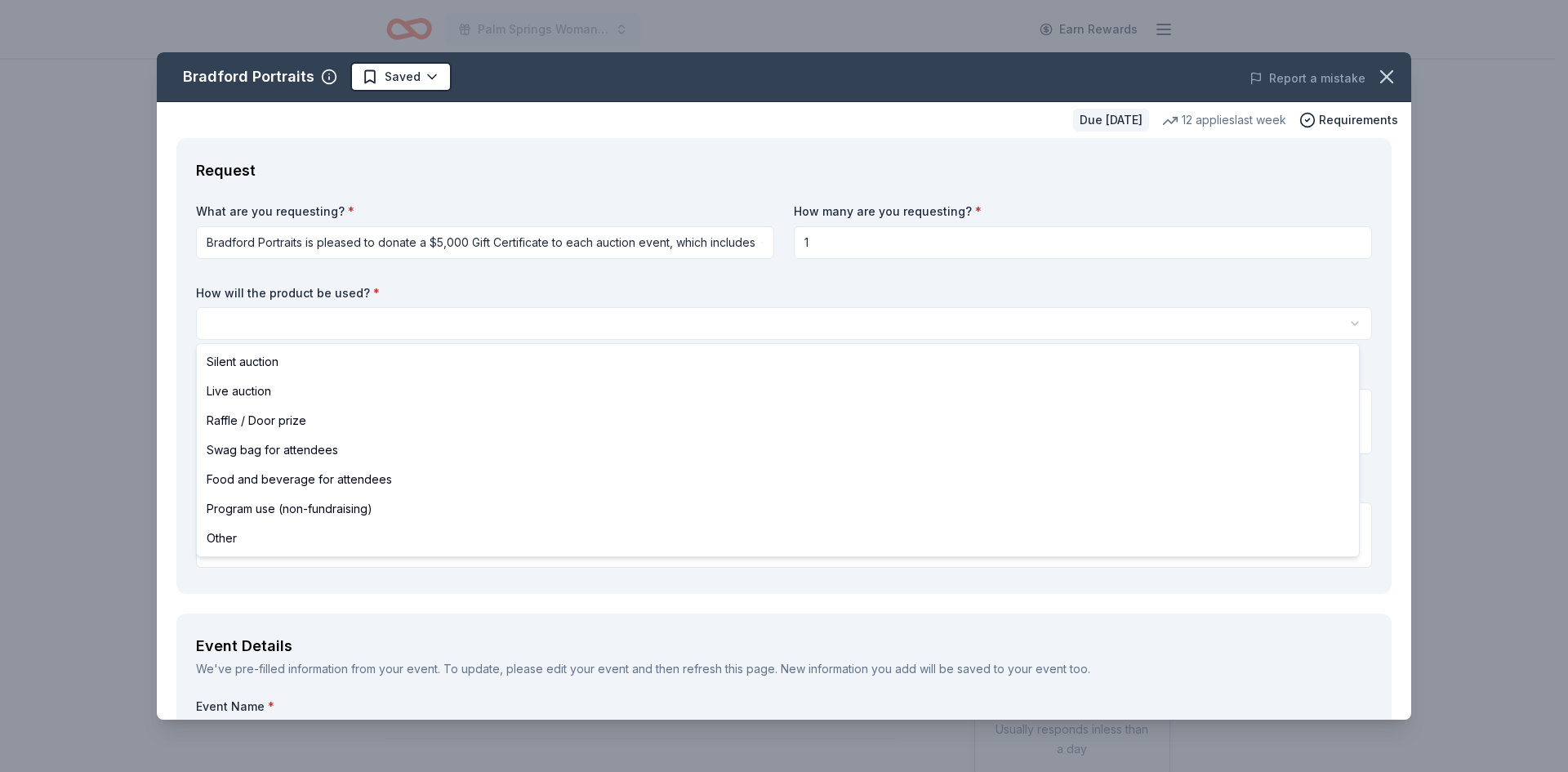
click at [337, 324] on html "Palm Springs Woman's Club Scholarship Event Earn Rewards Due in 141 days Share …" at bounding box center [784, 386] width 1568 height 772
select select "liveAuction"
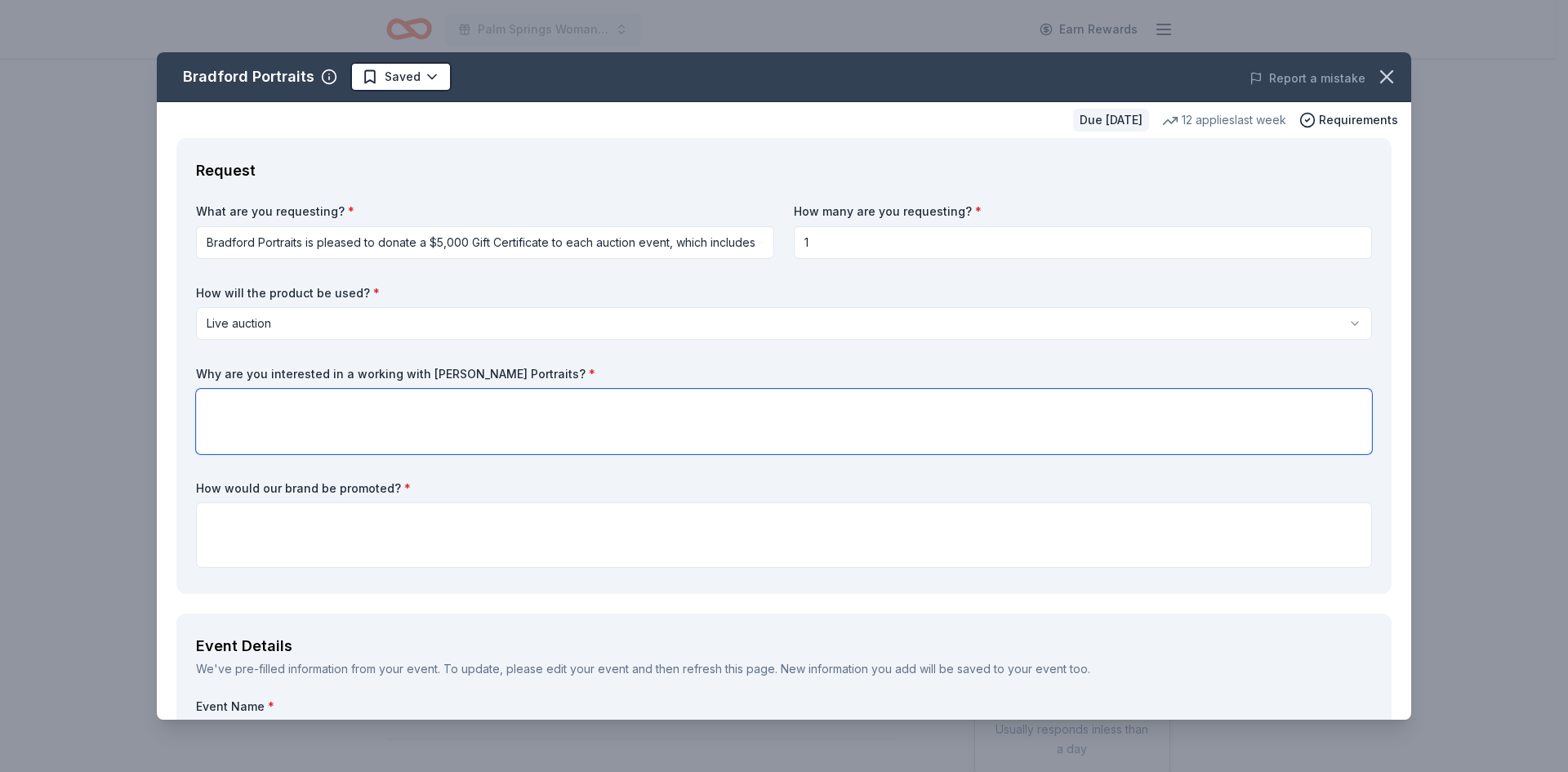
click at [278, 406] on textarea at bounding box center [784, 421] width 1176 height 65
paste textarea "We believe a professional portrait package from [GEOGRAPHIC_DATA] Portraits wou…"
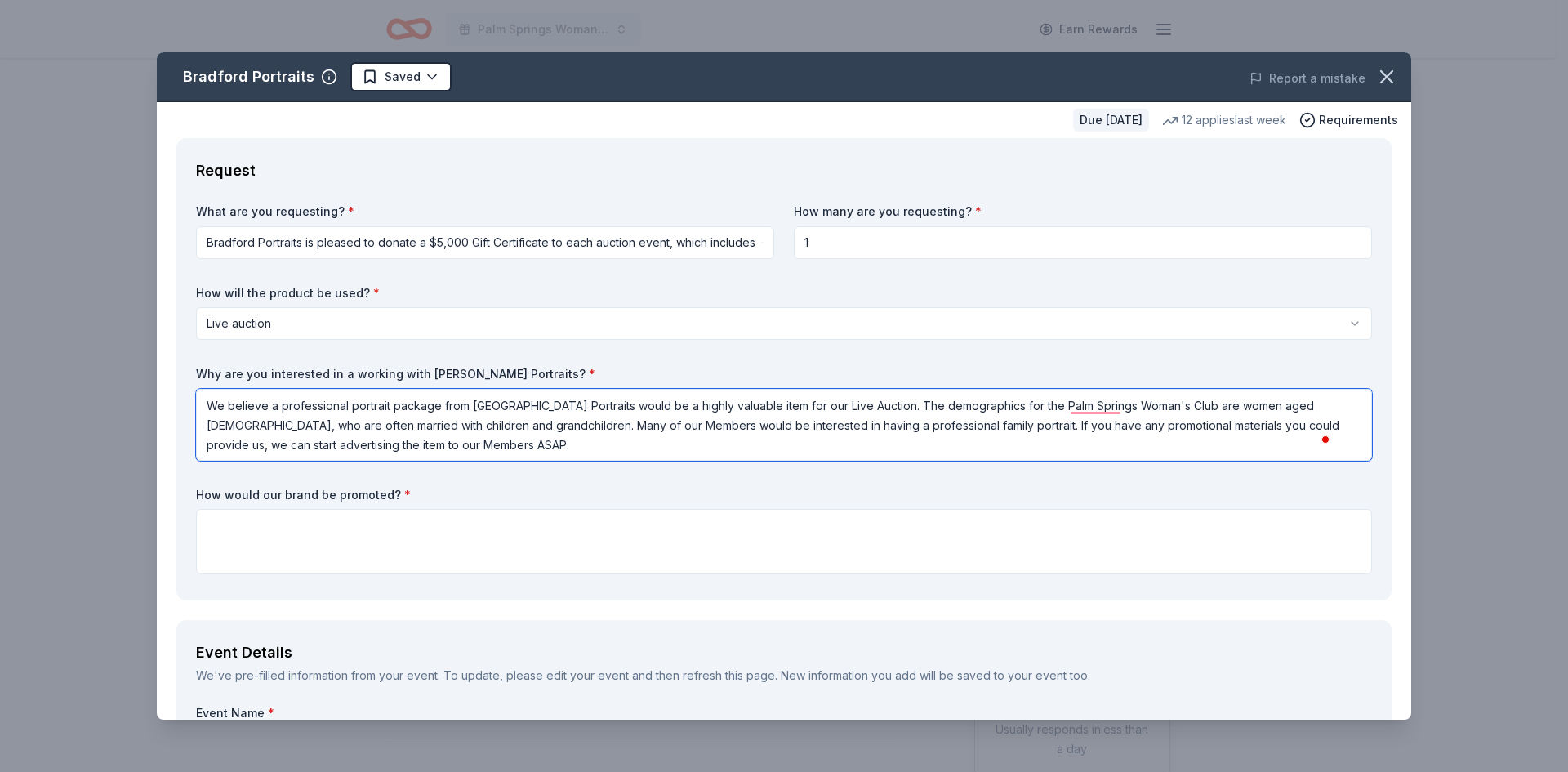
type textarea "We believe a professional portrait package from [GEOGRAPHIC_DATA] Portraits wou…"
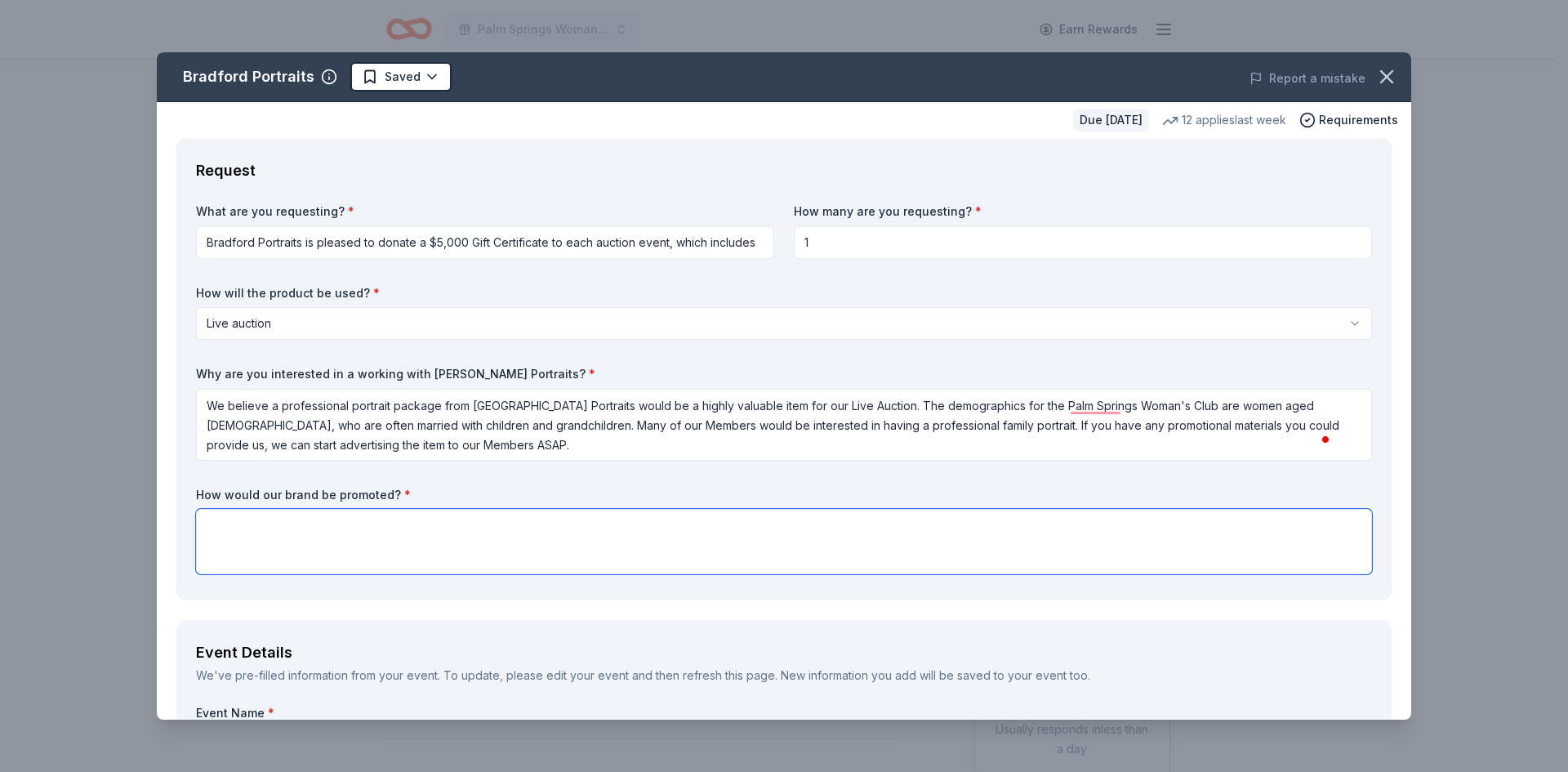
click at [336, 531] on textarea at bounding box center [784, 542] width 1176 height 65
click at [296, 524] on textarea "To enrich screen reader interactions, please activate Accessibility in Grammarl…" at bounding box center [784, 542] width 1176 height 65
paste textarea "Your name will be featured in all of our collateral materials on display the da…"
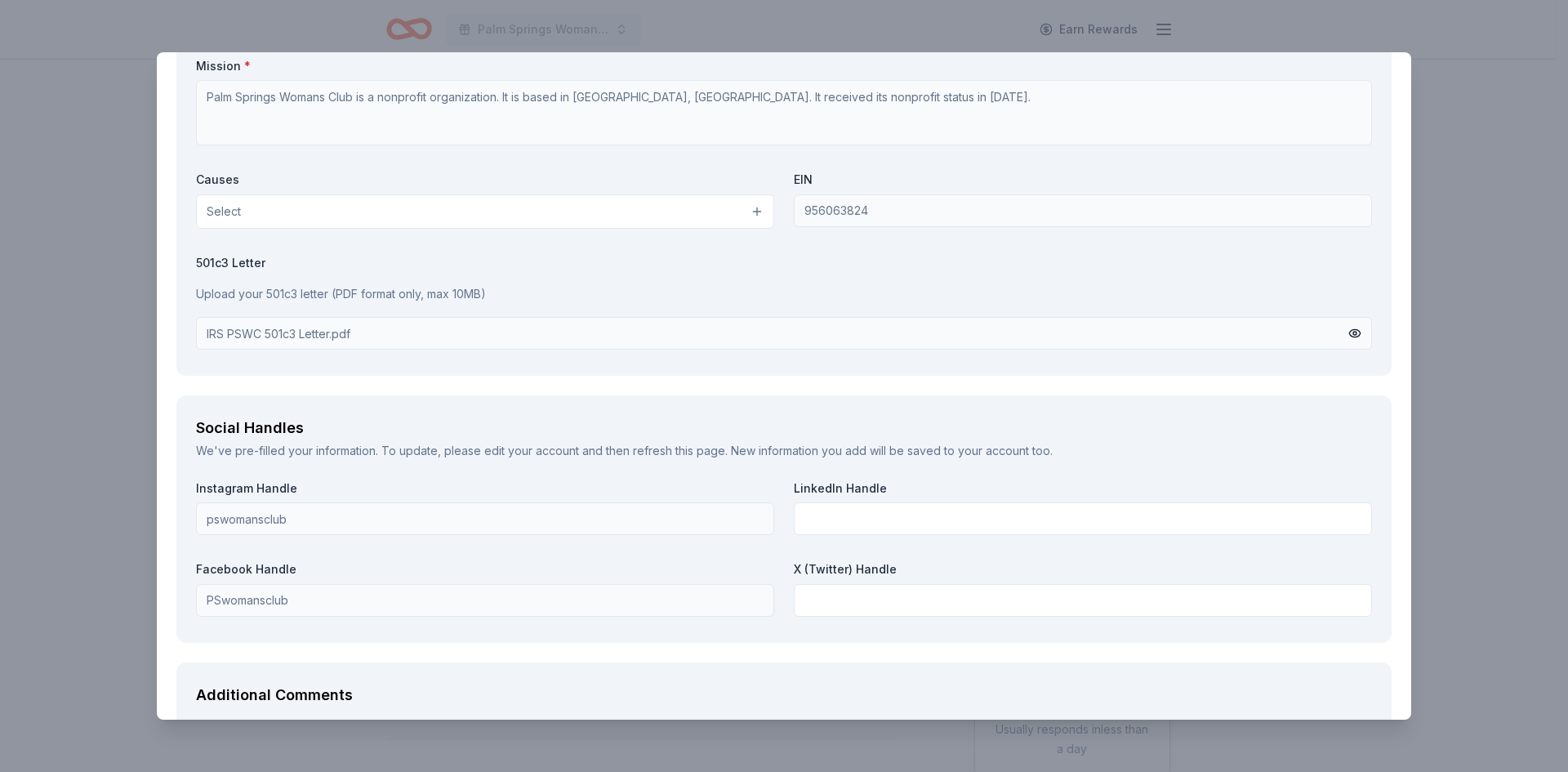
scroll to position [2004, 0]
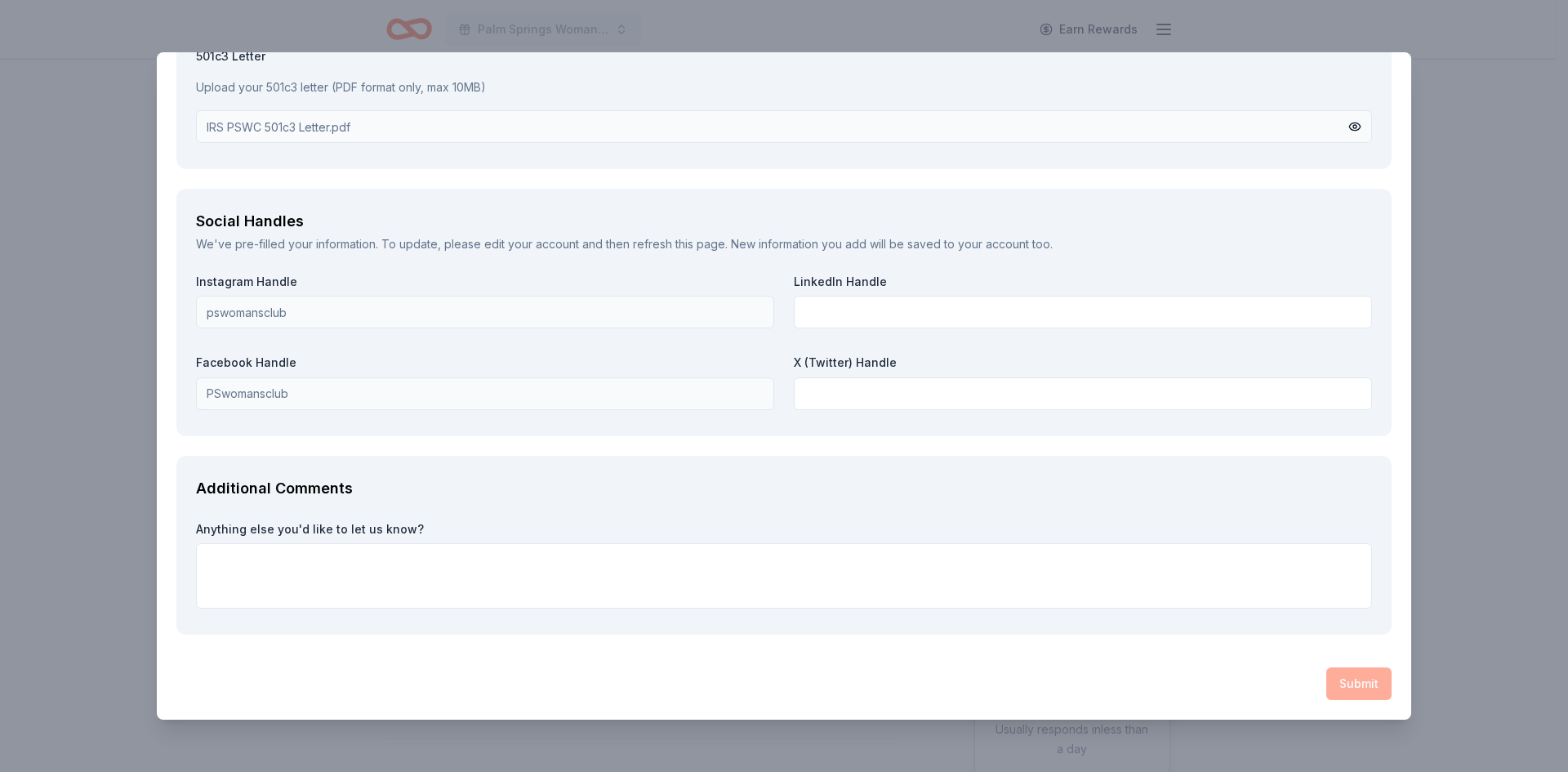
type textarea "Your name will be featured in all of our collateral materials on display the da…"
click at [283, 553] on textarea "To enrich screen reader interactions, please activate Accessibility in Grammarl…" at bounding box center [784, 576] width 1176 height 65
click at [324, 563] on textarea "To enrich screen reader interactions, please activate Accessibility in Grammarl…" at bounding box center [784, 576] width 1176 height 65
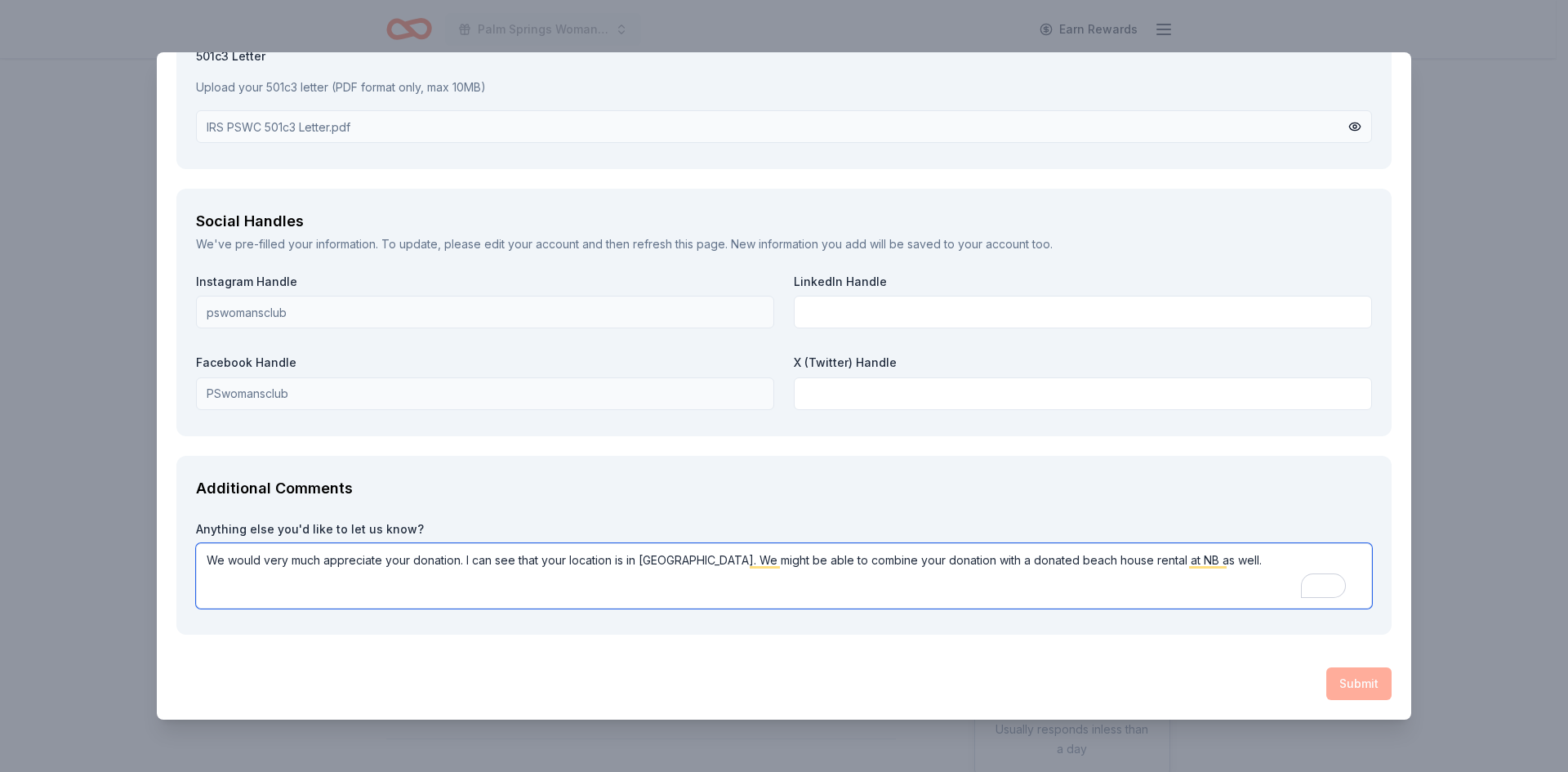
click at [1180, 588] on textarea "We would very much appreciate your donation. I can see that your location is in…" at bounding box center [784, 576] width 1176 height 65
click at [1245, 561] on textarea "We would very much appreciate your donation. I can see that your location is in…" at bounding box center [784, 576] width 1176 height 65
click at [1239, 576] on textarea "We would very much appreciate your donation. I can see that your location is in…" at bounding box center [784, 576] width 1176 height 65
type textarea "We would very much appreciate your donation. I can see that your location is in…"
click at [1347, 686] on div "Submit" at bounding box center [784, 684] width 1215 height 32
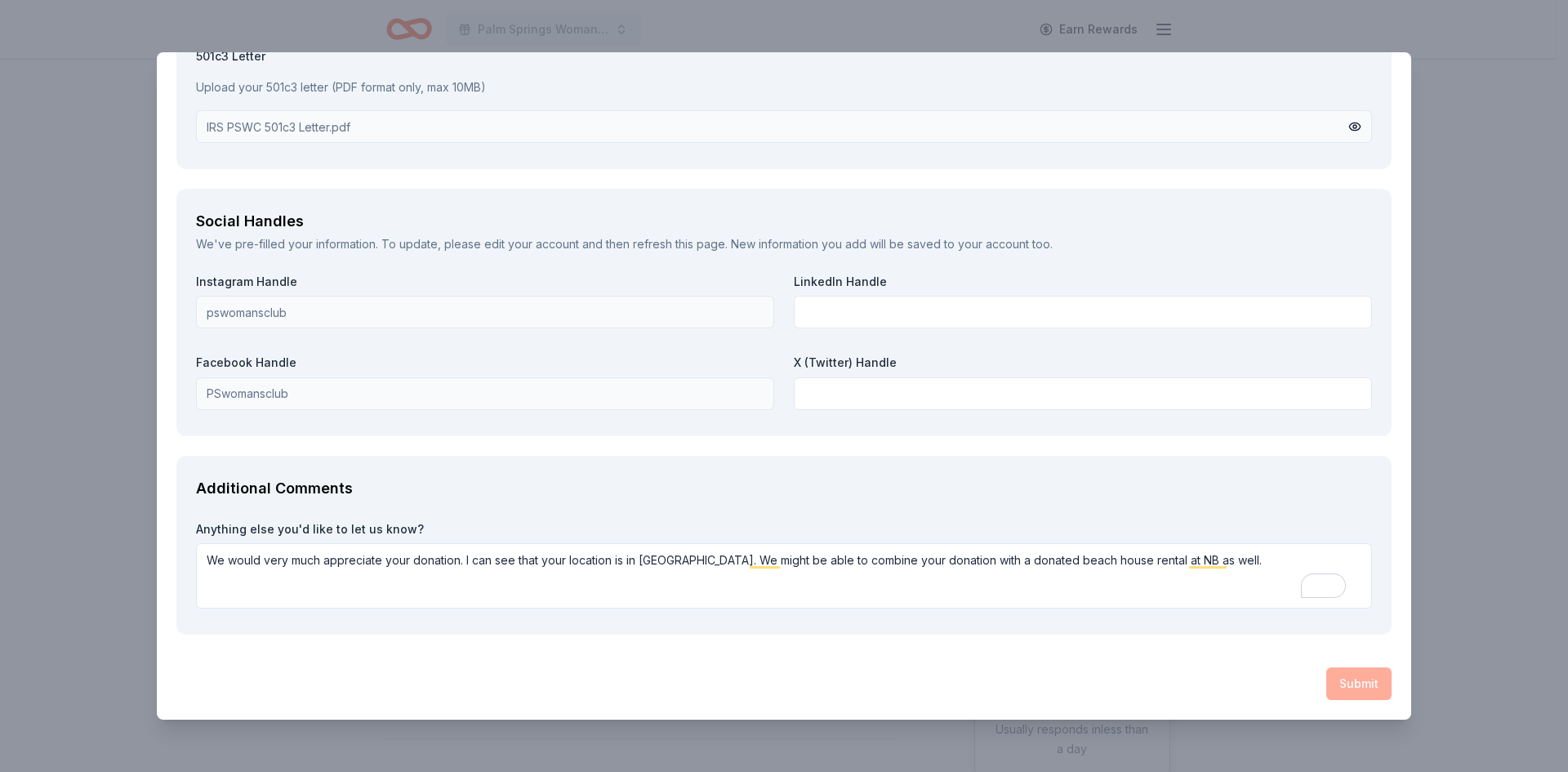
click at [1326, 688] on div "Submit" at bounding box center [784, 684] width 1215 height 32
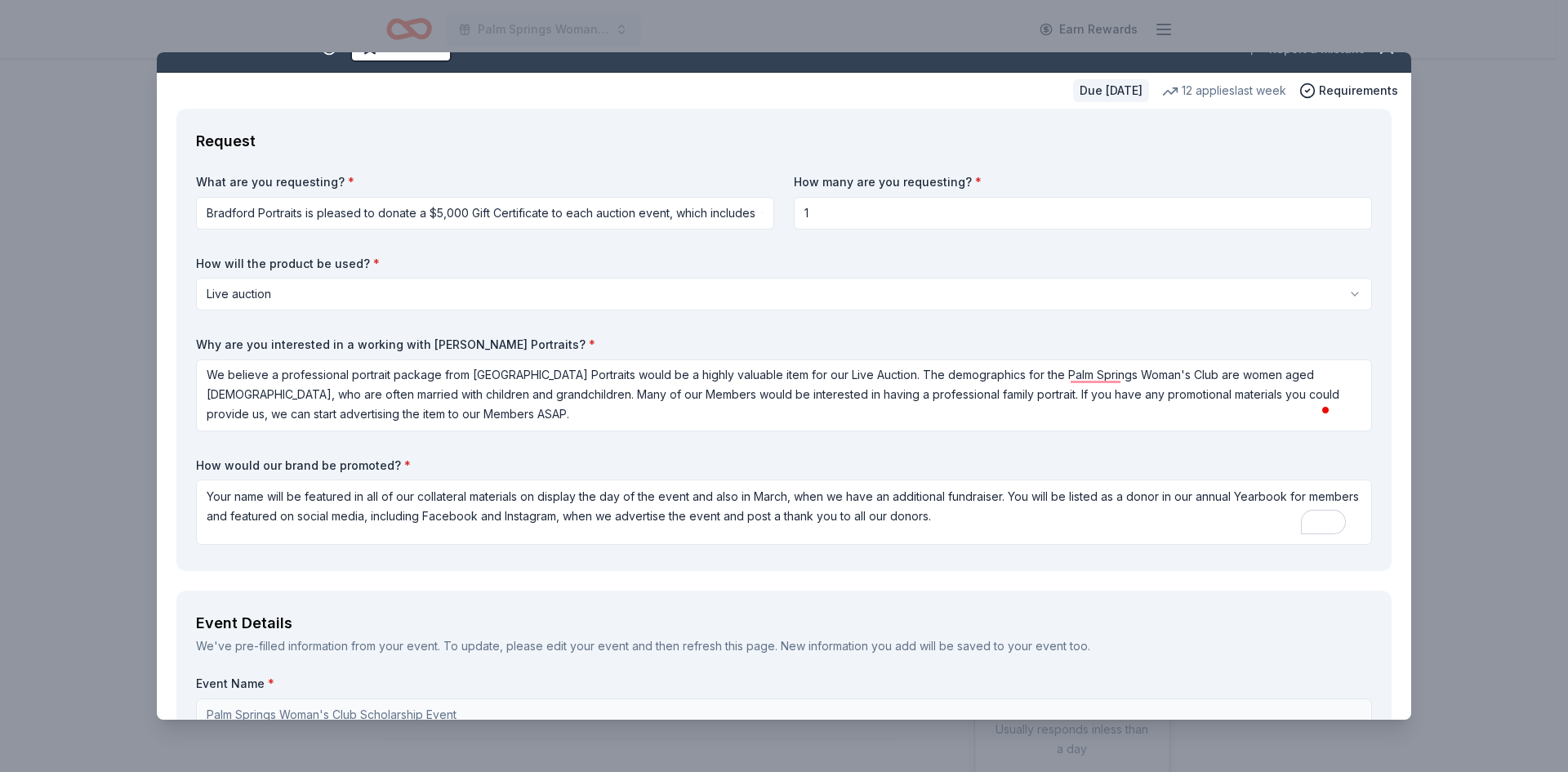
scroll to position [0, 0]
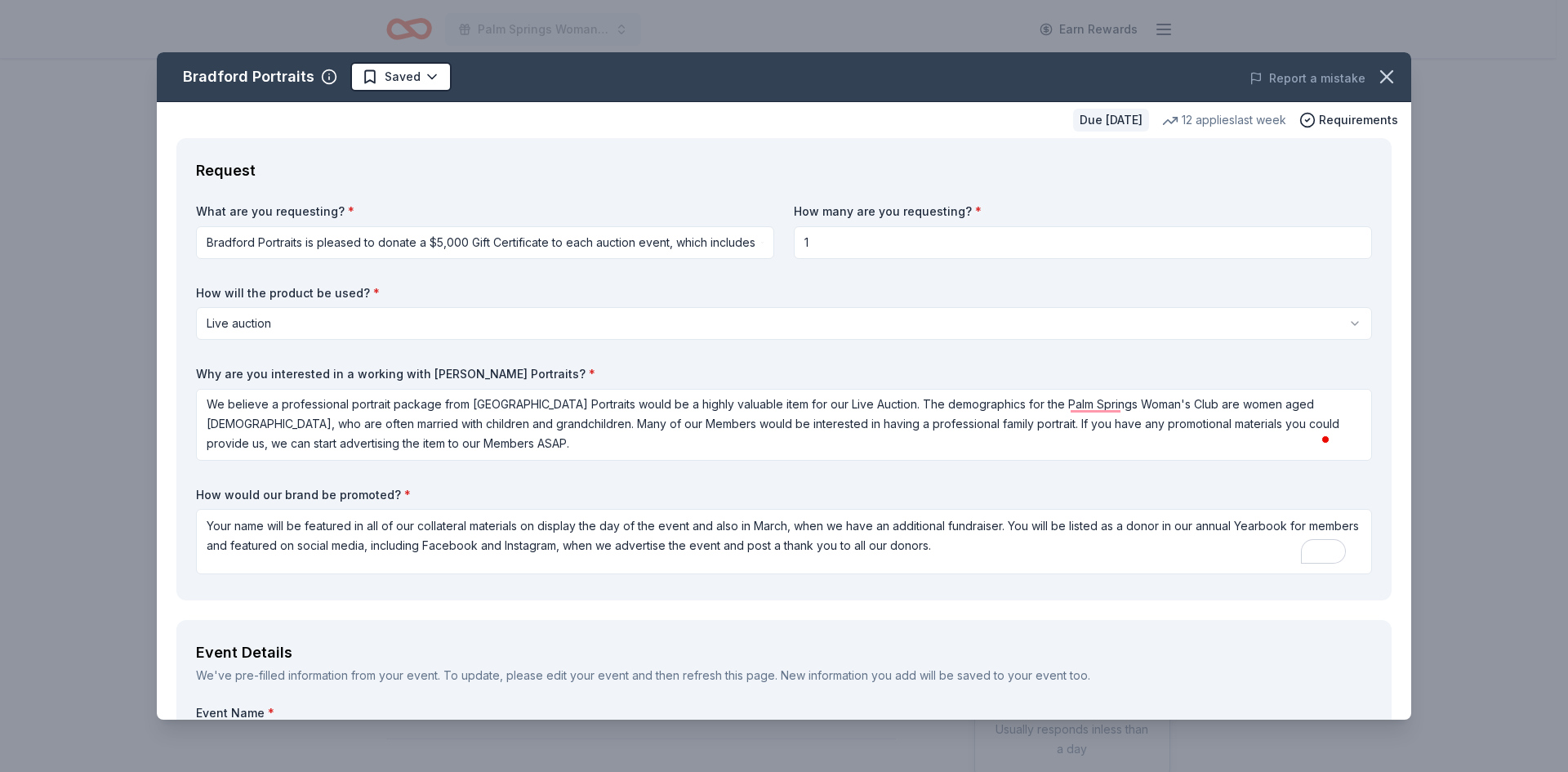
click at [528, 162] on div "Request" at bounding box center [784, 171] width 1176 height 27
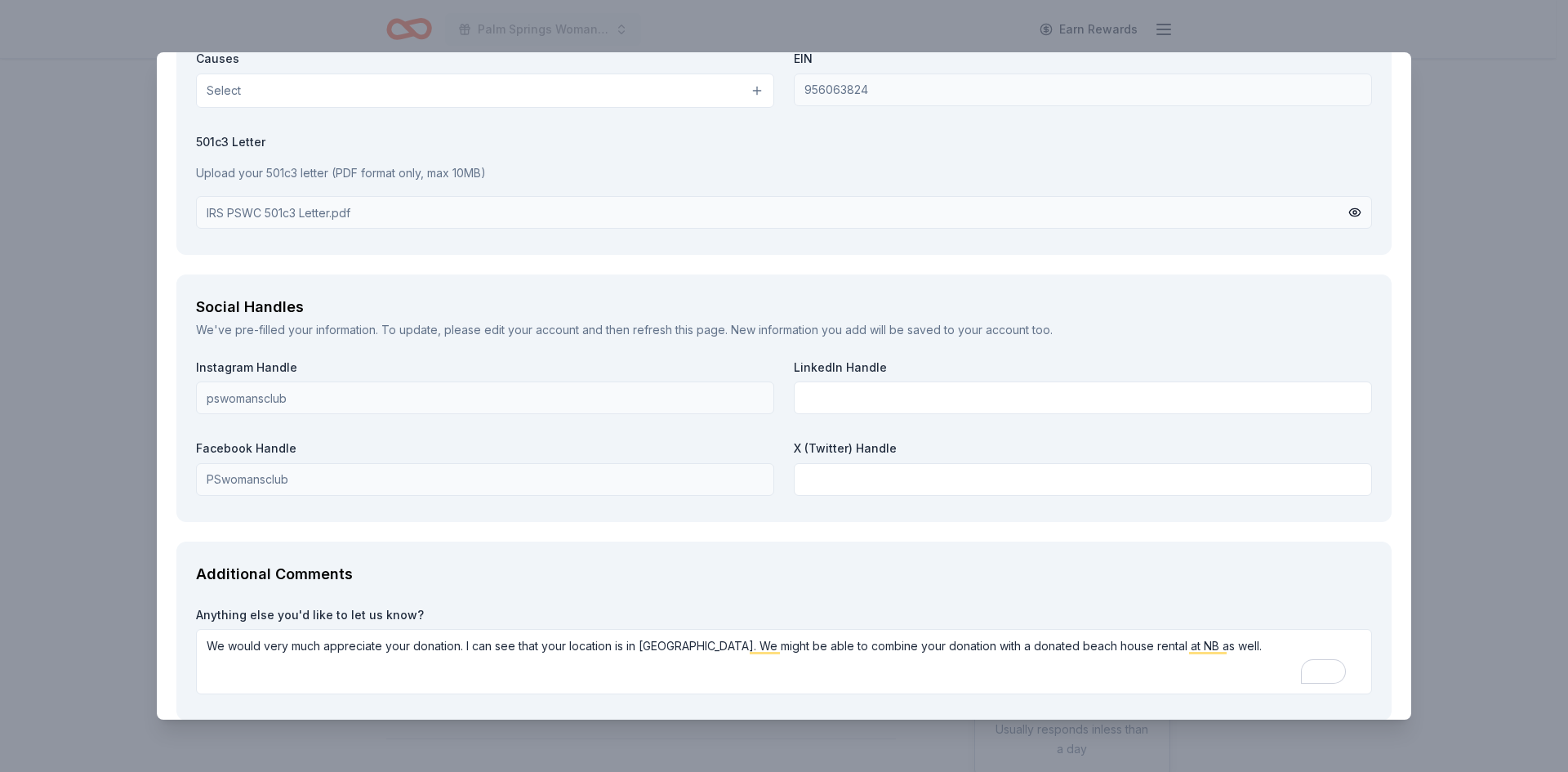
scroll to position [1929, 0]
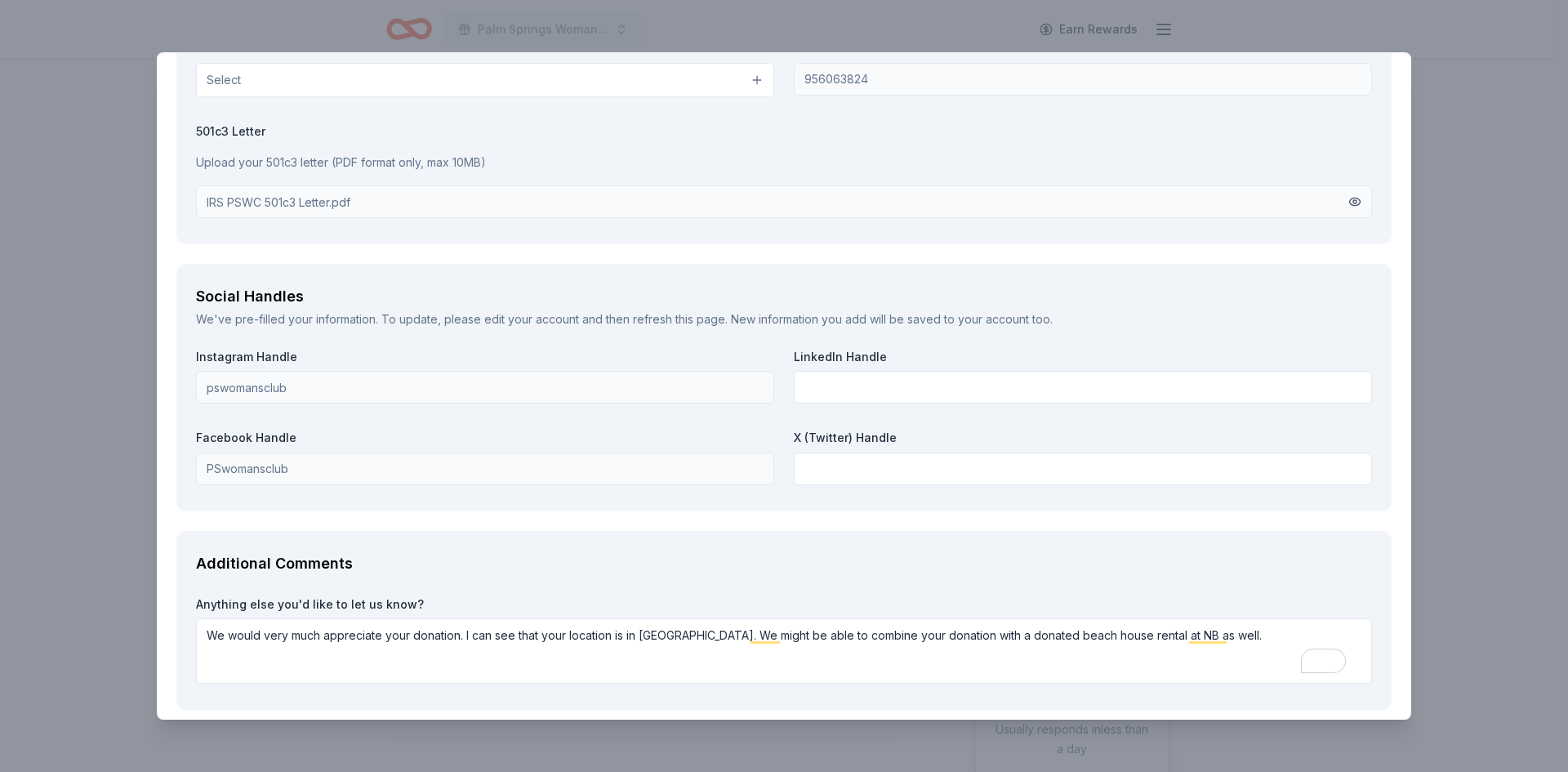
click at [1348, 204] on button at bounding box center [1355, 201] width 13 height 18
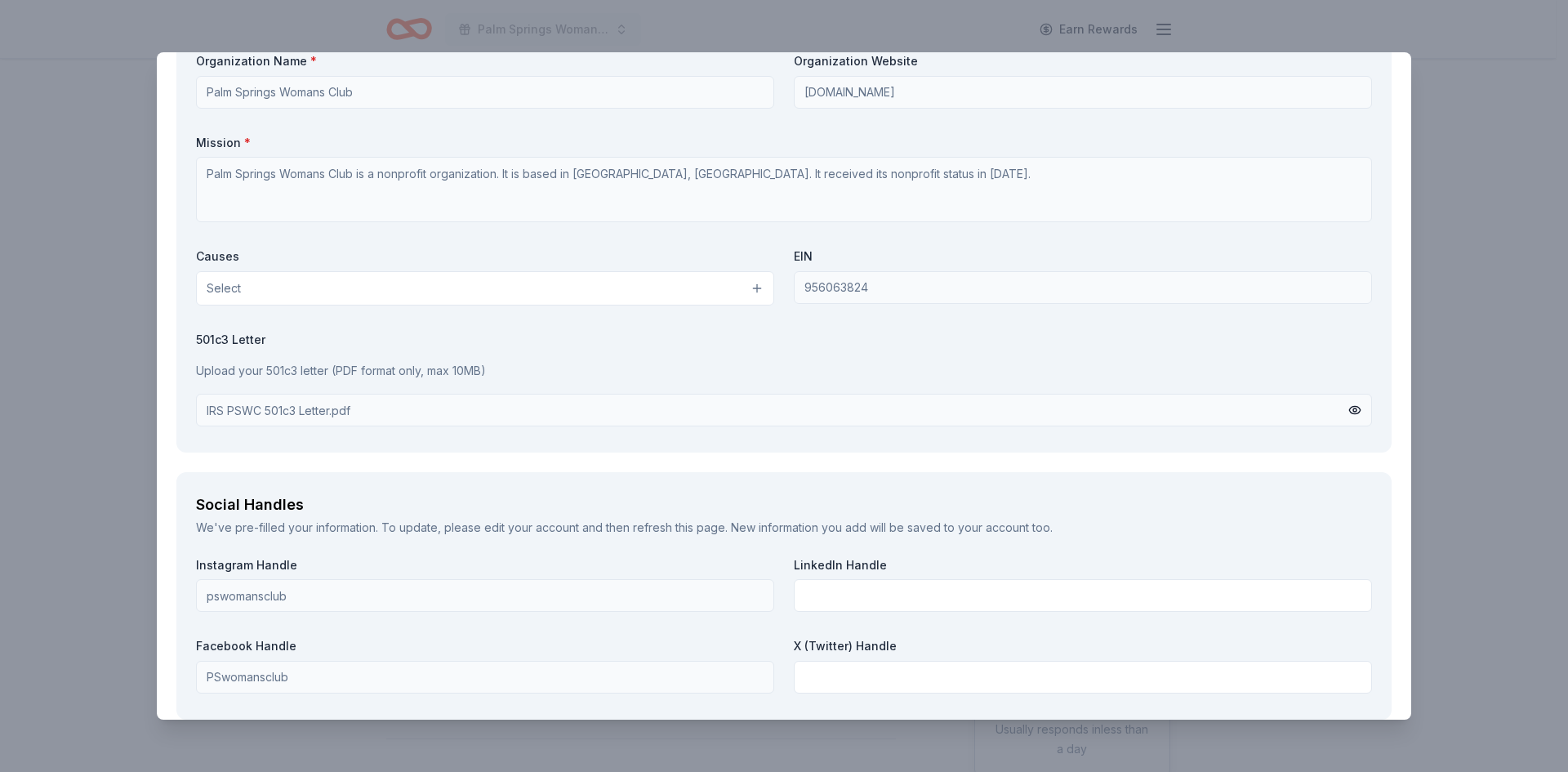
scroll to position [1684, 0]
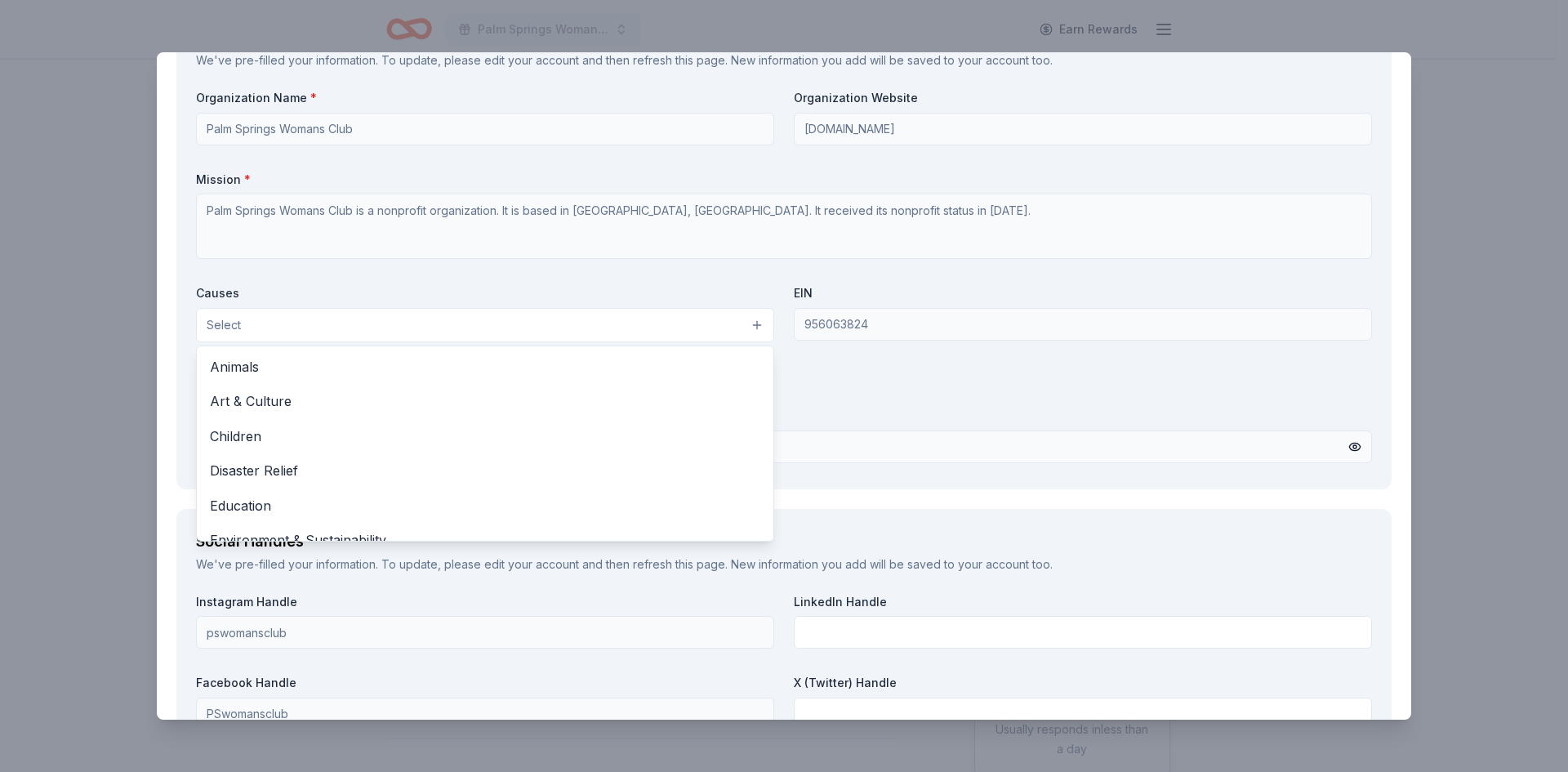
click at [747, 323] on button "Select" at bounding box center [485, 325] width 578 height 34
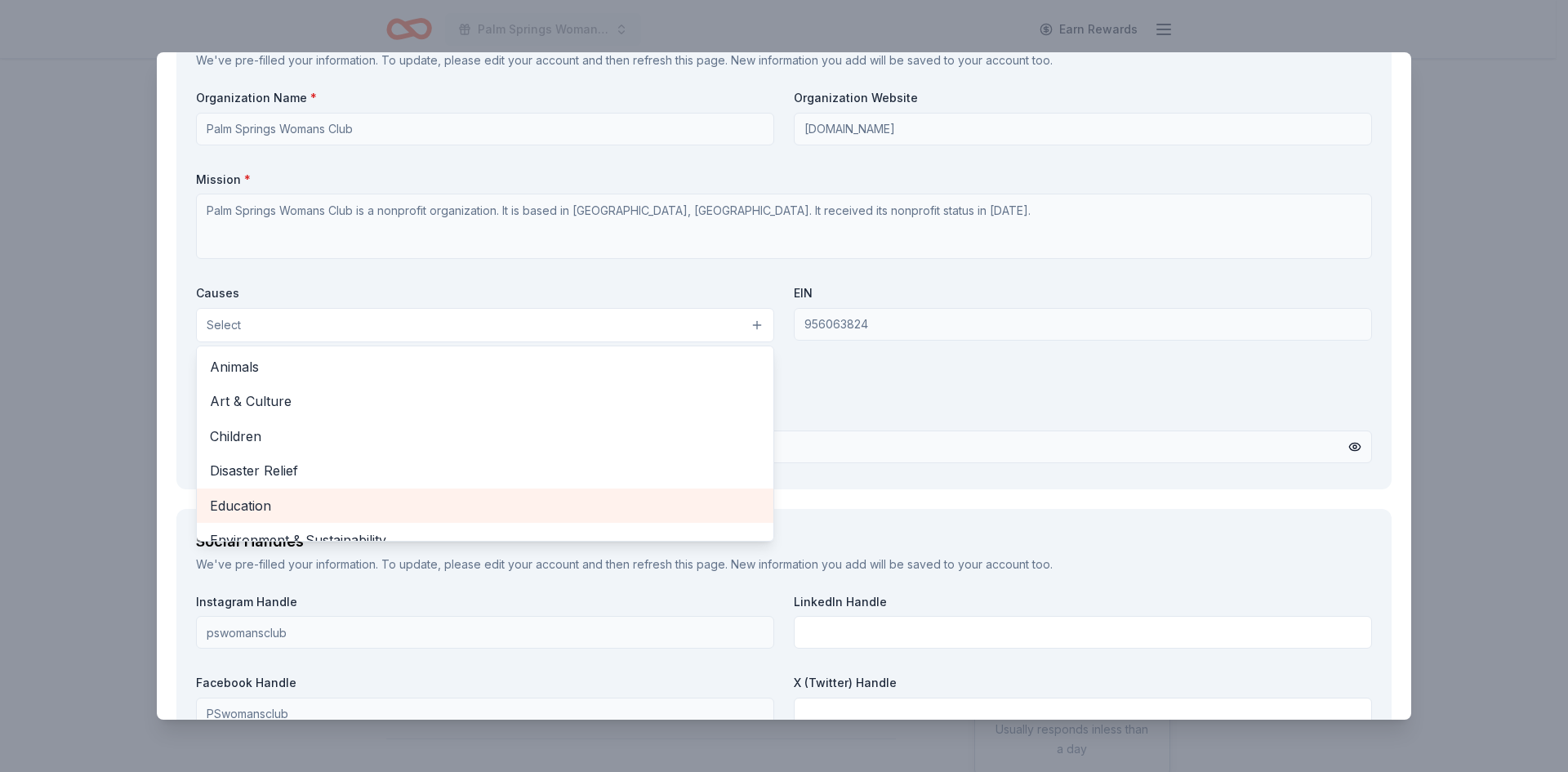
click at [245, 505] on span "Education" at bounding box center [484, 505] width 551 height 21
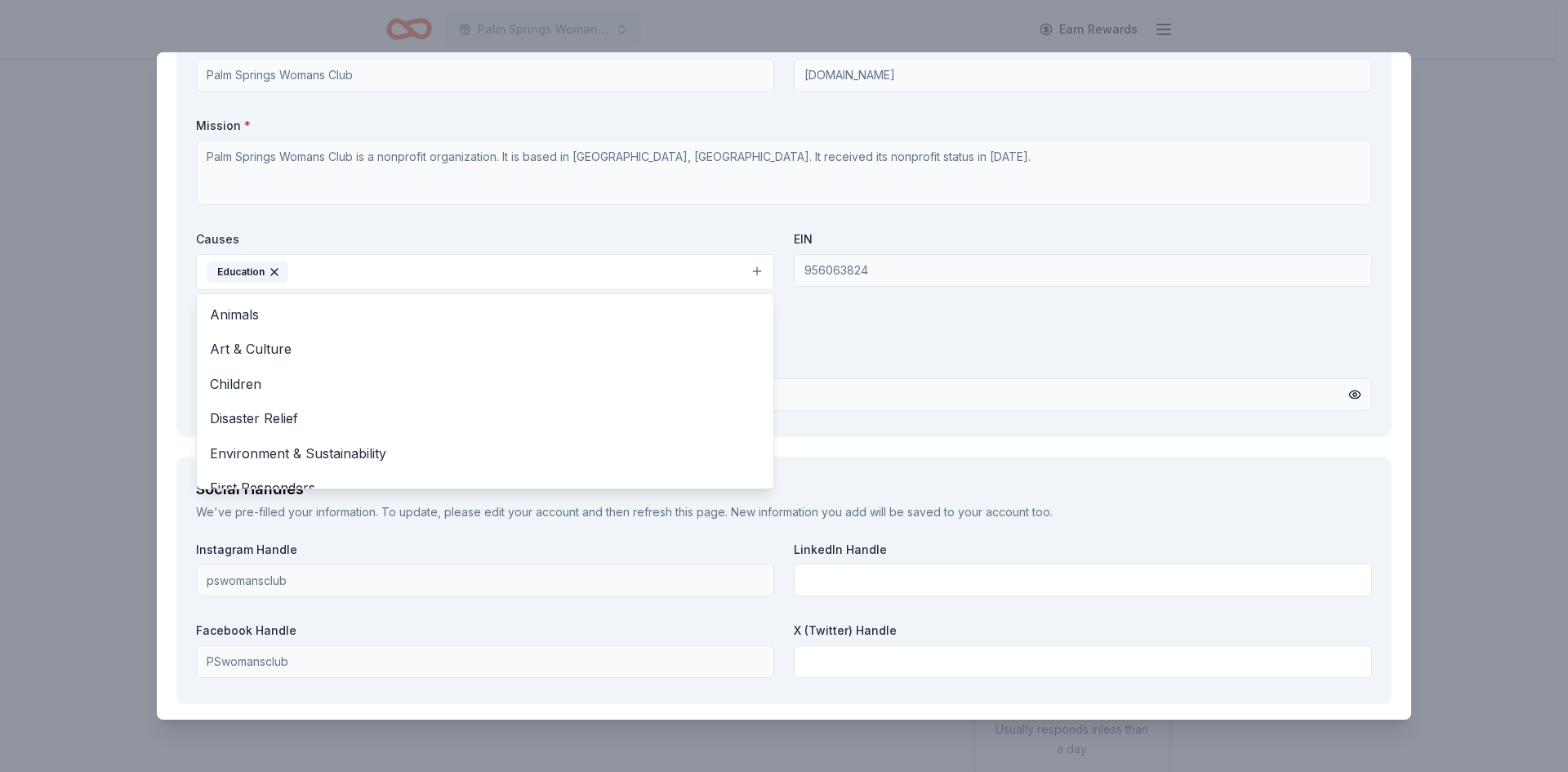
scroll to position [1766, 0]
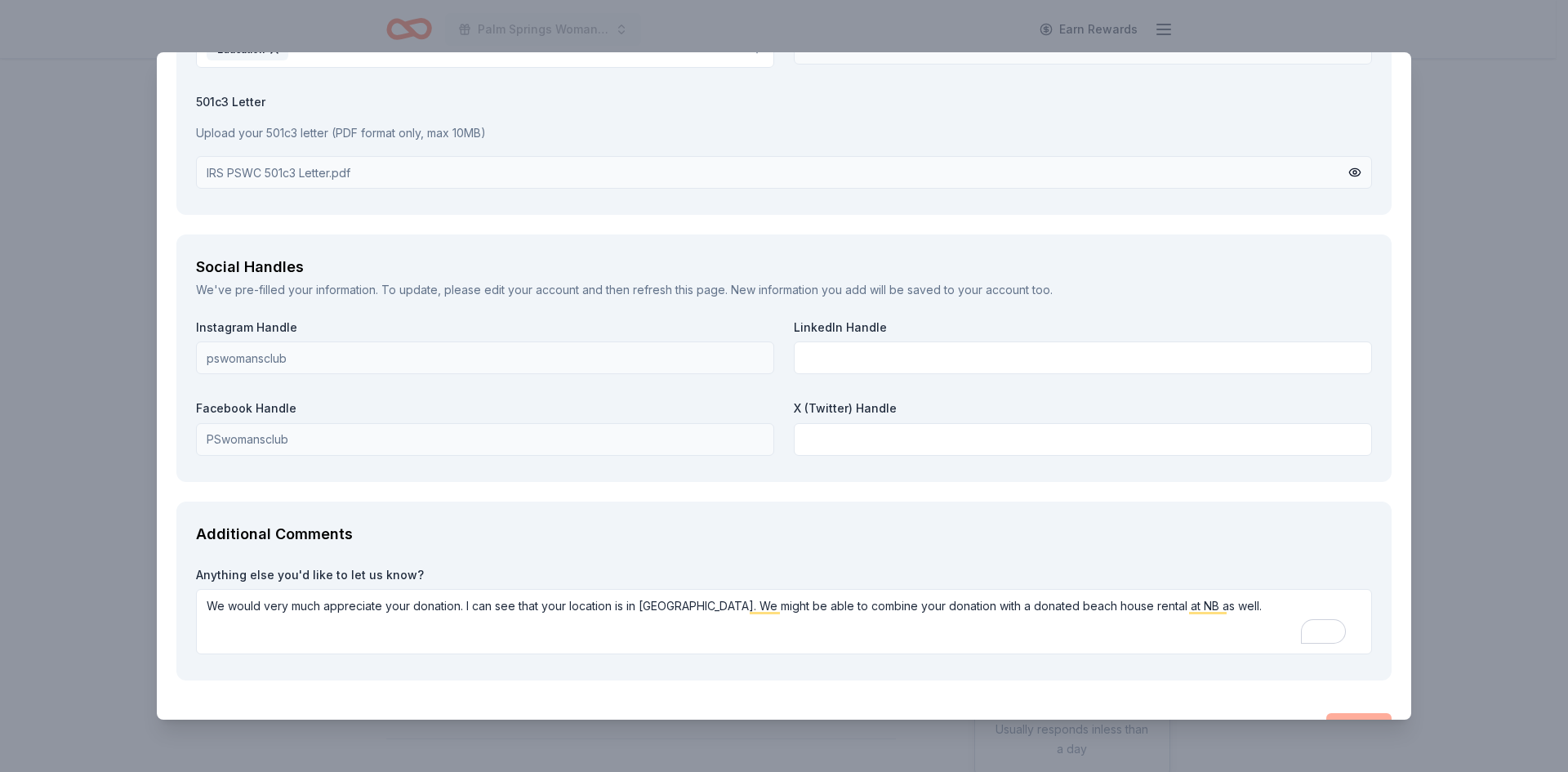
scroll to position [2006, 0]
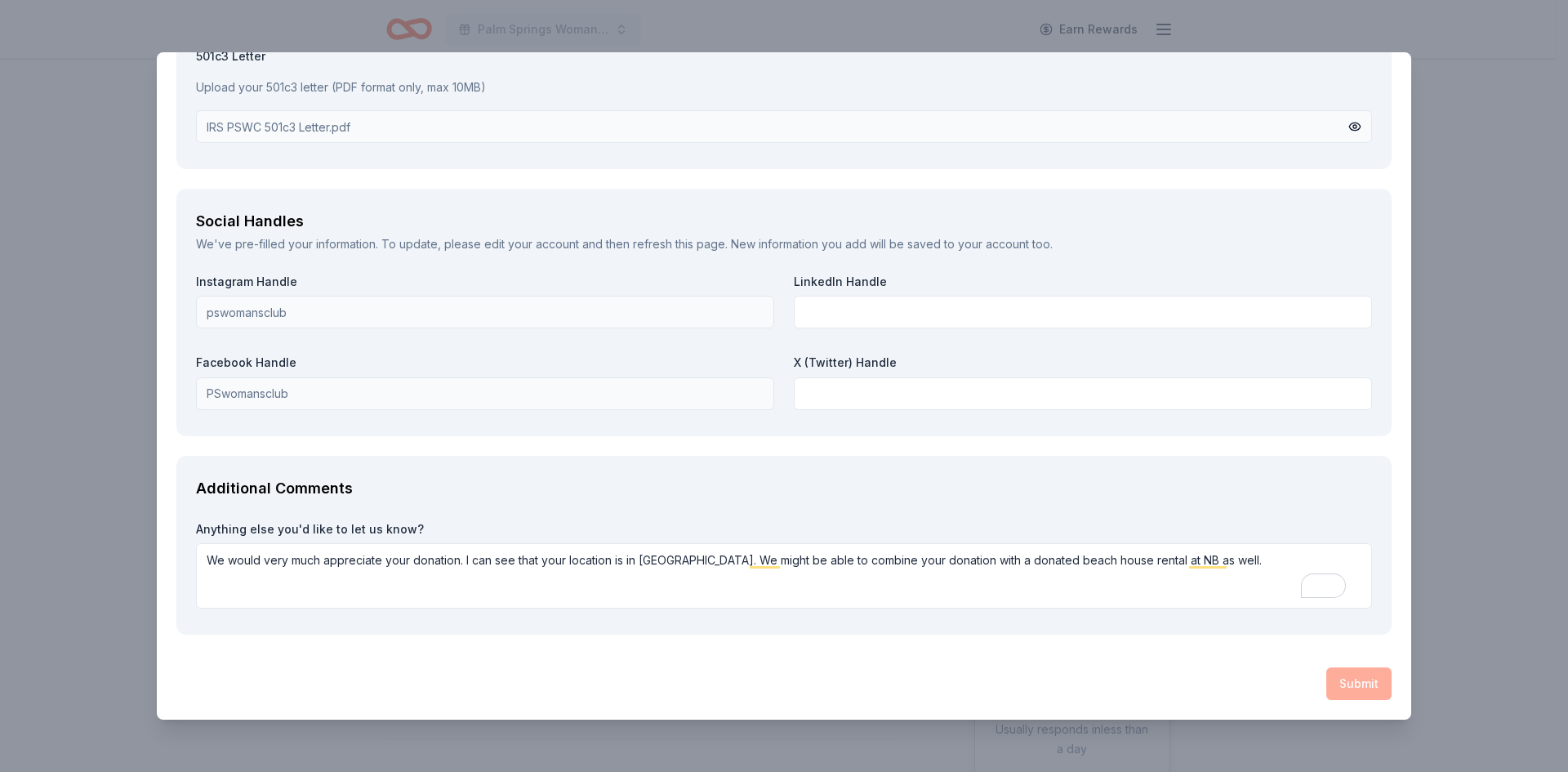
click at [1142, 476] on div "Additional Comments" at bounding box center [784, 488] width 1176 height 27
click at [757, 584] on textarea "We would very much appreciate your donation. I can see that your location is in…" at bounding box center [784, 576] width 1176 height 65
click at [1005, 369] on label "X (Twitter) Handle" at bounding box center [1083, 362] width 578 height 16
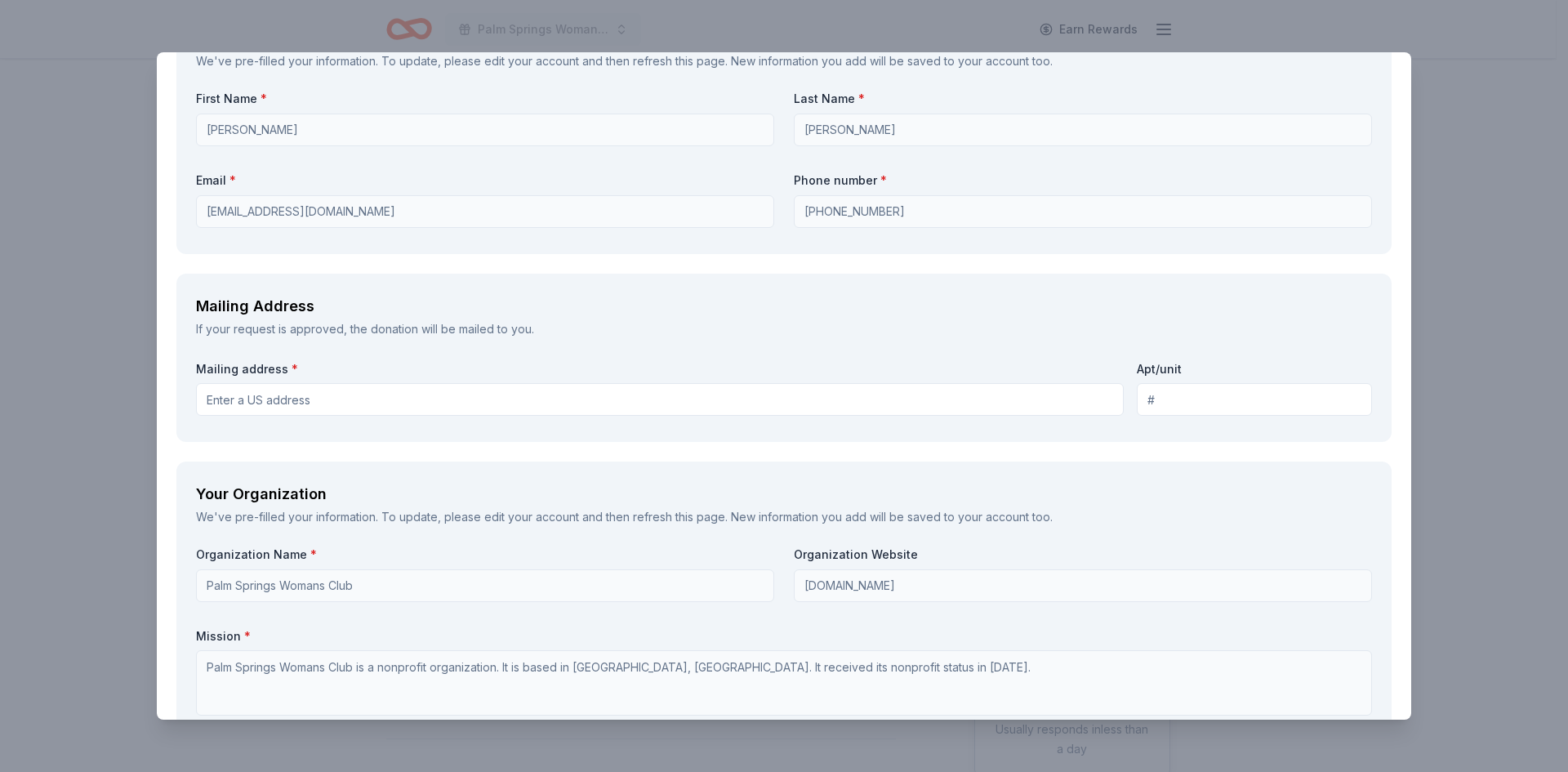
scroll to position [1189, 0]
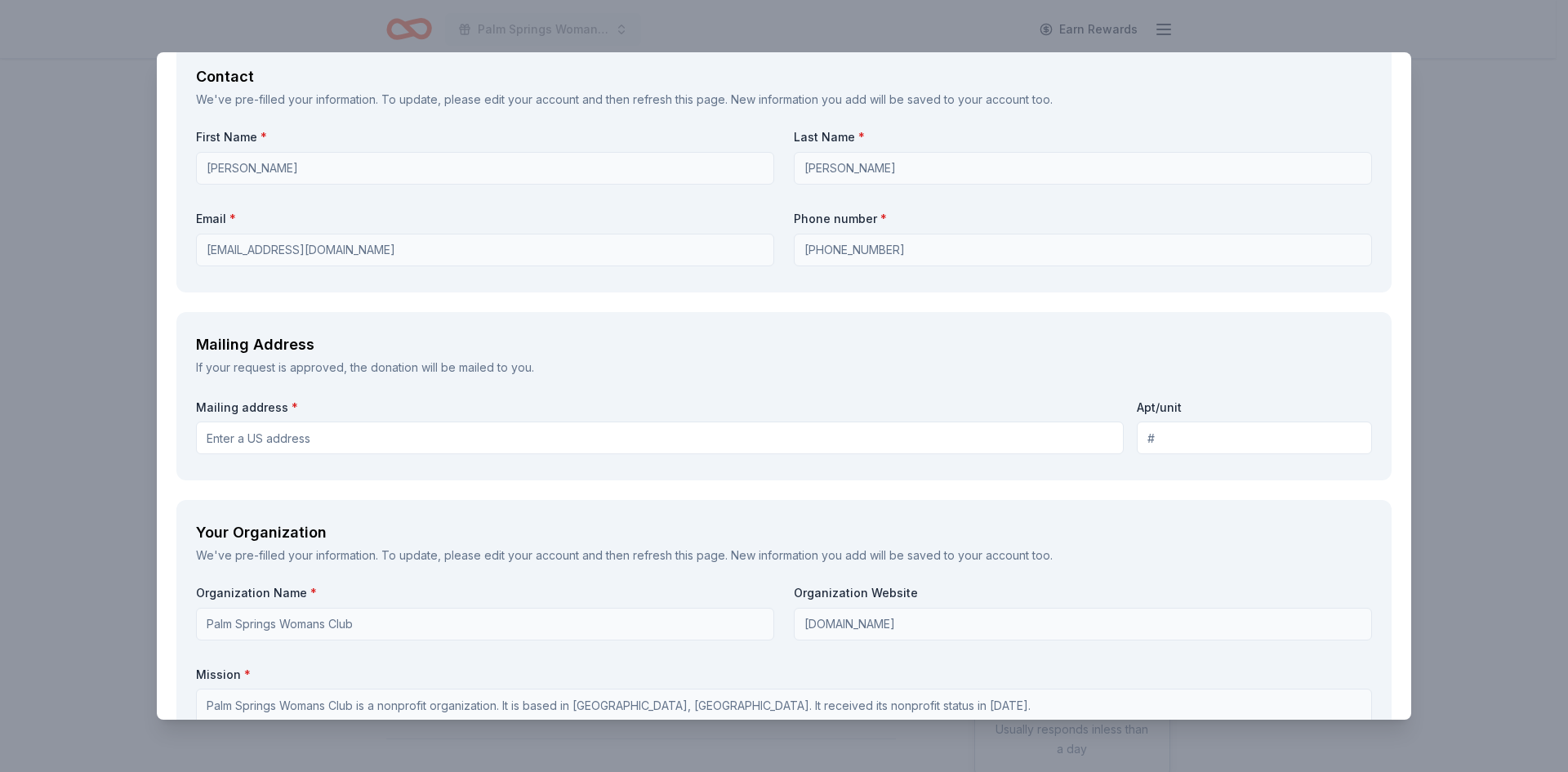
click at [1143, 436] on input "Apt/unit" at bounding box center [1254, 438] width 235 height 32
click at [465, 440] on input "Mailing address *" at bounding box center [660, 438] width 928 height 32
click at [261, 430] on input "Mailing address *" at bounding box center [660, 438] width 928 height 32
type input "[STREET_ADDRESS]"
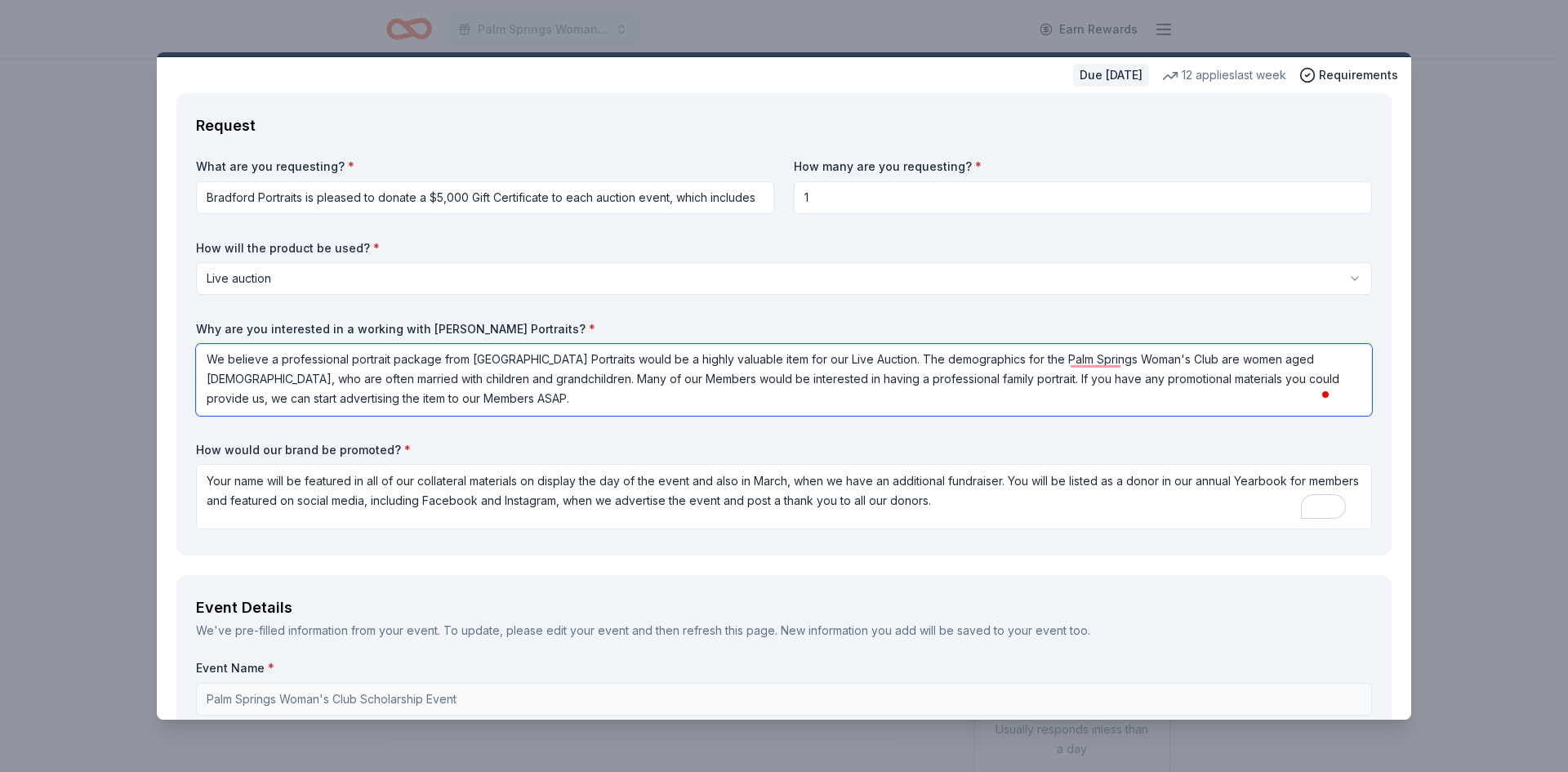
scroll to position [0, 0]
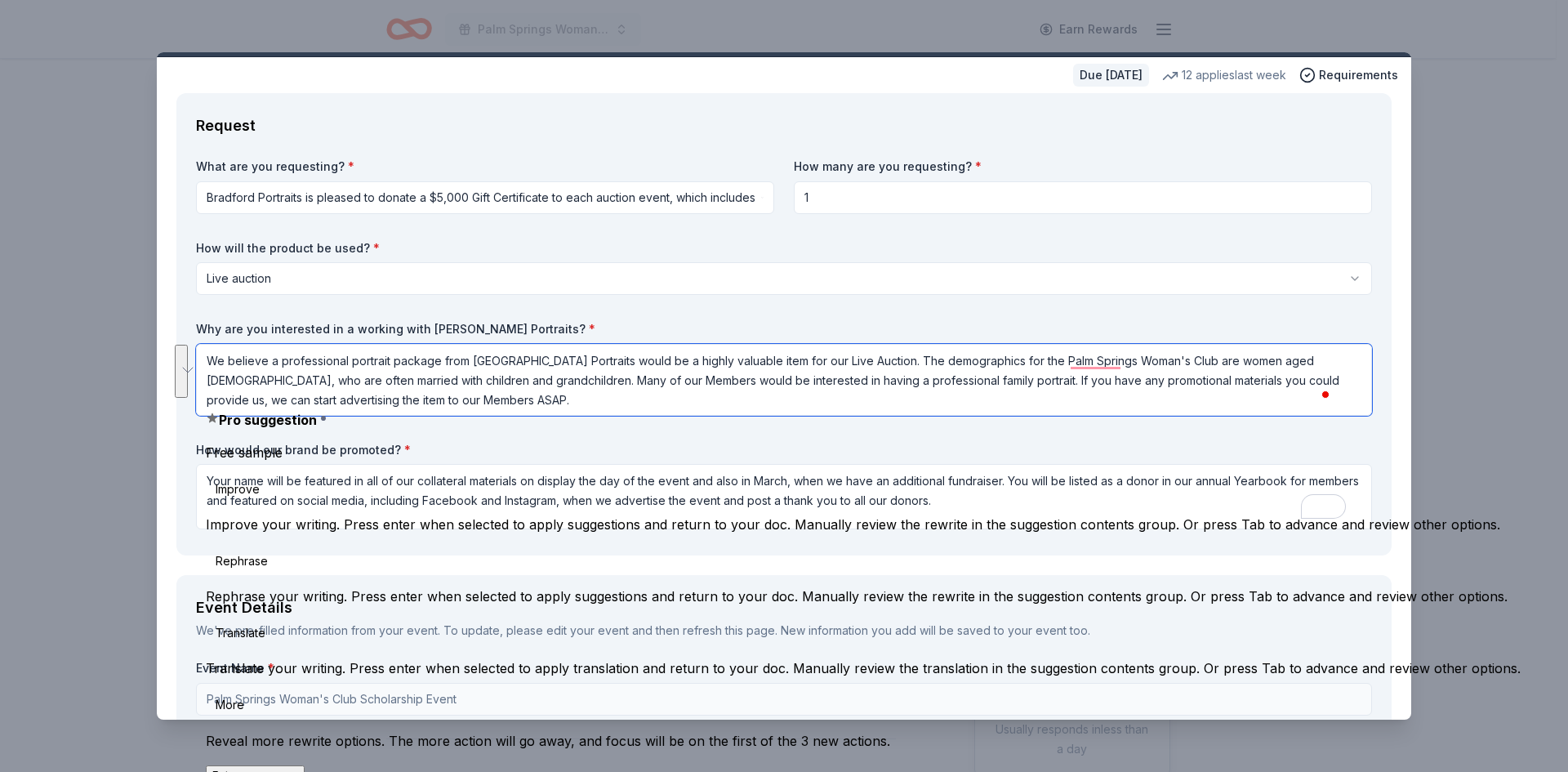
drag, startPoint x: 459, startPoint y: 402, endPoint x: 208, endPoint y: 358, distance: 254.8
click at [208, 358] on textarea "We believe a professional portrait package from [GEOGRAPHIC_DATA] Portraits wou…" at bounding box center [784, 380] width 1176 height 72
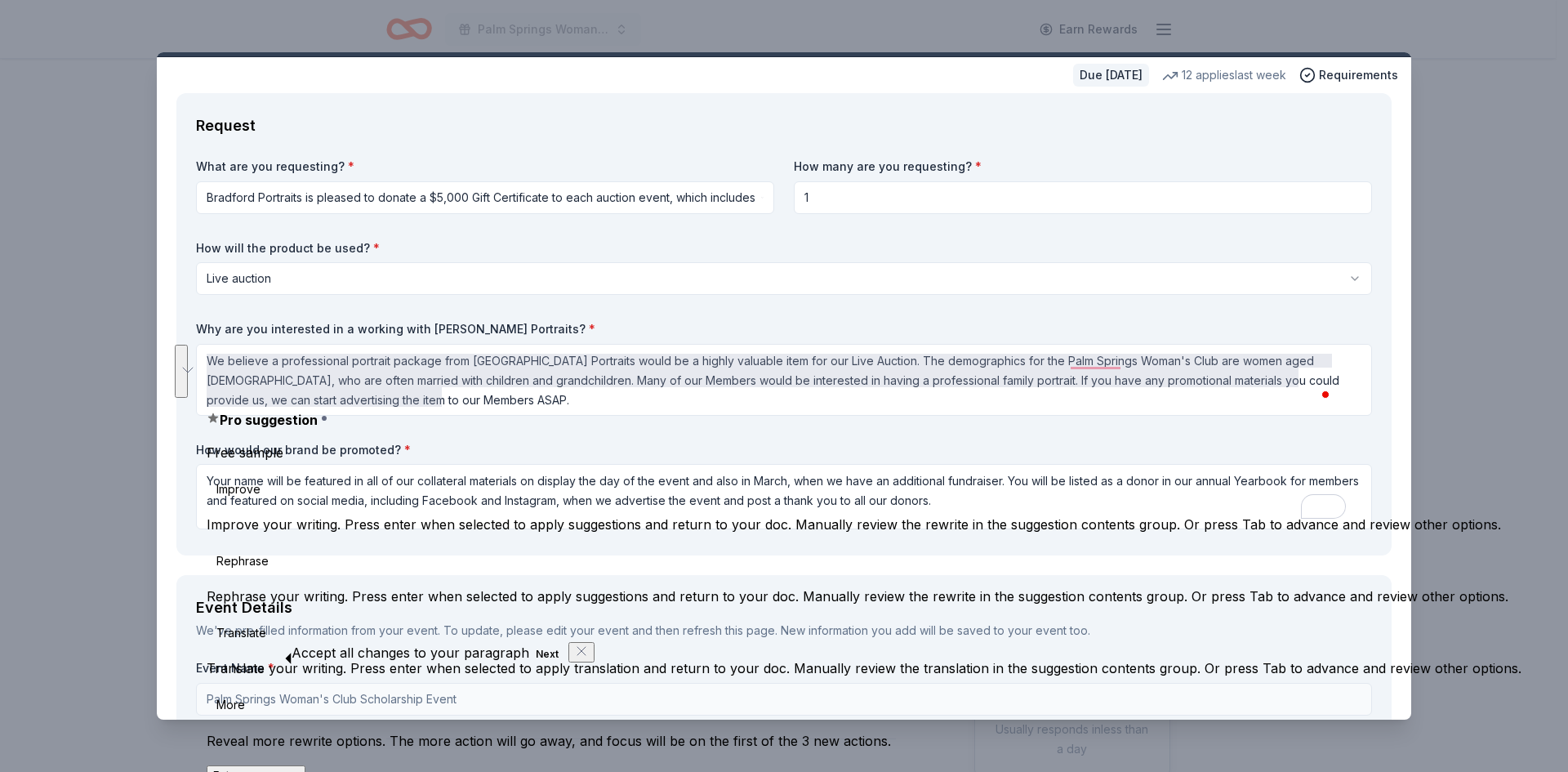
click at [853, 425] on div "What are you requesting? * Bradford Portraits is pleased to donate a $5,000 Gif…" at bounding box center [784, 347] width 1176 height 377
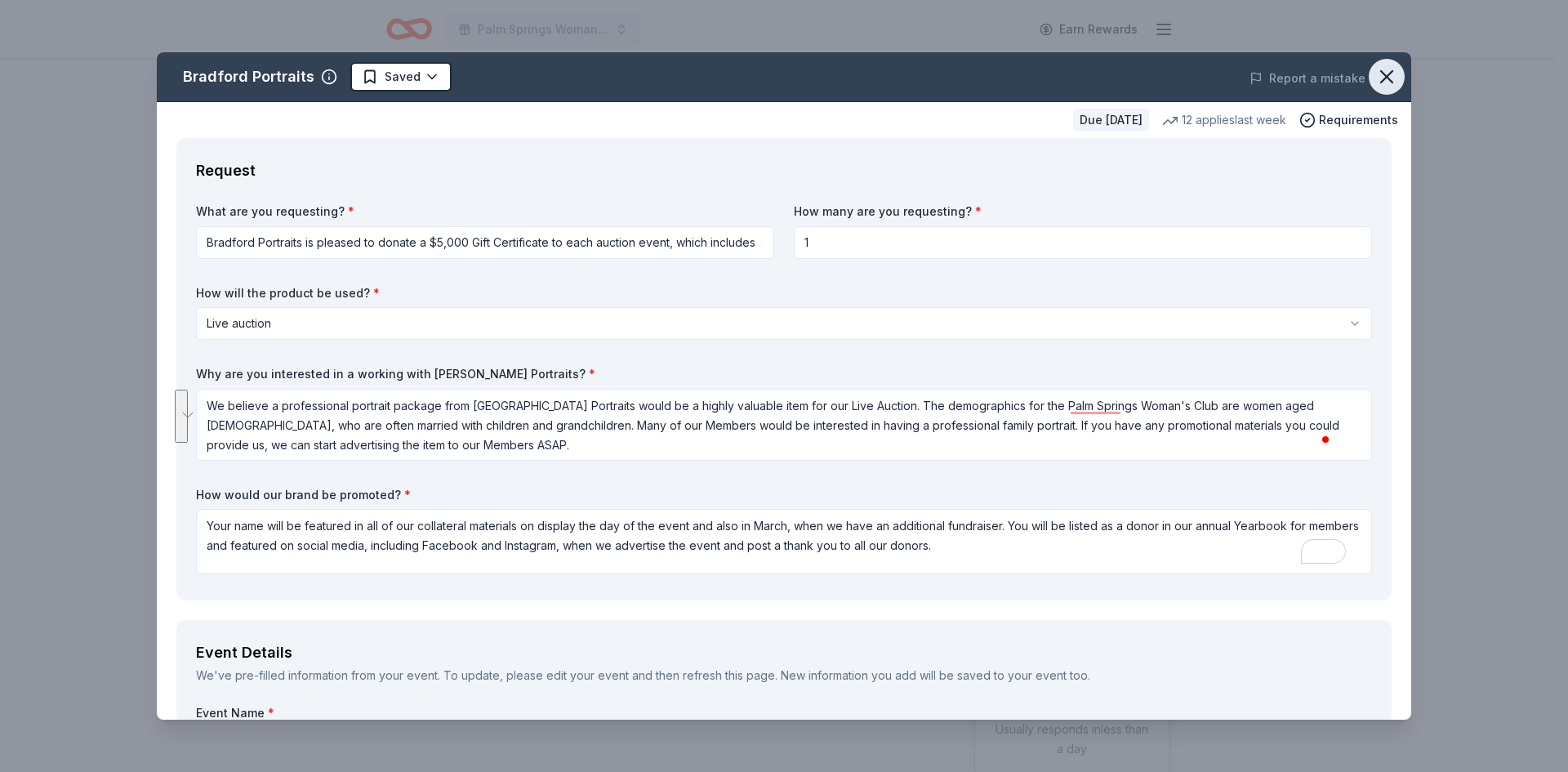
click at [1376, 70] on icon "button" at bounding box center [1387, 77] width 23 height 23
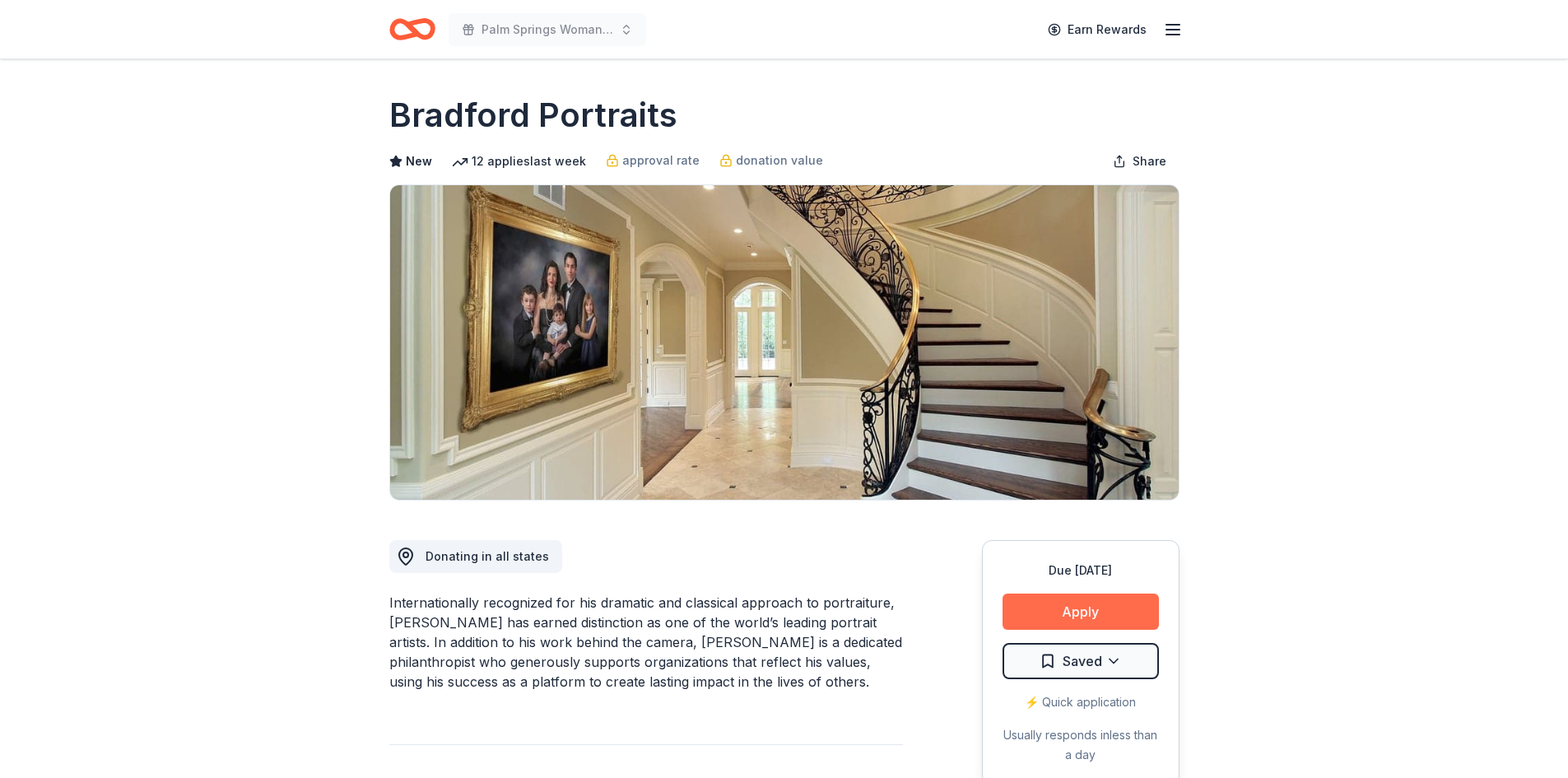
click at [1114, 625] on button "Apply" at bounding box center [1081, 612] width 157 height 36
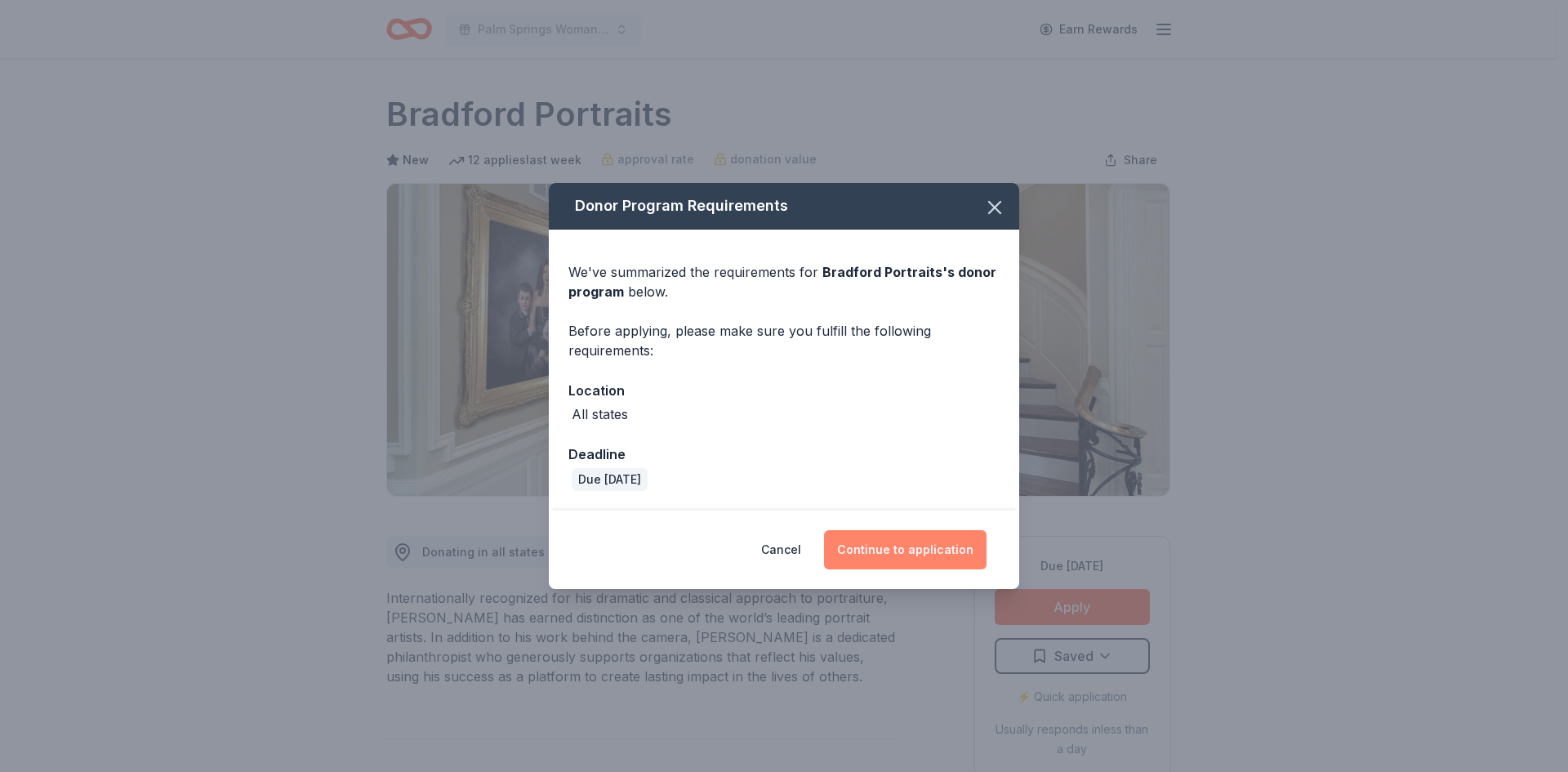
click at [945, 548] on button "Continue to application" at bounding box center [904, 549] width 162 height 39
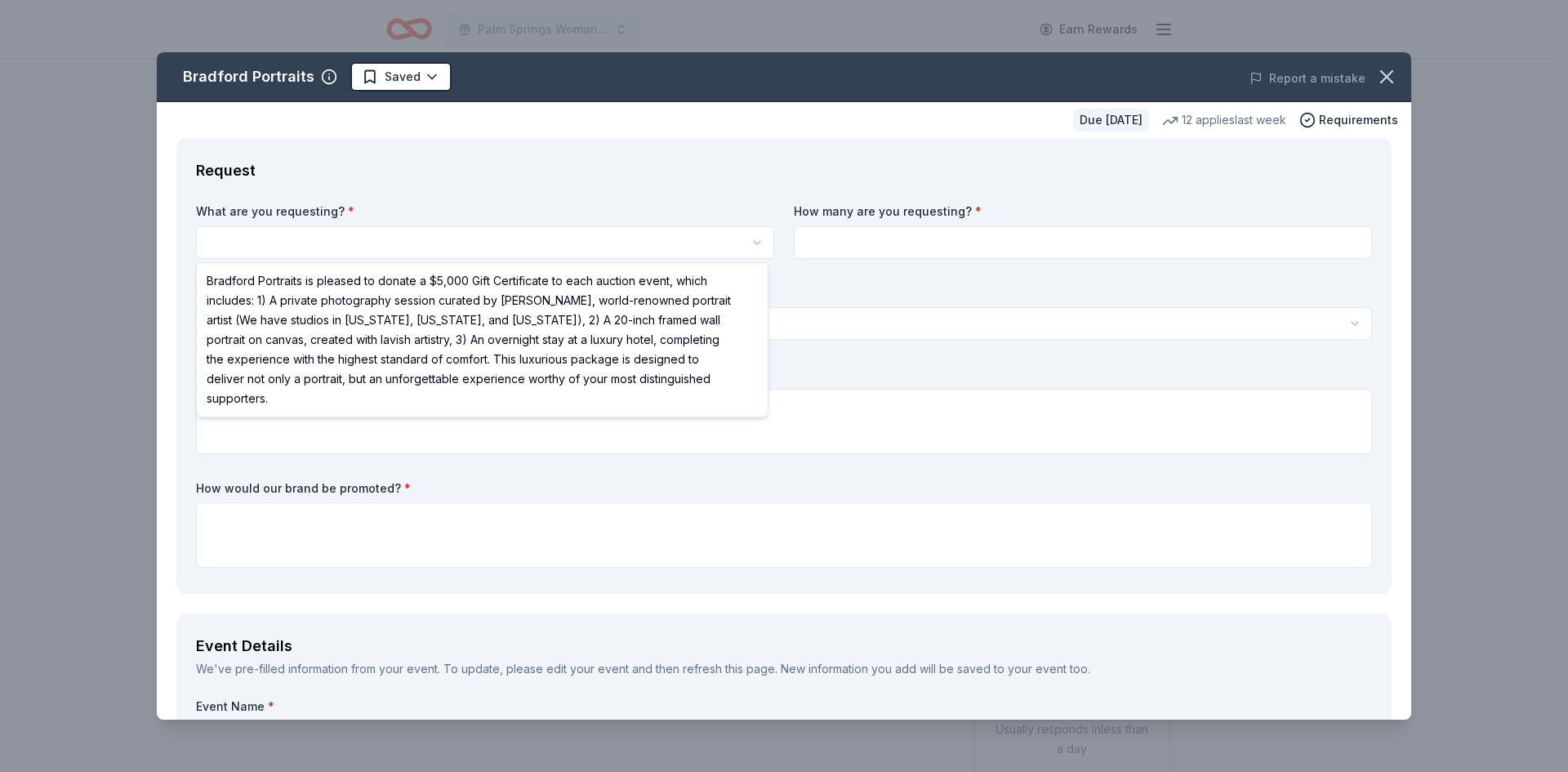
click at [284, 229] on html "Palm Springs Woman's Club Scholarship Event Earn Rewards Due in 141 days Share …" at bounding box center [784, 386] width 1568 height 772
select select "Bradford Portraits is pleased to donate a $5,000 Gift Certificate to each aucti…"
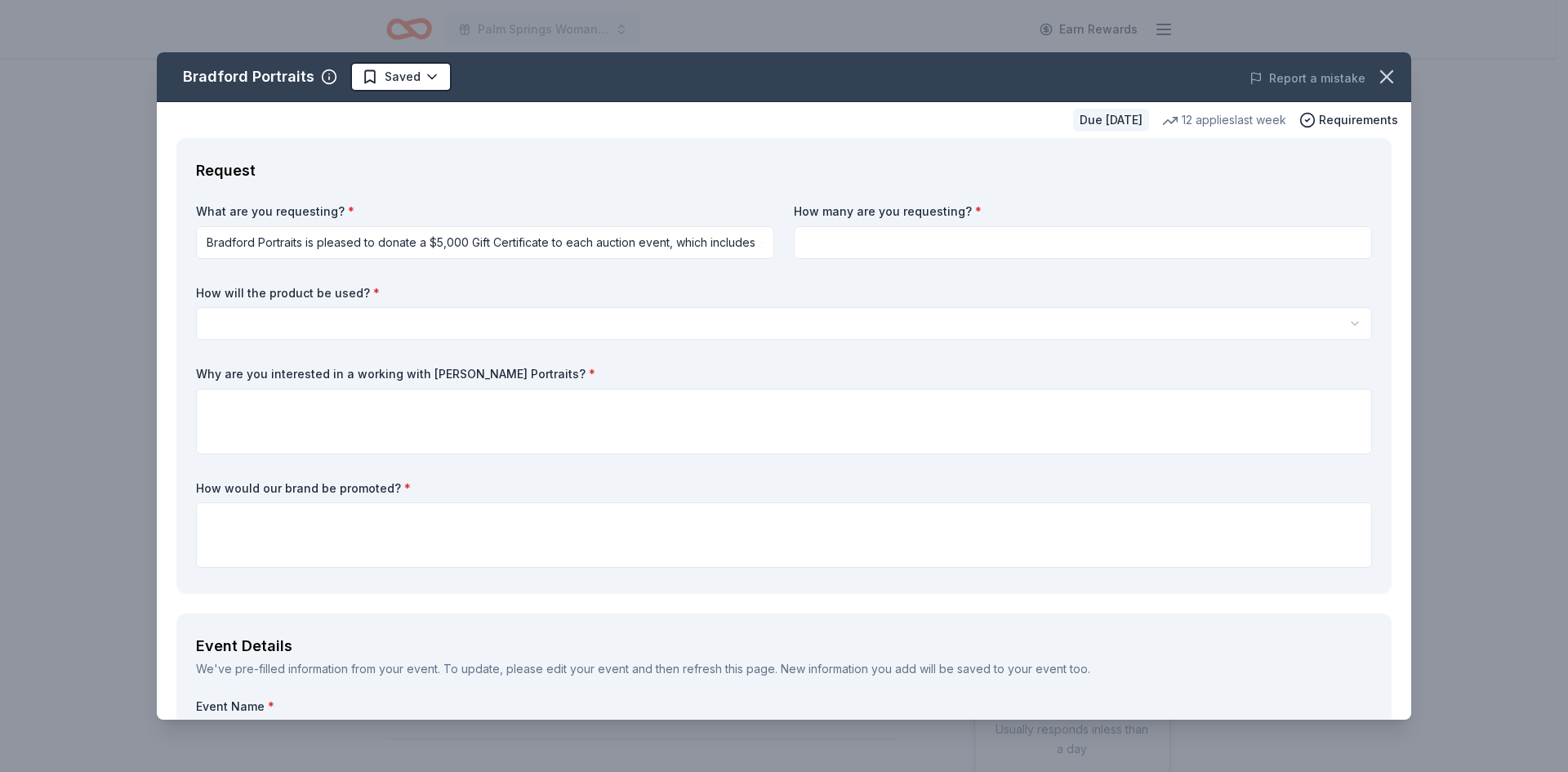
click at [965, 238] on input at bounding box center [1083, 243] width 578 height 32
type input "1"
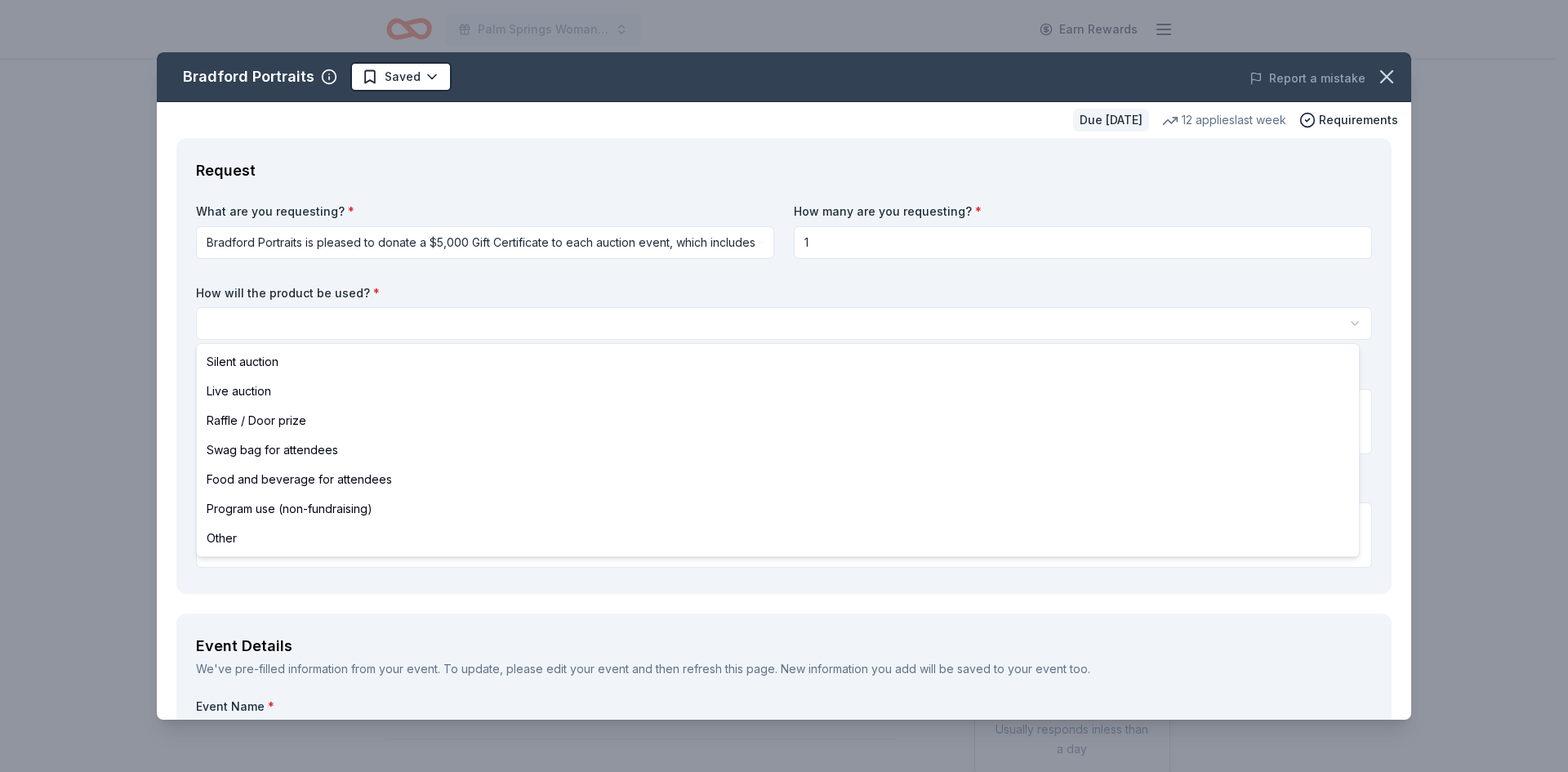
click at [258, 310] on html "Palm Springs Woman's Club Scholarship Event Earn Rewards Due in 141 days Share …" at bounding box center [784, 386] width 1568 height 772
select select "liveAuction"
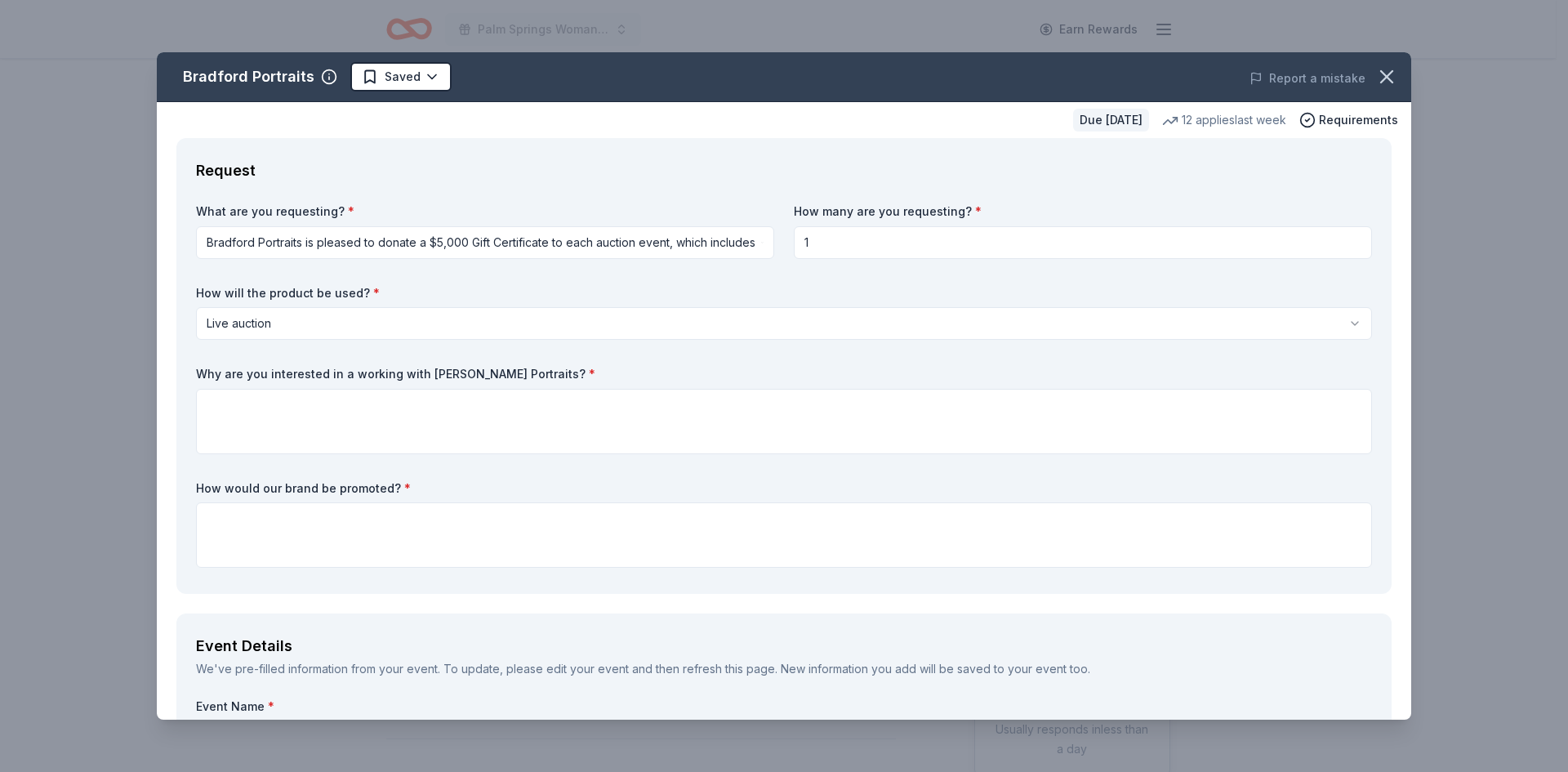
click at [251, 385] on div "Why are you interested in a working with Bradford Portraits? *" at bounding box center [784, 410] width 1176 height 88
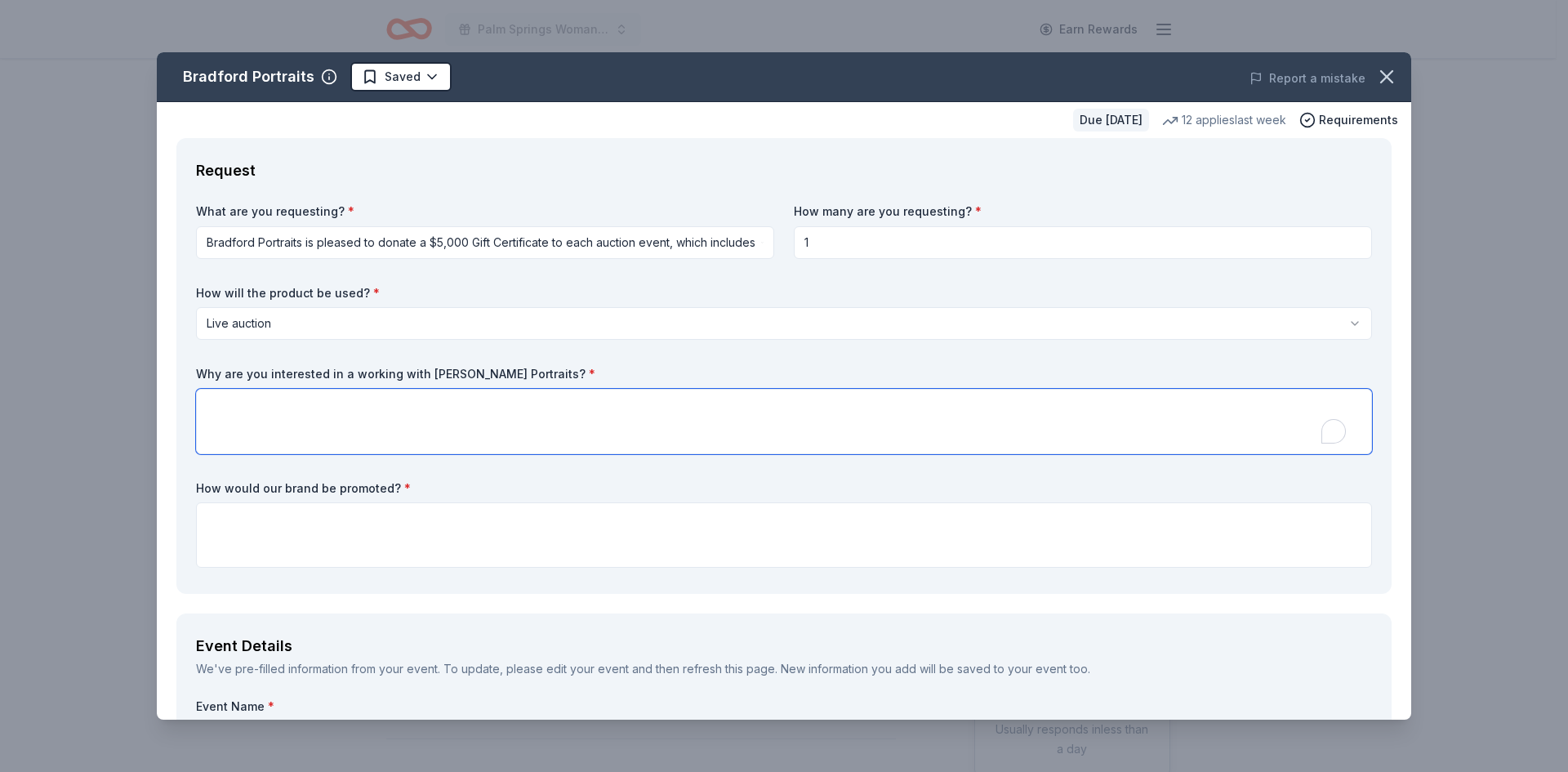
click at [249, 409] on textarea "To enrich screen reader interactions, please activate Accessibility in Grammarl…" at bounding box center [784, 421] width 1176 height 65
paste textarea "We believe a professional portrait package from [GEOGRAPHIC_DATA] Portraits wou…"
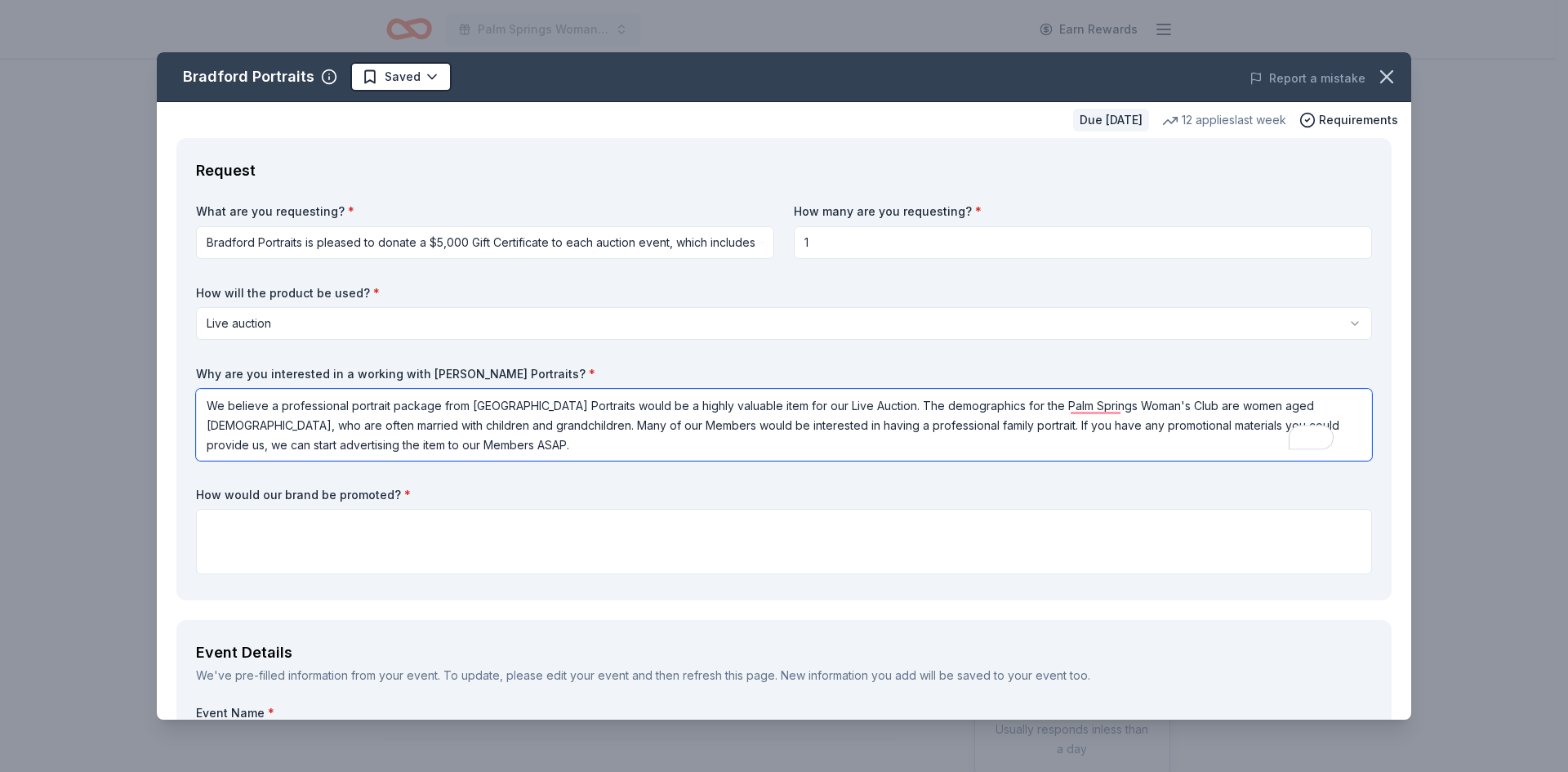
scroll to position [163, 0]
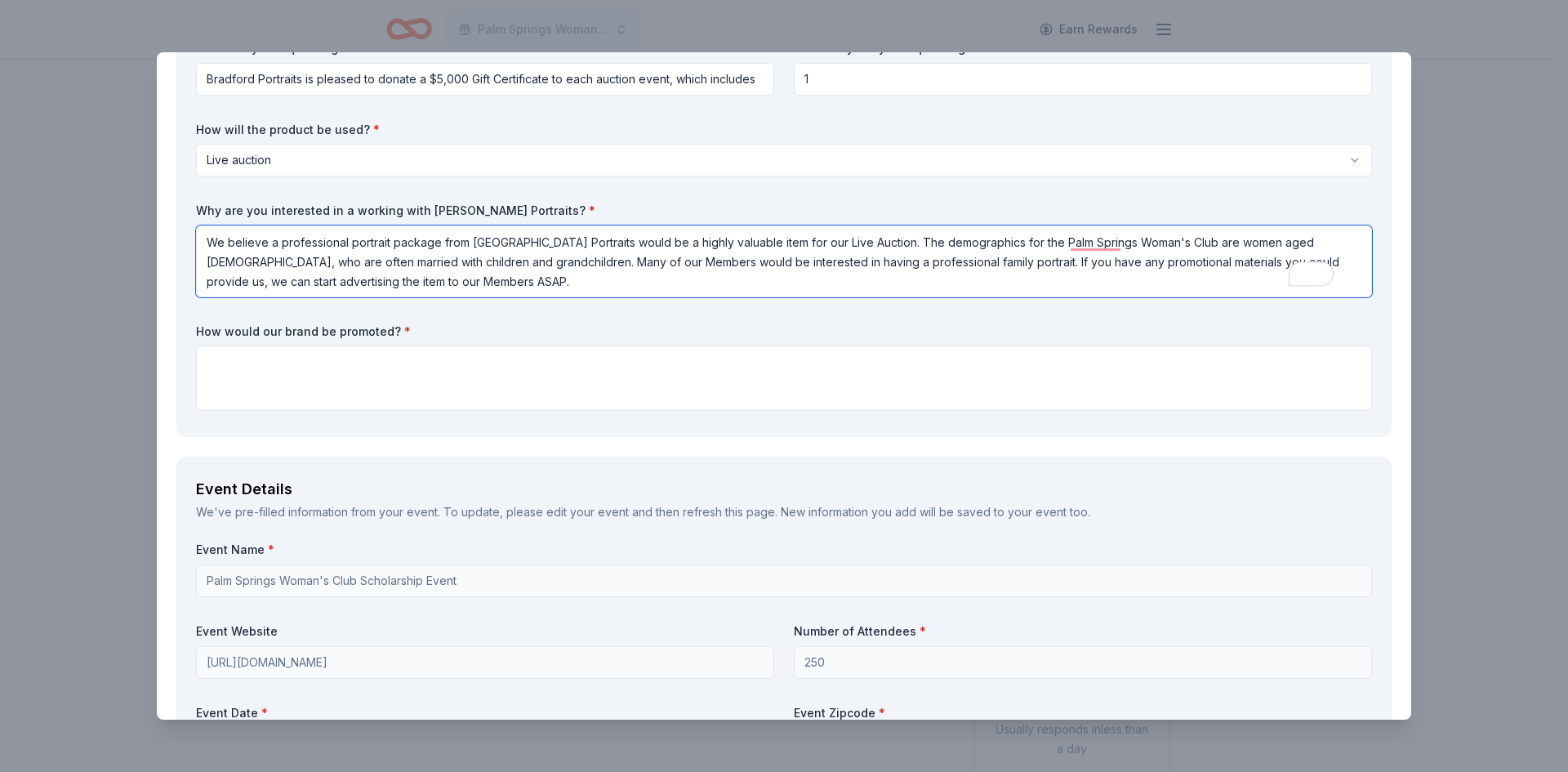
type textarea "We believe a professional portrait package from [GEOGRAPHIC_DATA] Portraits wou…"
click at [327, 376] on textarea at bounding box center [784, 377] width 1176 height 65
paste textarea "Your name will be featured in all of our collateral materials on display the da…"
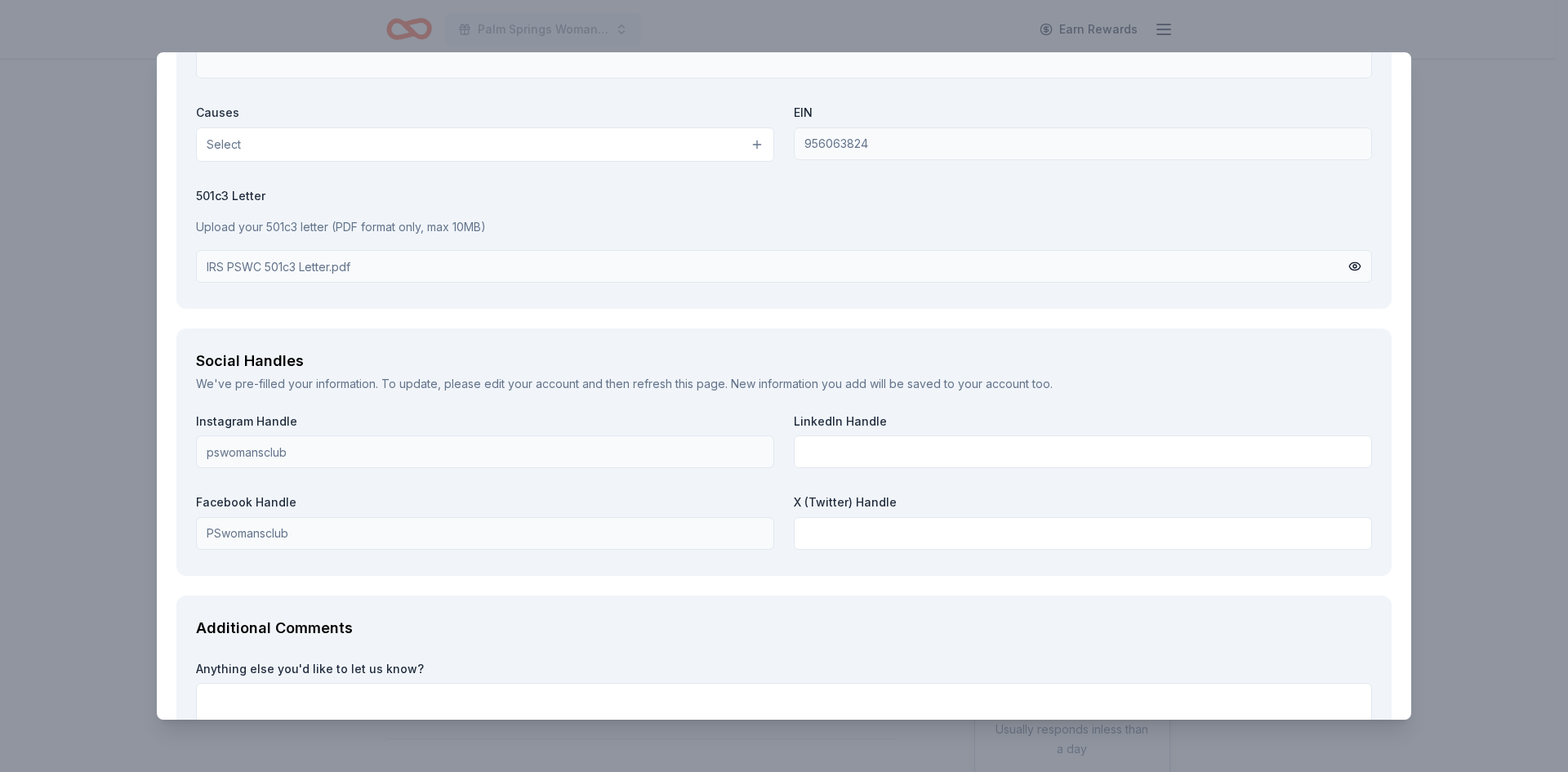
scroll to position [2004, 0]
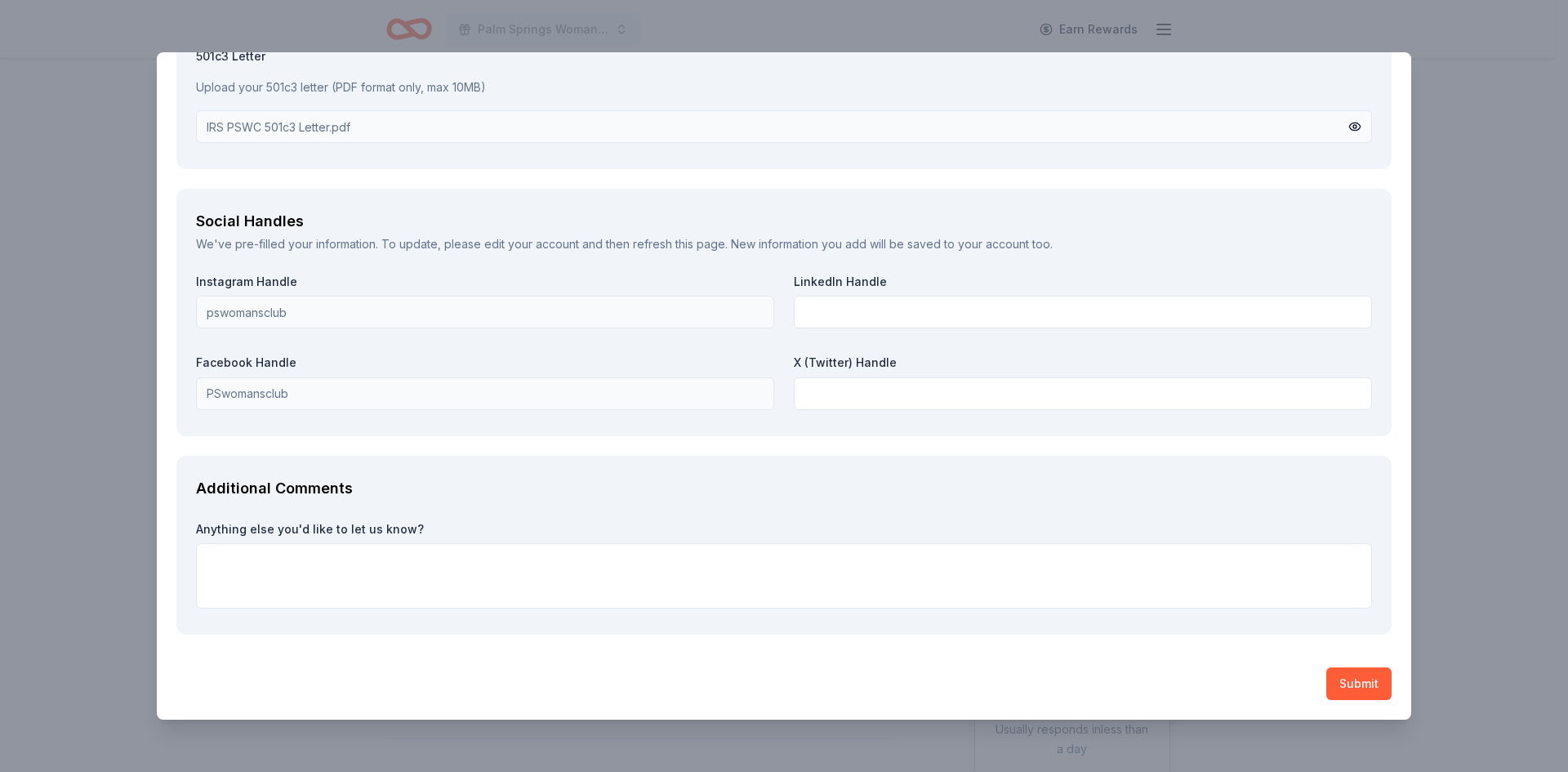
type textarea "Your name will be featured in all of our collateral materials on display the da…"
click at [301, 527] on label "Anything else you'd like to let us know?" at bounding box center [784, 529] width 1176 height 16
click at [492, 548] on textarea "To enrich screen reader interactions, please activate Accessibility in Grammarl…" at bounding box center [784, 576] width 1176 height 65
click at [210, 549] on textarea "To enrich screen reader interactions, please activate Accessibility in Grammarl…" at bounding box center [784, 576] width 1176 height 65
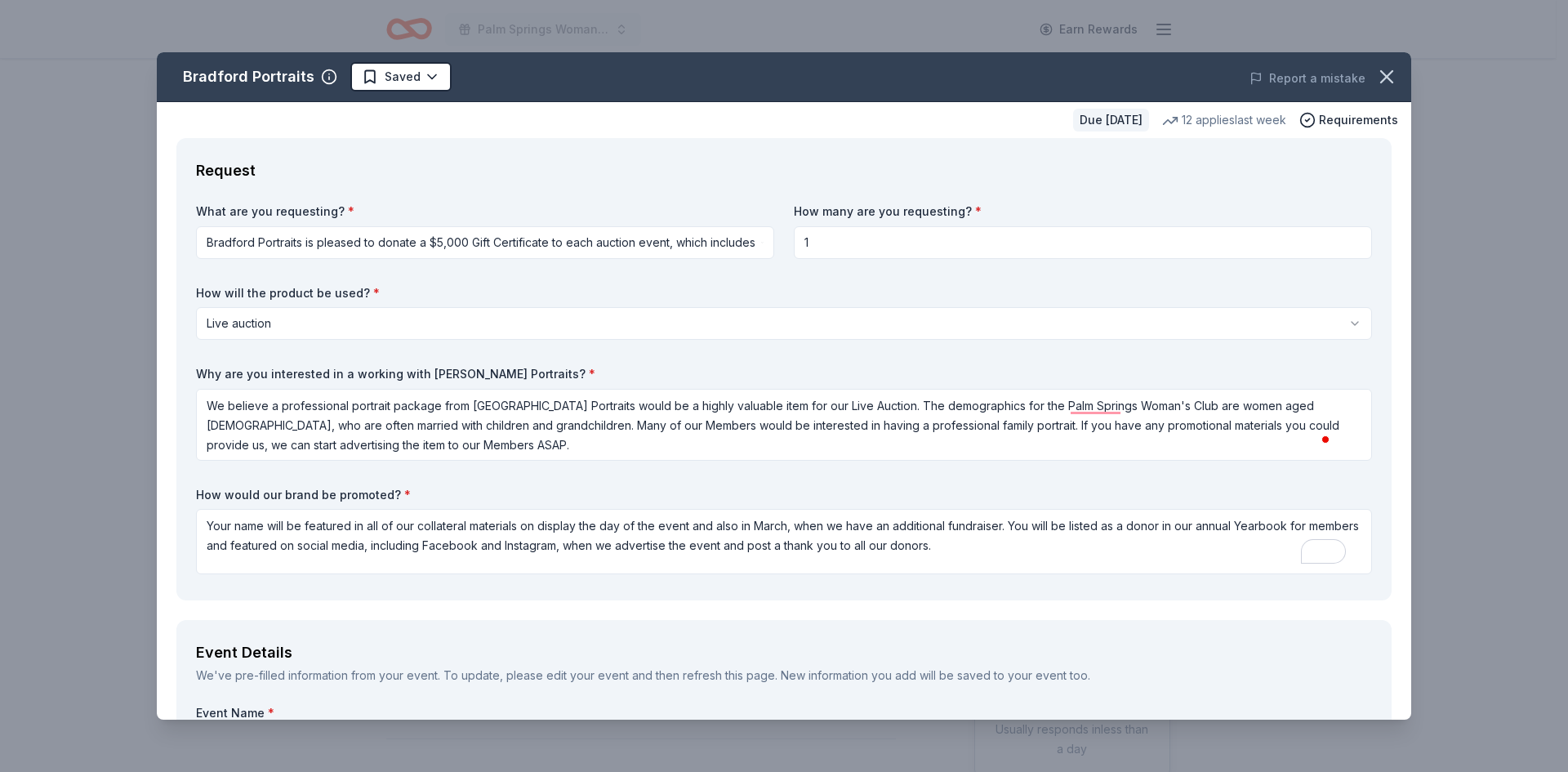
select select "liveAuction"
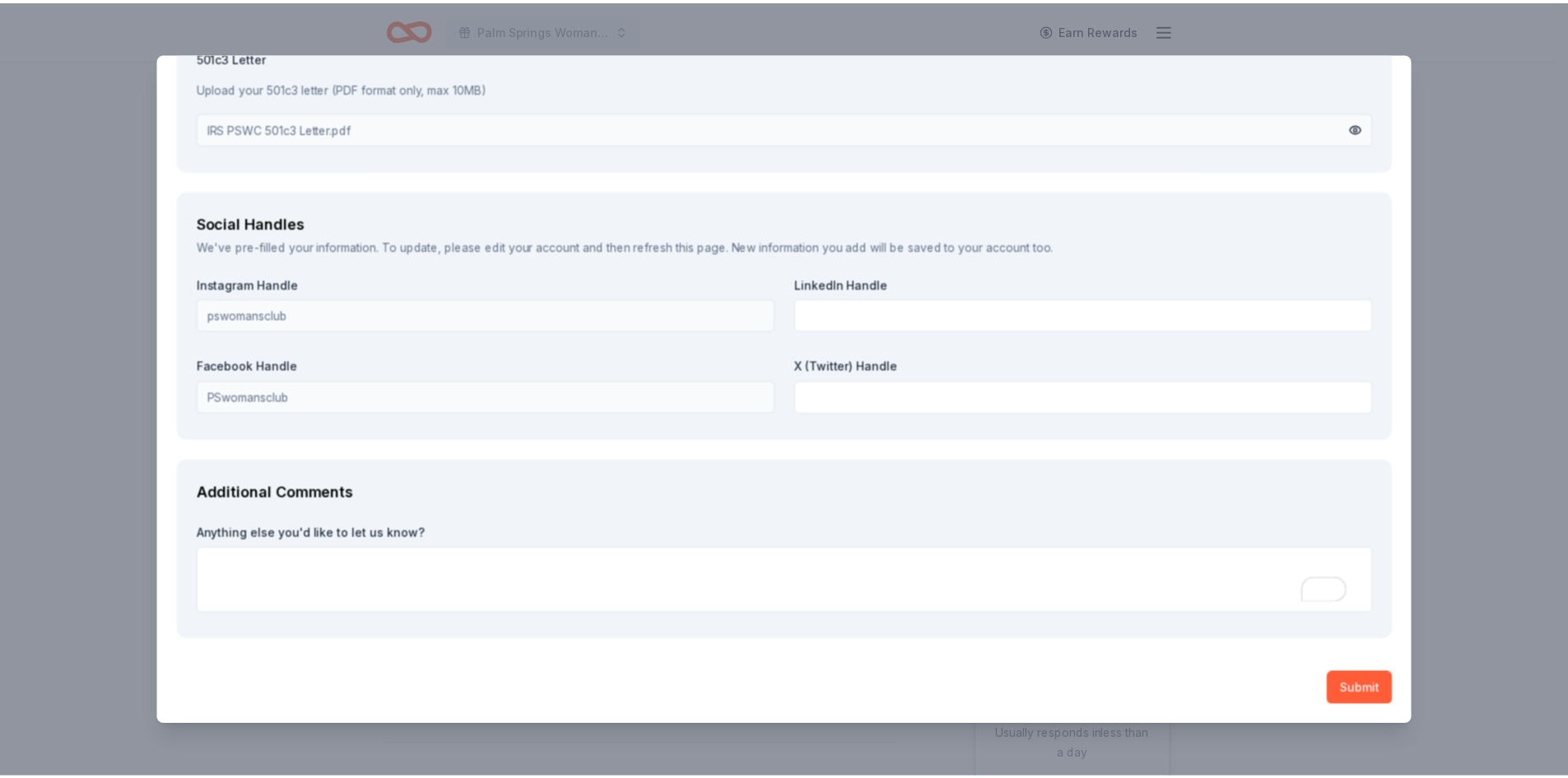
scroll to position [2, 0]
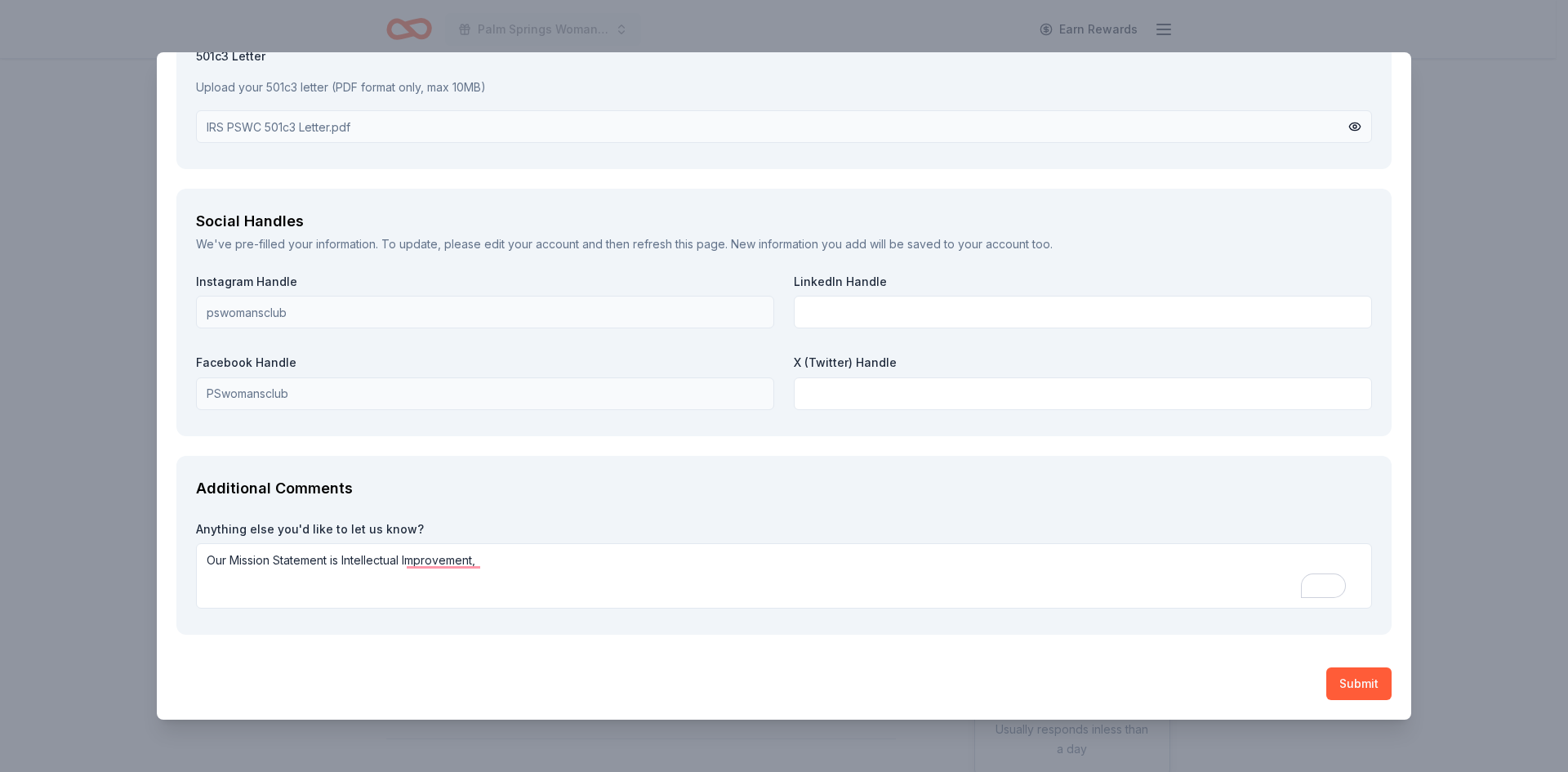
click at [345, 556] on textarea "Our Mission Statement is Intellectual Improvement," at bounding box center [784, 576] width 1176 height 65
click at [488, 561] on textarea "Our Mission Statement is "Intellectual Improvement," at bounding box center [784, 576] width 1176 height 65
click at [510, 580] on textarea "Our Mission Statement is "Intellectual Improvement, Social Enjoyment, and Helpf…" at bounding box center [784, 576] width 1176 height 65
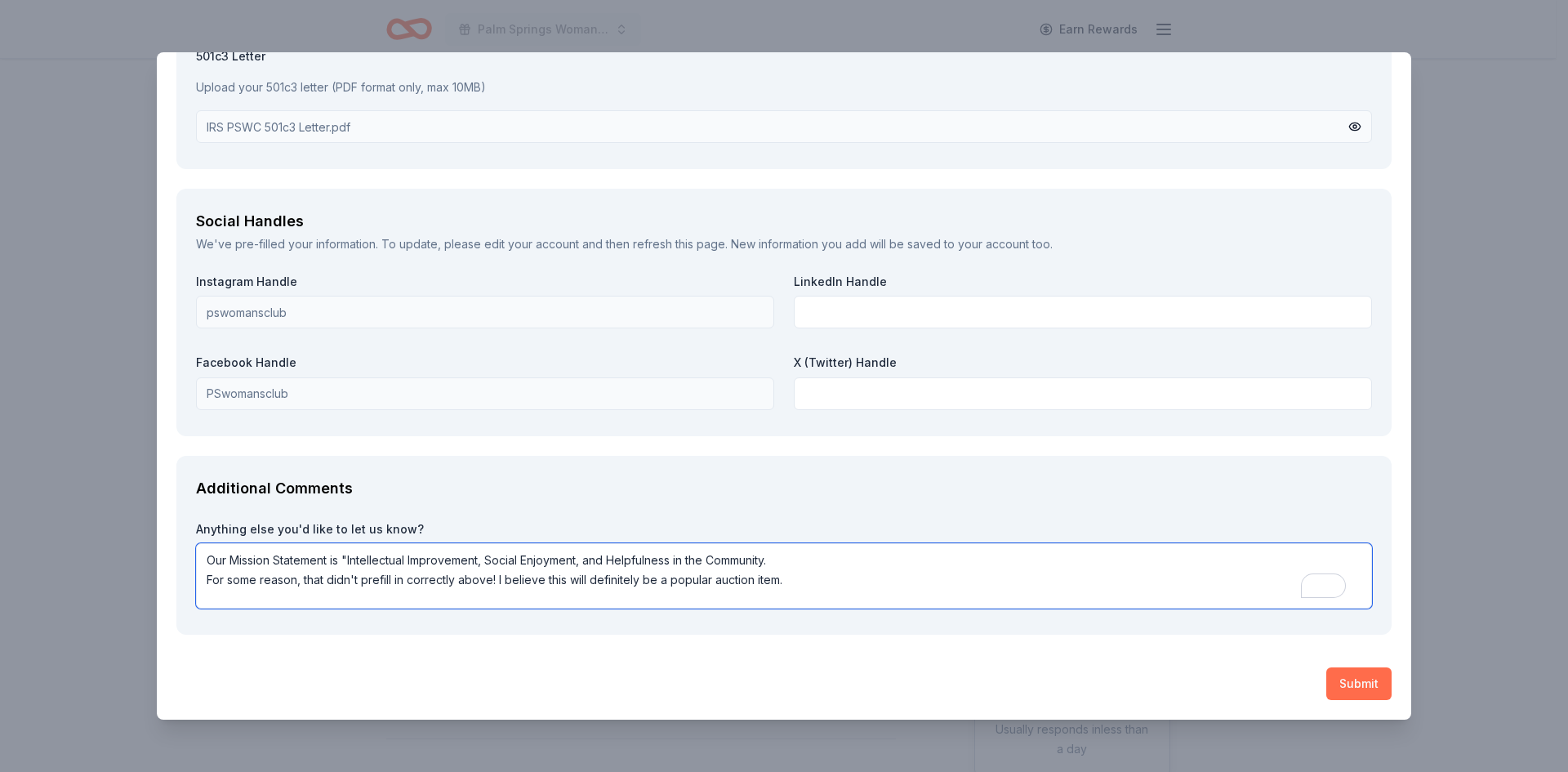
type textarea "Our Mission Statement is "Intellectual Improvement, Social Enjoyment, and Helpf…"
click at [1338, 687] on button "Submit" at bounding box center [1358, 684] width 65 height 32
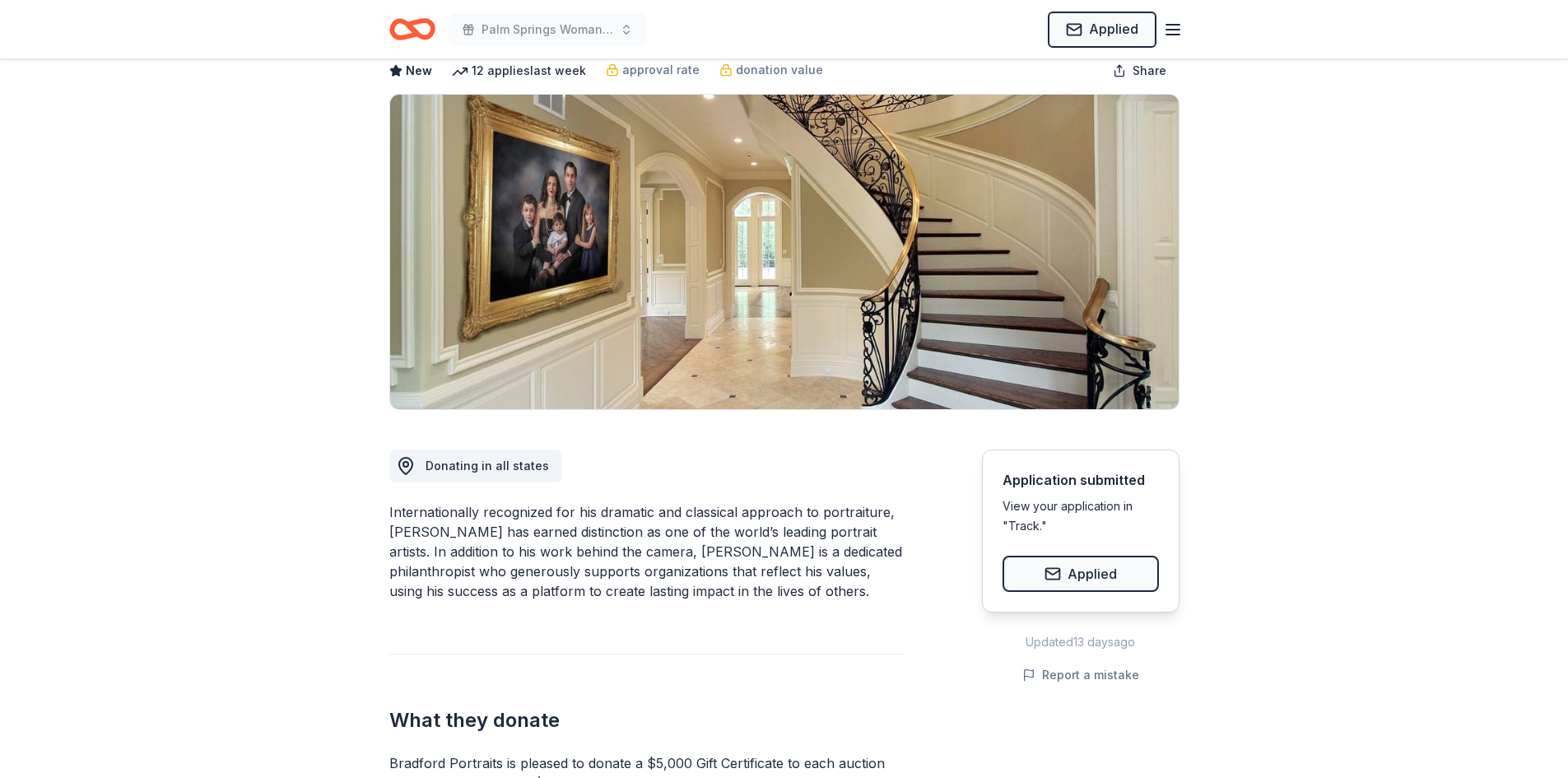
scroll to position [0, 0]
